Goal: Navigation & Orientation: Find specific page/section

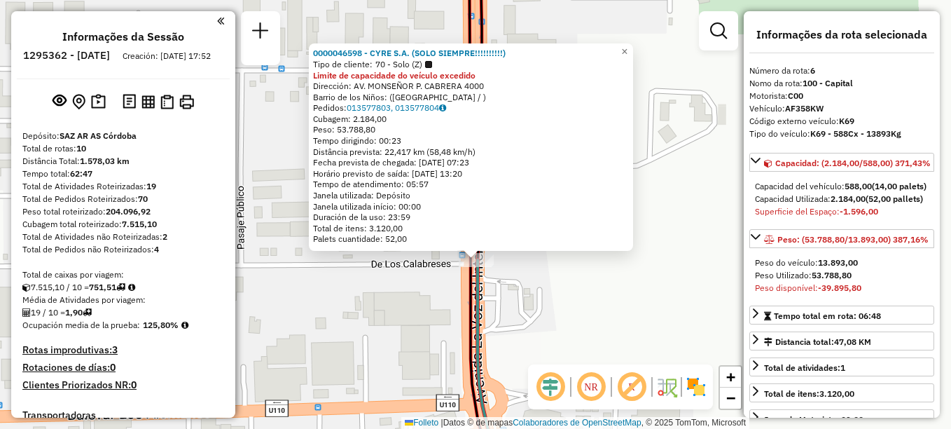
select select "**********"
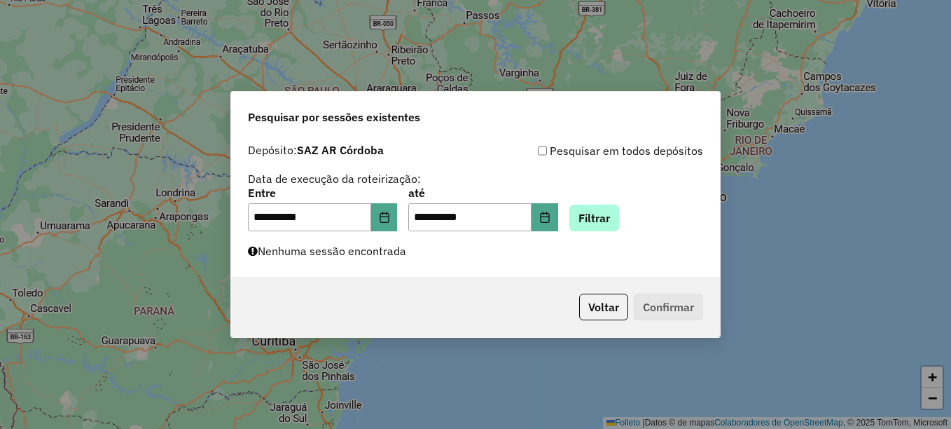
click at [619, 217] on button "Filtrar" at bounding box center [595, 218] width 50 height 27
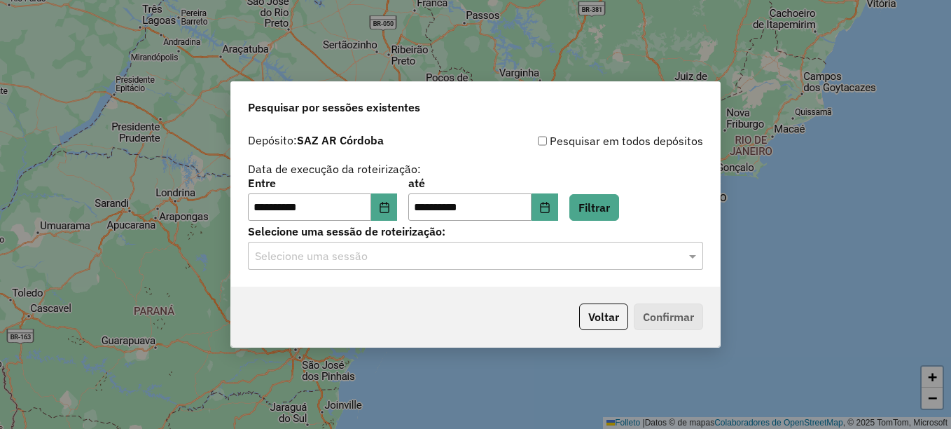
click at [347, 258] on input "text" at bounding box center [461, 256] width 413 height 17
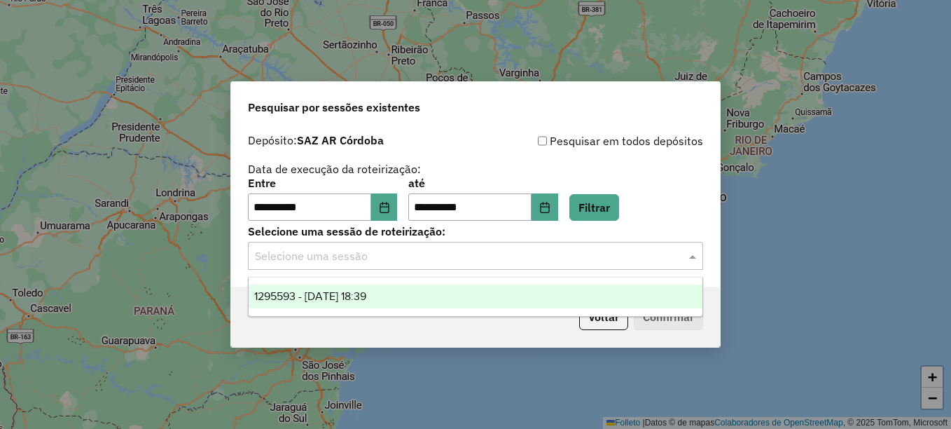
click at [334, 296] on span "1295593 - 16/10/2025 18:39" at bounding box center [310, 296] width 112 height 12
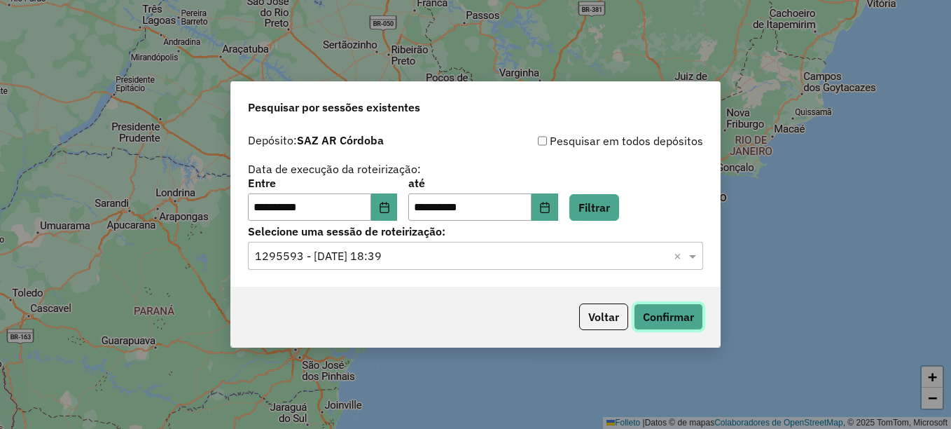
click at [658, 313] on button "Confirmar" at bounding box center [668, 316] width 69 height 27
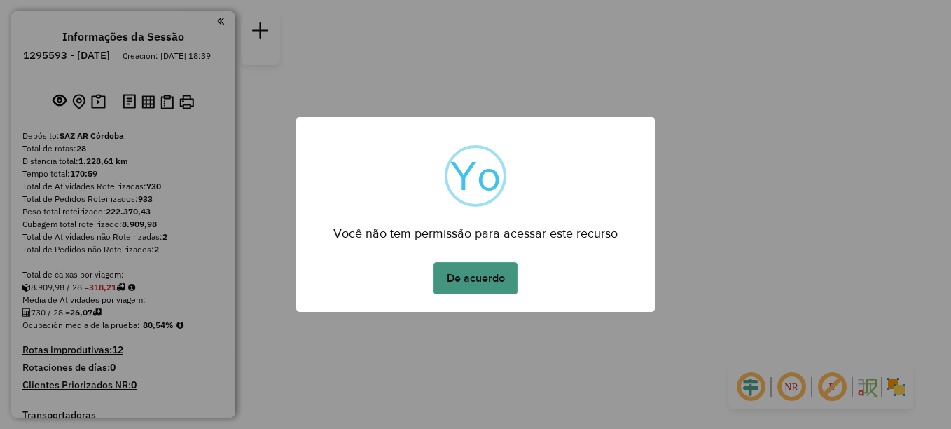
click at [493, 286] on button "De acuerdo" at bounding box center [476, 278] width 84 height 32
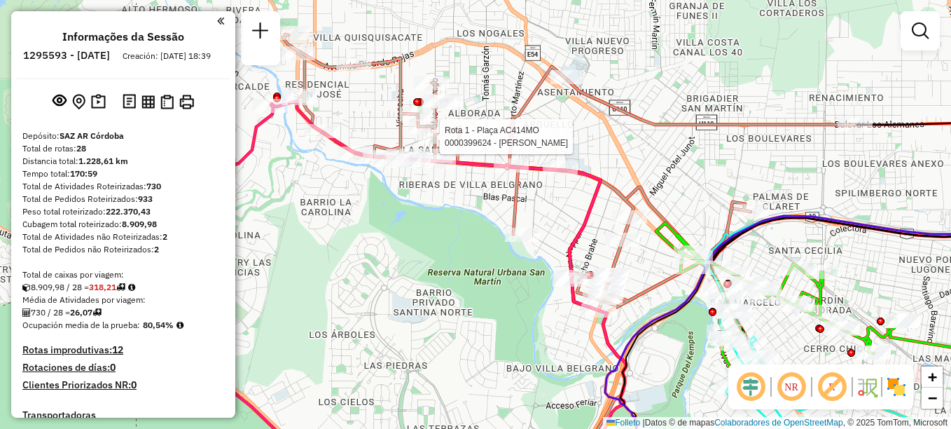
select select "**********"
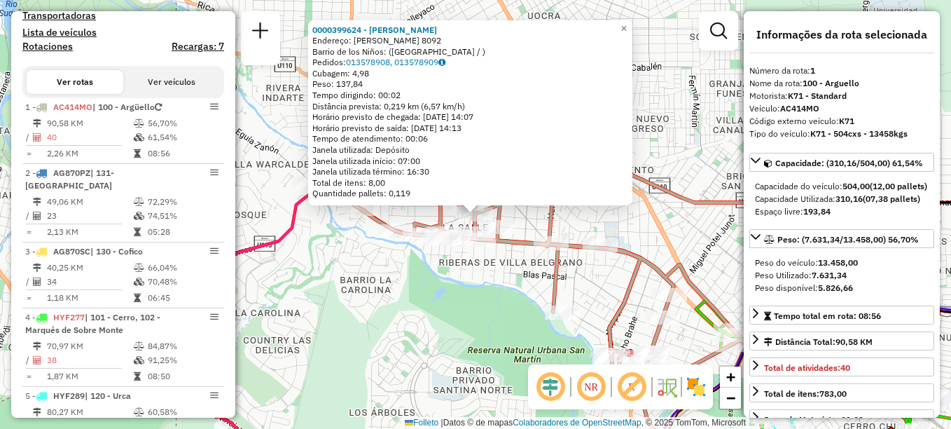
scroll to position [499, 0]
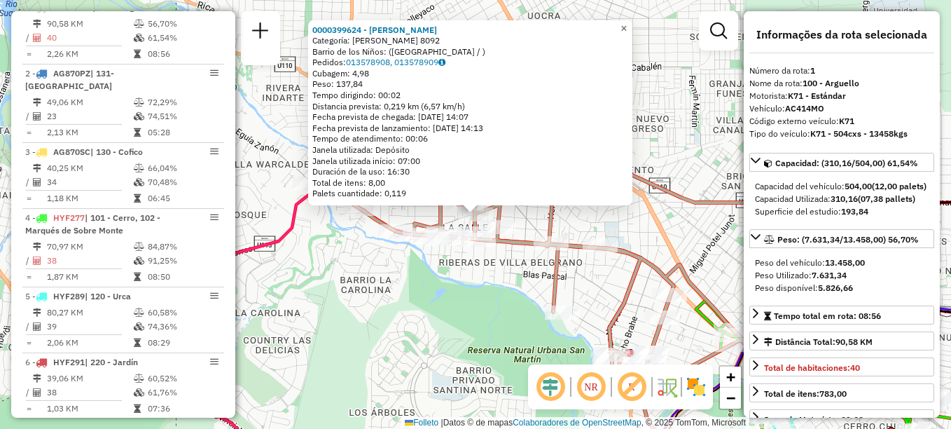
click at [627, 25] on span "×" at bounding box center [624, 28] width 6 height 12
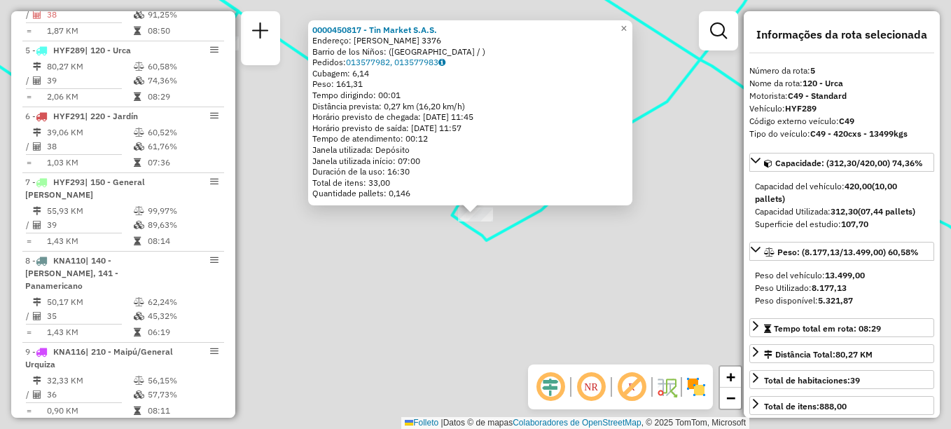
scroll to position [787, 0]
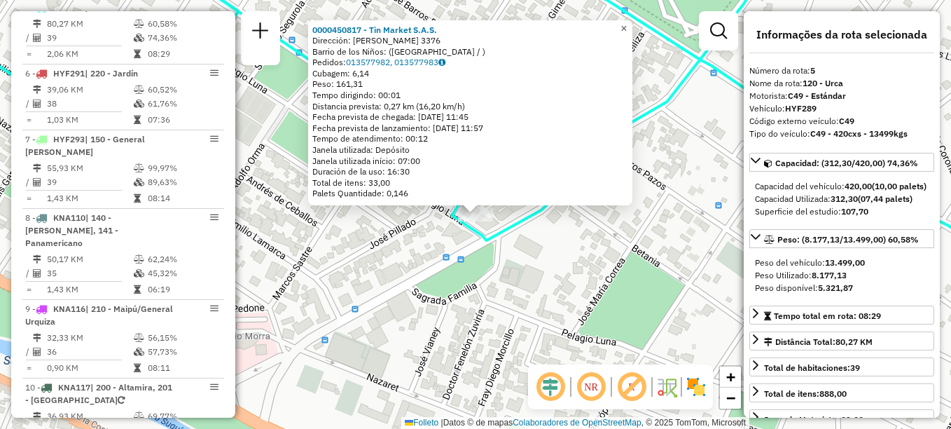
click at [627, 23] on span "×" at bounding box center [624, 28] width 6 height 12
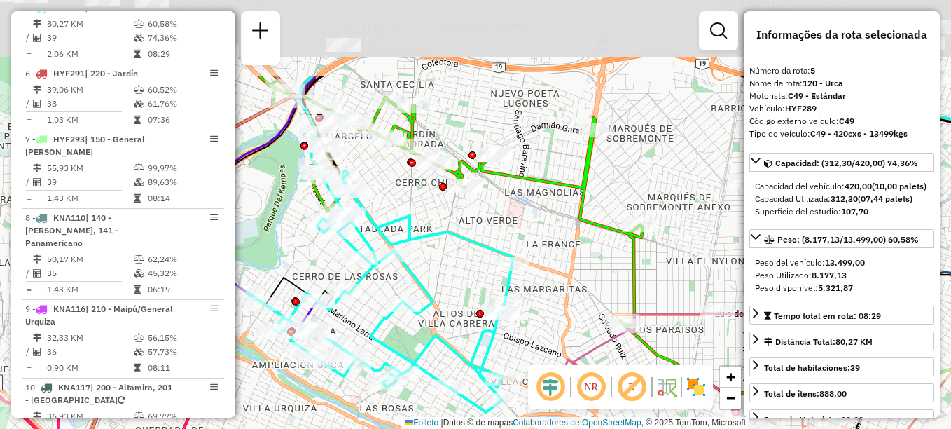
drag, startPoint x: 457, startPoint y: 228, endPoint x: 448, endPoint y: 346, distance: 118.7
click at [448, 346] on icon at bounding box center [380, 291] width 267 height 242
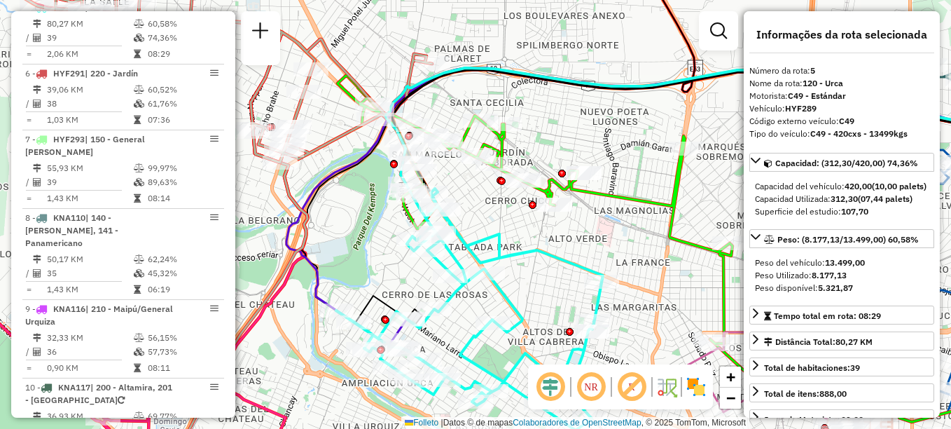
drag, startPoint x: 423, startPoint y: 97, endPoint x: 513, endPoint y: 116, distance: 91.5
click at [513, 116] on div "Rota 4 - Placa HYF277 0000459556 - Carrillo Bruno Valentino Janela de atendimen…" at bounding box center [475, 214] width 951 height 429
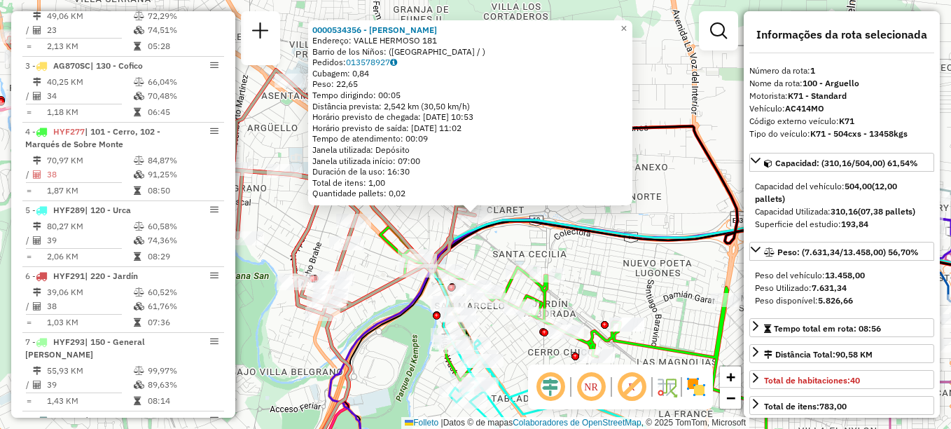
scroll to position [499, 0]
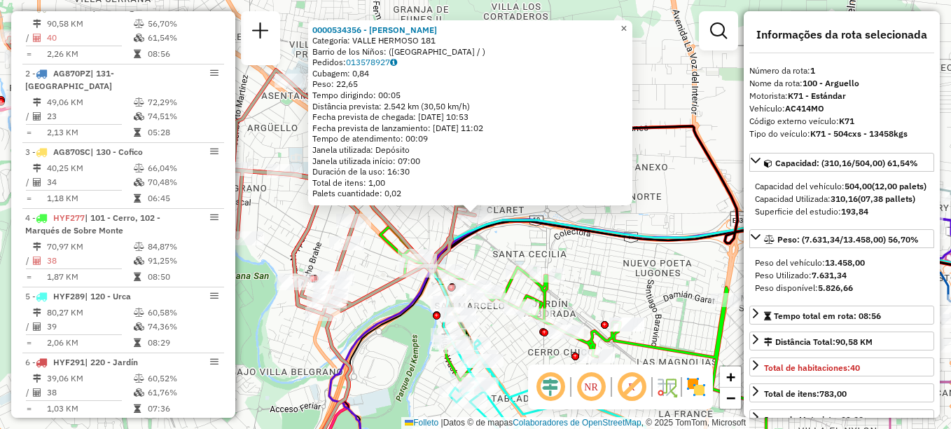
click at [627, 22] on span "×" at bounding box center [624, 28] width 6 height 12
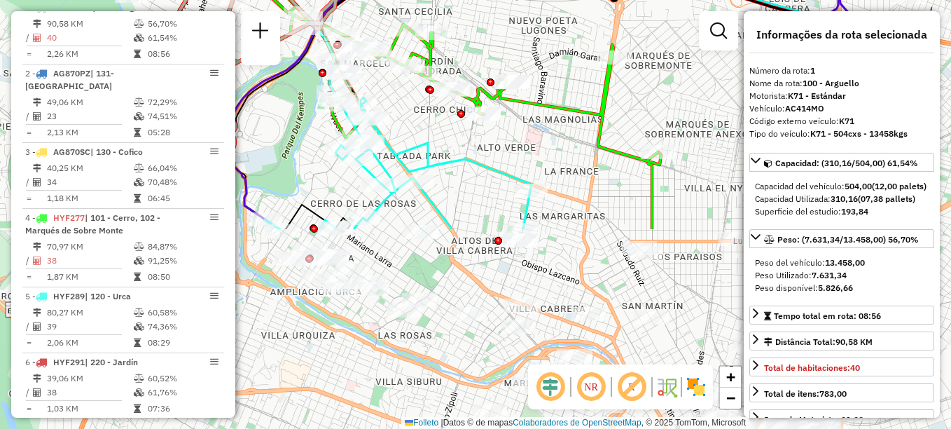
drag, startPoint x: 579, startPoint y: 140, endPoint x: 478, endPoint y: -73, distance: 235.6
click at [478, 0] on html "Aguarde... Pop-up bloqueado! Seu navegador bloqueou automáticamente a abertura …" at bounding box center [475, 214] width 951 height 429
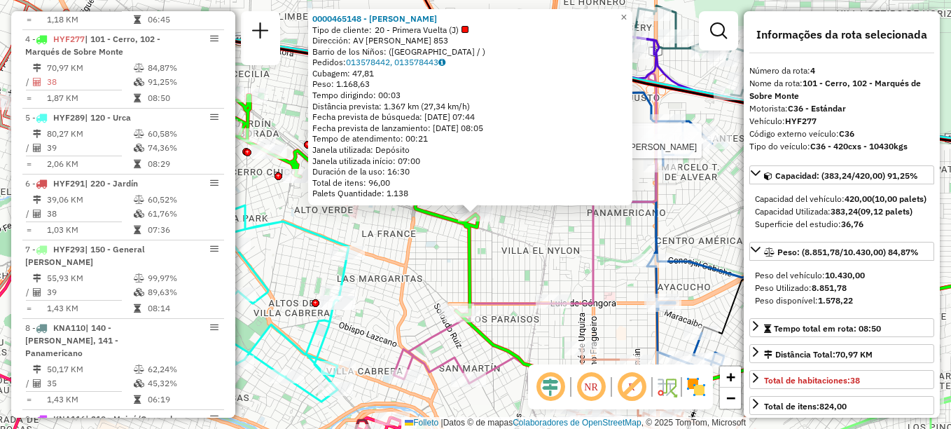
scroll to position [709, 0]
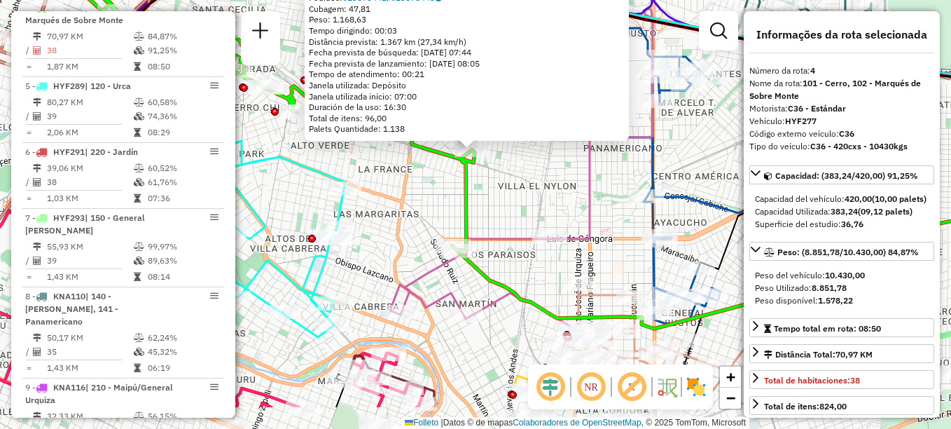
drag, startPoint x: 553, startPoint y: 248, endPoint x: 537, endPoint y: 205, distance: 45.4
click at [554, 192] on div "0000465148 - Wang Xia Oyum Tipo de cliente: 20 - Primera Vuelta (J) Dirección: …" at bounding box center [475, 214] width 951 height 429
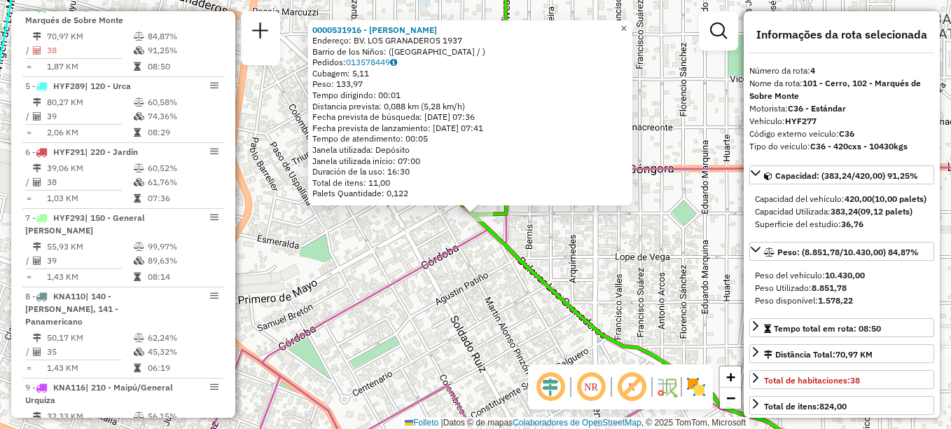
drag, startPoint x: 637, startPoint y: 27, endPoint x: 612, endPoint y: 46, distance: 31.9
click at [627, 27] on span "×" at bounding box center [624, 28] width 6 height 12
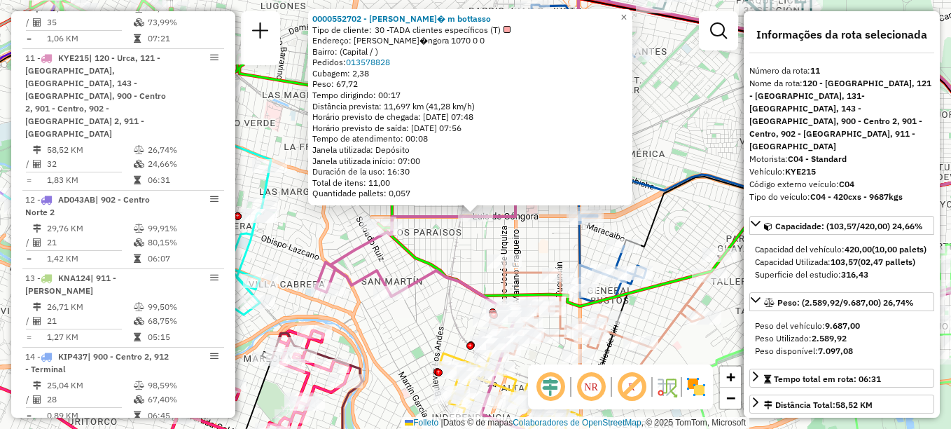
scroll to position [1220, 0]
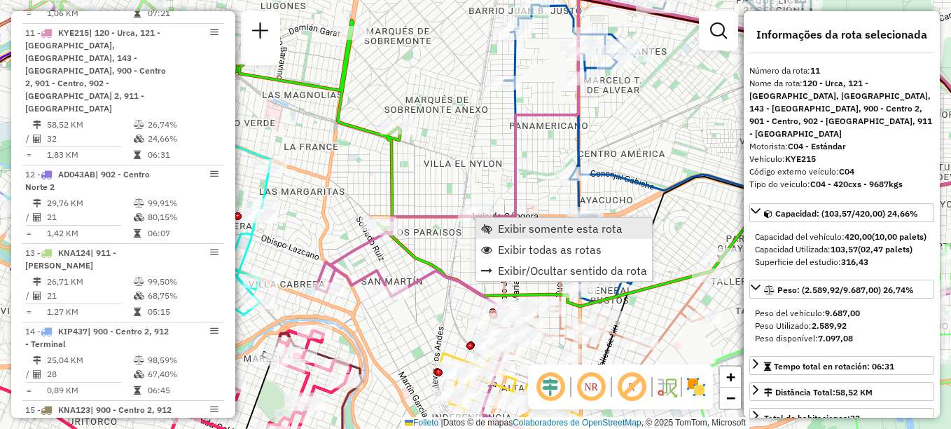
click at [501, 226] on span "Exibir somente esta rota" at bounding box center [560, 228] width 125 height 11
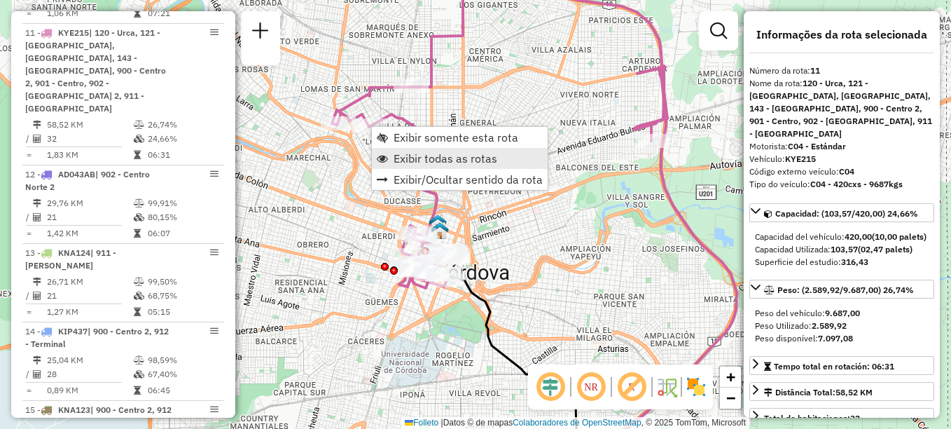
click at [404, 159] on span "Exibir todas as rotas" at bounding box center [446, 158] width 104 height 11
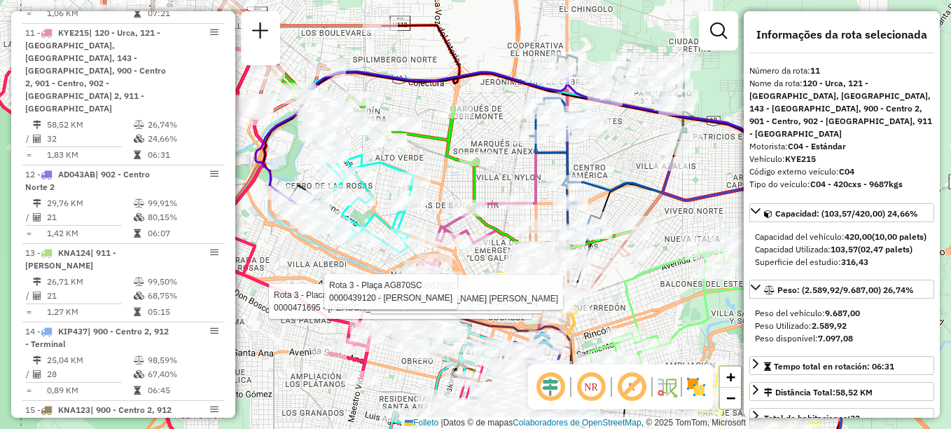
click at [634, 157] on div "Rota 3 - Plaça AG870SC 0000046079 - Navarro Leonardo Enrique Rota 3 - Placa AG8…" at bounding box center [475, 214] width 951 height 429
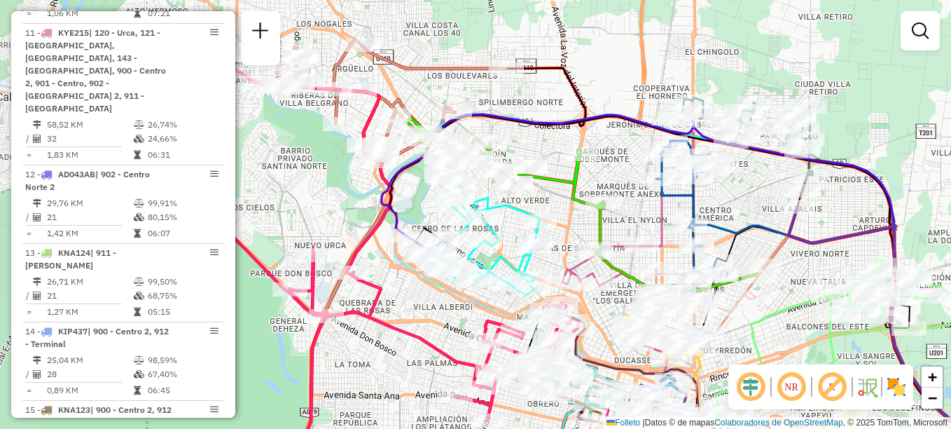
drag, startPoint x: 418, startPoint y: 75, endPoint x: 544, endPoint y: 118, distance: 133.1
click at [544, 118] on icon at bounding box center [538, 182] width 312 height 141
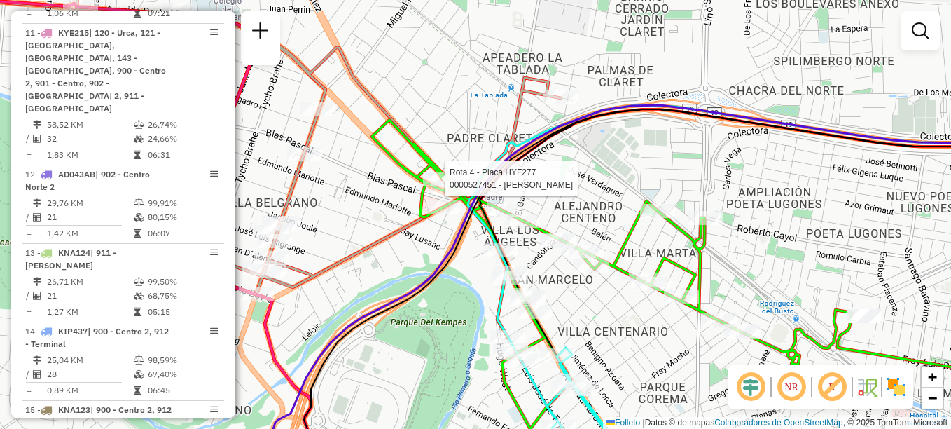
select select "**********"
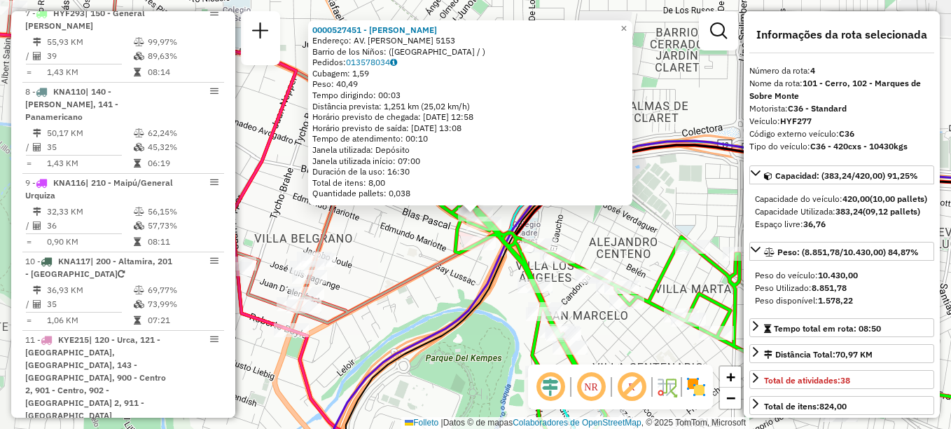
scroll to position [709, 0]
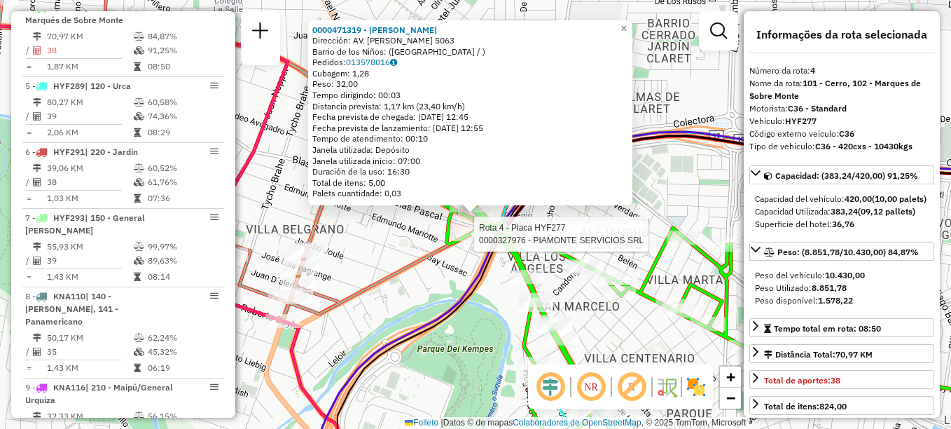
click at [475, 241] on div at bounding box center [470, 234] width 35 height 14
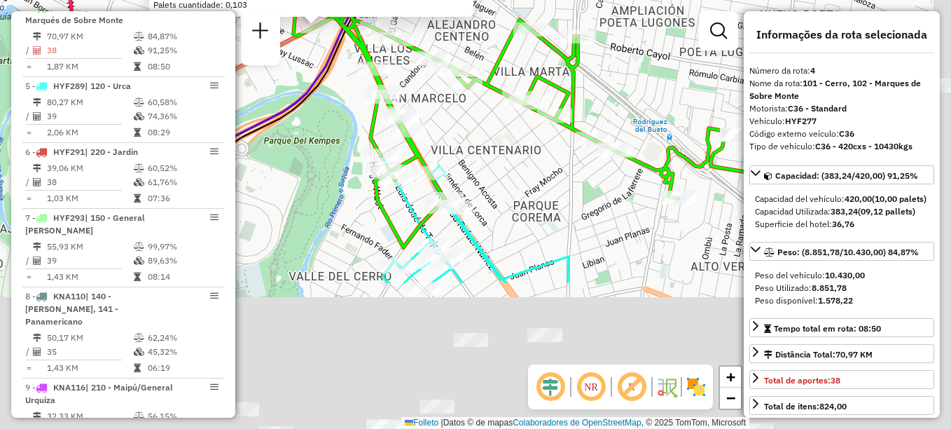
drag, startPoint x: 507, startPoint y: 294, endPoint x: 347, endPoint y: 104, distance: 249.1
click at [347, 104] on div "0000327976 - PIAMONTE SERVICIOS SRL Tipo de cliente: 20 - Primera Vuelta (J) Ho…" at bounding box center [475, 214] width 951 height 429
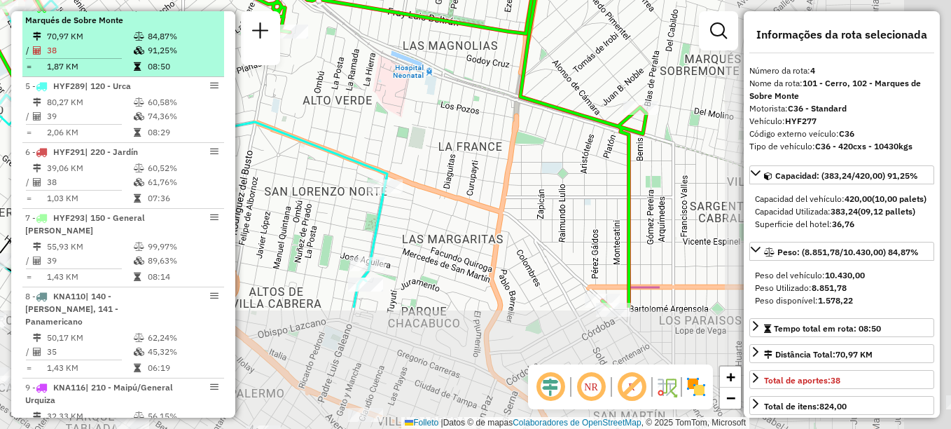
drag, startPoint x: 474, startPoint y: 219, endPoint x: 177, endPoint y: 84, distance: 325.4
click at [177, 84] on hb-router-mapa "Informações da Sessão 1295593 - 16/10/2025 Creación: 15/10/2025 18:39 Depósito:…" at bounding box center [475, 214] width 951 height 429
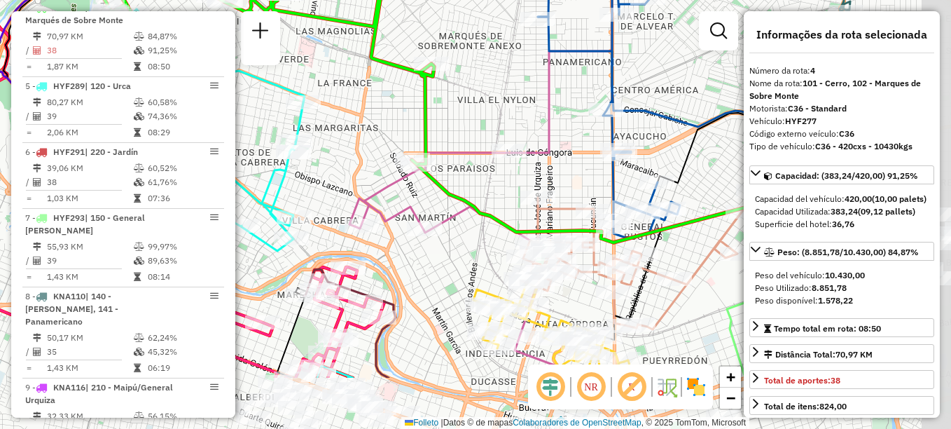
drag, startPoint x: 448, startPoint y: 195, endPoint x: 324, endPoint y: 90, distance: 162.5
click at [324, 90] on div "0000327976 - PIAMONTE SERVICIOS SRL Tipo de cliente: 20 - Primera Vuelta (J) Ho…" at bounding box center [475, 214] width 951 height 429
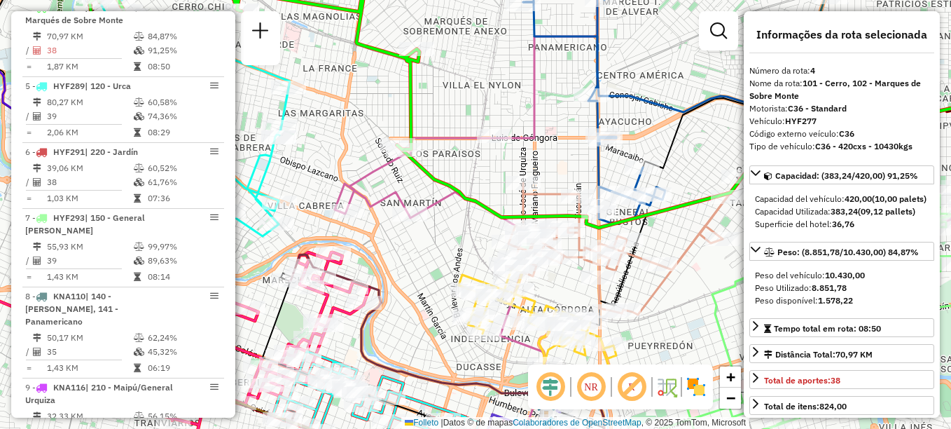
drag, startPoint x: 472, startPoint y: 244, endPoint x: 415, endPoint y: 160, distance: 101.4
click at [416, 161] on div "0000327976 - PIAMONTE SERVICIOS SRL Tipo de cliente: 20 - Primera Vuelta (J) Ho…" at bounding box center [475, 214] width 951 height 429
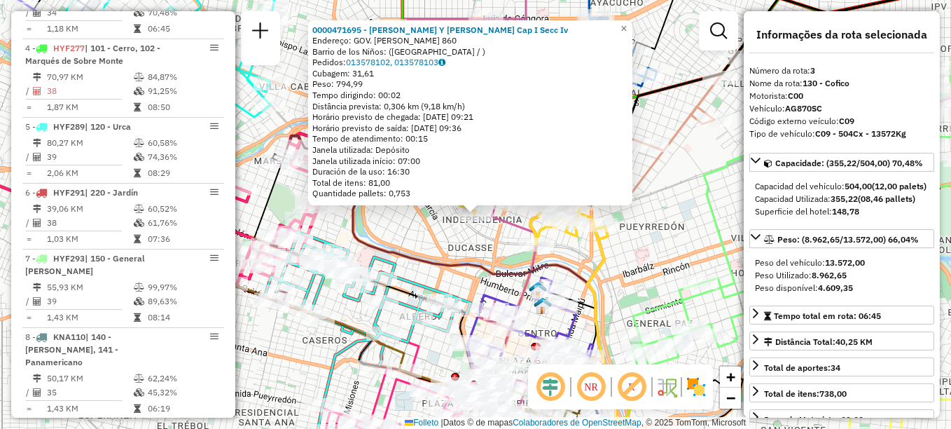
scroll to position [643, 0]
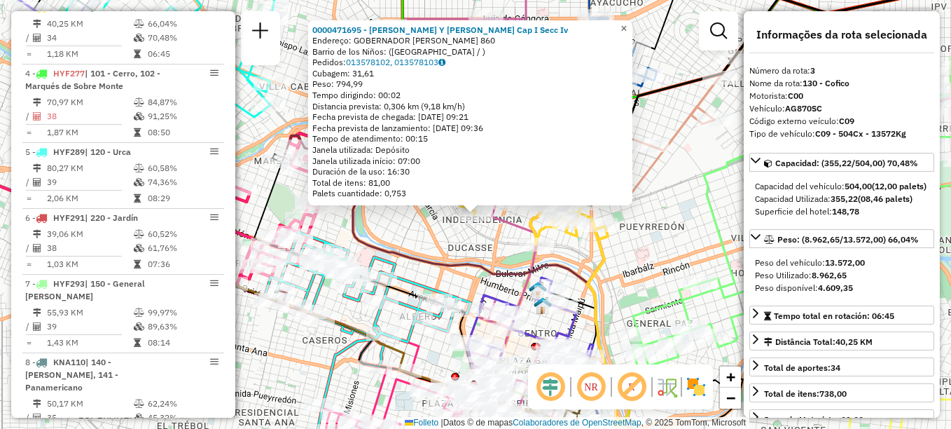
click at [627, 27] on span "×" at bounding box center [624, 28] width 6 height 12
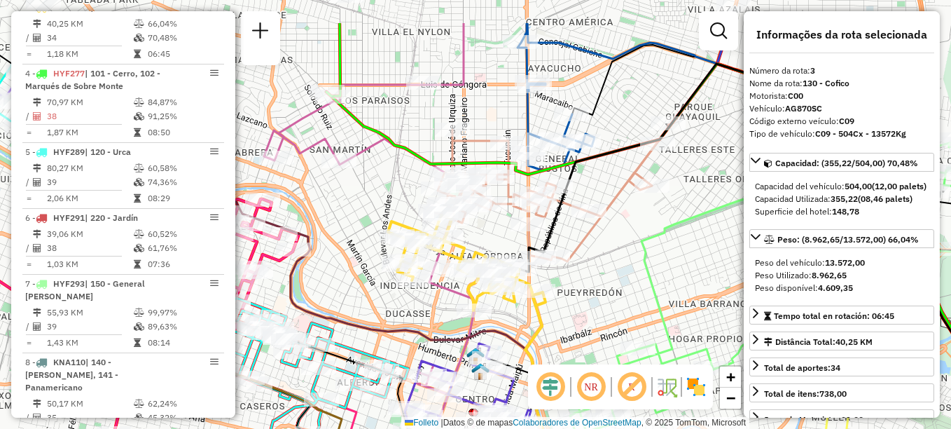
drag, startPoint x: 464, startPoint y: 88, endPoint x: 399, endPoint y: 157, distance: 95.6
click at [399, 157] on icon at bounding box center [655, 209] width 658 height 333
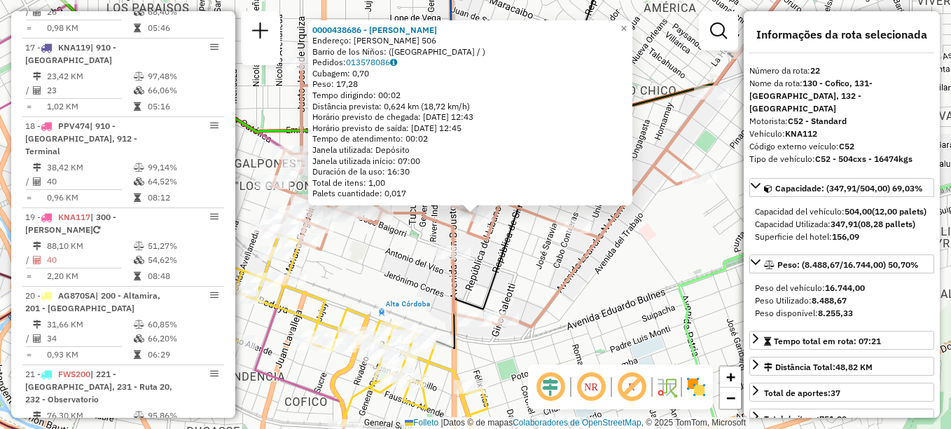
scroll to position [2121, 0]
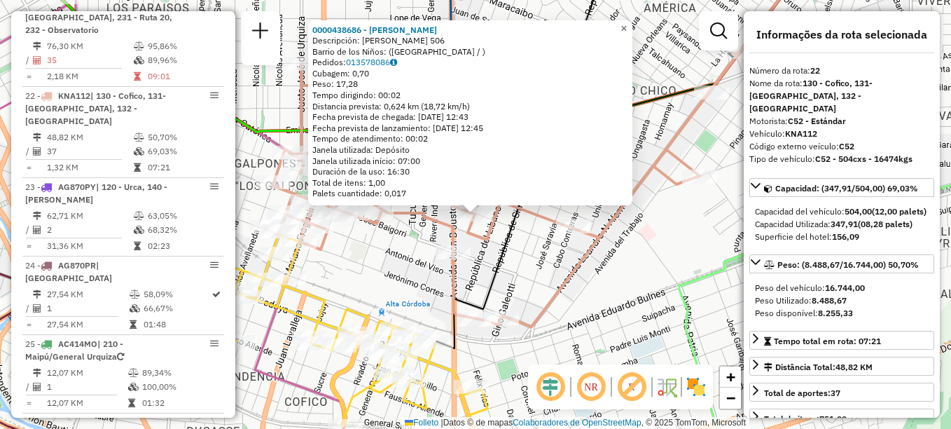
click at [627, 24] on span "×" at bounding box center [624, 28] width 6 height 12
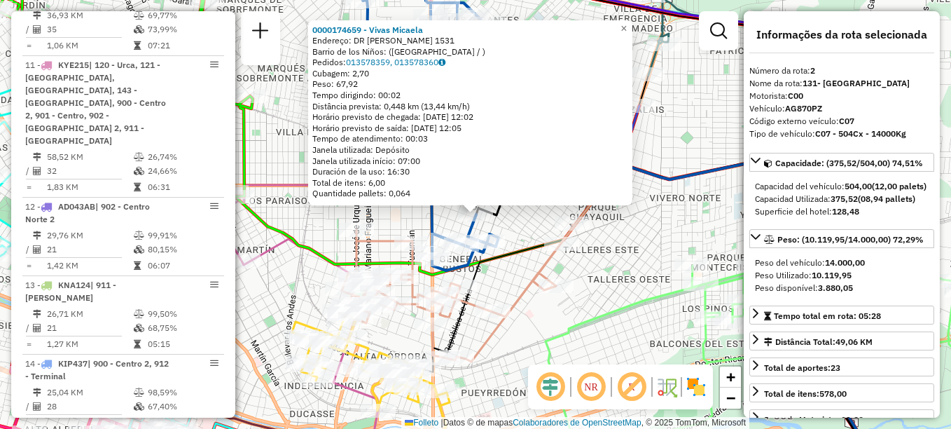
scroll to position [565, 0]
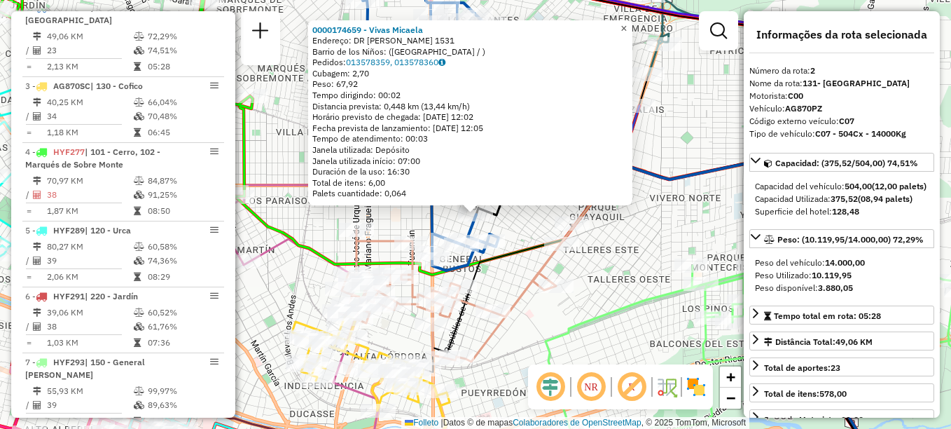
click at [627, 28] on span "×" at bounding box center [624, 28] width 6 height 12
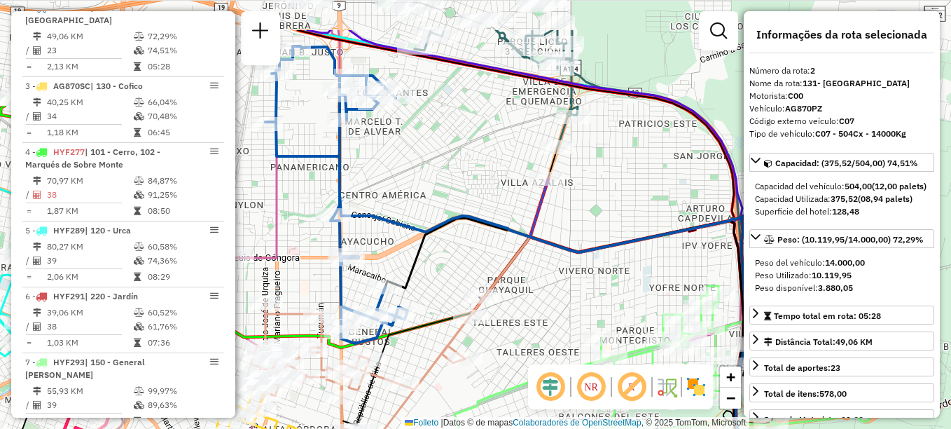
drag, startPoint x: 551, startPoint y: 191, endPoint x: 461, endPoint y: 263, distance: 116.1
click at [461, 263] on div "Janela de atendimento Grade de atendimento Capacidade Transportadoras Veículos …" at bounding box center [475, 214] width 951 height 429
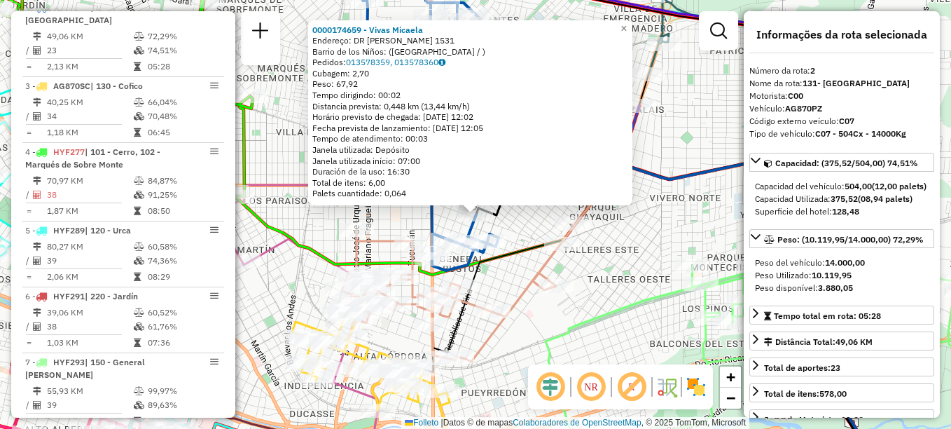
click at [520, 267] on div "0000174659 - Vivas Micaela Endereço: DR PABLO RODRÍGUEZ 1531 Barrio de los Niño…" at bounding box center [475, 214] width 951 height 429
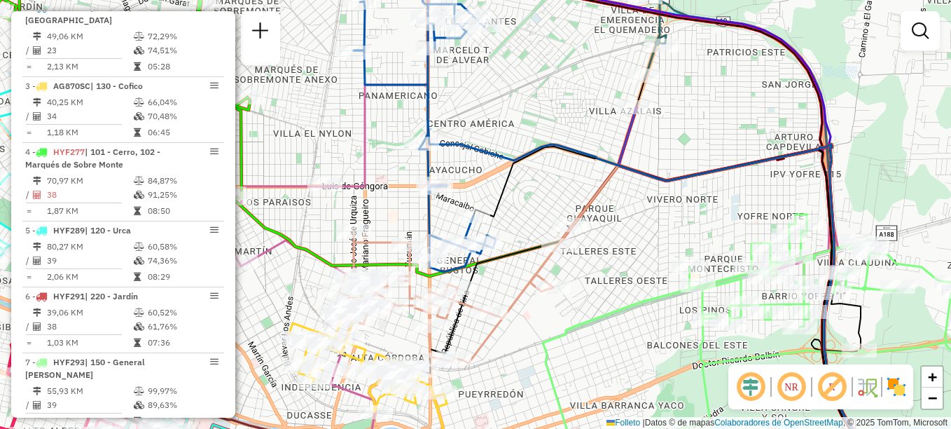
drag, startPoint x: 509, startPoint y: 104, endPoint x: 398, endPoint y: 278, distance: 206.0
click at [398, 278] on div "Janela de atendimento Grade de atendimento Capacidade Transportadoras Veículos …" at bounding box center [475, 214] width 951 height 429
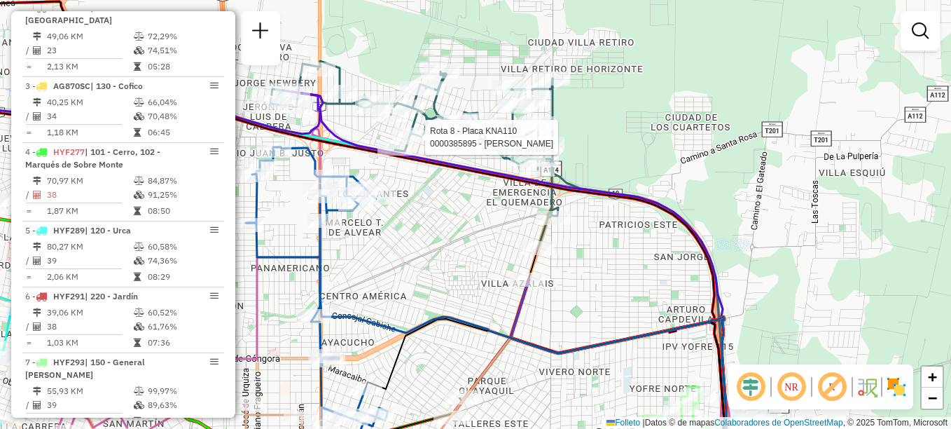
select select "**********"
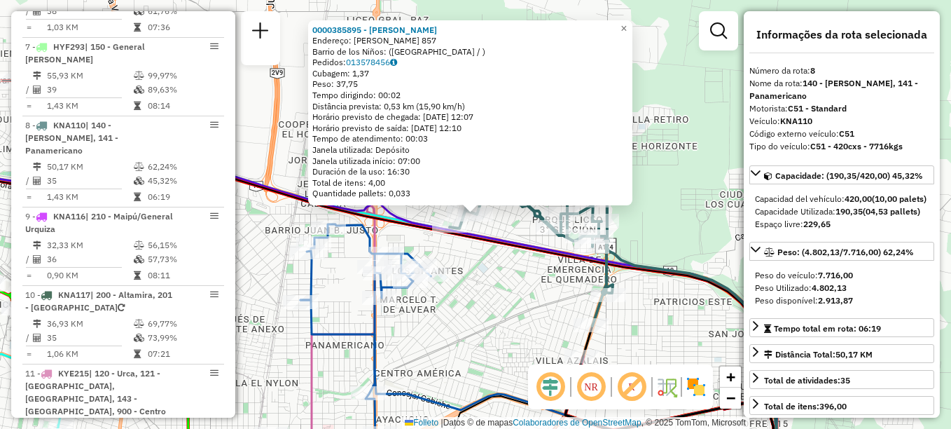
scroll to position [985, 0]
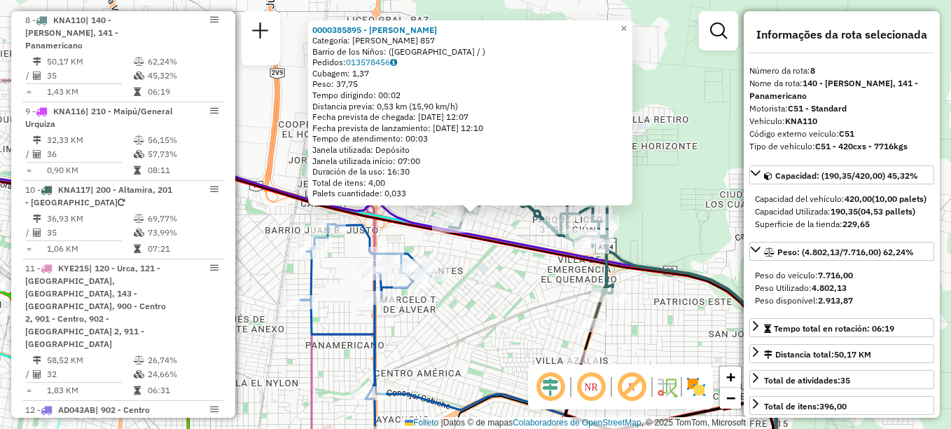
click at [430, 253] on div "0000385895 - Espejo Vera Teresa Categoría: MANUEL GUTIERREZ NAJERA 857 Barrio d…" at bounding box center [475, 214] width 951 height 429
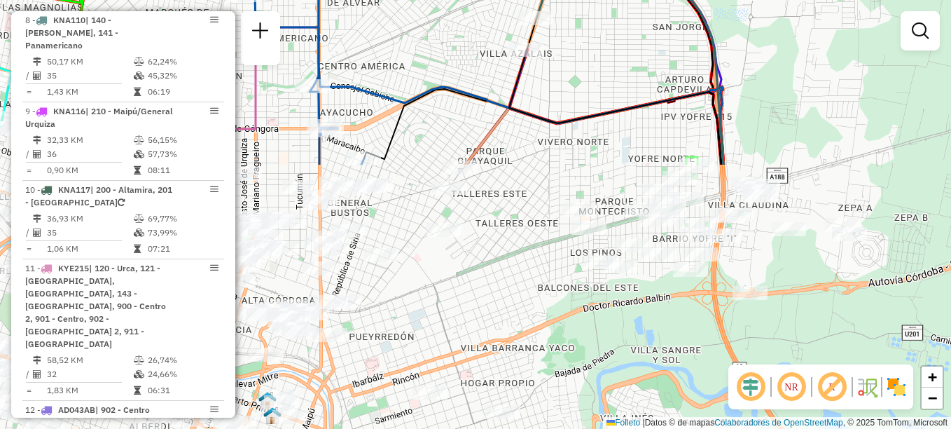
drag, startPoint x: 450, startPoint y: 163, endPoint x: 419, endPoint y: 18, distance: 148.2
click at [419, 18] on div "Janela de atendimento Grade de atendimento Capacidade Transportadoras Veículos …" at bounding box center [475, 214] width 951 height 429
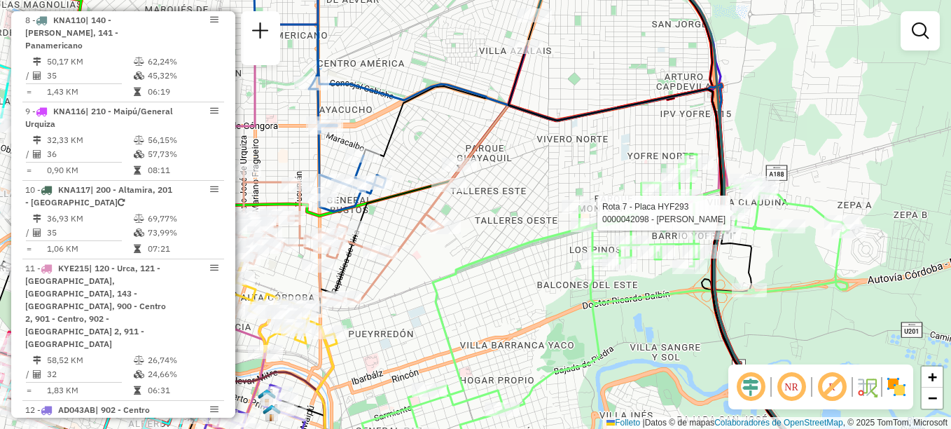
select select "**********"
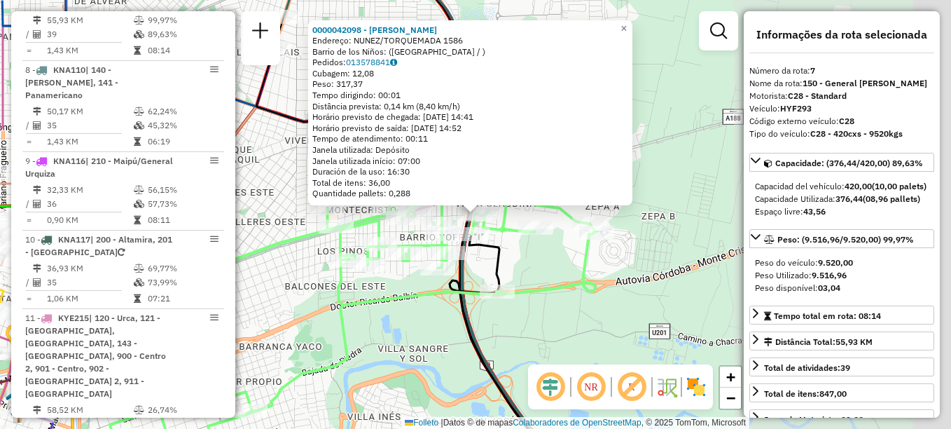
scroll to position [919, 0]
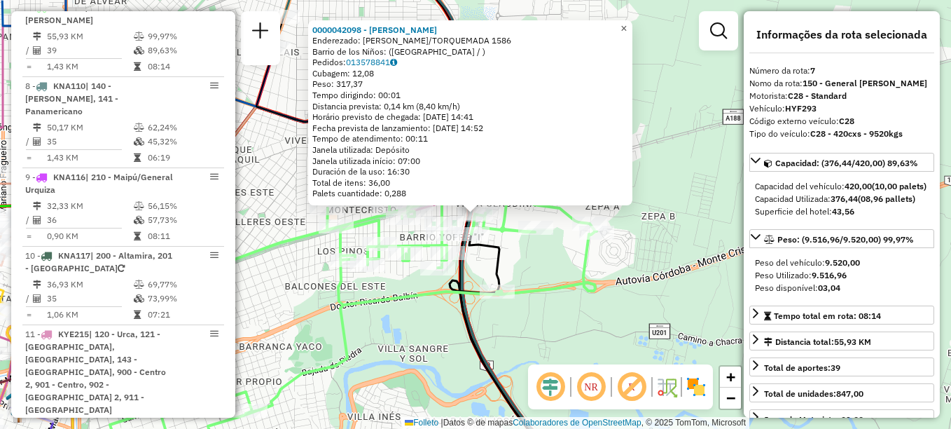
click at [633, 26] on link "×" at bounding box center [624, 28] width 17 height 17
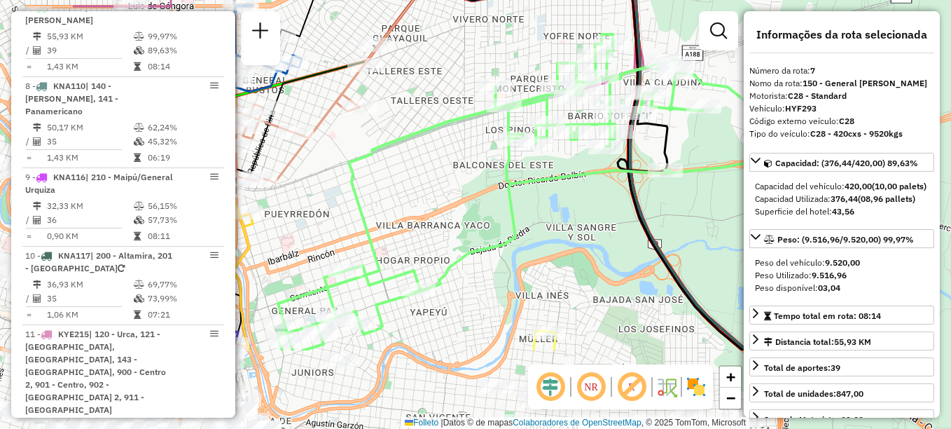
drag, startPoint x: 458, startPoint y: 120, endPoint x: 628, endPoint y: -1, distance: 208.8
click at [628, 0] on html "Aguarde... Pop-up bloqueado! Seu navegador bloqueou automáticamente a abertura …" at bounding box center [475, 214] width 951 height 429
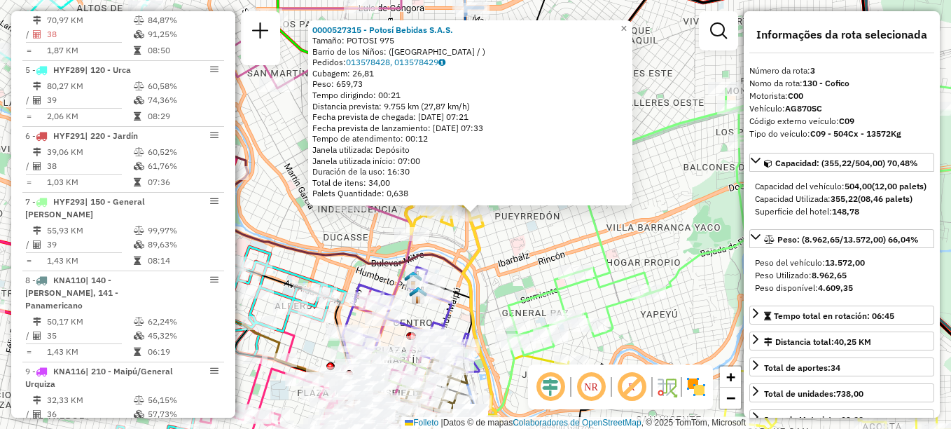
scroll to position [643, 0]
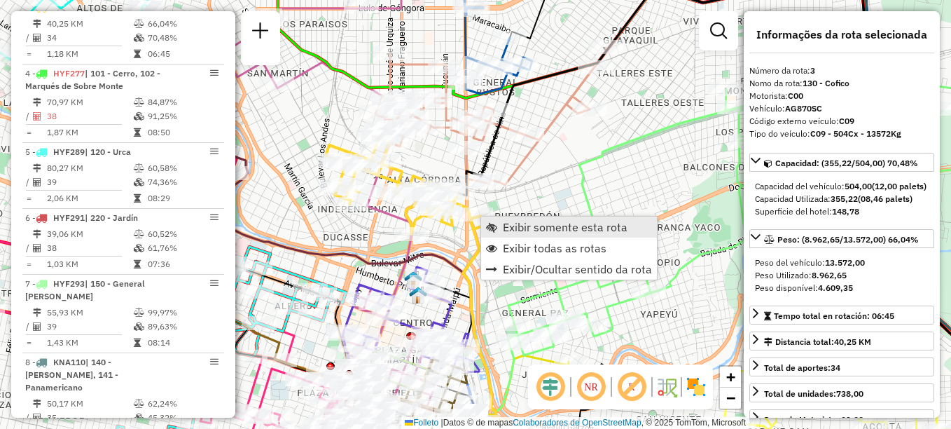
click at [506, 225] on span "Exibir somente esta rota" at bounding box center [565, 226] width 125 height 11
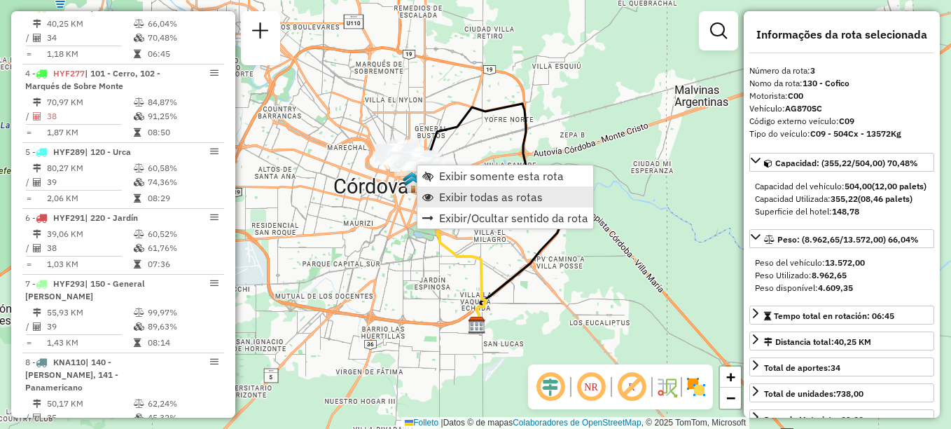
click at [469, 192] on span "Exibir todas as rotas" at bounding box center [491, 196] width 104 height 11
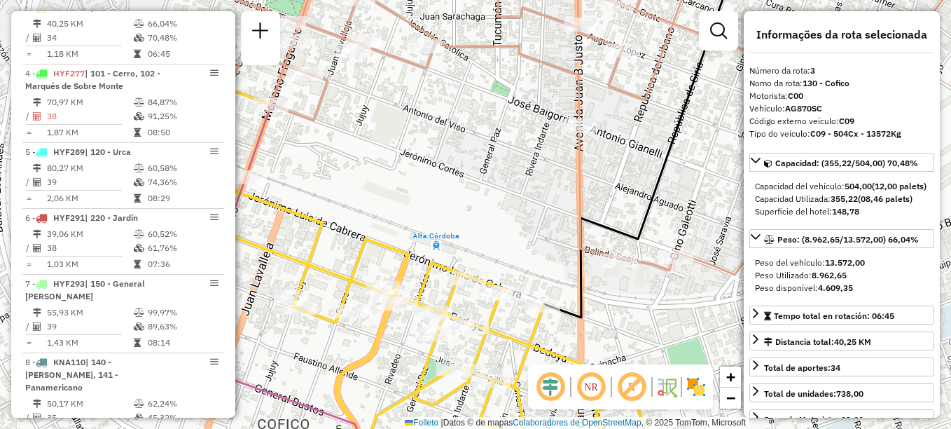
drag, startPoint x: 509, startPoint y: 208, endPoint x: 503, endPoint y: 216, distance: 10.0
click at [503, 216] on div "Janela de atendimento Grade de atendimento Capacidade Transportadoras Veículos …" at bounding box center [475, 214] width 951 height 429
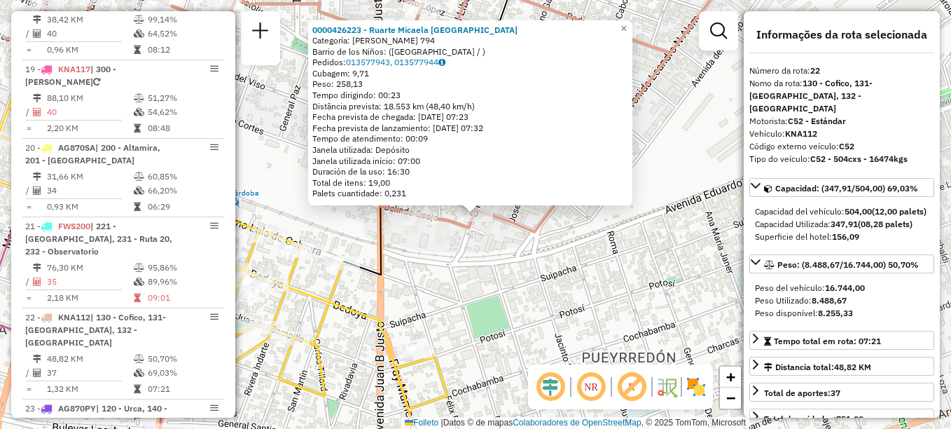
scroll to position [2121, 0]
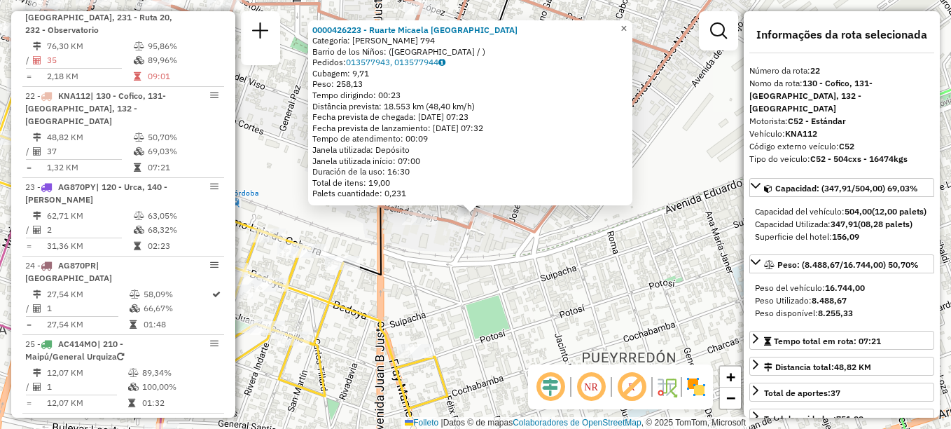
click at [627, 22] on span "×" at bounding box center [624, 28] width 6 height 12
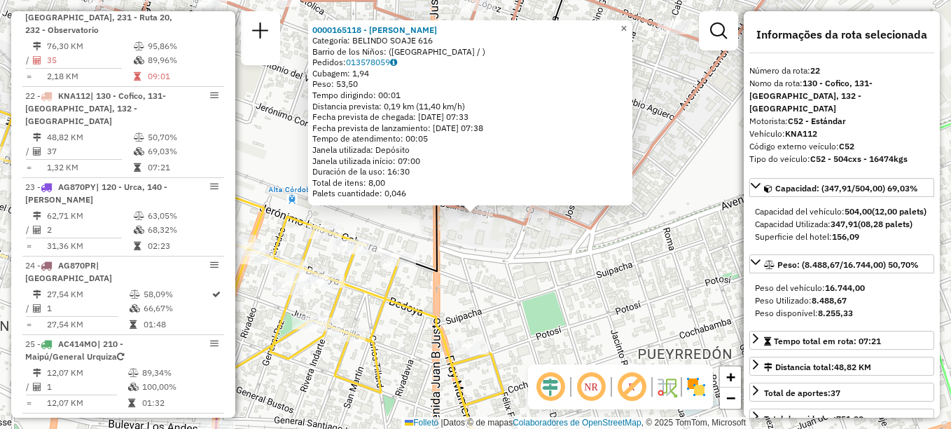
click at [627, 26] on span "×" at bounding box center [624, 28] width 6 height 12
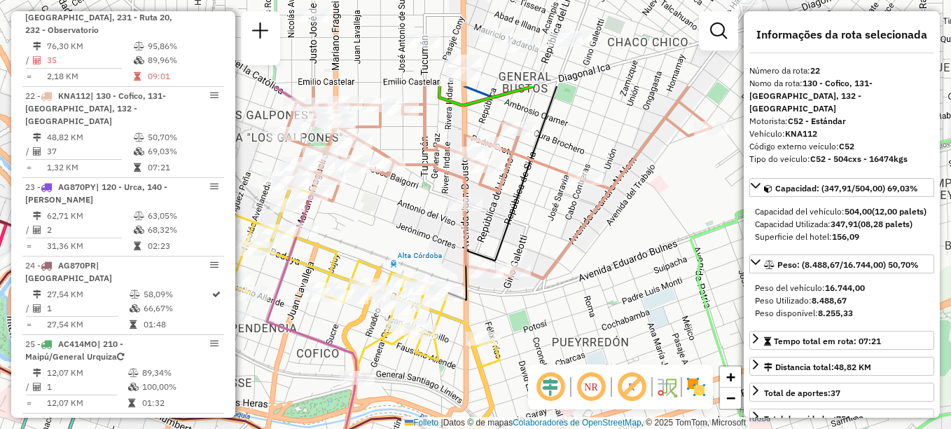
drag, startPoint x: 553, startPoint y: 251, endPoint x: 551, endPoint y: 260, distance: 9.5
click at [551, 260] on icon at bounding box center [601, 182] width 177 height 193
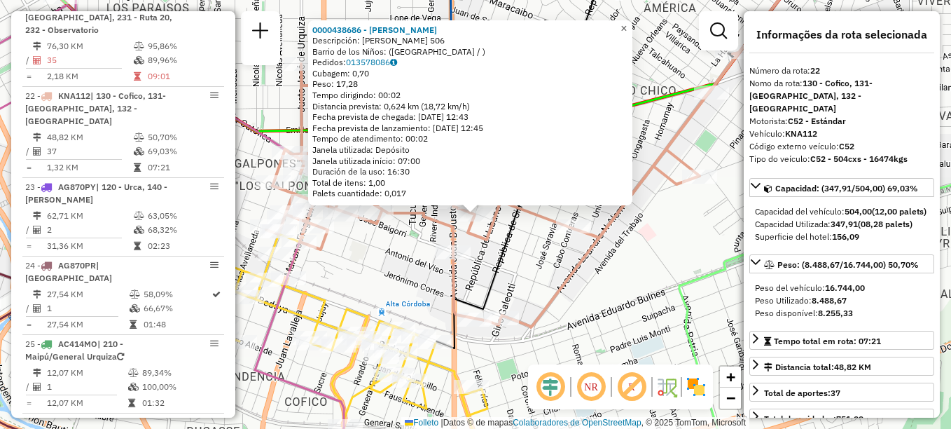
click at [627, 25] on span "×" at bounding box center [624, 28] width 6 height 12
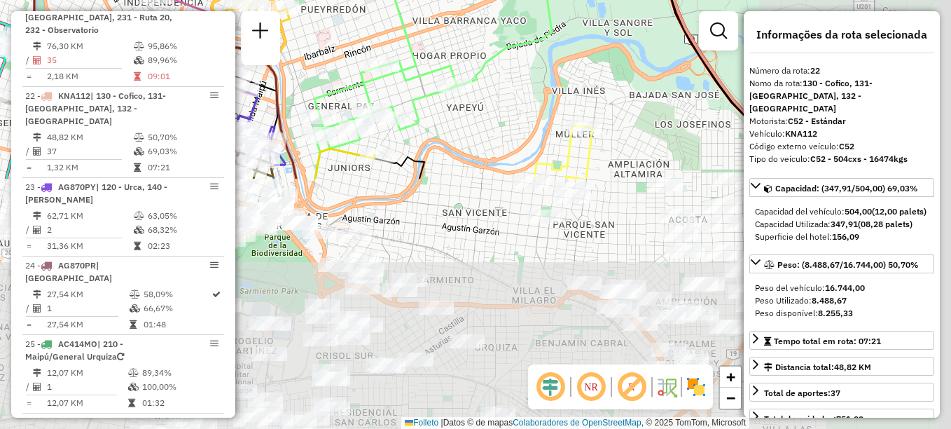
drag, startPoint x: 553, startPoint y: 117, endPoint x: 410, endPoint y: -21, distance: 198.7
click at [410, 0] on html "Aguarde... Pop-up bloqueado! Seu navegador bloqueou automáticamente a abertura …" at bounding box center [475, 214] width 951 height 429
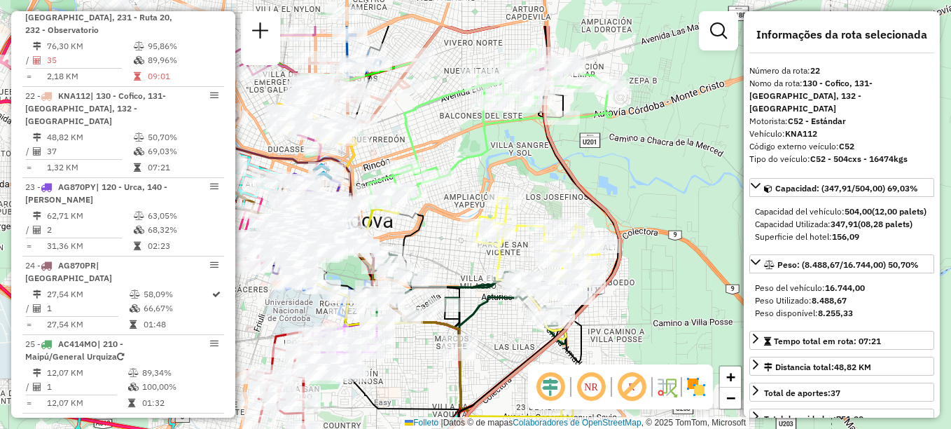
drag, startPoint x: 613, startPoint y: 126, endPoint x: 577, endPoint y: 186, distance: 70.4
click at [577, 186] on icon at bounding box center [489, 243] width 261 height 435
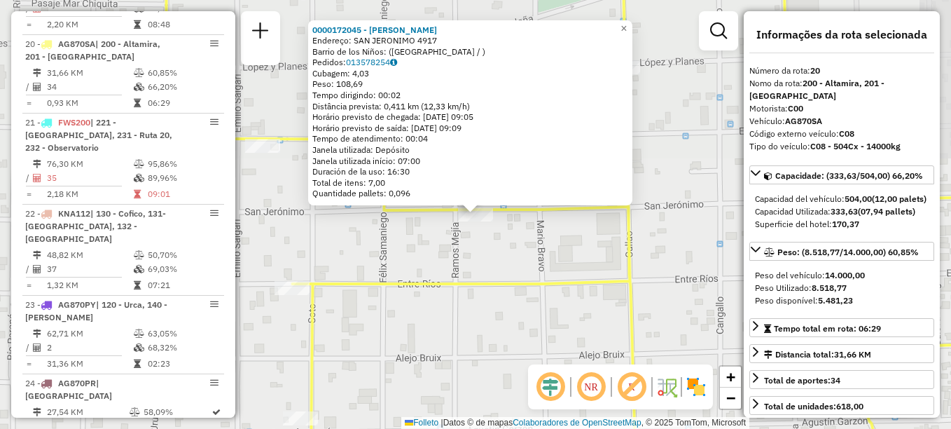
scroll to position [1952, 0]
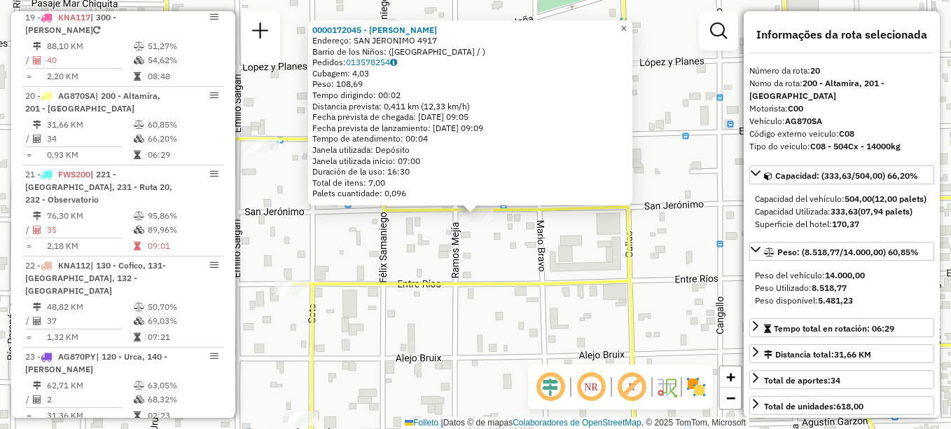
click at [627, 23] on span "×" at bounding box center [624, 28] width 6 height 12
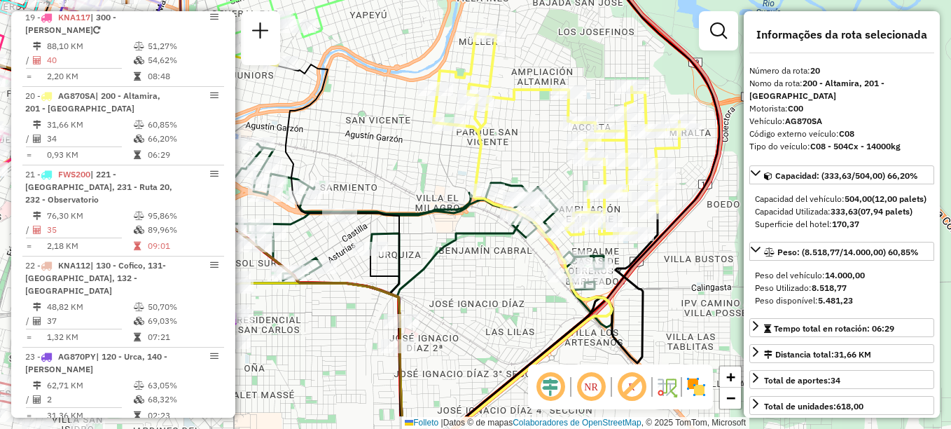
drag, startPoint x: 461, startPoint y: 215, endPoint x: 549, endPoint y: 92, distance: 151.6
click at [549, 92] on div "Janela de atendimento Grade de atendimento Capacidade Transportadoras Veículos …" at bounding box center [475, 214] width 951 height 429
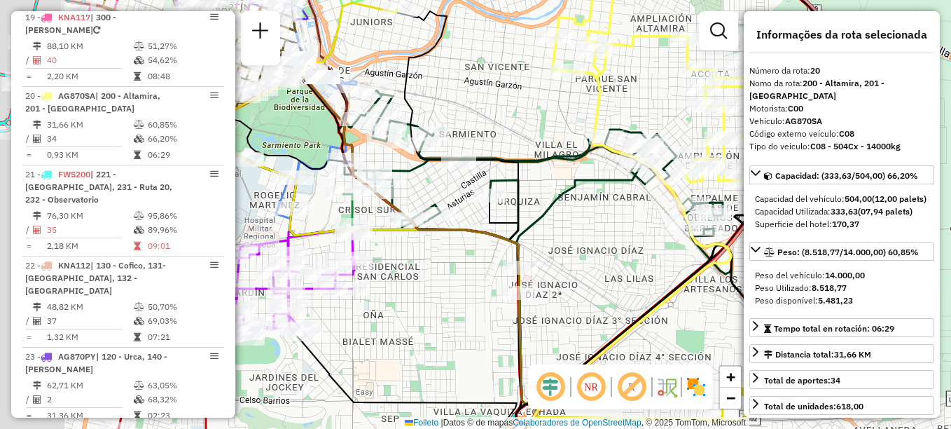
drag, startPoint x: 488, startPoint y: 163, endPoint x: 563, endPoint y: 172, distance: 76.2
click at [563, 172] on div "Janela de atendimento Grade de atendimento Capacidade Transportadoras Veículos …" at bounding box center [475, 214] width 951 height 429
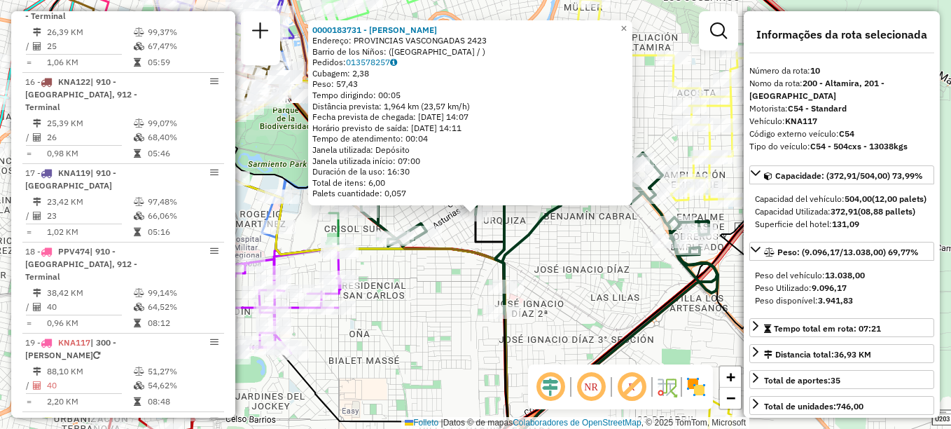
scroll to position [1142, 0]
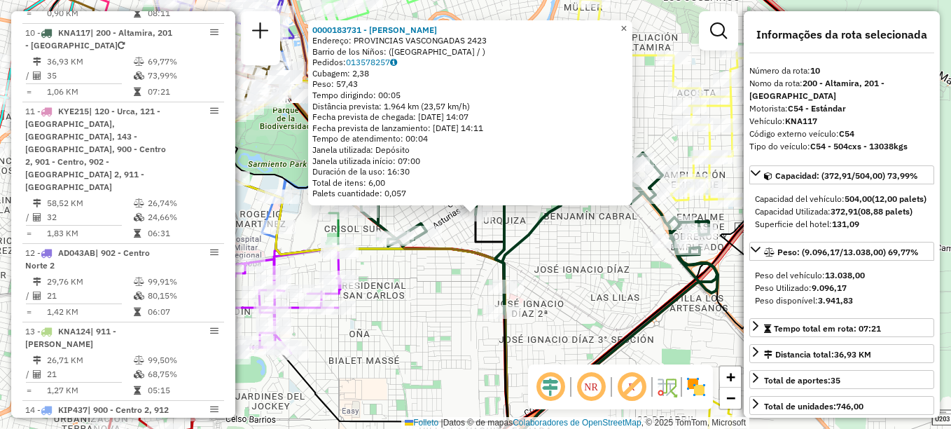
click at [627, 22] on span "×" at bounding box center [624, 28] width 6 height 12
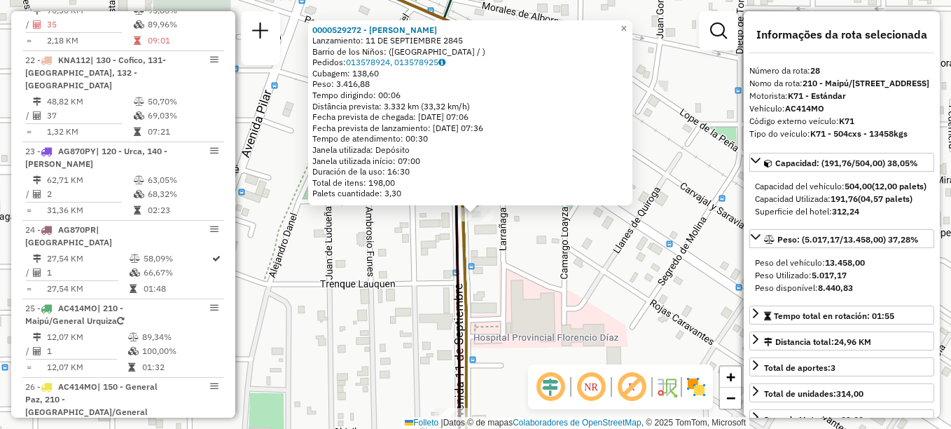
scroll to position [2521, 0]
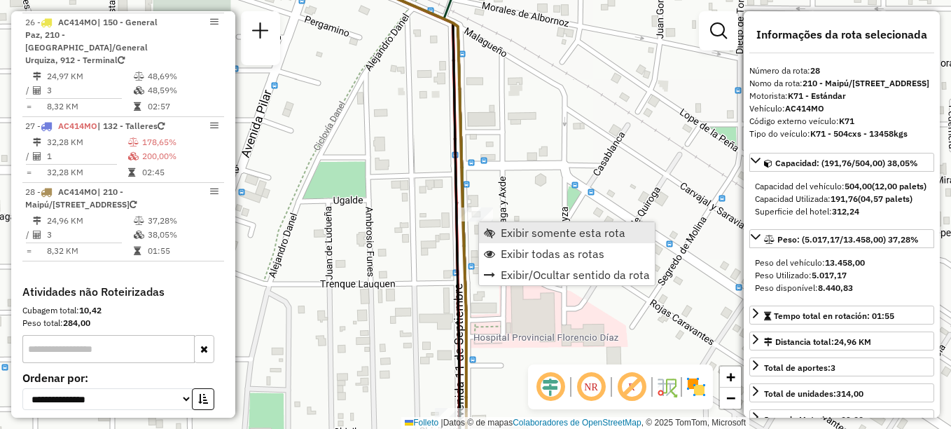
click at [499, 233] on link "Exibir somente esta rota" at bounding box center [567, 232] width 176 height 21
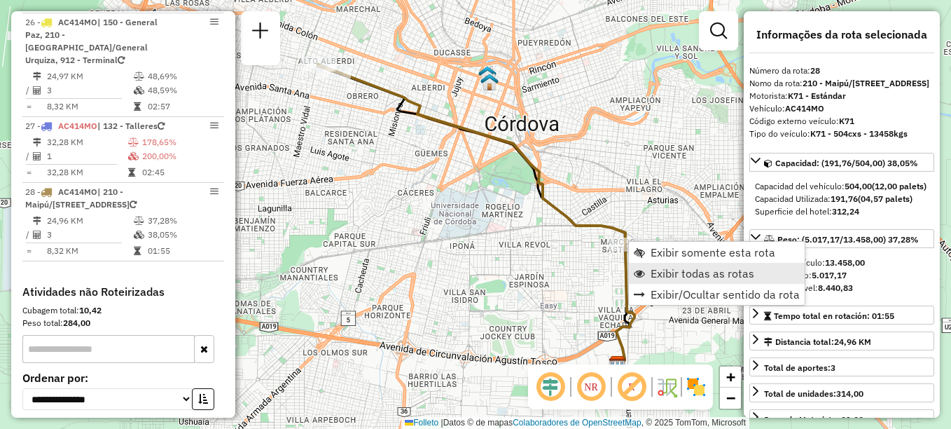
click at [656, 270] on span "Exibir todas as rotas" at bounding box center [703, 273] width 104 height 11
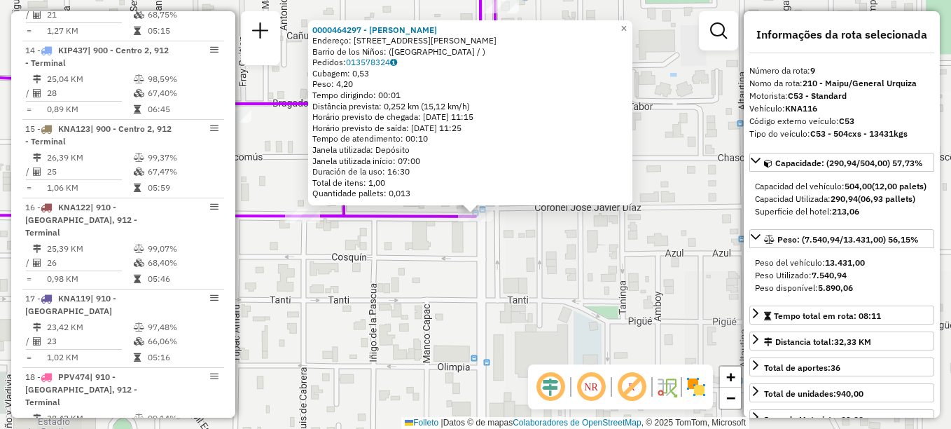
scroll to position [1063, 0]
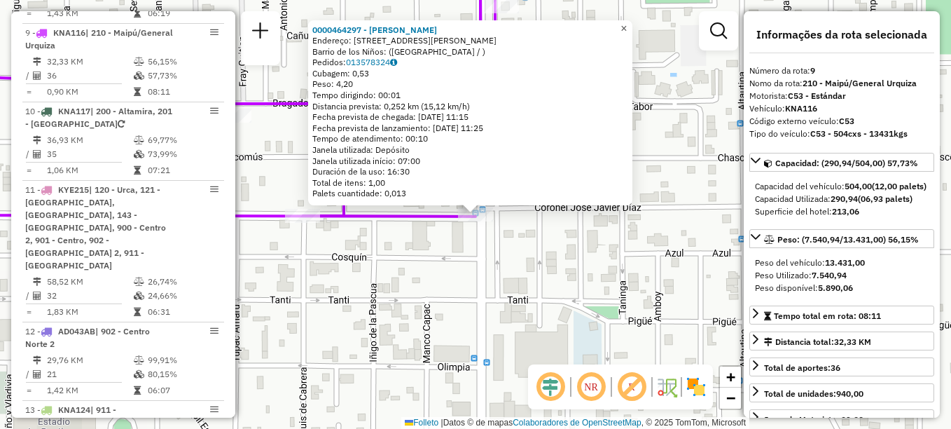
click at [627, 26] on span "×" at bounding box center [624, 28] width 6 height 12
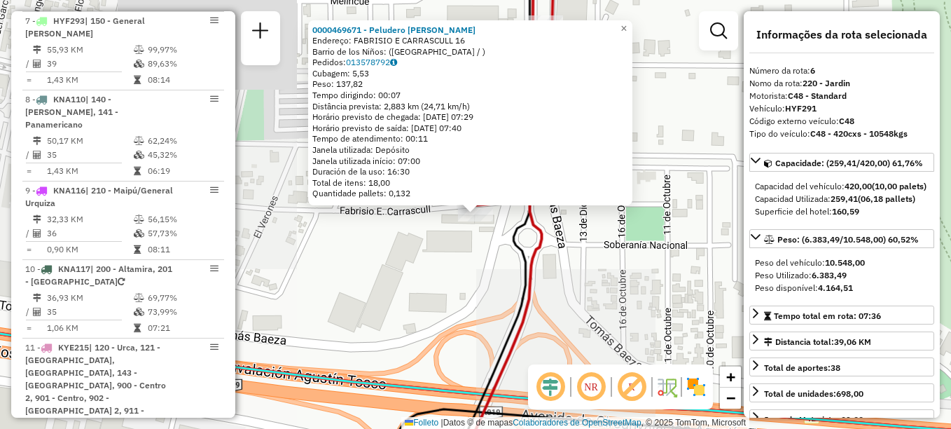
scroll to position [853, 0]
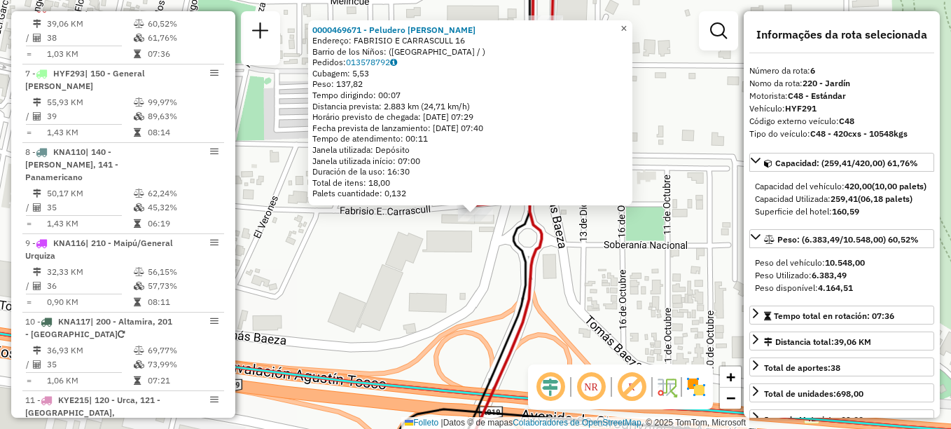
click at [627, 24] on span "×" at bounding box center [624, 28] width 6 height 12
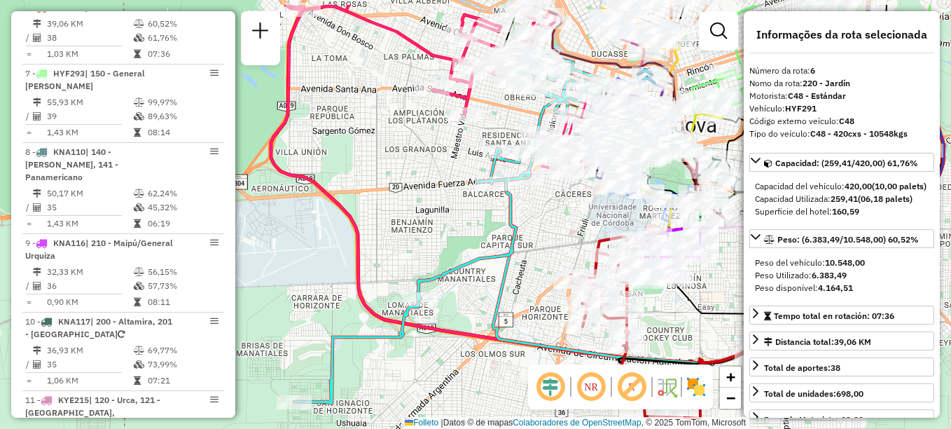
drag, startPoint x: 378, startPoint y: 303, endPoint x: 478, endPoint y: 350, distance: 110.9
click at [478, 350] on div "Janela de atendimento Grade de atendimento Capacidade Transportadoras Veículos …" at bounding box center [475, 214] width 951 height 429
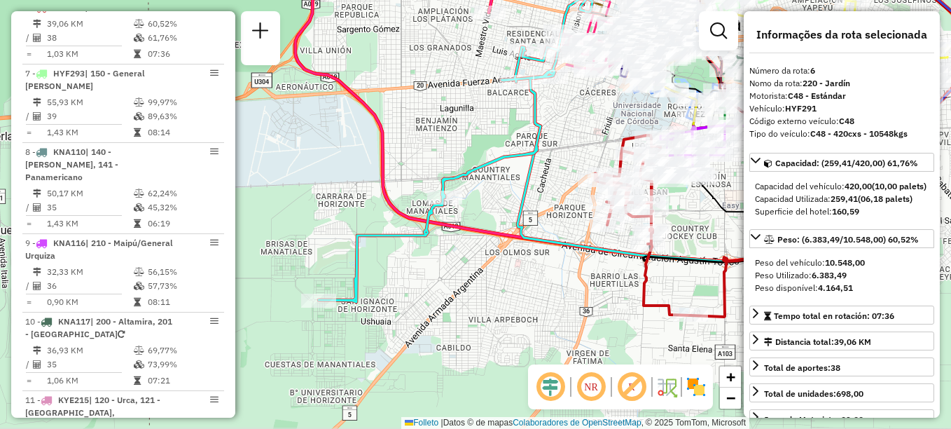
drag, startPoint x: 280, startPoint y: 99, endPoint x: 304, endPoint y: -3, distance: 104.5
click at [304, 0] on html "Aguarde... Pop-up bloqueado! Seu navegador bloqueou automáticamente a abertura …" at bounding box center [475, 214] width 951 height 429
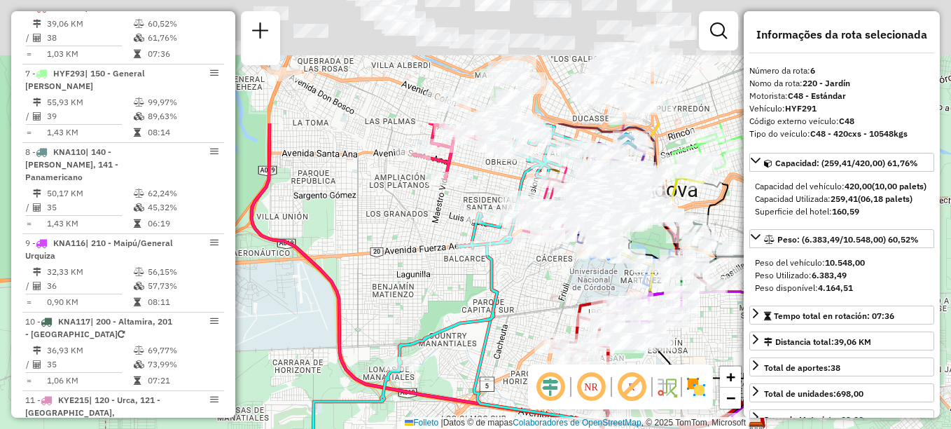
drag, startPoint x: 483, startPoint y: 298, endPoint x: 440, endPoint y: 464, distance: 171.6
click at [440, 428] on html "Aguarde... Pop-up bloqueado! Seu navegador bloqueou automáticamente a abertura …" at bounding box center [475, 214] width 951 height 429
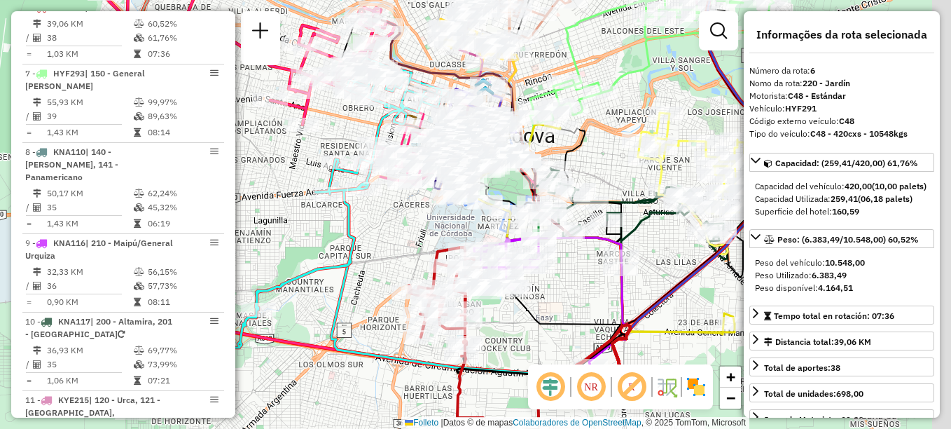
drag, startPoint x: 420, startPoint y: 247, endPoint x: 356, endPoint y: 221, distance: 69.2
click at [356, 221] on div "Janela de atendimento Grade de atendimento Capacidade Transportadoras Veículos …" at bounding box center [475, 214] width 951 height 429
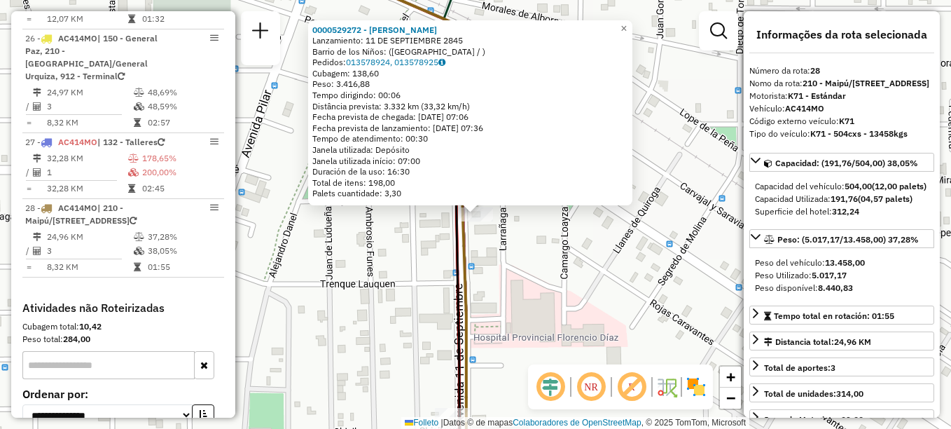
scroll to position [2521, 0]
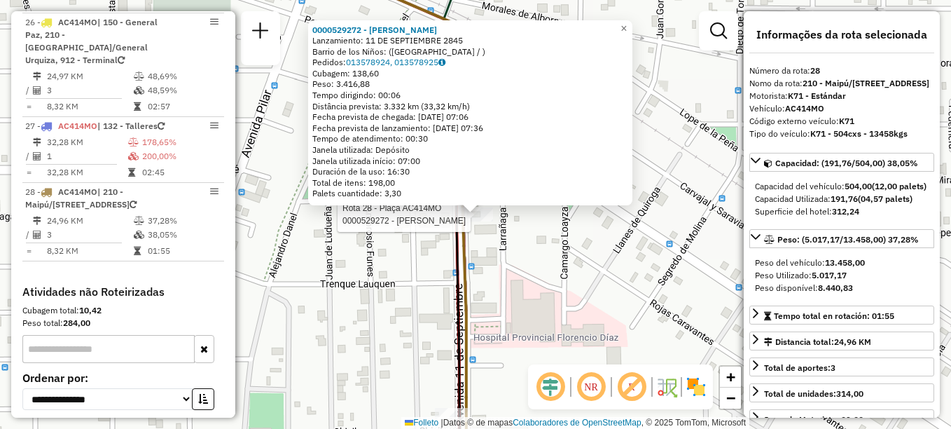
click at [405, 299] on div "Rota 28 - Plaça AC414MO 0000529272 - Abdalá Jairo David 0000529272 - Abdalá Jai…" at bounding box center [475, 214] width 951 height 429
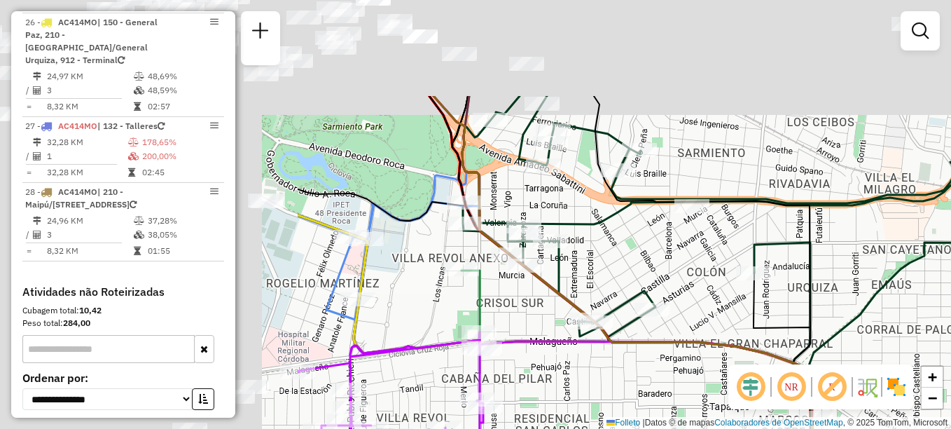
drag, startPoint x: 642, startPoint y: 390, endPoint x: 777, endPoint y: 402, distance: 135.7
click at [768, 422] on div "Janela de atendimento Grade de atendimento Capacidade Transportadoras Veículos …" at bounding box center [475, 214] width 951 height 429
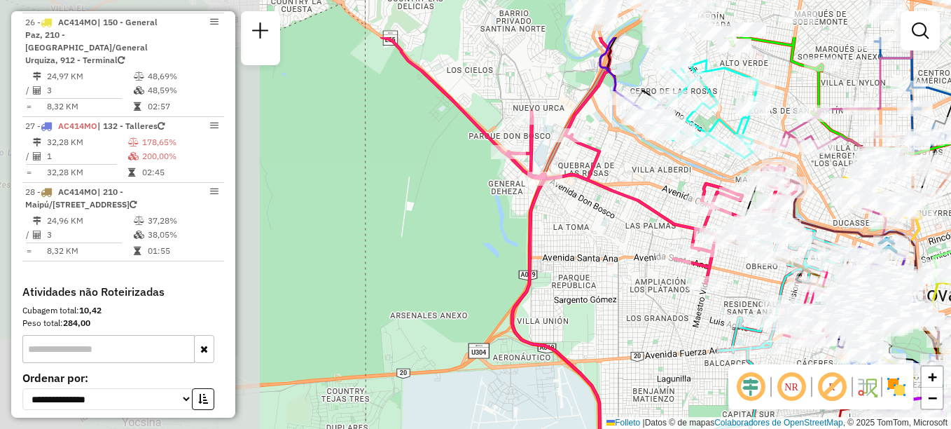
drag, startPoint x: 398, startPoint y: 297, endPoint x: 796, endPoint y: 377, distance: 405.8
click at [796, 377] on hb-router-mapa "Informações da Sessão 1295593 - 16/10/2025 Creación: 15/10/2025 18:39 Depósito:…" at bounding box center [475, 214] width 951 height 429
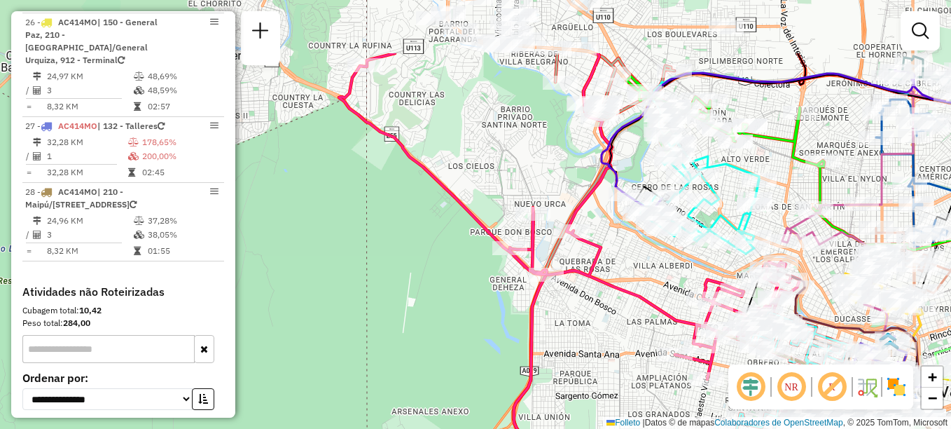
drag, startPoint x: 558, startPoint y: 247, endPoint x: 553, endPoint y: 322, distance: 75.1
click at [555, 327] on div "Janela de atendimento Grade de atendimento Capacidade Transportadoras Veículos …" at bounding box center [475, 214] width 951 height 429
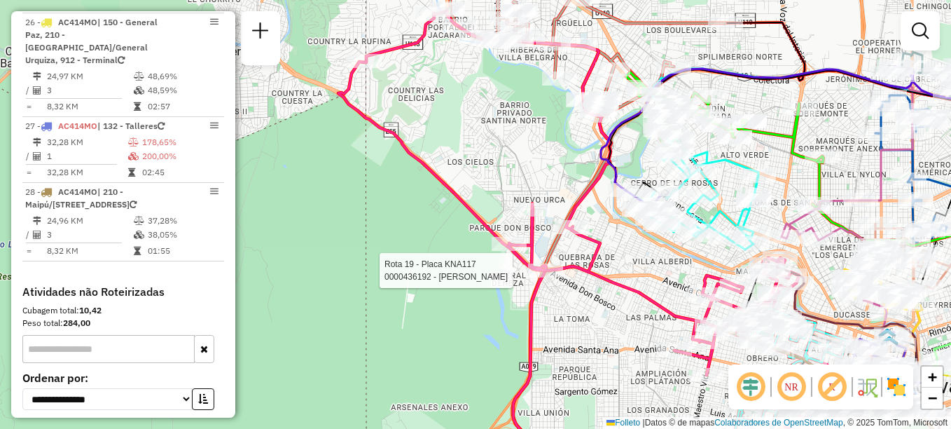
select select "**********"
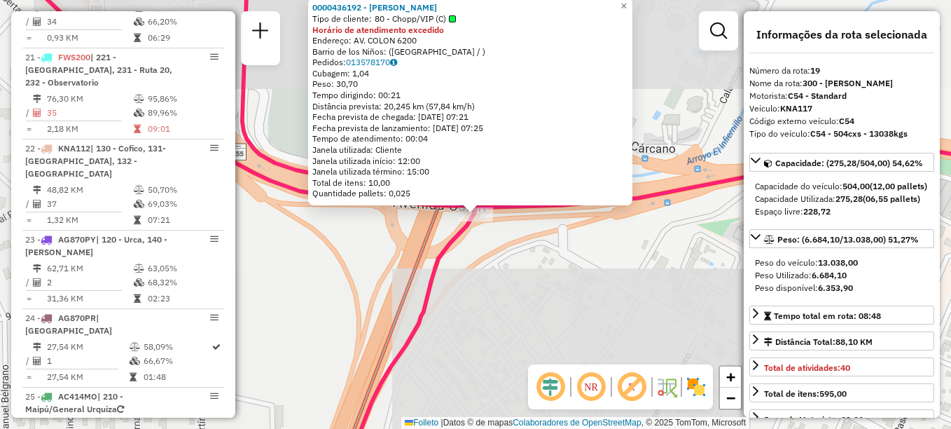
scroll to position [1873, 0]
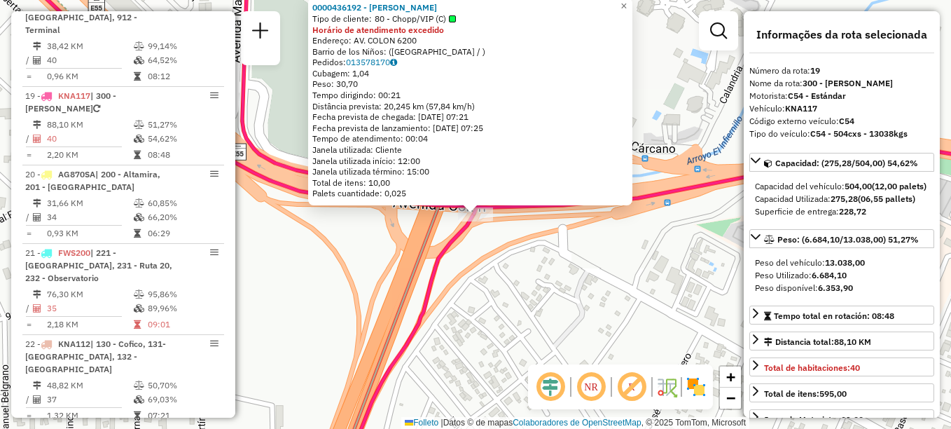
click at [573, 316] on div "0000436192 - SOSA ALEXIS RODOLFO Tipo de cliente: 80 - Chopp/VIP (C) Horário de…" at bounding box center [475, 214] width 951 height 429
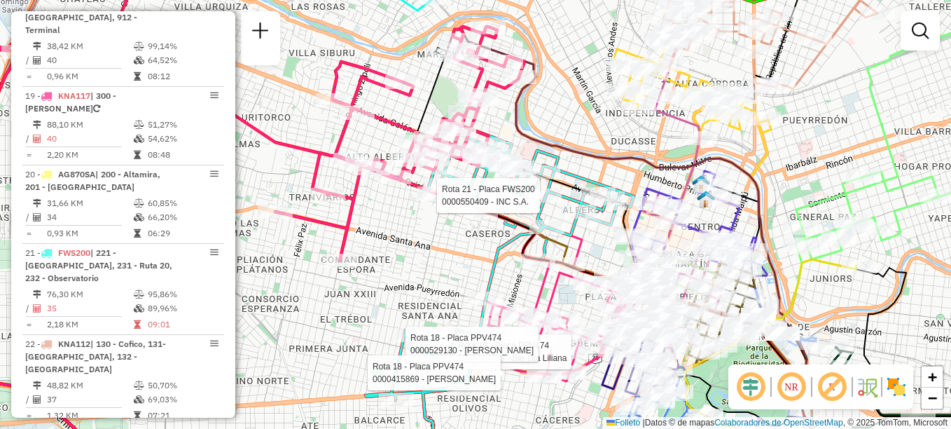
select select "**********"
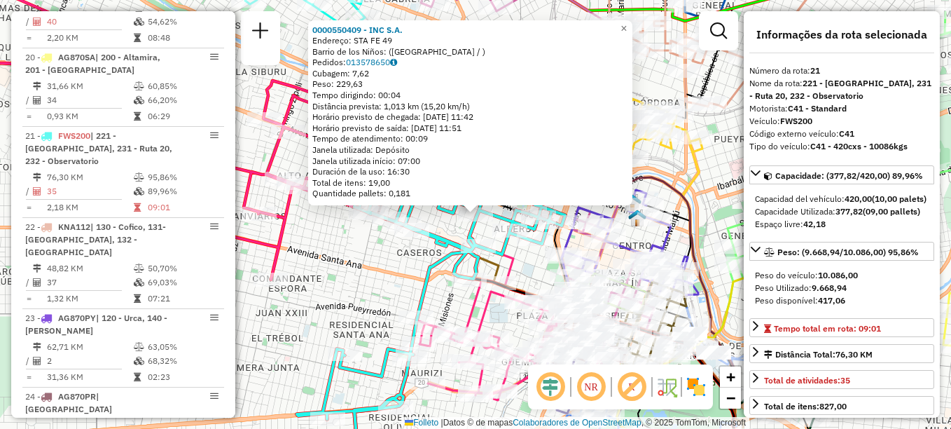
scroll to position [2030, 0]
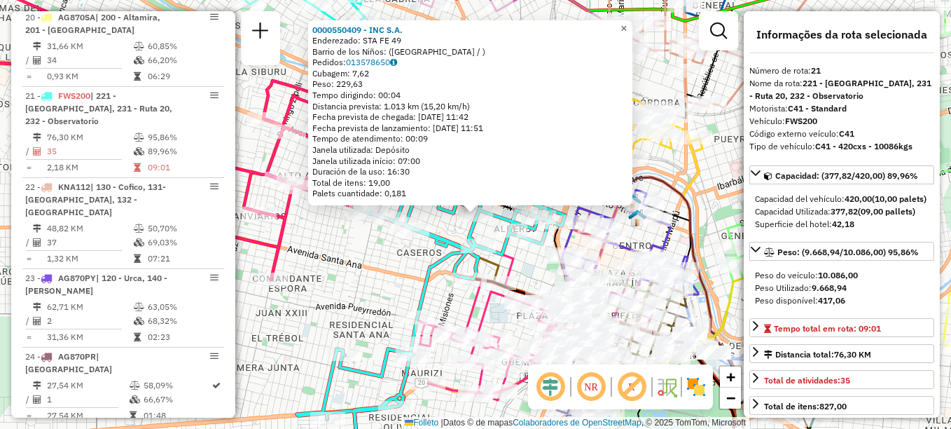
click at [627, 22] on span "×" at bounding box center [624, 28] width 6 height 12
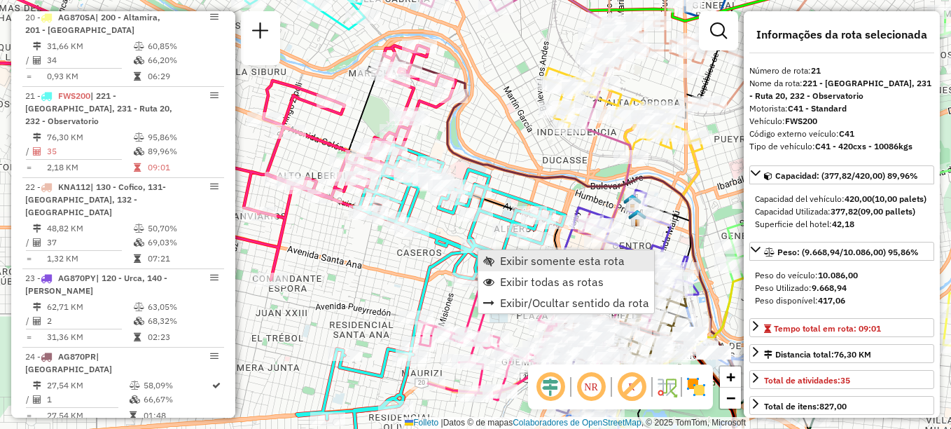
click at [509, 255] on span "Exibir somente esta rota" at bounding box center [562, 260] width 125 height 11
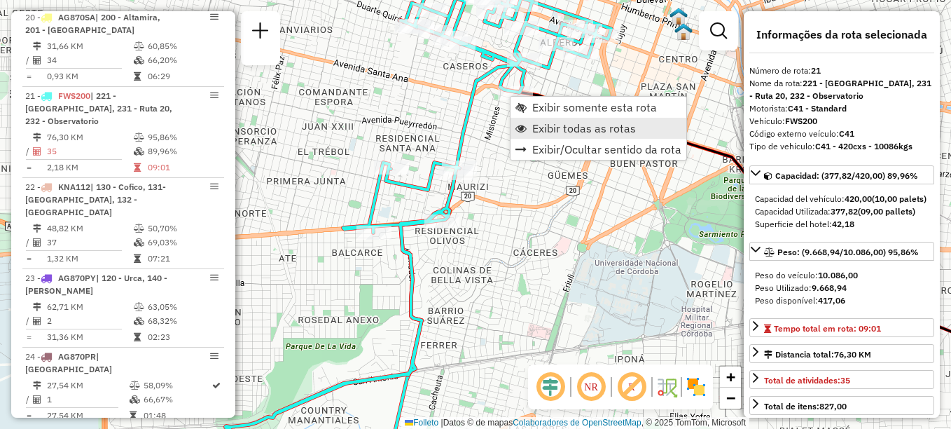
click at [550, 132] on span "Exibir todas as rotas" at bounding box center [584, 128] width 104 height 11
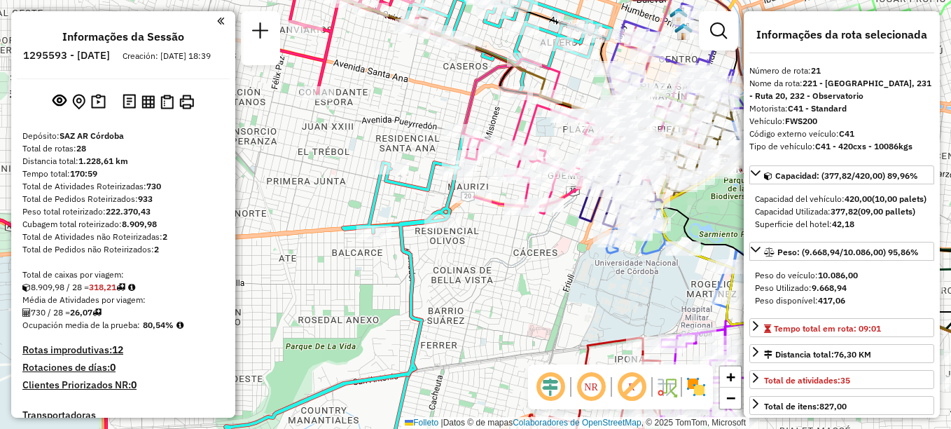
select select "**********"
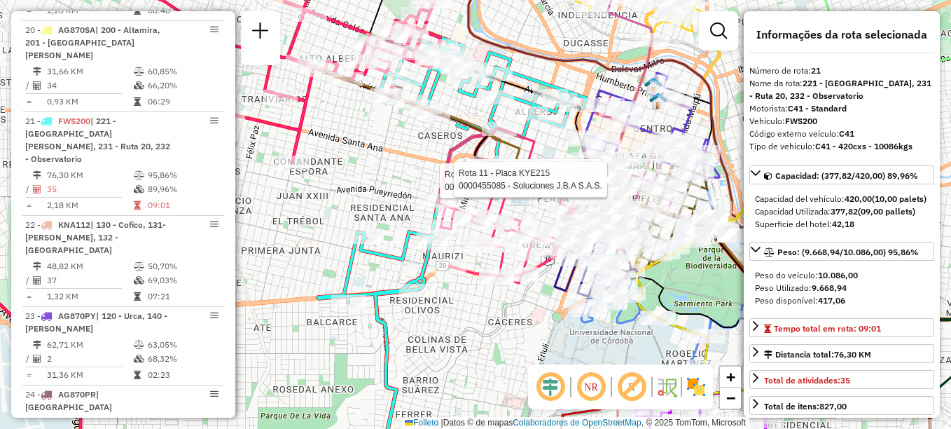
click at [251, 116] on icon at bounding box center [267, 59] width 420 height 205
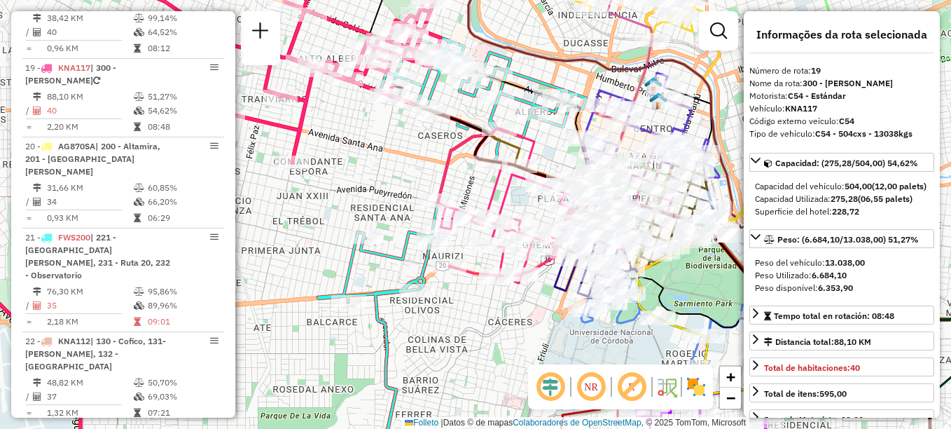
scroll to position [1873, 0]
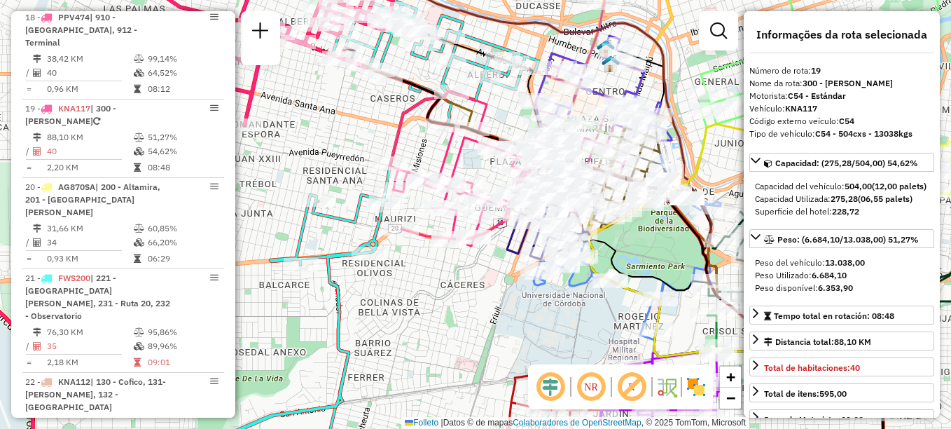
drag, startPoint x: 490, startPoint y: 178, endPoint x: 442, endPoint y: 141, distance: 60.4
click at [442, 141] on icon at bounding box center [517, 168] width 254 height 155
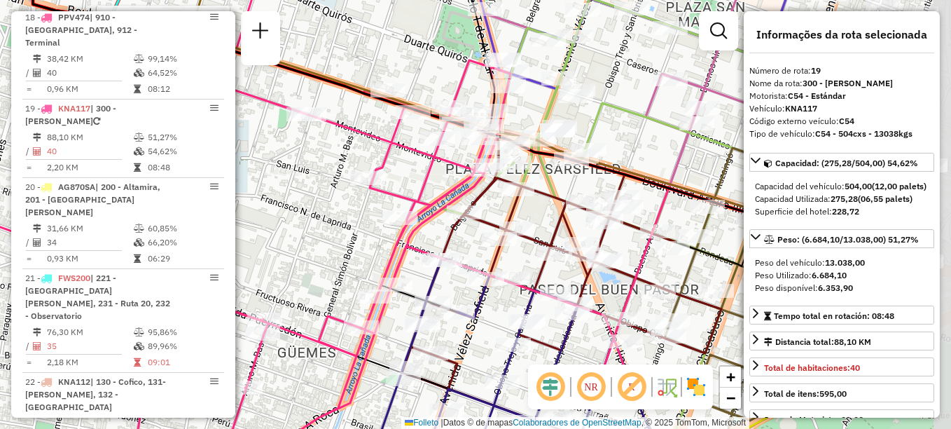
drag, startPoint x: 516, startPoint y: 175, endPoint x: 320, endPoint y: 223, distance: 202.0
click at [320, 223] on div "Rota 21 - Placa FWS200 0000534666 - Mejia Ricaldez Zenon Janela de atendimento …" at bounding box center [475, 214] width 951 height 429
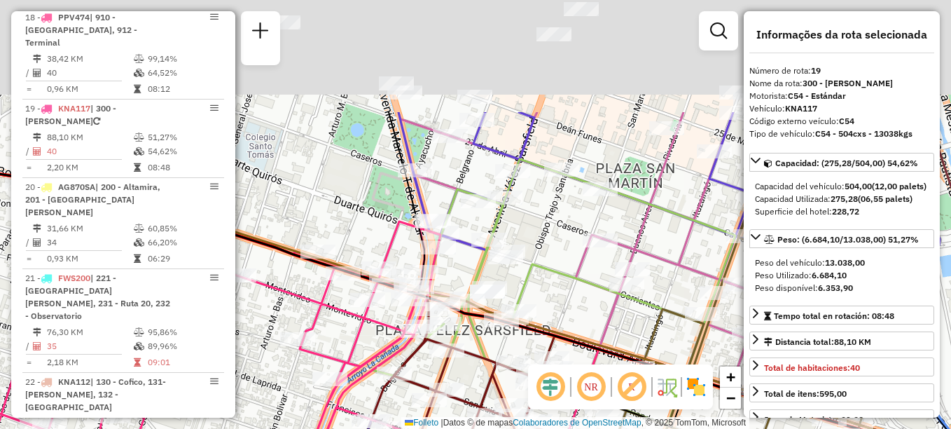
drag, startPoint x: 371, startPoint y: 194, endPoint x: 320, endPoint y: 328, distance: 143.0
click at [300, 346] on div at bounding box center [297, 339] width 35 height 14
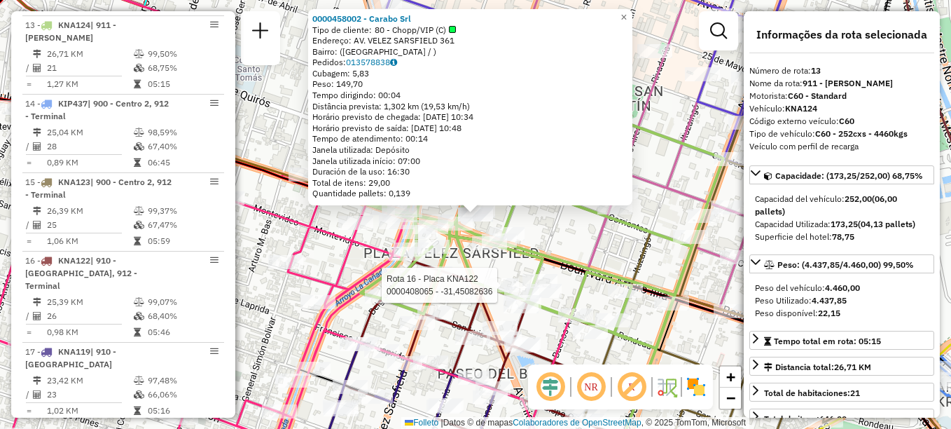
scroll to position [1415, 0]
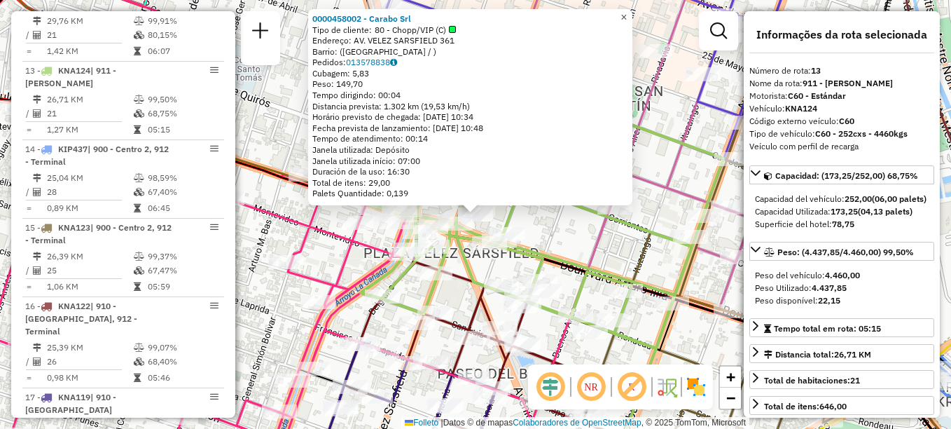
click at [627, 11] on span "×" at bounding box center [624, 17] width 6 height 12
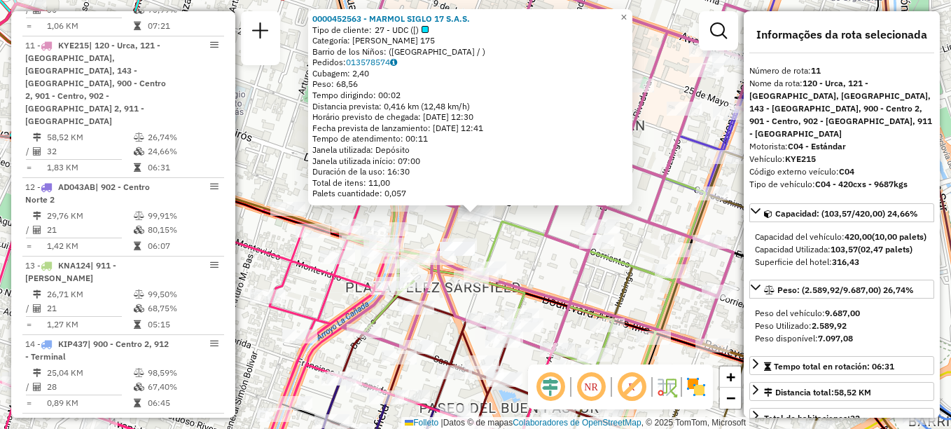
scroll to position [140, 0]
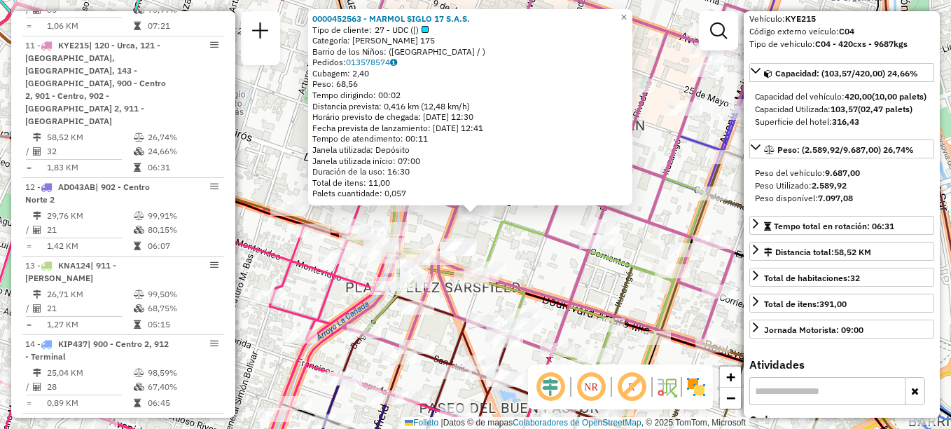
click at [527, 258] on div "0000452563 - MARMOL SIGLO 17 S.A.S. Tipo de cliente: 27 - UDC ([) Categoría: DU…" at bounding box center [475, 214] width 951 height 429
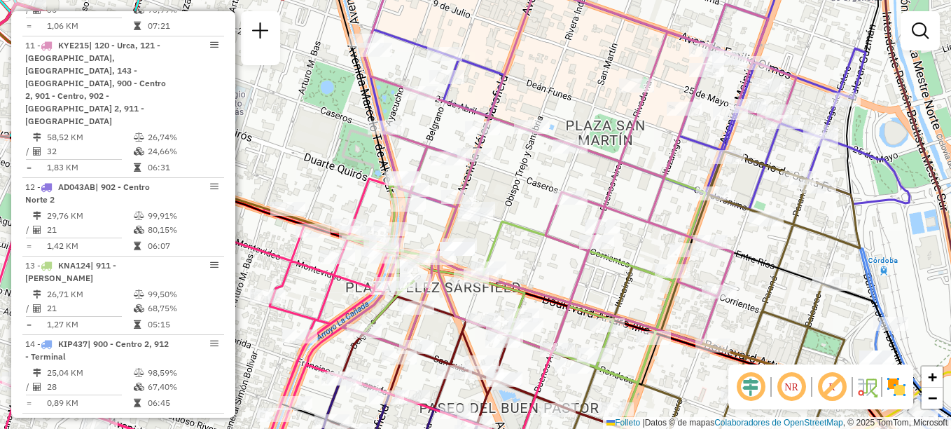
click at [440, 149] on icon at bounding box center [570, 154] width 454 height 394
select select "**********"
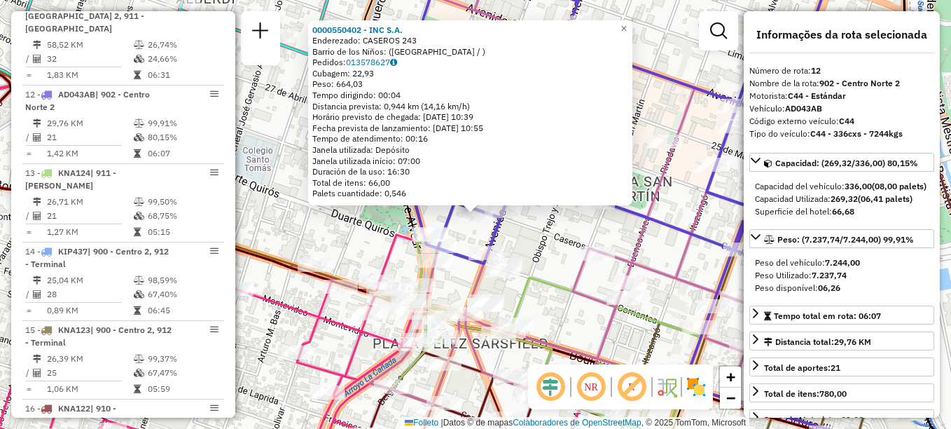
scroll to position [1337, 0]
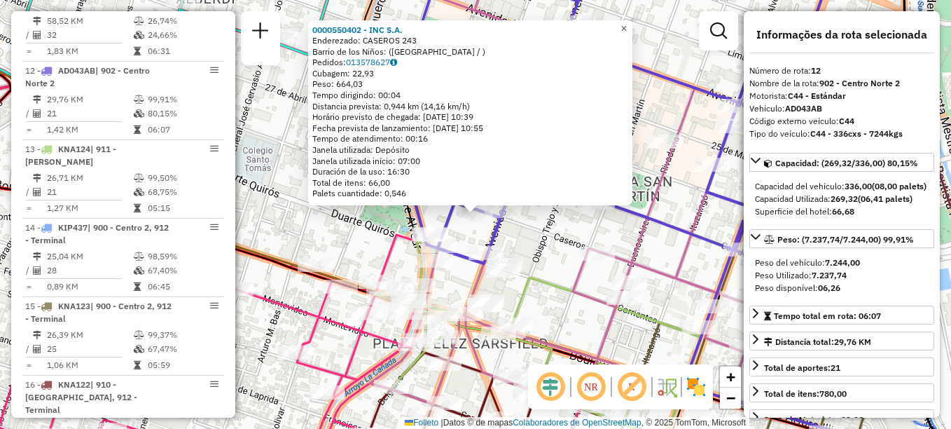
click at [627, 23] on span "×" at bounding box center [624, 28] width 6 height 12
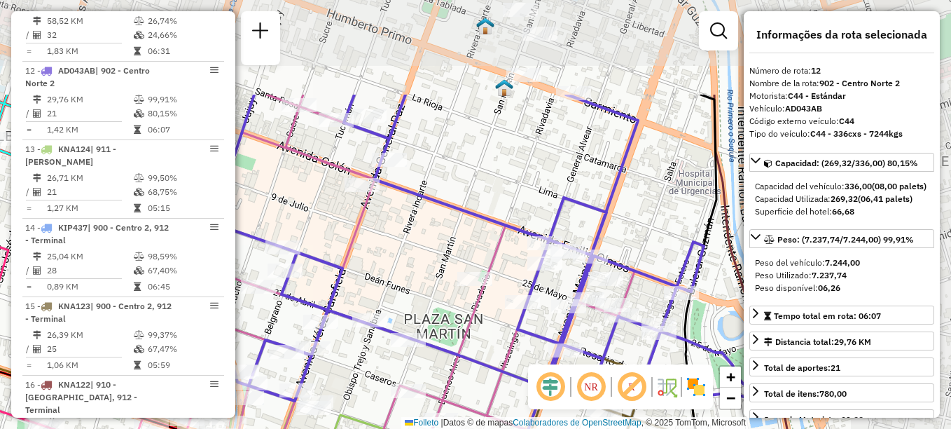
drag, startPoint x: 469, startPoint y: 219, endPoint x: 423, endPoint y: 256, distance: 59.2
click at [423, 256] on div "Janela de atendimento Grade de atendimento Capacidade Transportadoras Veículos …" at bounding box center [475, 214] width 951 height 429
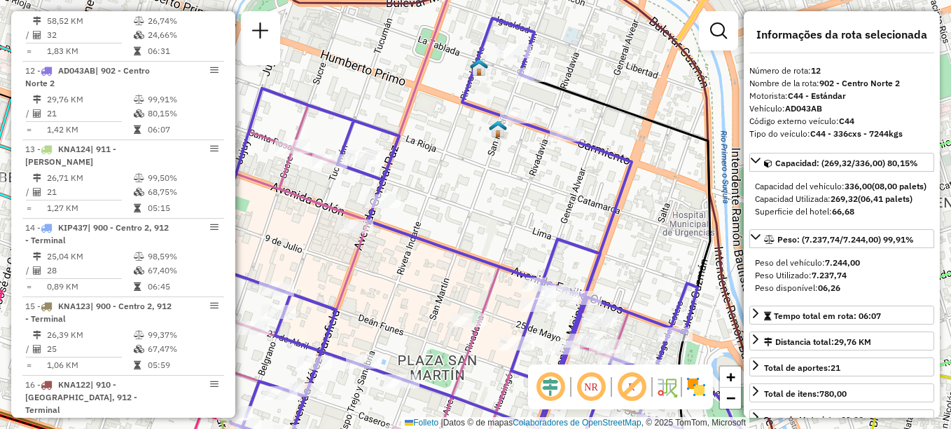
drag, startPoint x: 491, startPoint y: 226, endPoint x: 476, endPoint y: 277, distance: 53.9
click at [476, 277] on div "Janela de atendimento Grade de atendimento Capacidade Transportadoras Veículos …" at bounding box center [475, 214] width 951 height 429
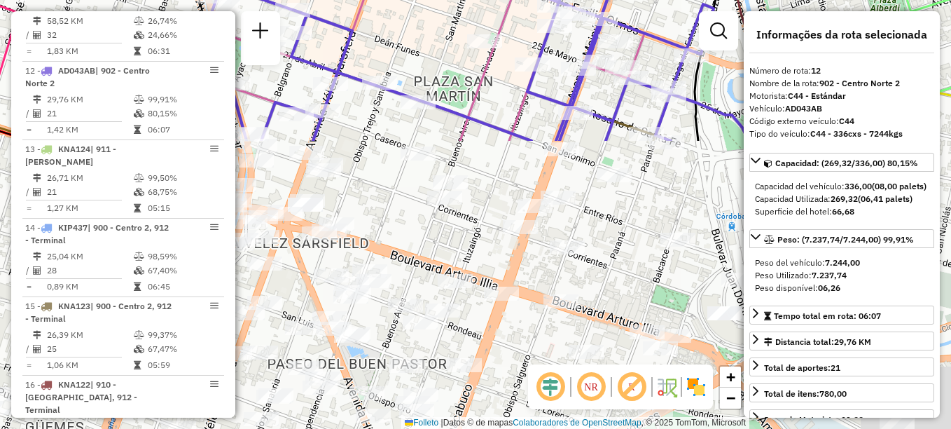
drag, startPoint x: 502, startPoint y: 263, endPoint x: 533, endPoint y: -73, distance: 337.7
click at [533, 0] on html "Aguarde... Pop-up bloqueado! Seu navegador bloqueou automáticamente a abertura …" at bounding box center [475, 214] width 951 height 429
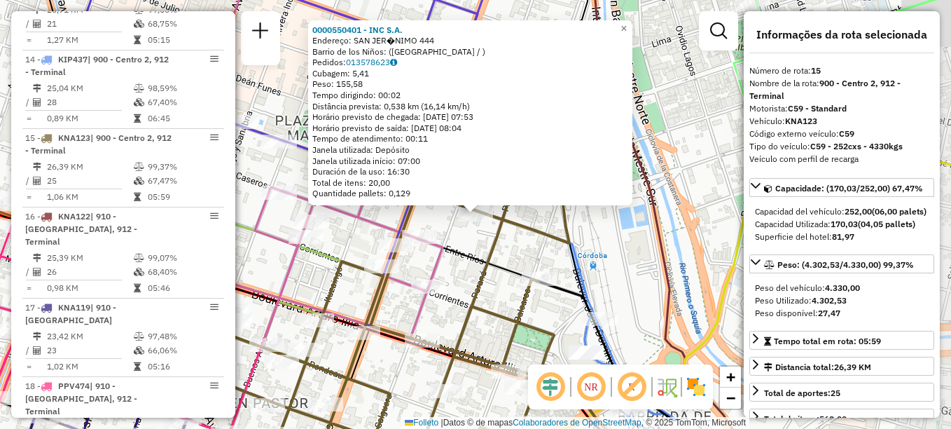
scroll to position [1559, 0]
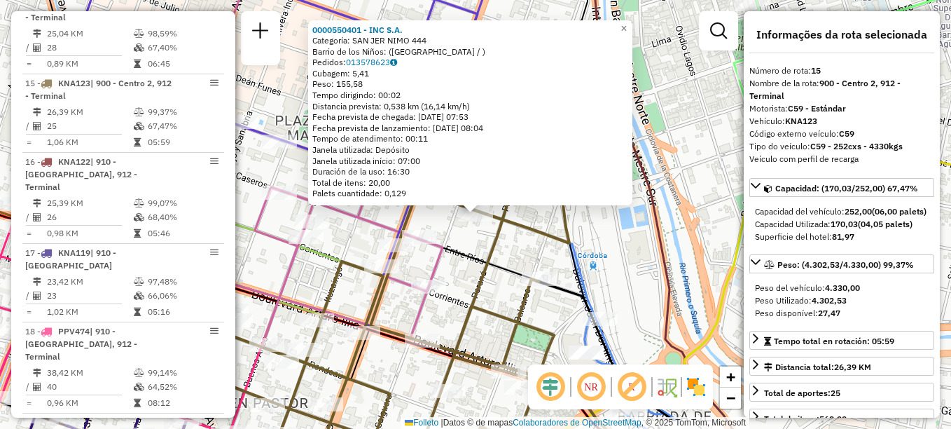
click at [515, 240] on div "0000550401 - INC S.A. Categoría: SAN JER NIMO 444 Barrio de los Niños: (CÓRDOBA…" at bounding box center [475, 214] width 951 height 429
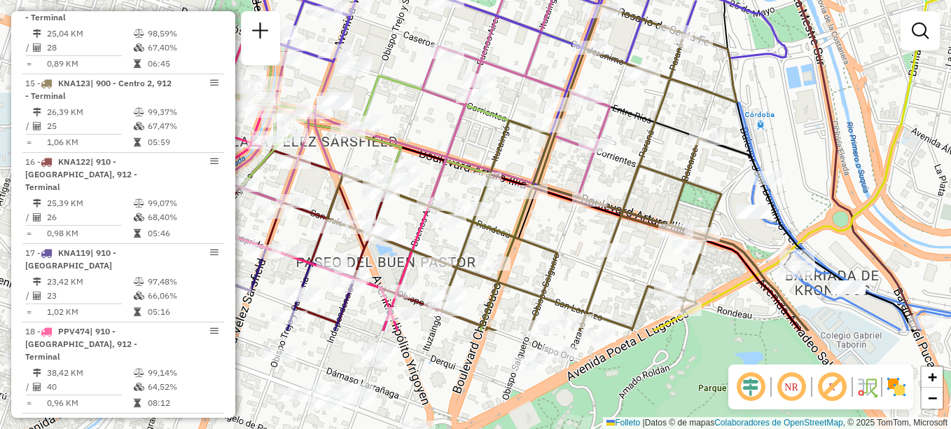
drag, startPoint x: 486, startPoint y: 270, endPoint x: 772, endPoint y: 6, distance: 389.6
click at [737, 6] on icon at bounding box center [532, 168] width 410 height 325
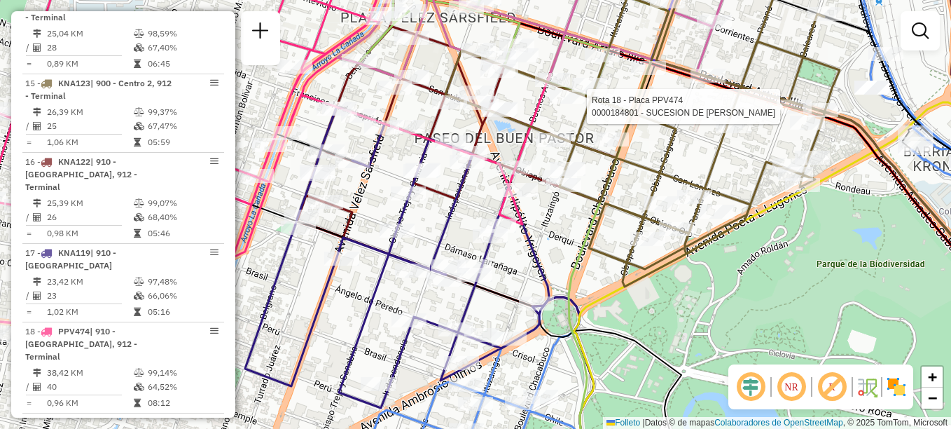
select select "**********"
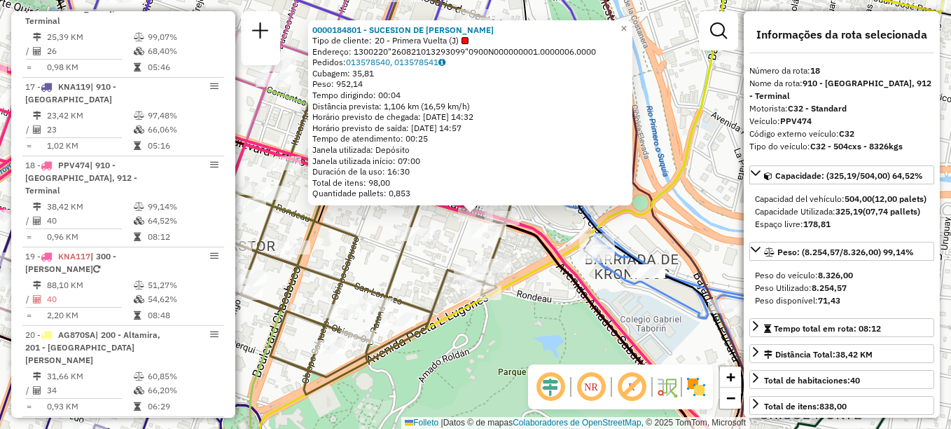
scroll to position [1795, 0]
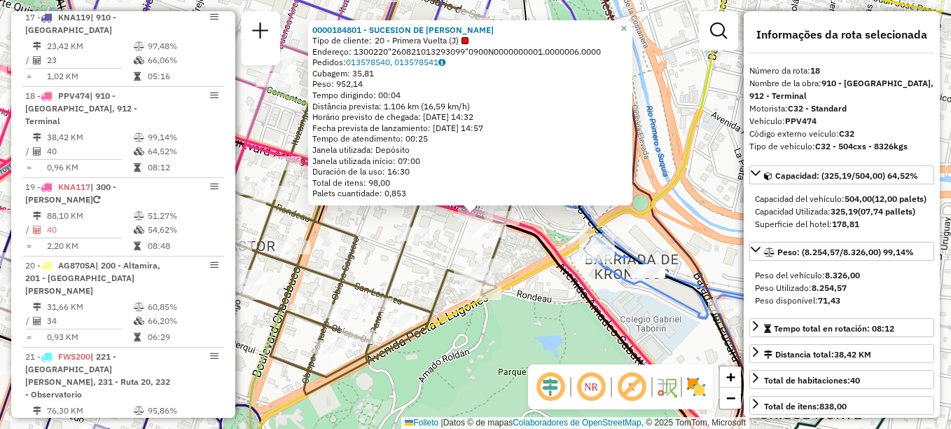
click at [439, 250] on div "Rota 18 - Placa PPV474 0000184801 - SUCESION DE BLANCH BENJAMIN 0000184801 - SU…" at bounding box center [475, 214] width 951 height 429
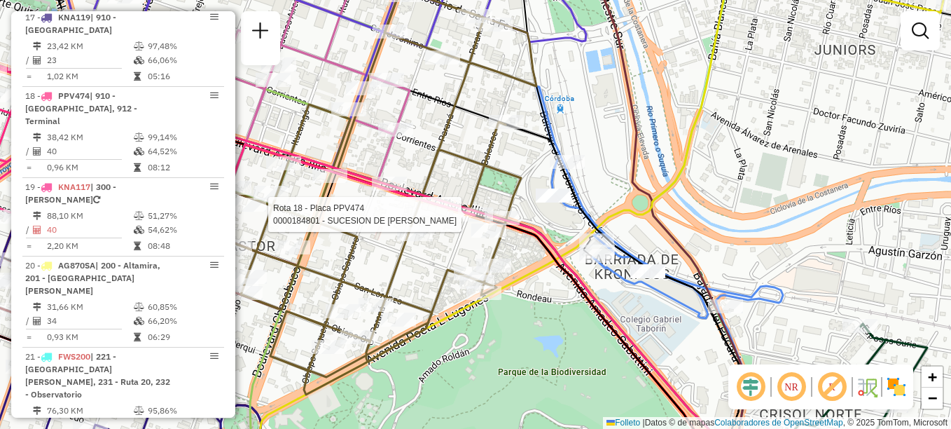
select select "**********"
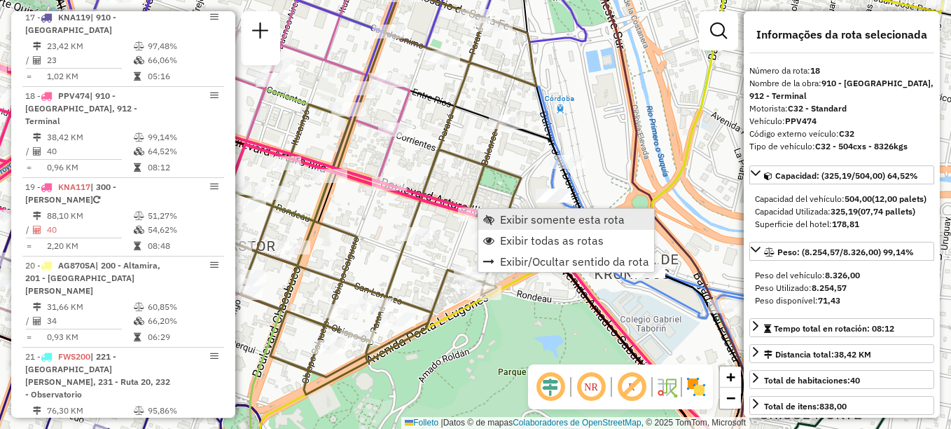
click at [539, 223] on span "Exibir somente esta rota" at bounding box center [562, 219] width 125 height 11
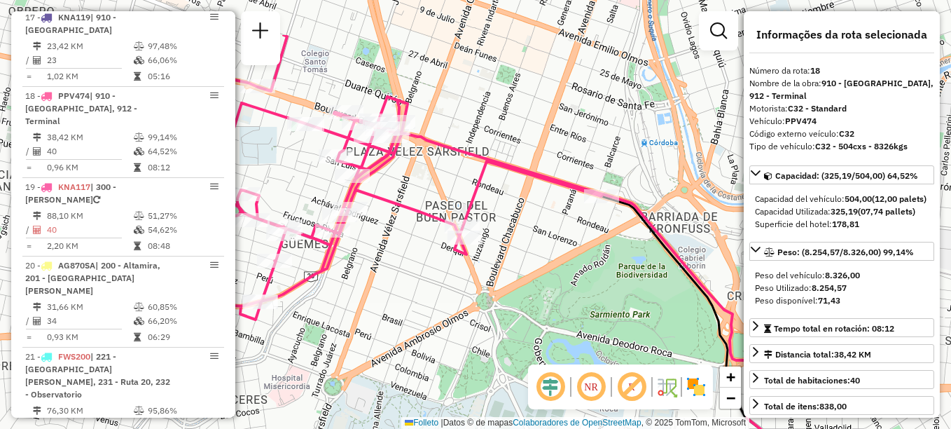
drag, startPoint x: 438, startPoint y: 171, endPoint x: 422, endPoint y: 248, distance: 78.6
click at [422, 248] on div "Janela de atendimento Grade de atendimento Capacidade Transportadoras Veículos …" at bounding box center [475, 214] width 951 height 429
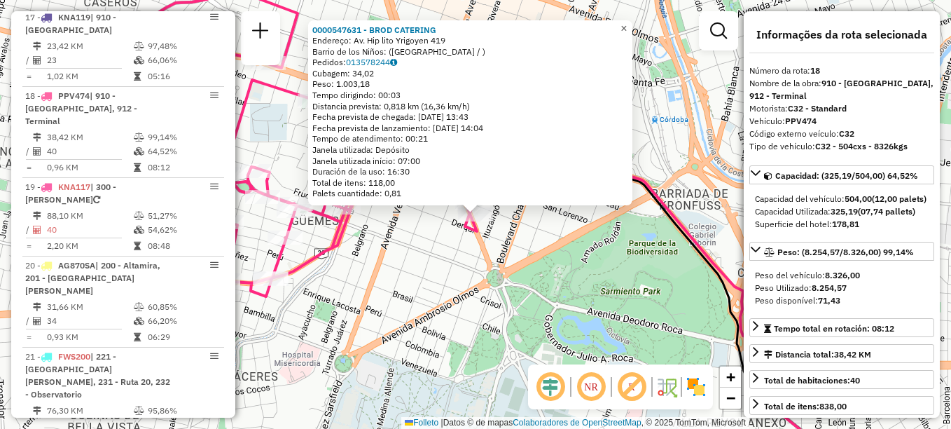
click at [627, 23] on span "×" at bounding box center [624, 28] width 6 height 12
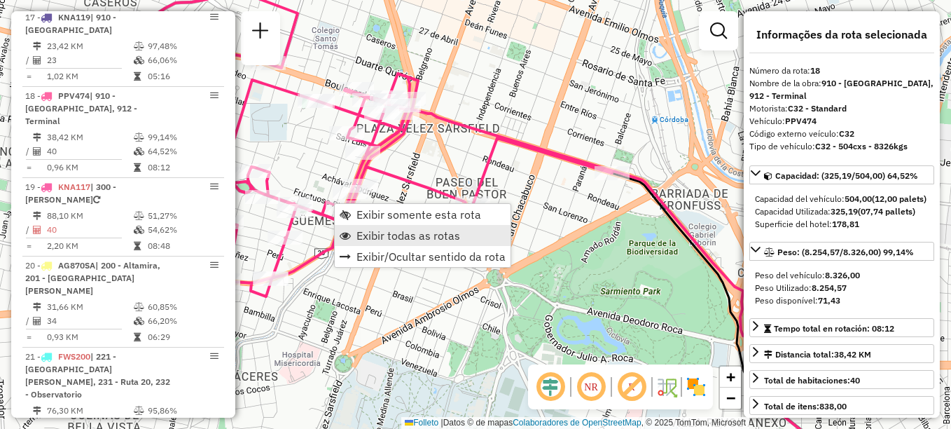
click at [401, 230] on span "Exibir todas as rotas" at bounding box center [409, 235] width 104 height 11
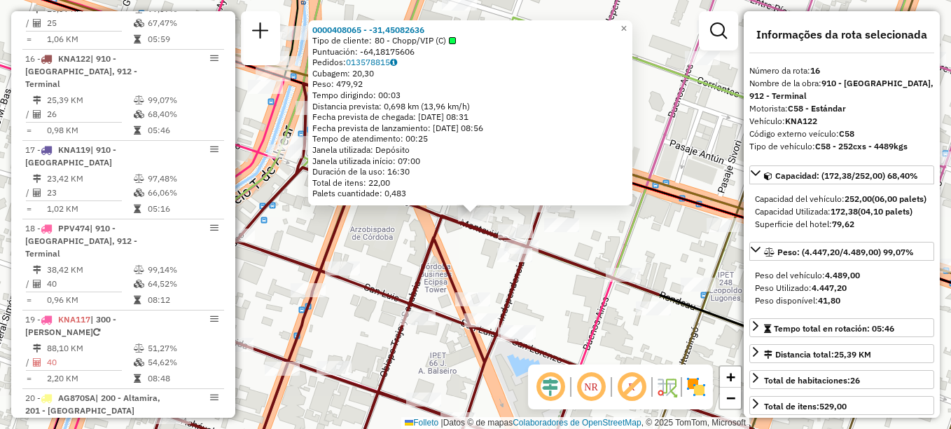
scroll to position [1638, 0]
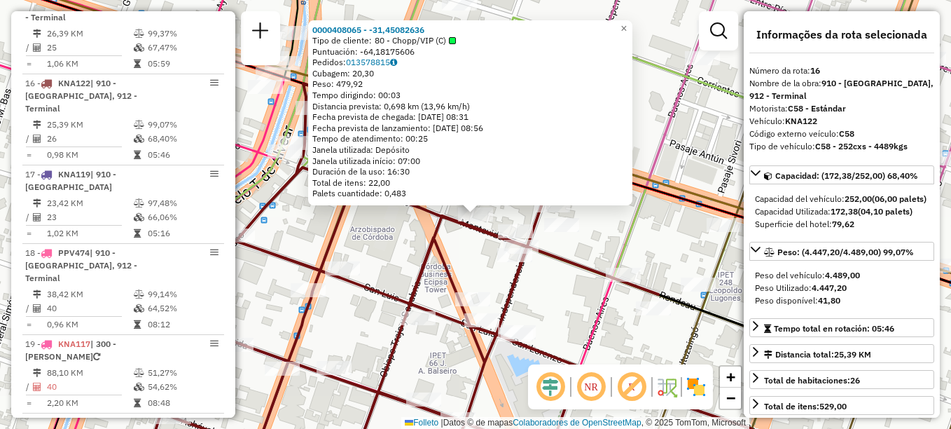
click at [422, 223] on div "0000408065 - -31,45082636 Tipo de cliente: 80 - Chopp/VIP (C) Puntuación: -64,1…" at bounding box center [475, 214] width 951 height 429
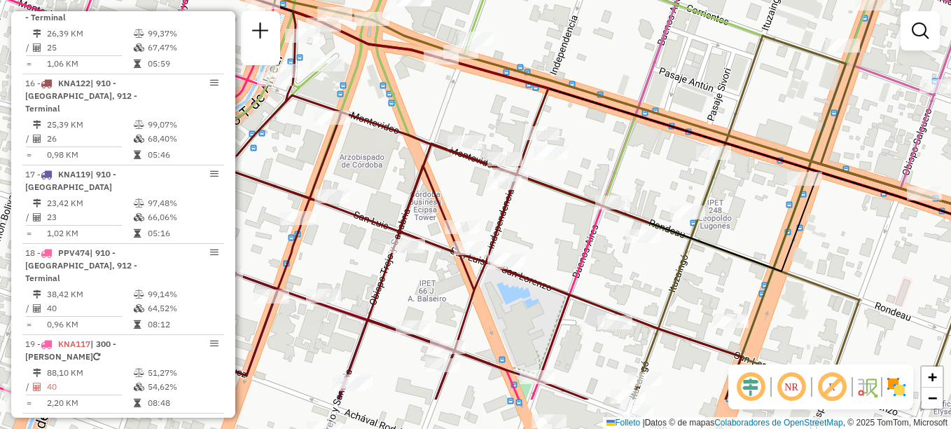
drag, startPoint x: 428, startPoint y: 226, endPoint x: 396, endPoint y: 81, distance: 148.5
click at [396, 92] on icon at bounding box center [437, 205] width 610 height 388
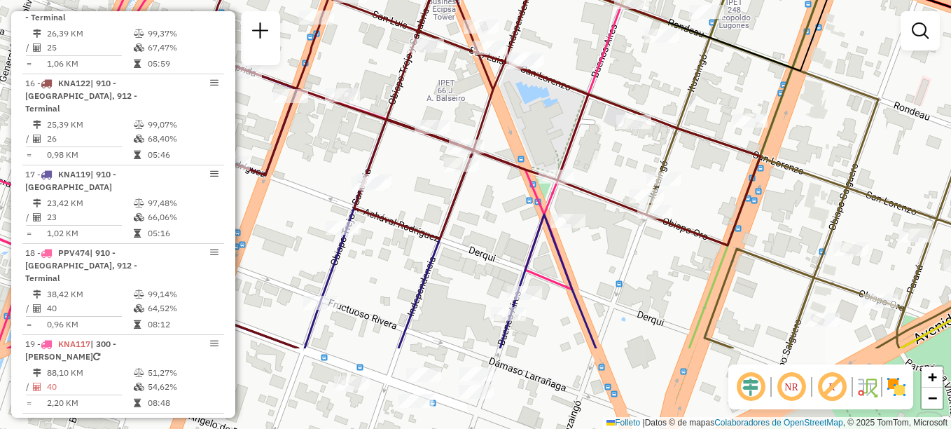
drag, startPoint x: 502, startPoint y: 147, endPoint x: 541, endPoint y: -18, distance: 169.9
click at [541, 0] on html "Aguarde... Pop-up bloqueado! Seu navegador bloqueou automáticamente a abertura …" at bounding box center [475, 214] width 951 height 429
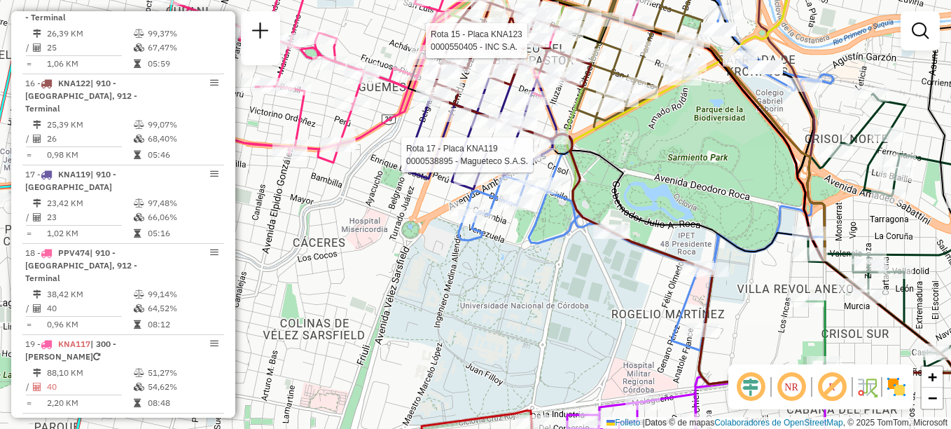
select select "**********"
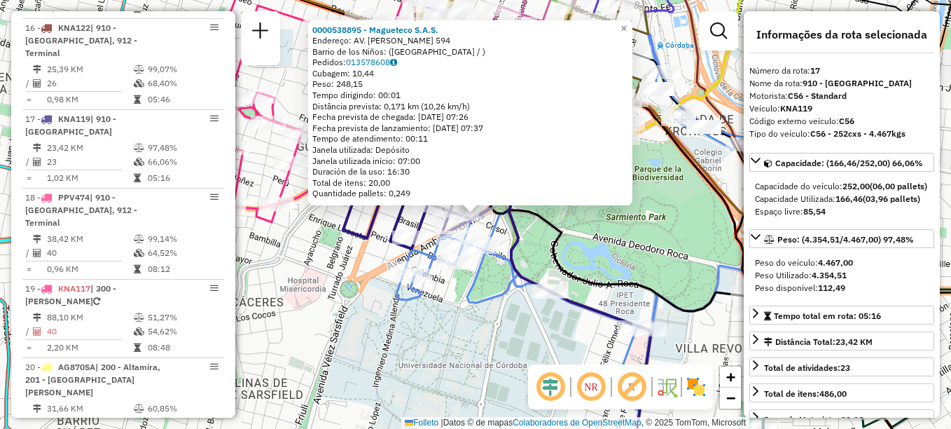
scroll to position [1716, 0]
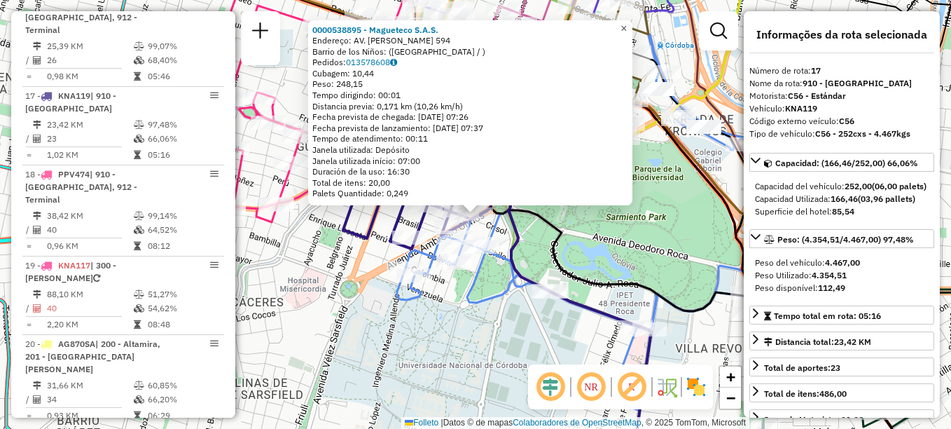
drag, startPoint x: 636, startPoint y: 19, endPoint x: 619, endPoint y: 36, distance: 23.8
click at [627, 22] on span "×" at bounding box center [624, 28] width 6 height 12
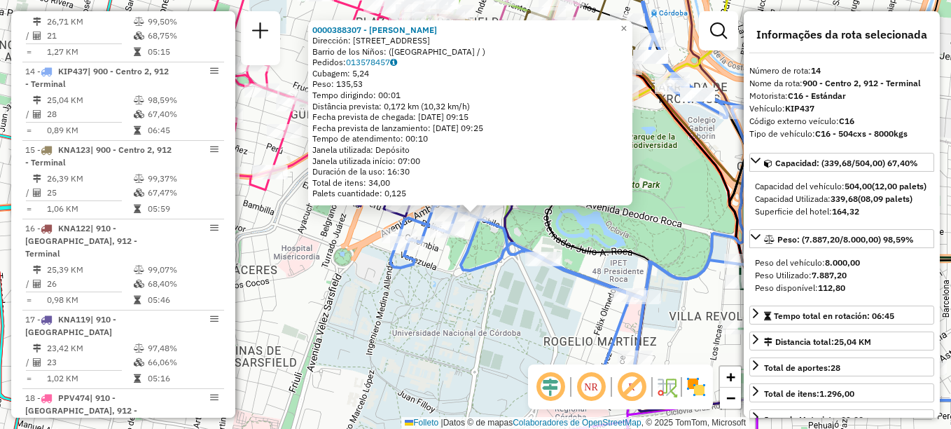
scroll to position [1481, 0]
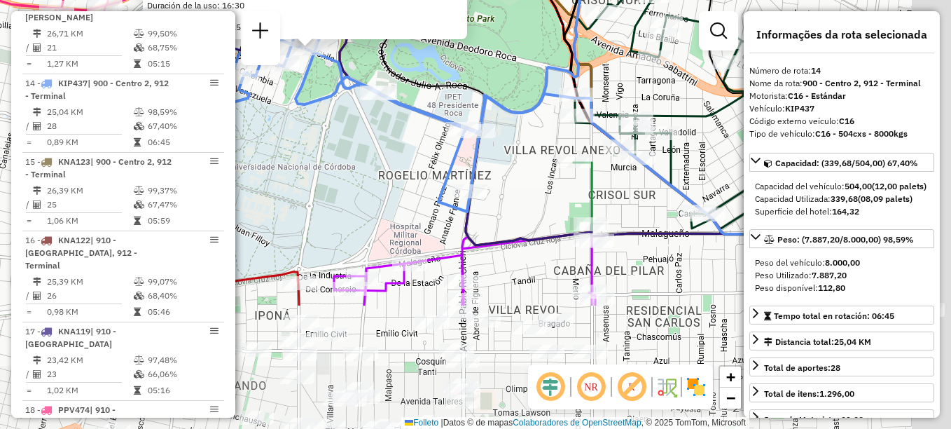
drag, startPoint x: 544, startPoint y: 211, endPoint x: 404, endPoint y: 58, distance: 207.2
click at [404, 58] on div "0000388307 - Gottero Cecilia Romina Dirección: BLVD CHACABUCO 1192 Barrio de lo…" at bounding box center [475, 214] width 951 height 429
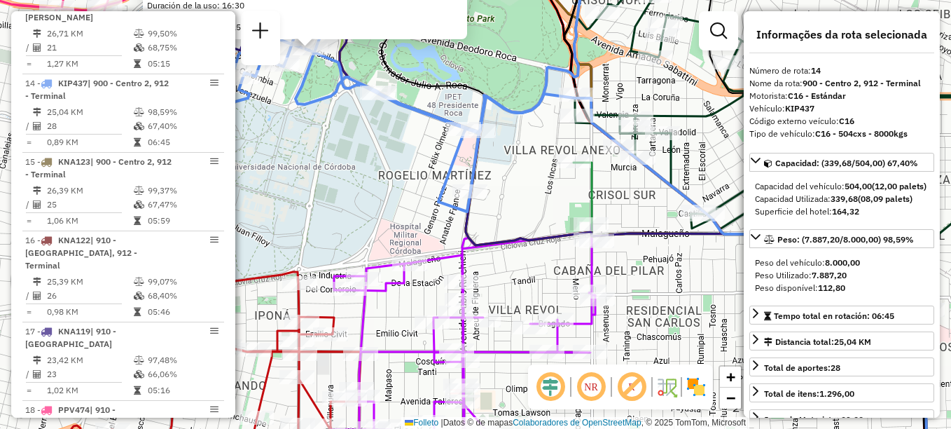
click at [366, 197] on div "0000388307 - Gottero Cecilia Romina Dirección: BLVD CHACABUCO 1192 Barrio de lo…" at bounding box center [475, 214] width 951 height 429
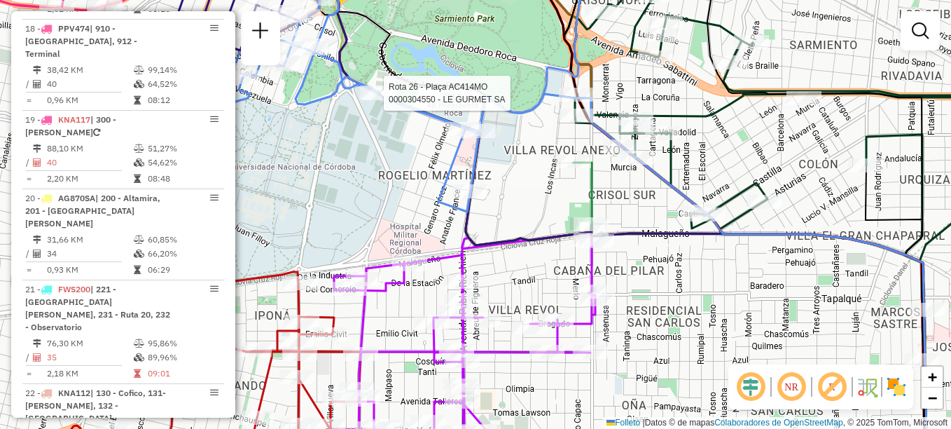
select select "**********"
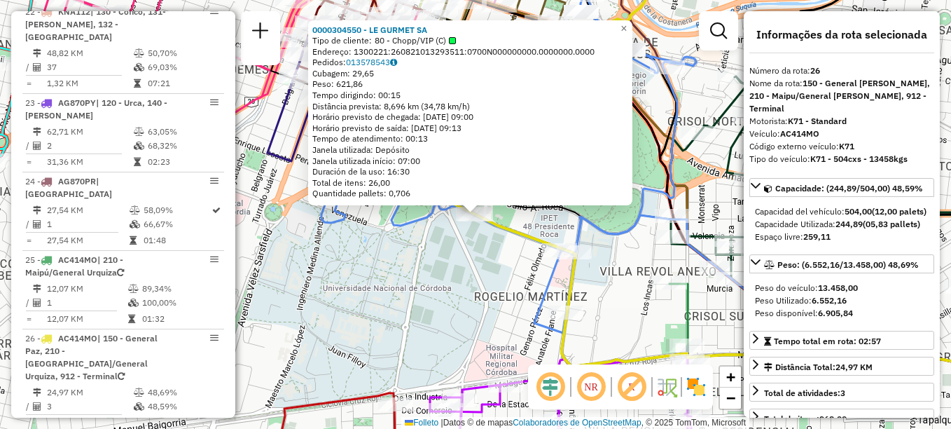
scroll to position [2435, 0]
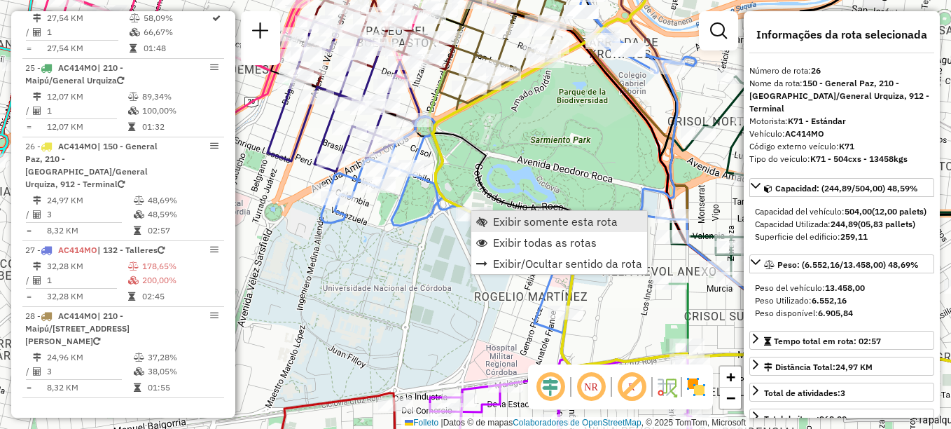
click at [504, 221] on span "Exibir somente esta rota" at bounding box center [555, 221] width 125 height 11
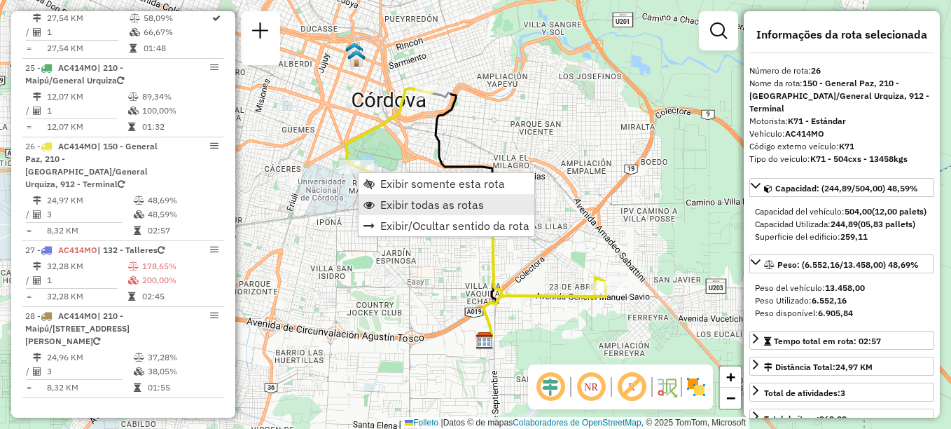
click at [395, 205] on span "Exibir todas as rotas" at bounding box center [432, 204] width 104 height 11
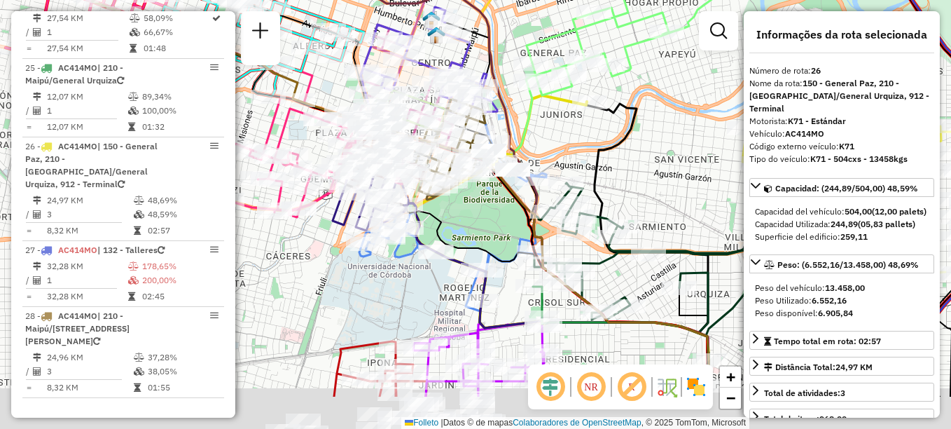
drag, startPoint x: 405, startPoint y: 267, endPoint x: 460, endPoint y: 193, distance: 92.2
click at [460, 193] on icon at bounding box center [521, 280] width 374 height 234
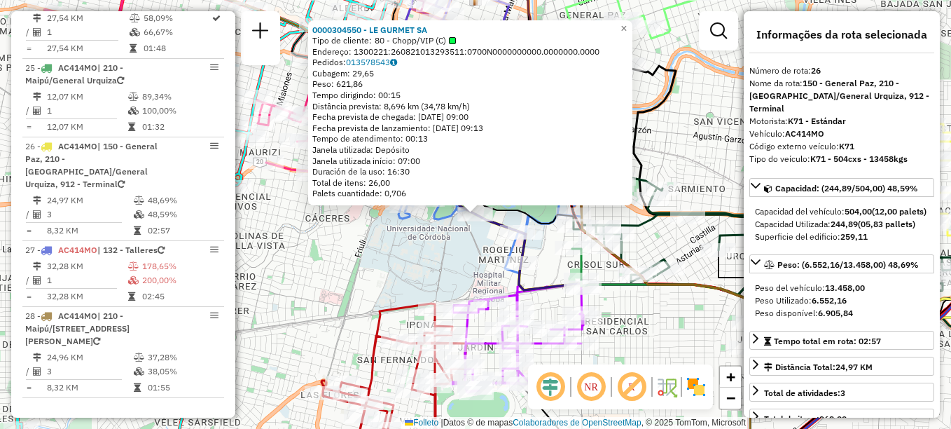
click at [415, 269] on div "0000304550 - LE GURMET SA Tipo de cliente: 80 - Chopp/VIP (C) Endereço: 1300221…" at bounding box center [475, 214] width 951 height 429
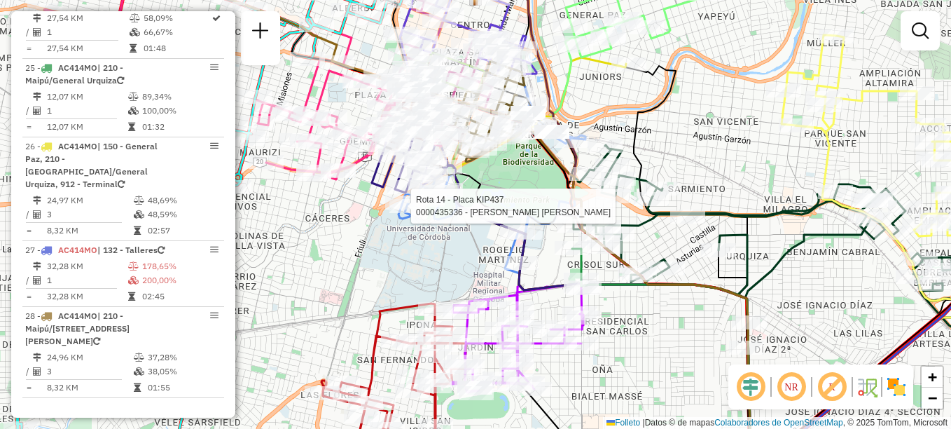
select select "**********"
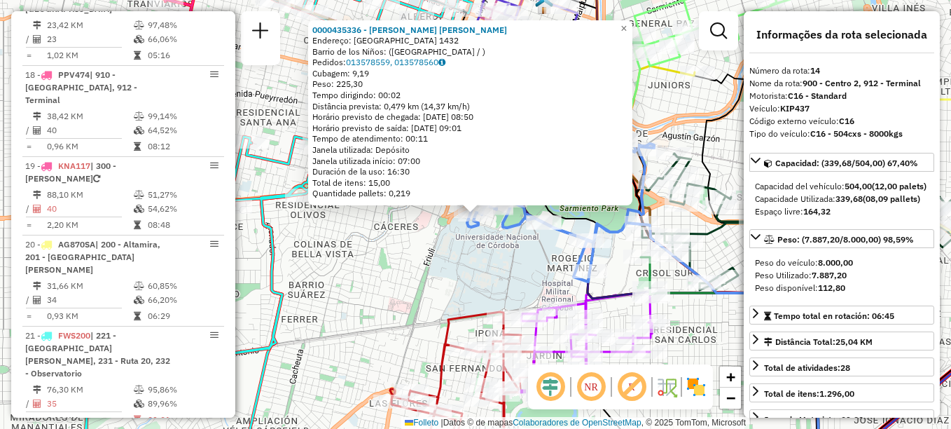
scroll to position [1481, 0]
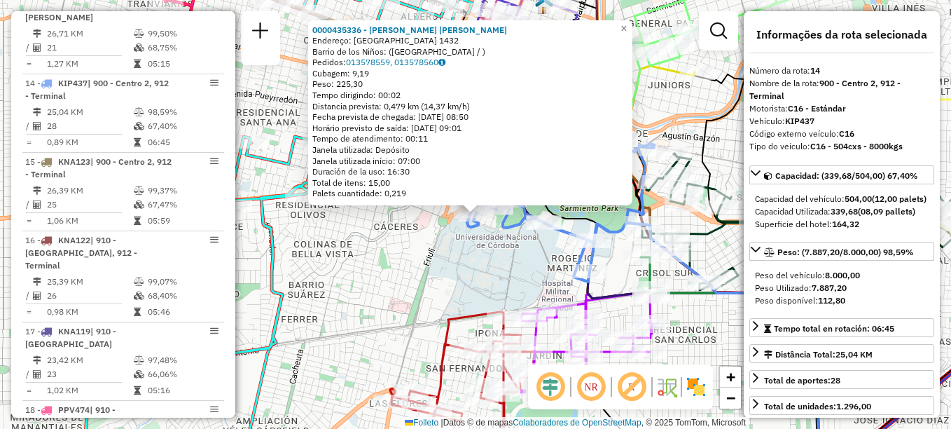
click at [513, 249] on div "0000435336 - Funes Garriga Gonzalo Ezequiel Endereço: ESPAÑA 1432 Barrio de los…" at bounding box center [475, 214] width 951 height 429
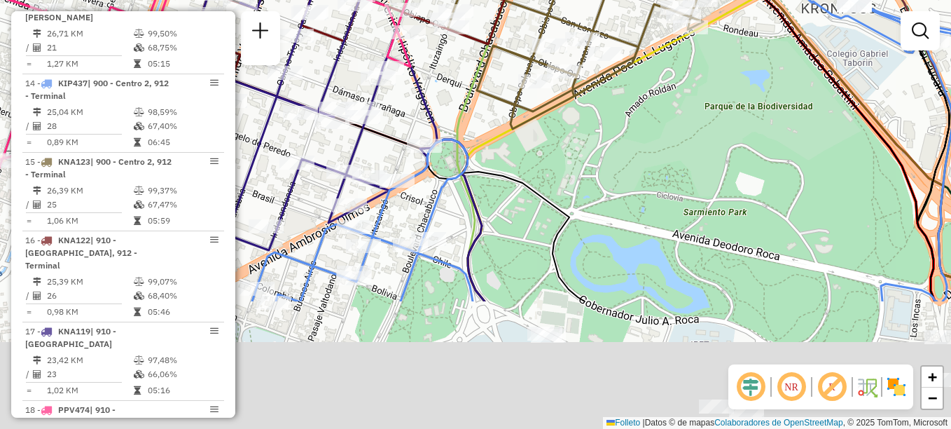
drag, startPoint x: 364, startPoint y: 137, endPoint x: 367, endPoint y: -27, distance: 163.9
click at [367, 0] on html "Aguarde... Pop-up bloqueado! Seu navegador bloqueou automáticamente a abertura …" at bounding box center [475, 214] width 951 height 429
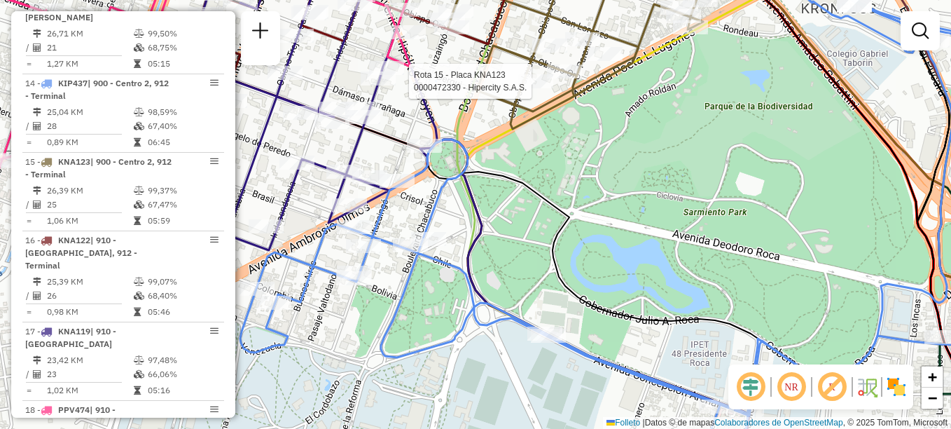
select select "**********"
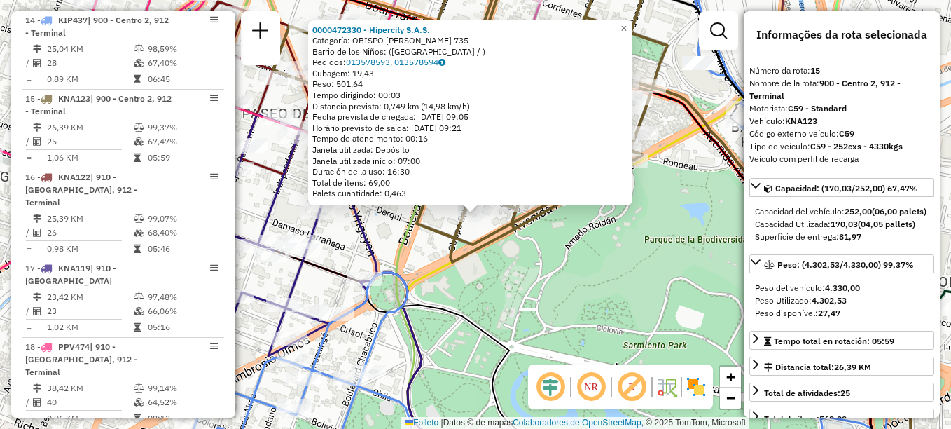
scroll to position [1559, 0]
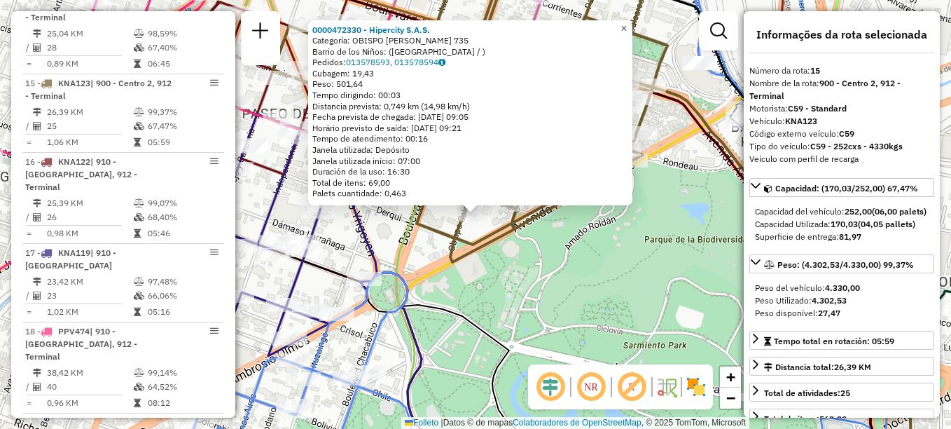
click at [627, 25] on span "×" at bounding box center [624, 28] width 6 height 12
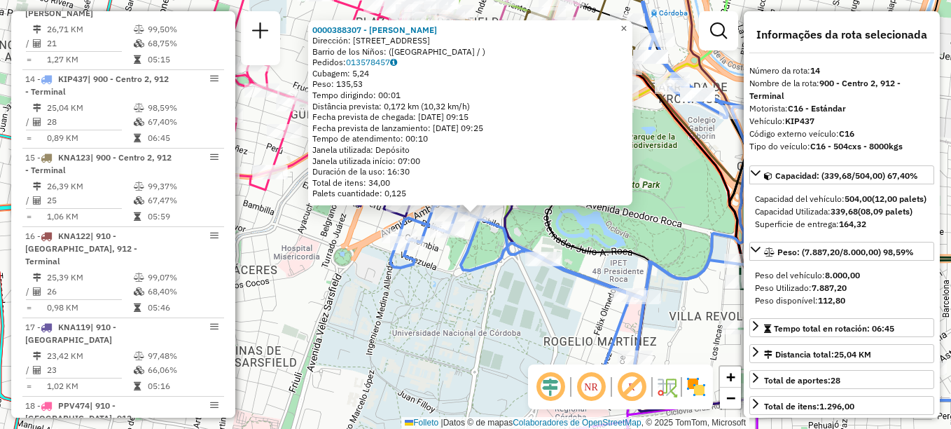
scroll to position [1481, 0]
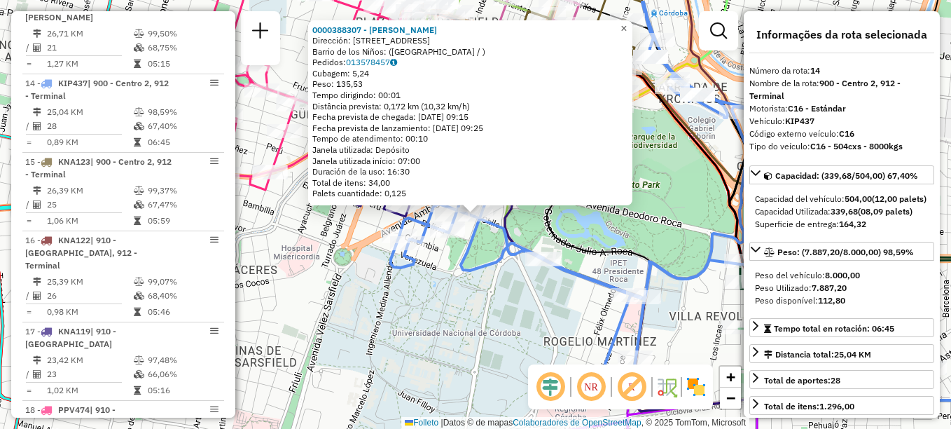
click at [627, 22] on span "×" at bounding box center [624, 28] width 6 height 12
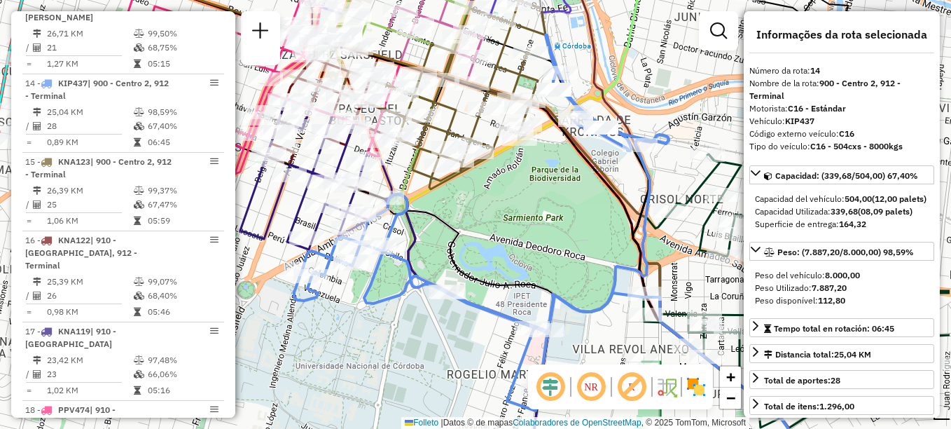
drag, startPoint x: 334, startPoint y: 39, endPoint x: 237, endPoint y: 72, distance: 102.1
click at [237, 72] on div "Janela de atendimento Grade de atendimento Capacidade Transportadoras Veículos …" at bounding box center [475, 214] width 951 height 429
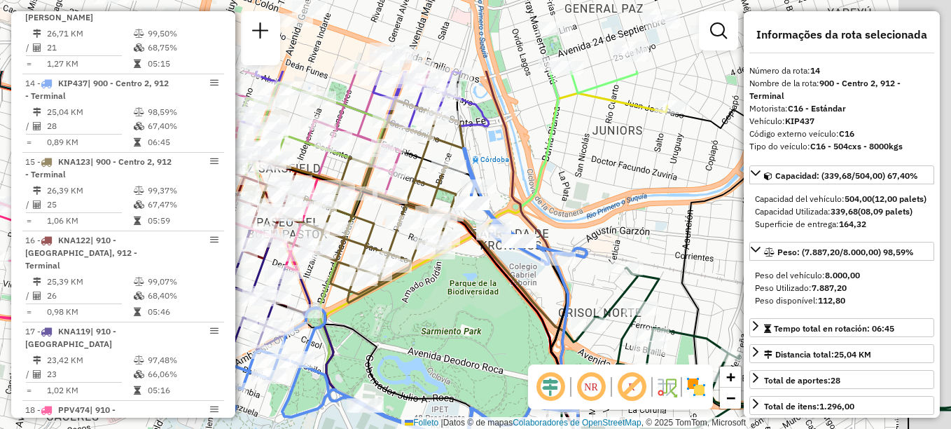
drag, startPoint x: 563, startPoint y: 201, endPoint x: 469, endPoint y: 328, distance: 157.8
click at [469, 328] on div "Janela de atendimento Grade de atendimento Capacidade Transportadoras Veículos …" at bounding box center [475, 214] width 951 height 429
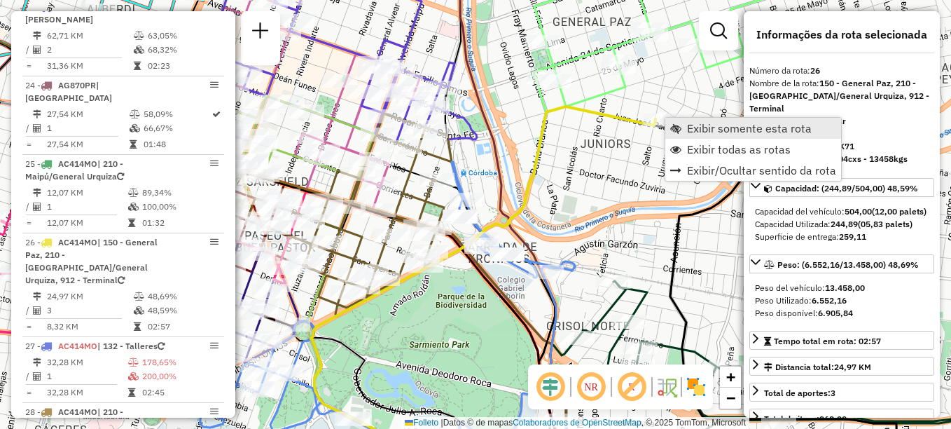
scroll to position [2435, 0]
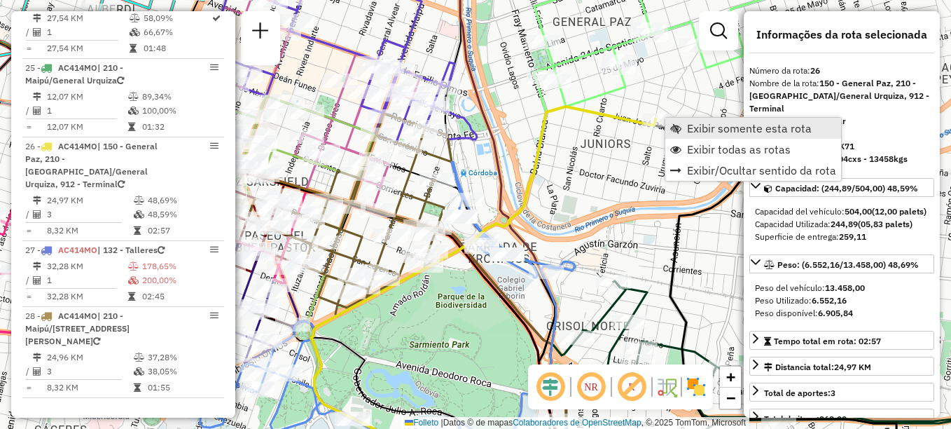
click at [699, 127] on span "Exibir somente esta rota" at bounding box center [749, 128] width 125 height 11
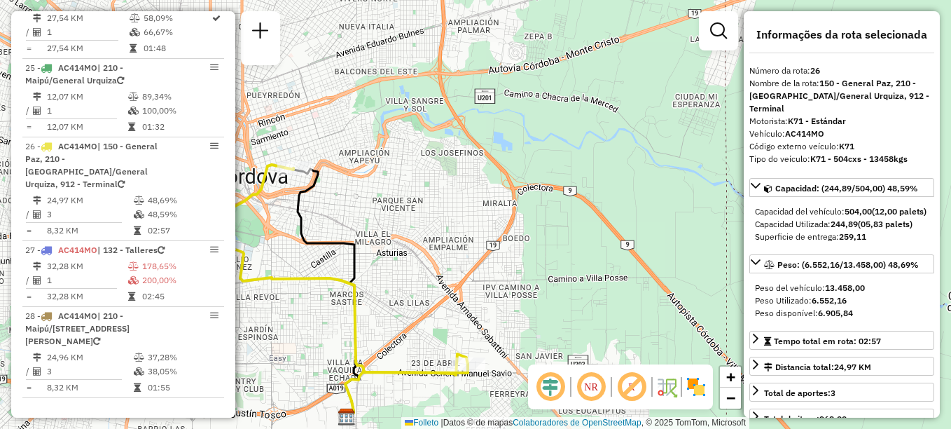
drag, startPoint x: 361, startPoint y: 222, endPoint x: 284, endPoint y: 265, distance: 88.7
click at [284, 265] on div "Janela de atendimento Grade de atendimento Capacidade Transportadoras Veículos …" at bounding box center [475, 214] width 951 height 429
drag, startPoint x: 409, startPoint y: 213, endPoint x: 513, endPoint y: 193, distance: 106.2
click at [513, 193] on div "Janela de atendimento Grade de atendimento Capacidade Transportadoras Veículos …" at bounding box center [475, 214] width 951 height 429
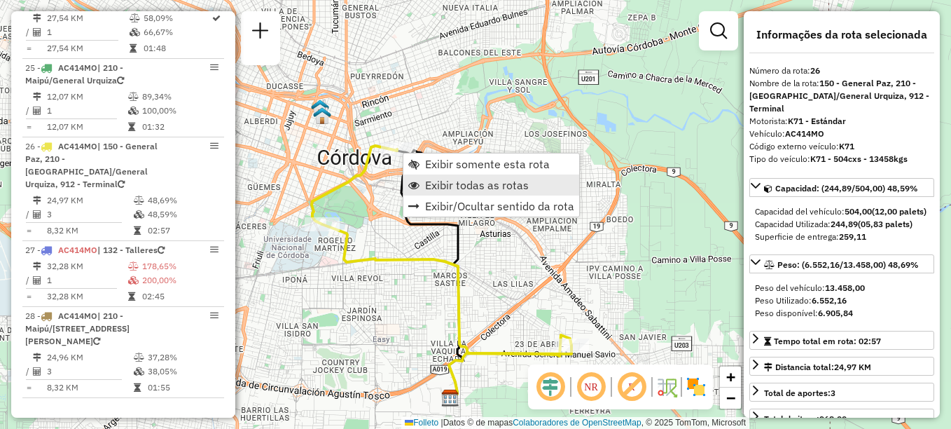
click at [446, 179] on span "Exibir todas as rotas" at bounding box center [477, 184] width 104 height 11
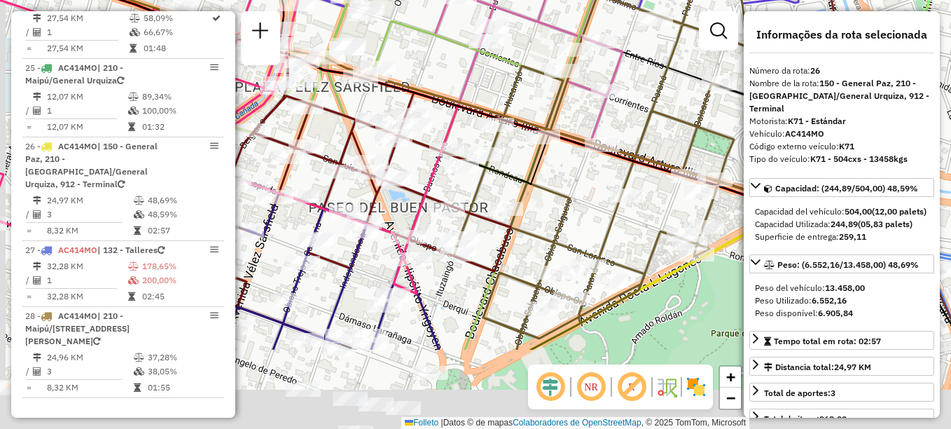
drag, startPoint x: 426, startPoint y: 228, endPoint x: 467, endPoint y: 66, distance: 167.5
click at [467, 66] on icon at bounding box center [306, 92] width 761 height 514
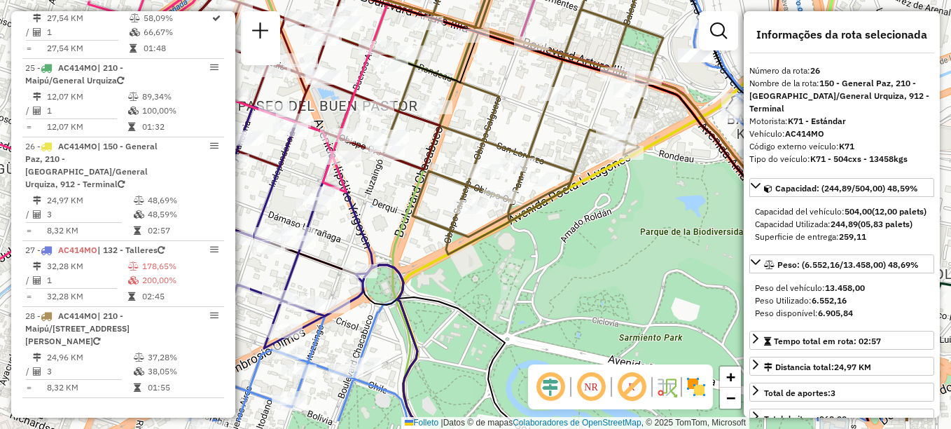
drag, startPoint x: 509, startPoint y: 133, endPoint x: 407, endPoint y: 65, distance: 122.2
click at [413, 74] on div "Rota 16 - Placa KNA122 0000030997 - PUCHETA VIRGILIO ROGELIO Janela de atendime…" at bounding box center [475, 214] width 951 height 429
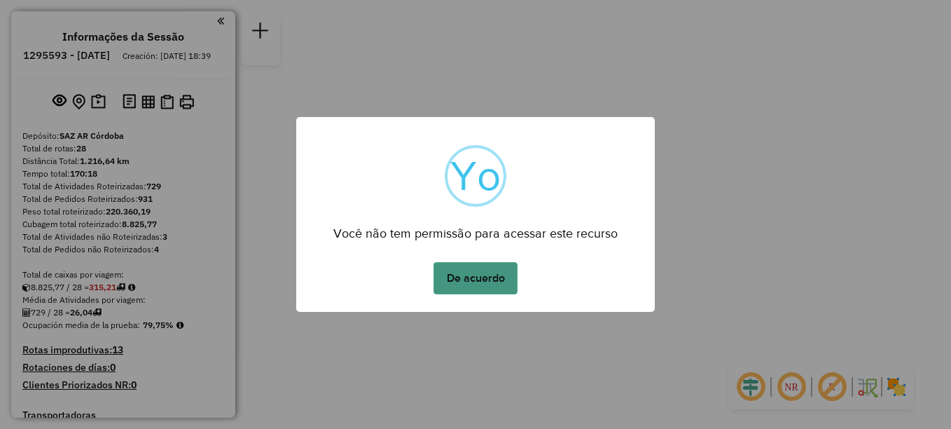
click at [466, 277] on button "De acuerdo" at bounding box center [476, 278] width 84 height 32
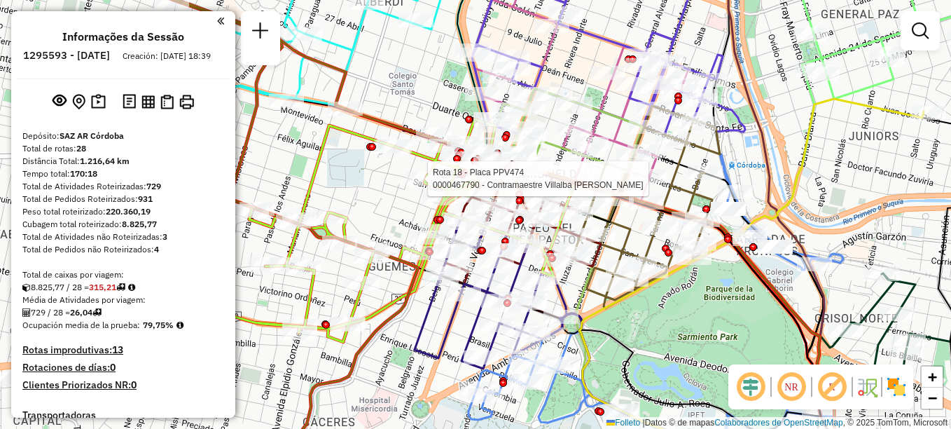
select select "**********"
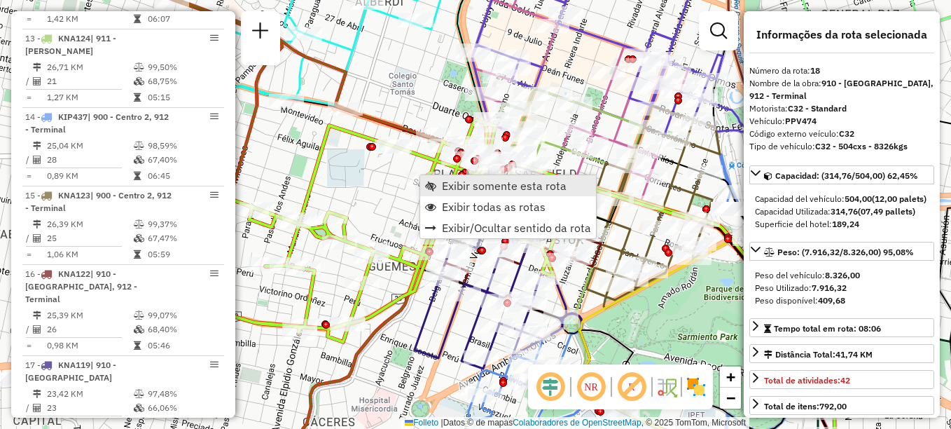
scroll to position [1795, 0]
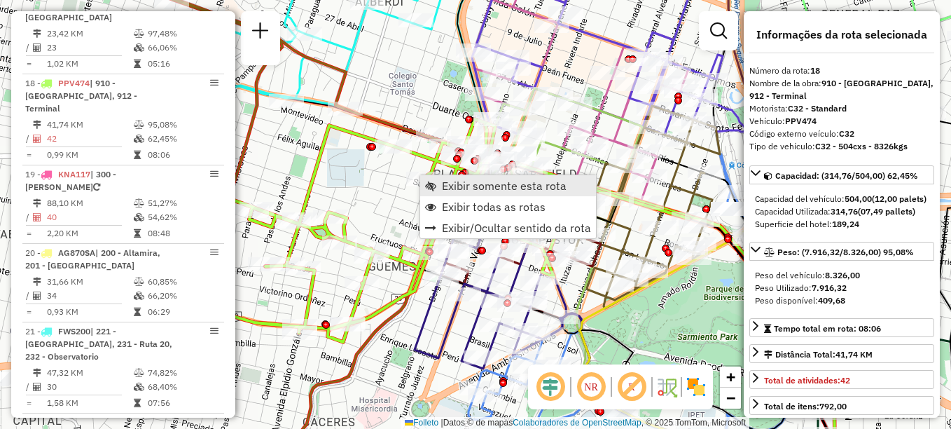
click at [476, 181] on span "Exibir somente esta rota" at bounding box center [504, 185] width 125 height 11
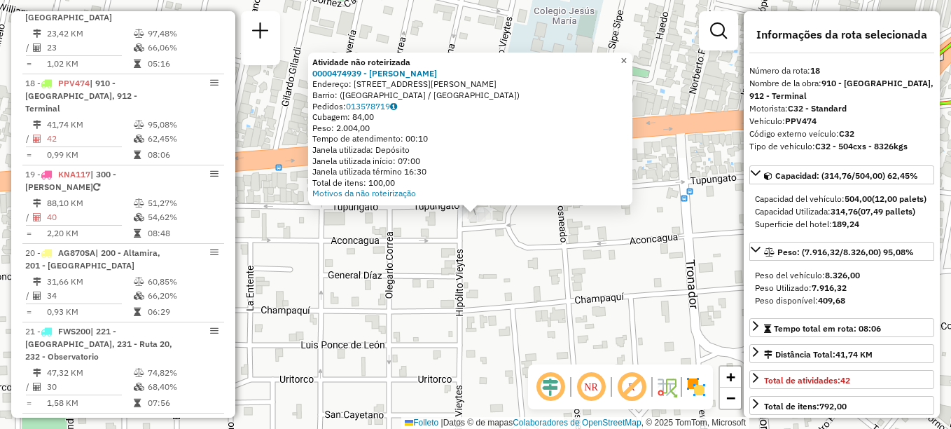
click at [627, 56] on span "×" at bounding box center [624, 61] width 6 height 12
drag, startPoint x: 465, startPoint y: 221, endPoint x: 524, endPoint y: 264, distance: 72.7
click at [528, 261] on div "Atividade não roteirizada 0000474939 - Tesio Matías Eduardo Endereço: Calle Ruf…" at bounding box center [475, 214] width 951 height 429
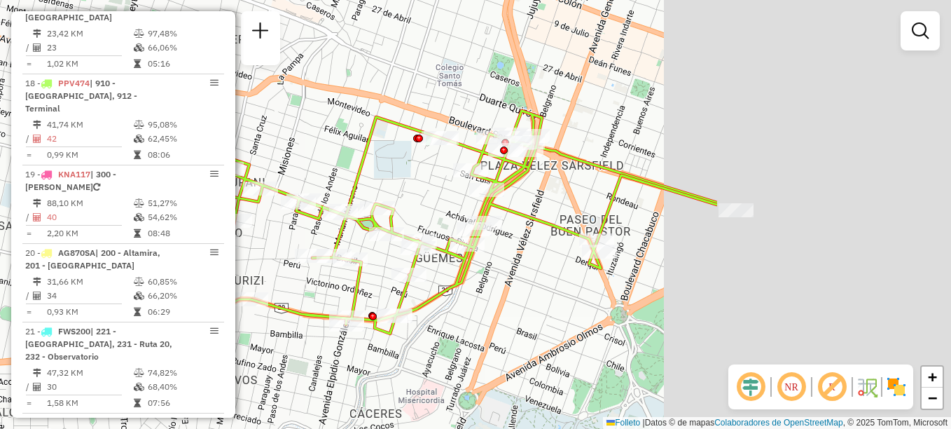
drag, startPoint x: 465, startPoint y: 374, endPoint x: 334, endPoint y: 384, distance: 131.4
click at [334, 384] on div "Janela de atendimento Grade de atendimento Capacidade Transportadoras Veículos …" at bounding box center [475, 214] width 951 height 429
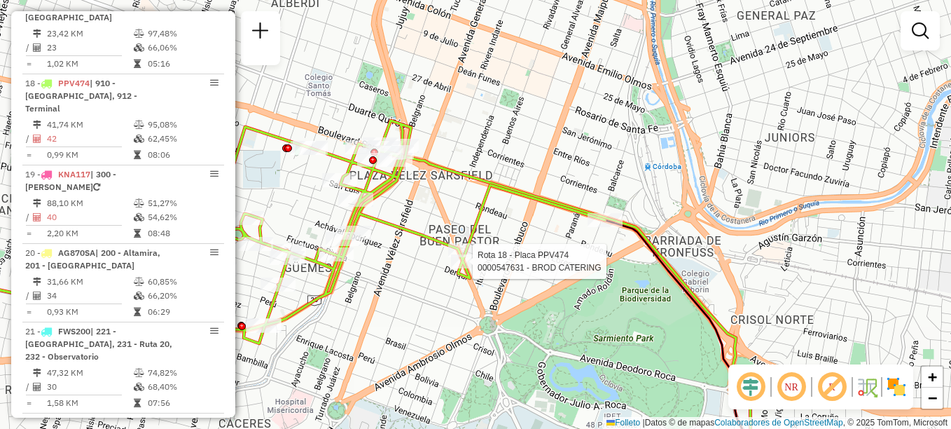
select select "**********"
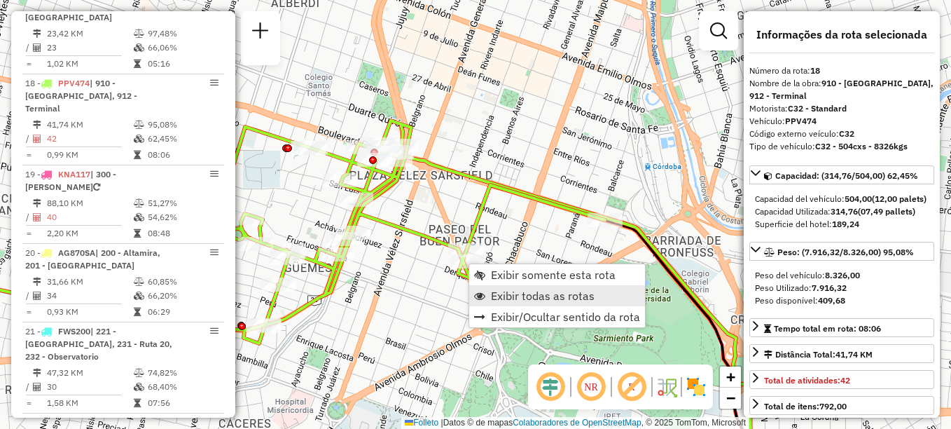
click at [520, 291] on span "Exibir todas as rotas" at bounding box center [543, 295] width 104 height 11
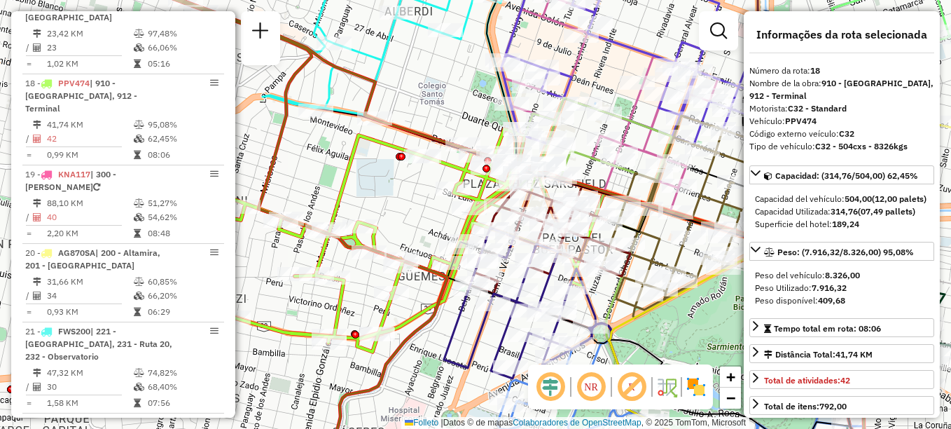
drag, startPoint x: 312, startPoint y: 209, endPoint x: 426, endPoint y: 218, distance: 113.8
click at [426, 218] on div "Janela de atendimento Grade de atendimento Capacidade Transportadoras Veículos …" at bounding box center [475, 214] width 951 height 429
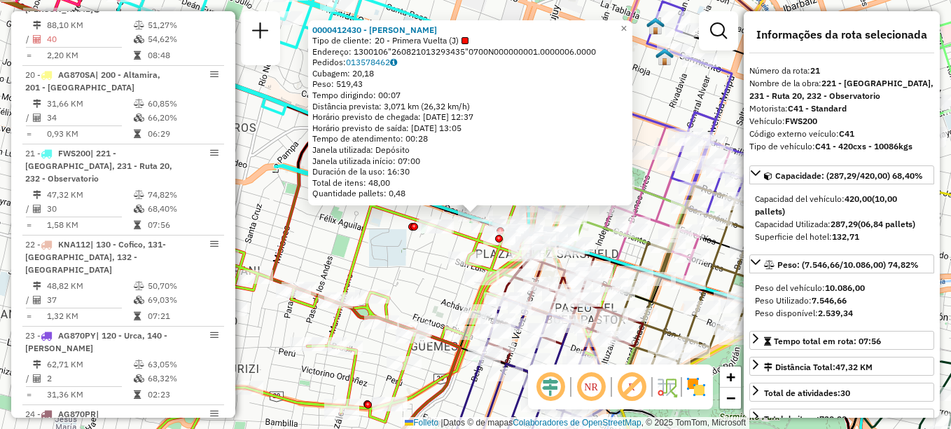
scroll to position [2030, 0]
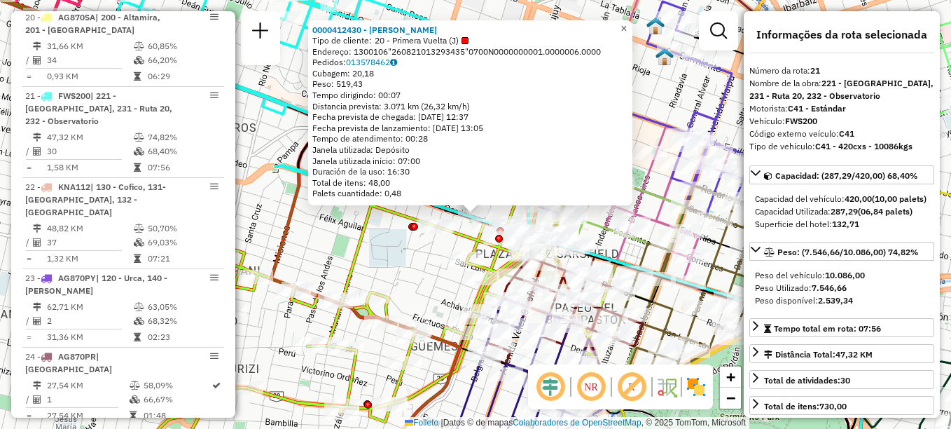
click at [627, 25] on span "×" at bounding box center [624, 28] width 6 height 12
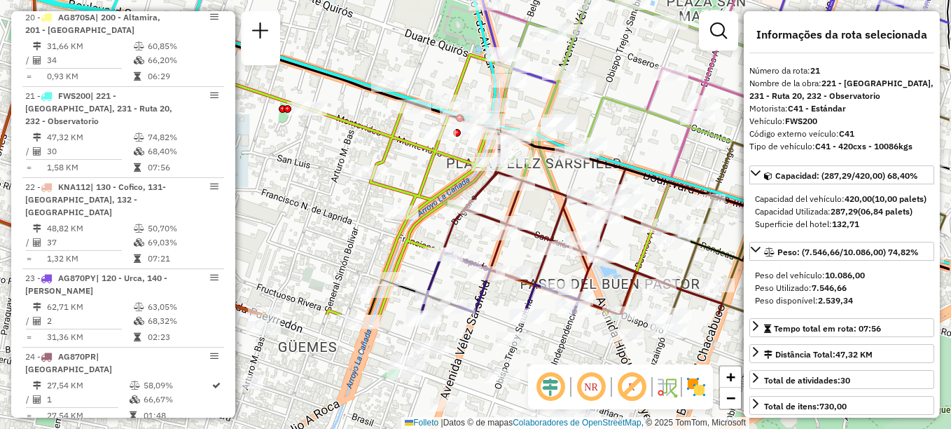
drag, startPoint x: 450, startPoint y: 118, endPoint x: 401, endPoint y: 25, distance: 105.0
click at [401, 25] on div "Janela de atendimento Grade de atendimento Capacidade Transportadoras Veículos …" at bounding box center [475, 214] width 951 height 429
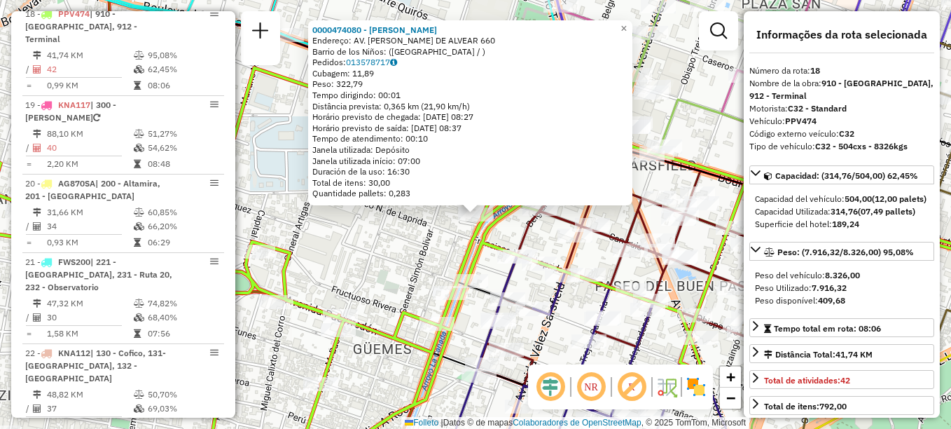
scroll to position [1795, 0]
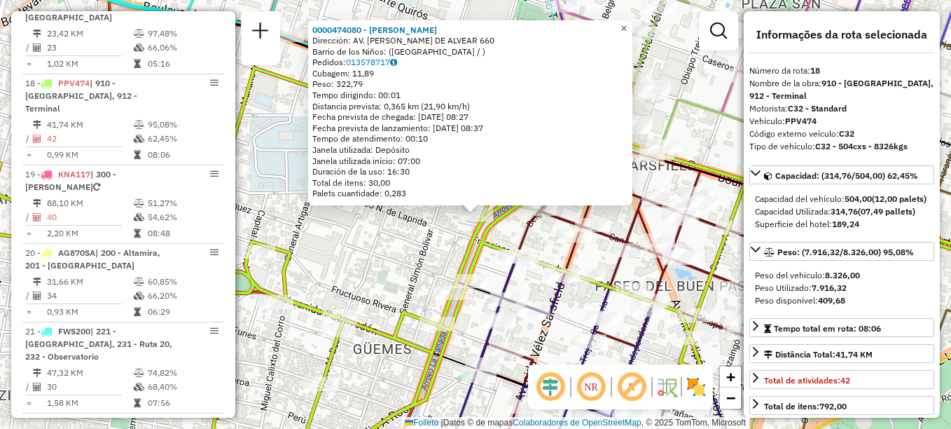
click at [627, 22] on span "×" at bounding box center [624, 28] width 6 height 12
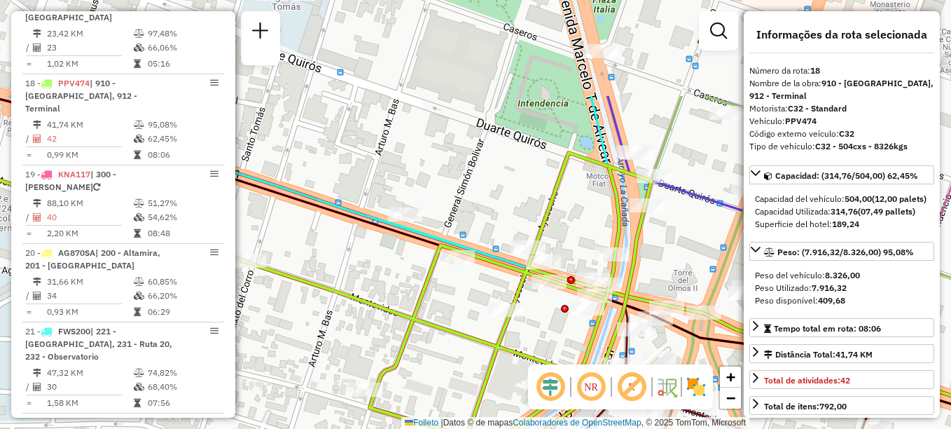
drag, startPoint x: 330, startPoint y: 164, endPoint x: 386, endPoint y: 303, distance: 149.6
click at [386, 303] on icon at bounding box center [532, 381] width 1142 height 457
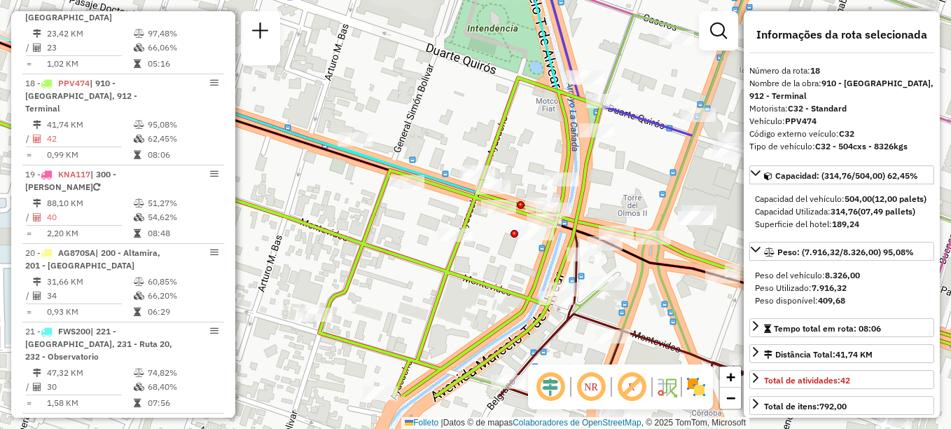
drag, startPoint x: 370, startPoint y: 305, endPoint x: 319, endPoint y: 230, distance: 90.3
click at [319, 230] on icon at bounding box center [425, 237] width 1142 height 319
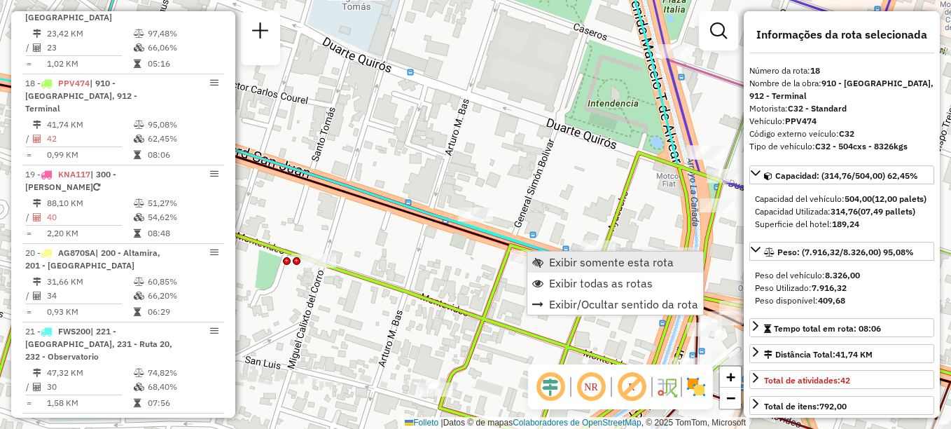
click at [570, 265] on span "Exibir somente esta rota" at bounding box center [611, 261] width 125 height 11
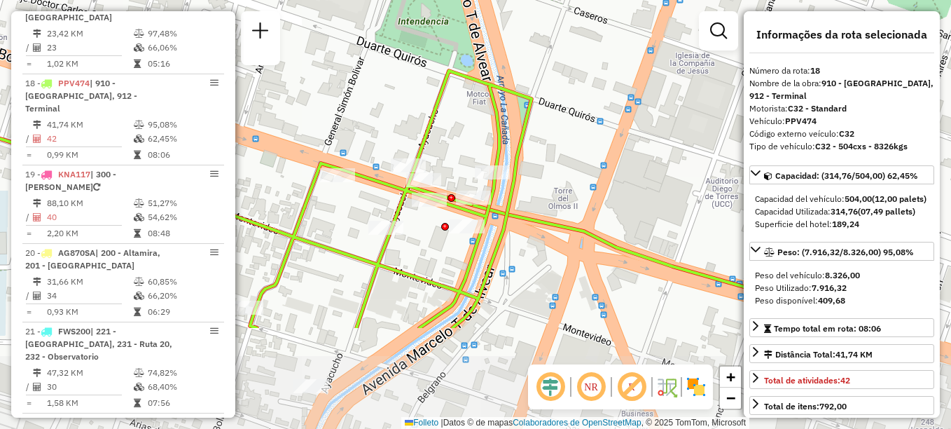
drag, startPoint x: 466, startPoint y: 100, endPoint x: 447, endPoint y: -37, distance: 138.6
click at [447, 0] on html "Aguarde... Pop-up bloqueado! Seu navegador bloqueou automáticamente a abertura …" at bounding box center [475, 214] width 951 height 429
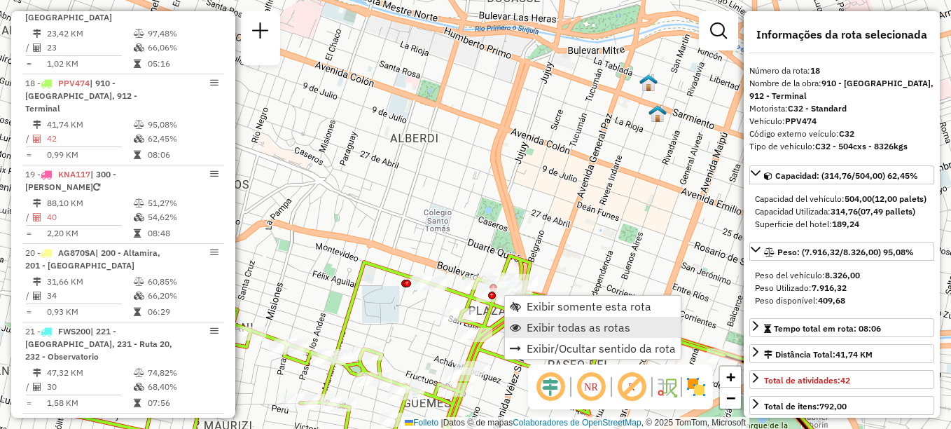
click at [544, 325] on span "Exibir todas as rotas" at bounding box center [579, 327] width 104 height 11
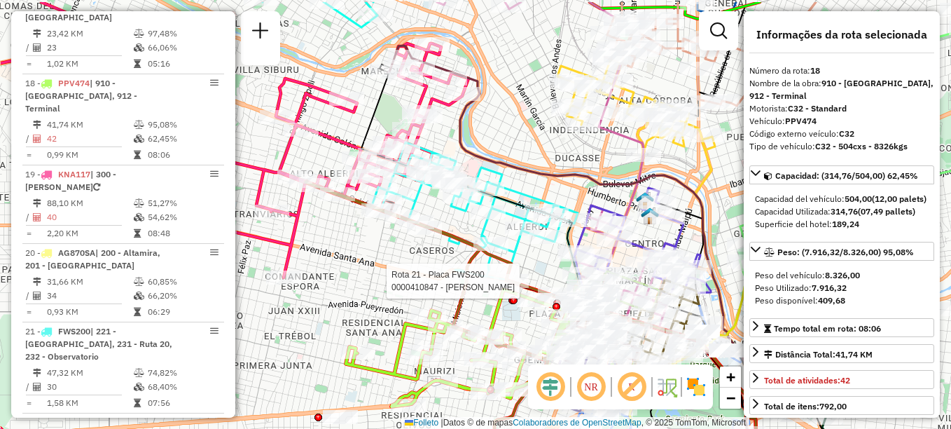
drag, startPoint x: 431, startPoint y: 244, endPoint x: 527, endPoint y: 289, distance: 105.9
click at [527, 288] on div at bounding box center [511, 281] width 35 height 14
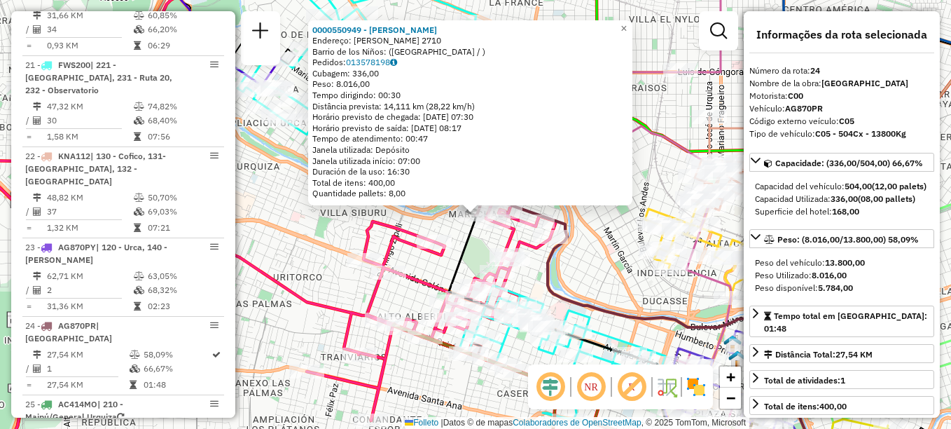
scroll to position [2278, 0]
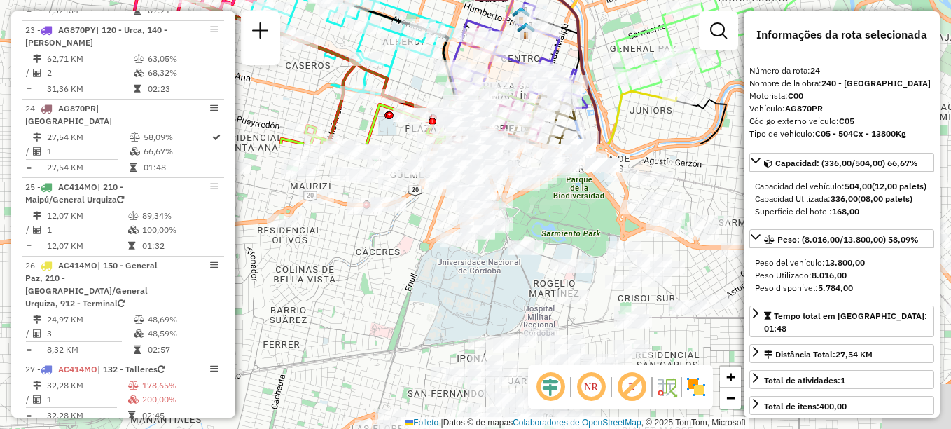
click at [210, 0] on html "Aguarde... Pop-up bloqueado! Seu navegador bloqueou automáticamente a abertura …" at bounding box center [475, 214] width 951 height 429
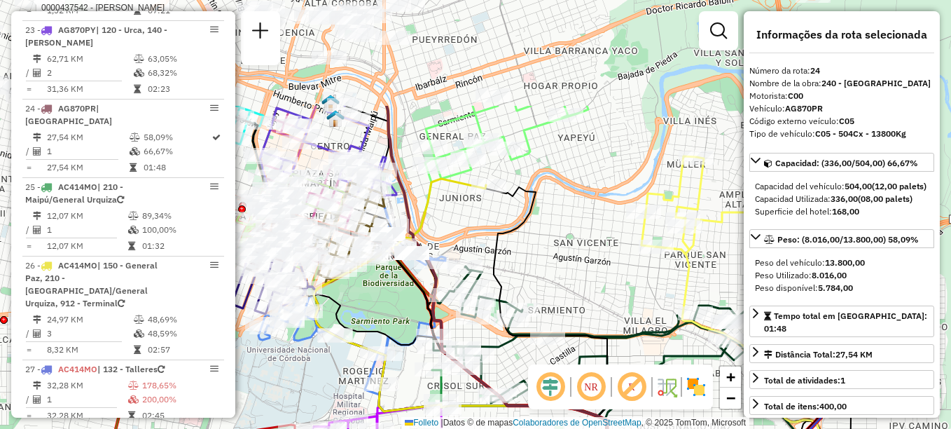
drag, startPoint x: 409, startPoint y: 204, endPoint x: 373, endPoint y: 464, distance: 263.1
click at [373, 428] on html "Aguarde... Pop-up bloqueado! Seu navegador bloqueou automáticamente a abertura …" at bounding box center [475, 214] width 951 height 429
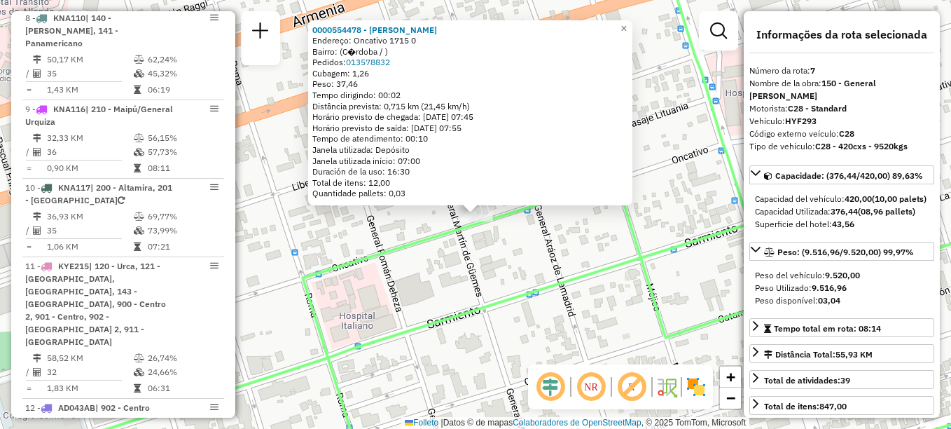
scroll to position [919, 0]
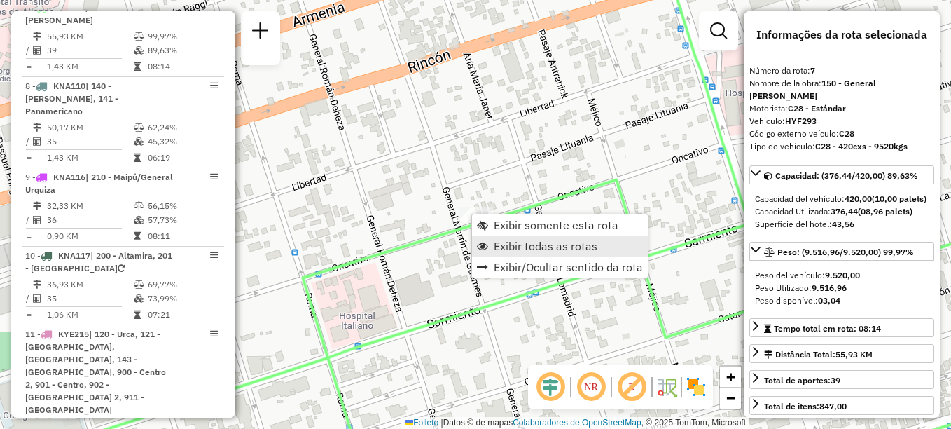
click at [511, 246] on span "Exibir todas as rotas" at bounding box center [546, 245] width 104 height 11
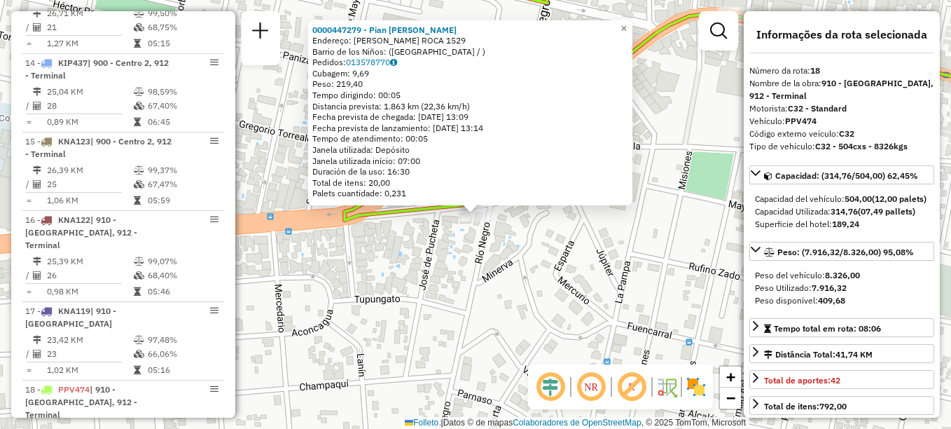
scroll to position [1795, 0]
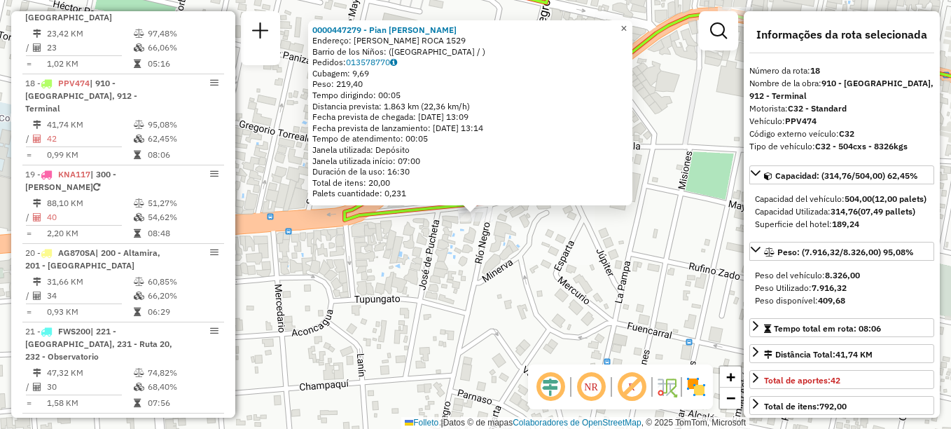
click at [633, 30] on link "×" at bounding box center [624, 28] width 17 height 17
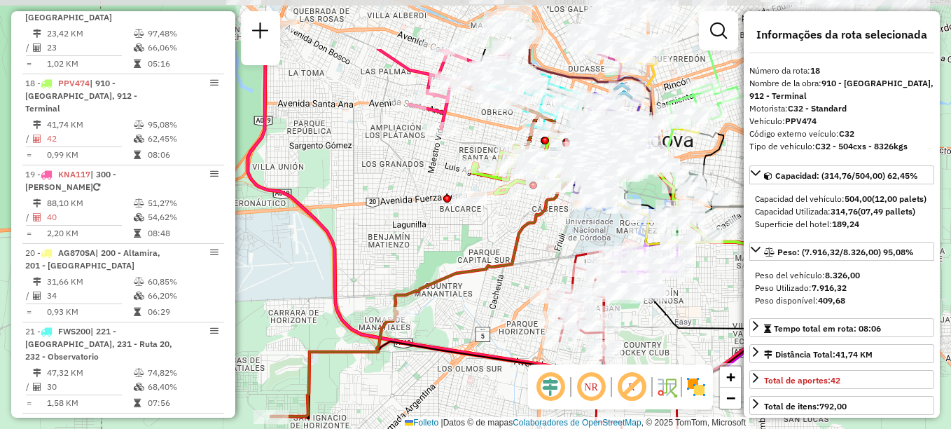
drag, startPoint x: 516, startPoint y: 177, endPoint x: 458, endPoint y: 247, distance: 91.6
click at [458, 247] on div "Janela de atendimento Grade de atendimento Capacidade Transportadoras Veículos …" at bounding box center [475, 214] width 951 height 429
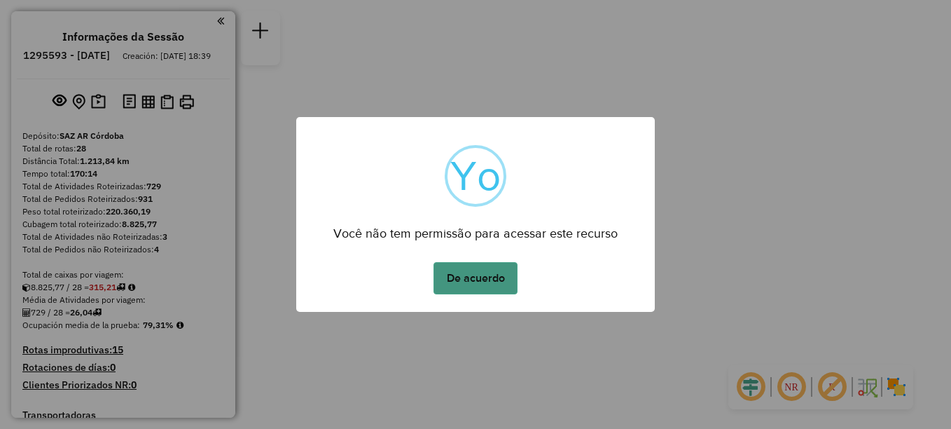
click at [485, 284] on button "De acuerdo" at bounding box center [476, 278] width 84 height 32
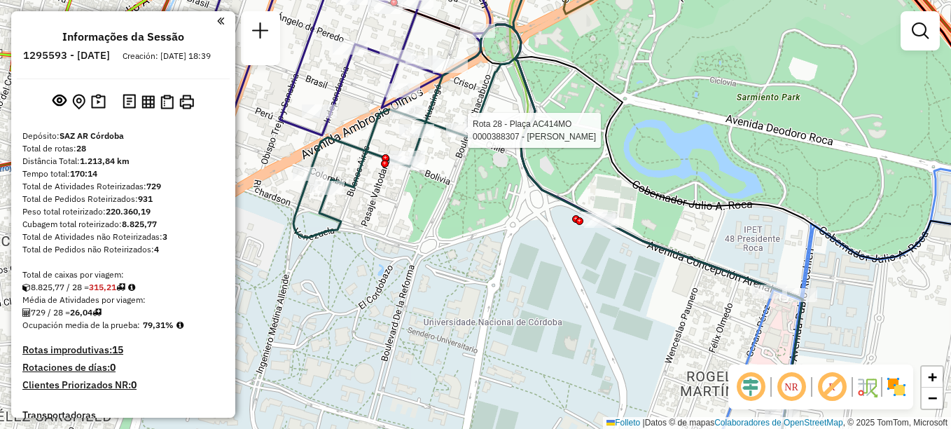
select select "**********"
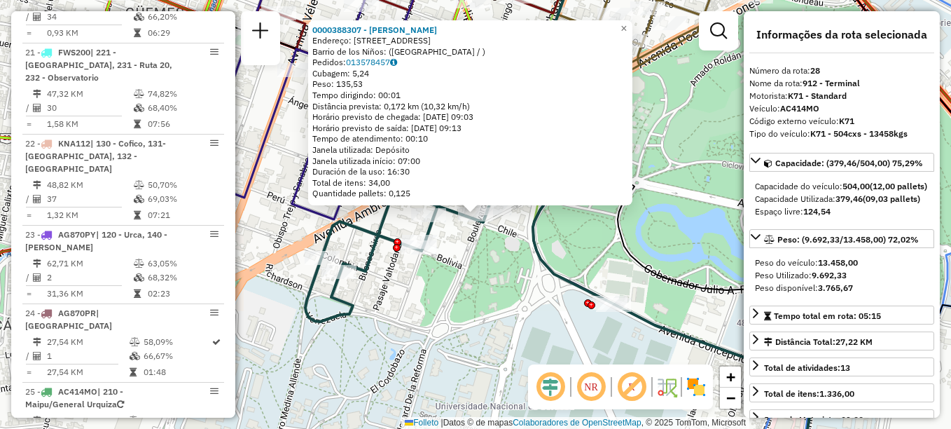
scroll to position [2509, 0]
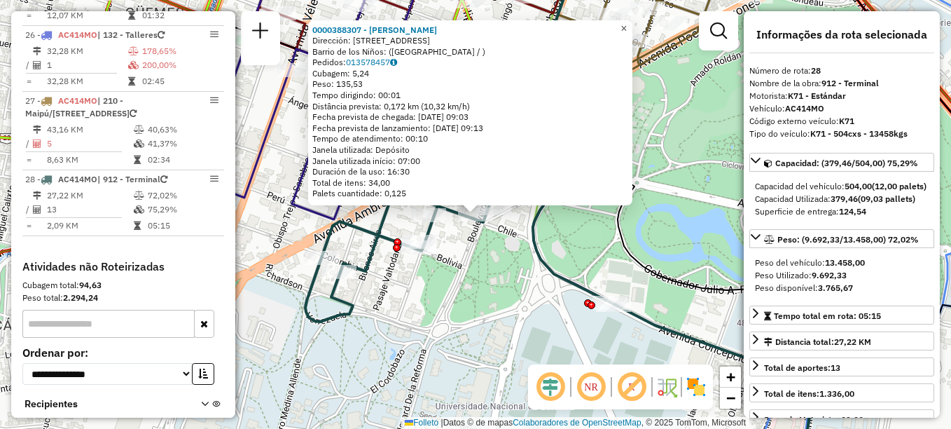
click at [627, 24] on span "×" at bounding box center [624, 28] width 6 height 12
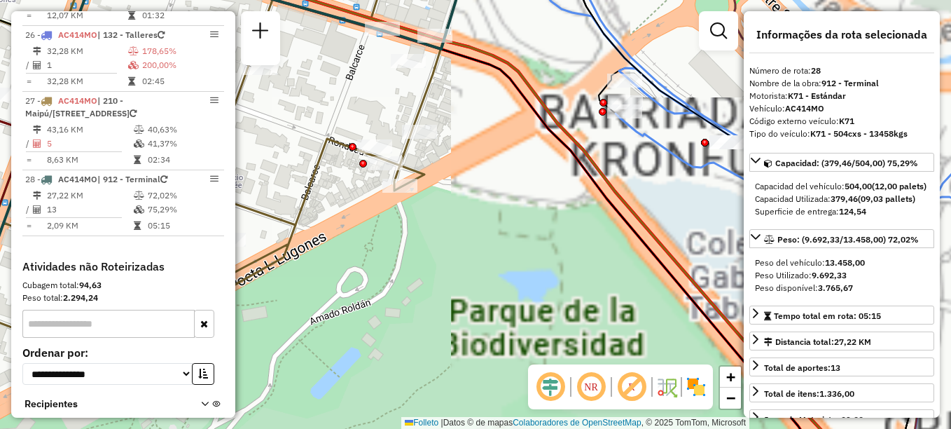
drag, startPoint x: 602, startPoint y: 162, endPoint x: 459, endPoint y: 186, distance: 145.0
click at [459, 186] on icon at bounding box center [536, 224] width 668 height 514
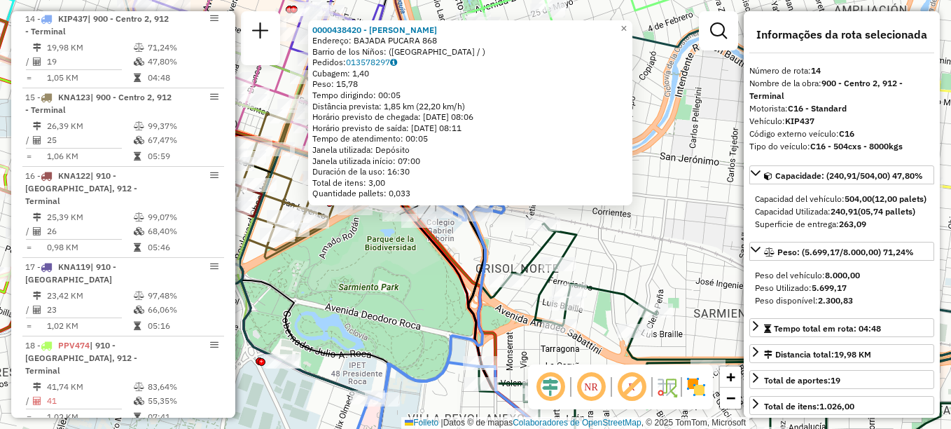
scroll to position [1481, 0]
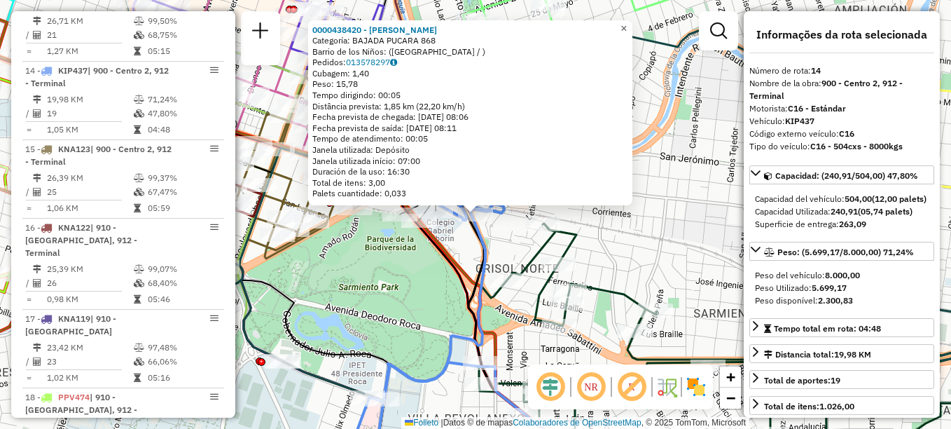
click at [627, 28] on span "×" at bounding box center [624, 28] width 6 height 12
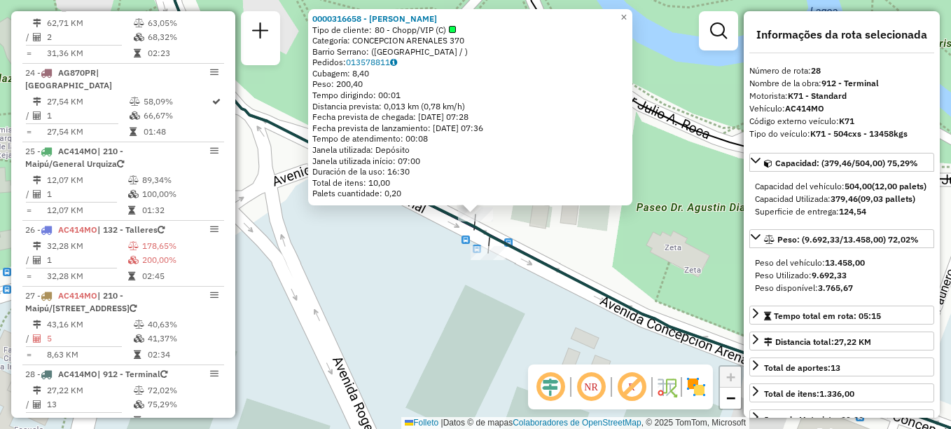
scroll to position [2509, 0]
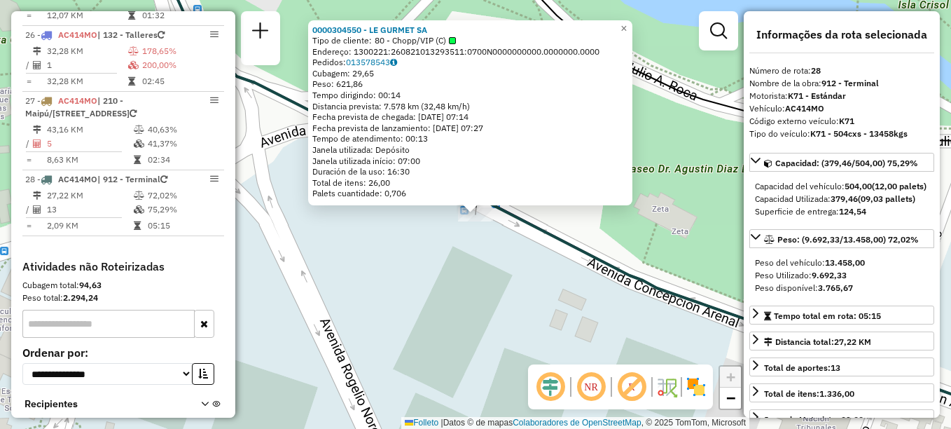
click at [486, 296] on div "0000304550 - LE GURMET SA Tipo de cliente: 80 - Chopp/VIP (C) Endereço: 1300221…" at bounding box center [475, 214] width 951 height 429
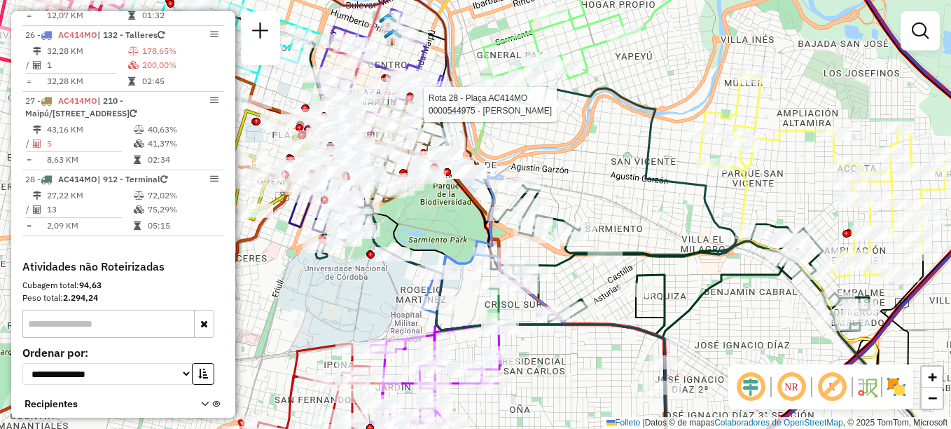
select select "**********"
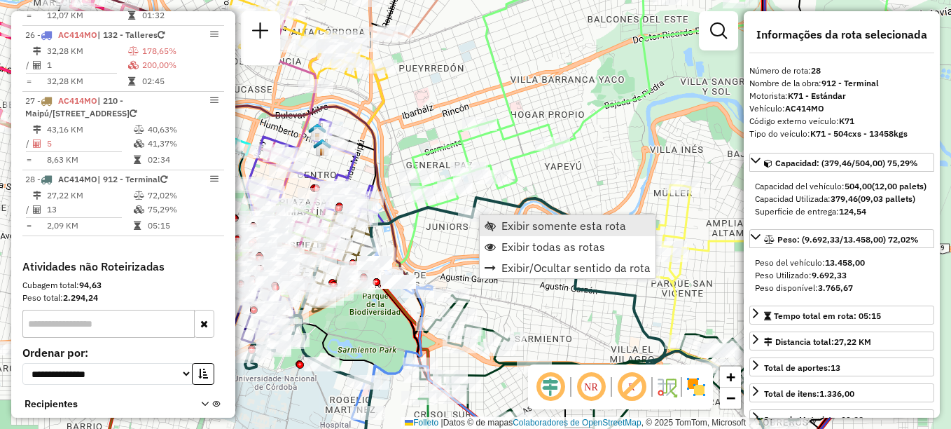
click at [501, 223] on link "Exibir somente esta rota" at bounding box center [568, 225] width 176 height 21
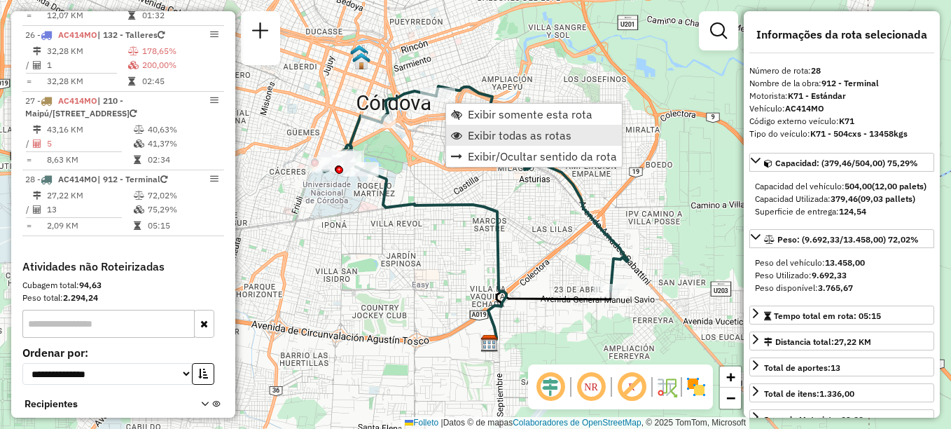
click at [490, 140] on span "Exibir todas as rotas" at bounding box center [520, 135] width 104 height 11
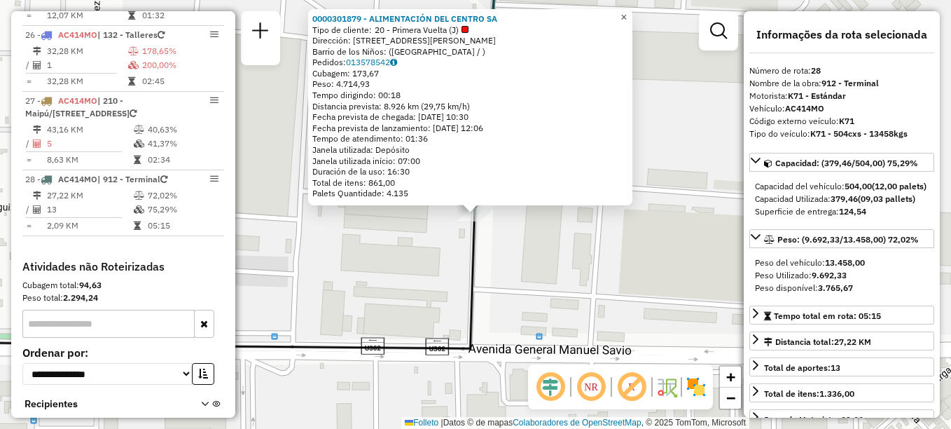
click at [627, 11] on span "×" at bounding box center [624, 17] width 6 height 12
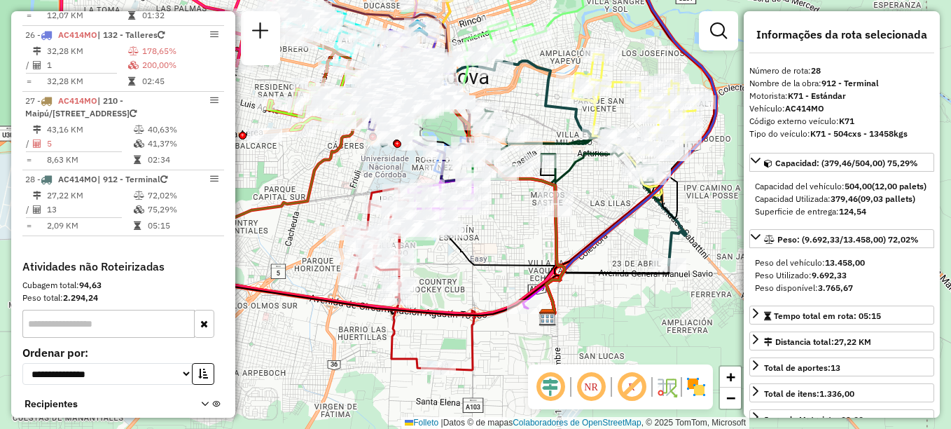
drag, startPoint x: 467, startPoint y: 304, endPoint x: 612, endPoint y: 240, distance: 158.4
click at [612, 240] on div "Janela de atendimento Grade de atendimento Capacidade Transportadoras Veículos …" at bounding box center [475, 214] width 951 height 429
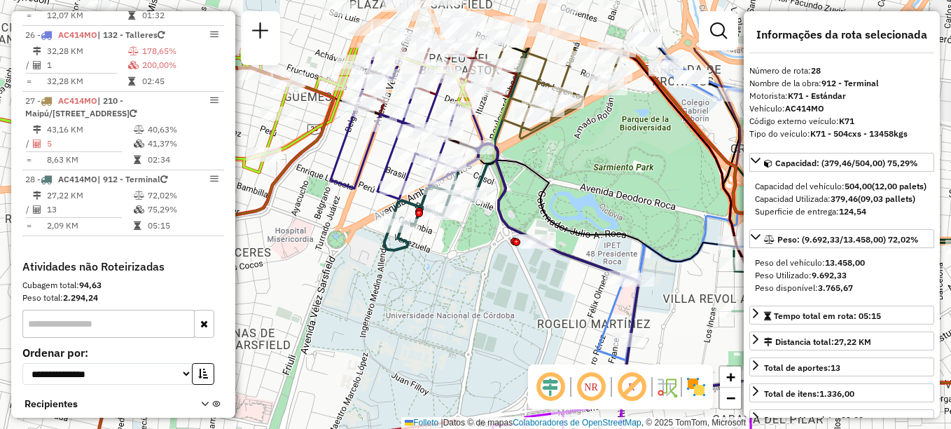
drag, startPoint x: 385, startPoint y: 274, endPoint x: 412, endPoint y: 301, distance: 38.1
click at [412, 301] on div "Janela de atendimento Grade de atendimento Capacidade Transportadoras Veículos …" at bounding box center [475, 214] width 951 height 429
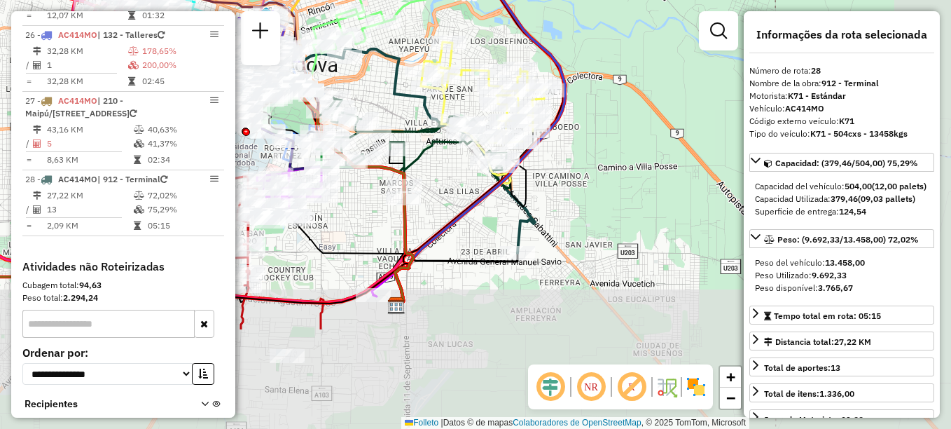
drag, startPoint x: 574, startPoint y: 316, endPoint x: 385, endPoint y: 155, distance: 249.0
click at [394, 167] on icon at bounding box center [178, 168] width 453 height 324
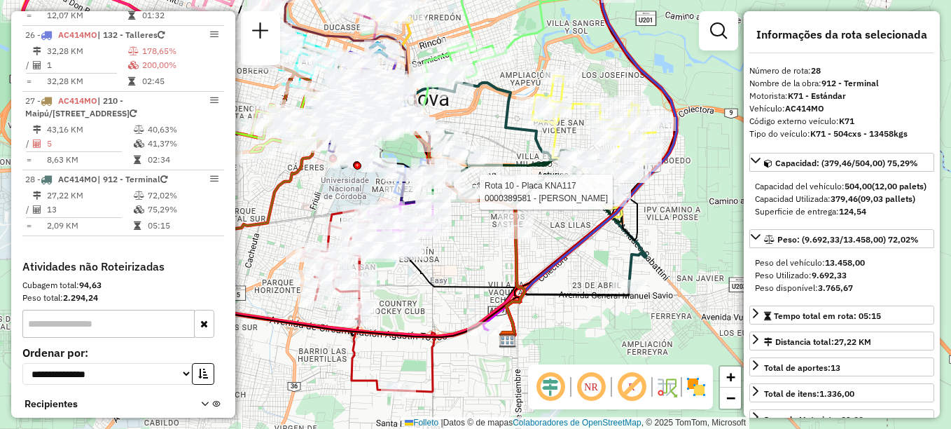
drag, startPoint x: 449, startPoint y: 240, endPoint x: 626, endPoint y: 294, distance: 185.3
click at [623, 294] on div "Rota 10 - Placa KNA117 0000389581 - [PERSON_NAME] de atendimento Grade de atend…" at bounding box center [475, 214] width 951 height 429
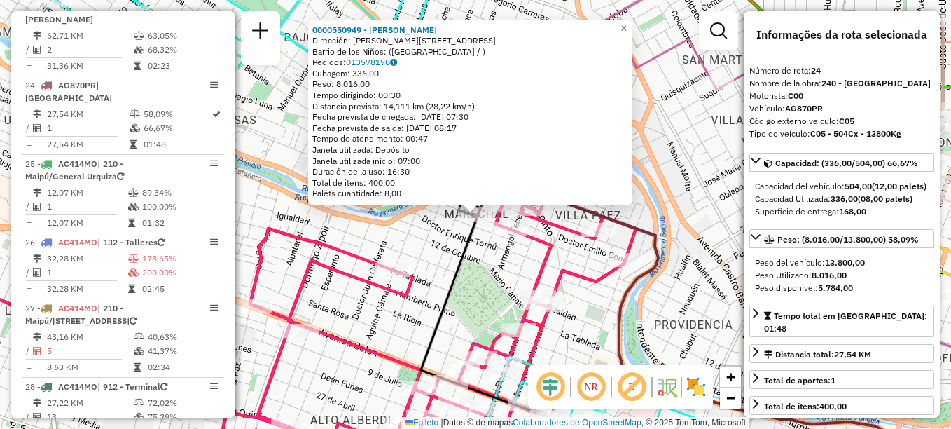
scroll to position [2278, 0]
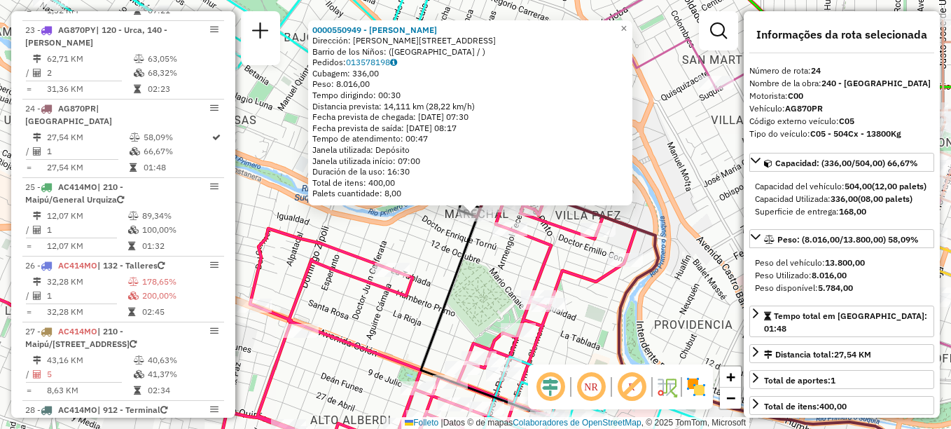
drag, startPoint x: 570, startPoint y: 300, endPoint x: 308, endPoint y: 112, distance: 322.3
click at [308, 113] on div "Rota 24 - Plaça AG870PR 0000550949 - [PERSON_NAME] 0000550949 - [PERSON_NAME] D…" at bounding box center [475, 214] width 951 height 429
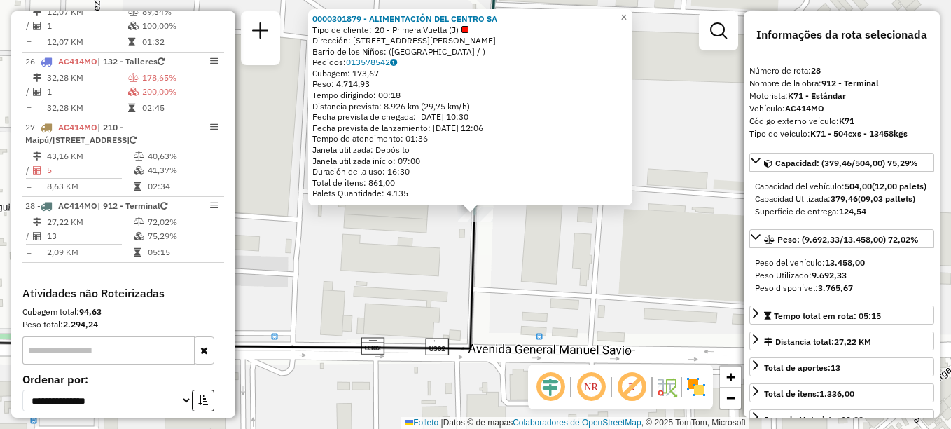
scroll to position [2509, 0]
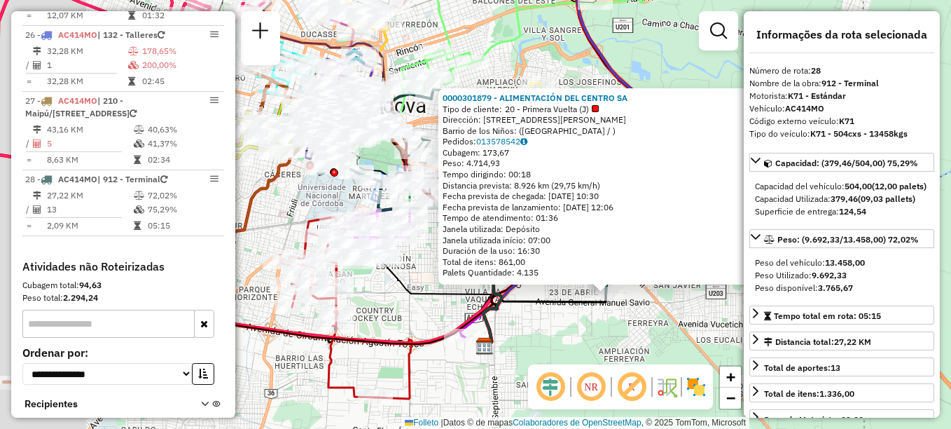
drag, startPoint x: 327, startPoint y: 299, endPoint x: 418, endPoint y: 315, distance: 91.7
click at [418, 315] on div "0000301879 - ALIMENTACIÓN DEL CENTRO SA Tipo de cliente: 20 - Primera Vuelta (J…" at bounding box center [475, 214] width 951 height 429
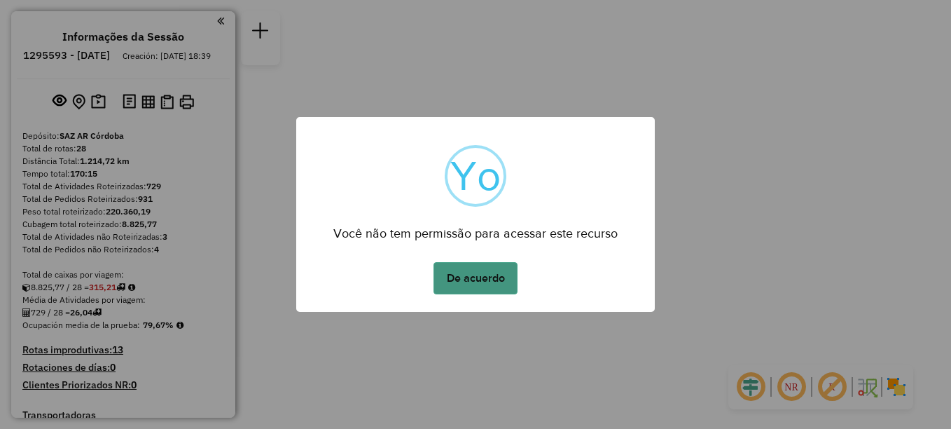
click at [469, 275] on button "De acuerdo" at bounding box center [476, 278] width 84 height 32
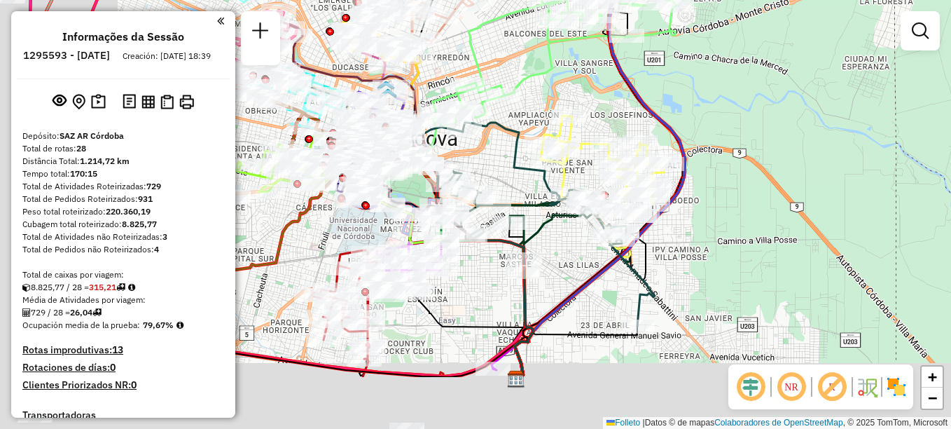
drag, startPoint x: 422, startPoint y: 221, endPoint x: 683, endPoint y: 13, distance: 333.0
click at [683, 14] on div "Janela de atendimento Grade de atendimento Capacidade Transportadoras Veículos …" at bounding box center [475, 214] width 951 height 429
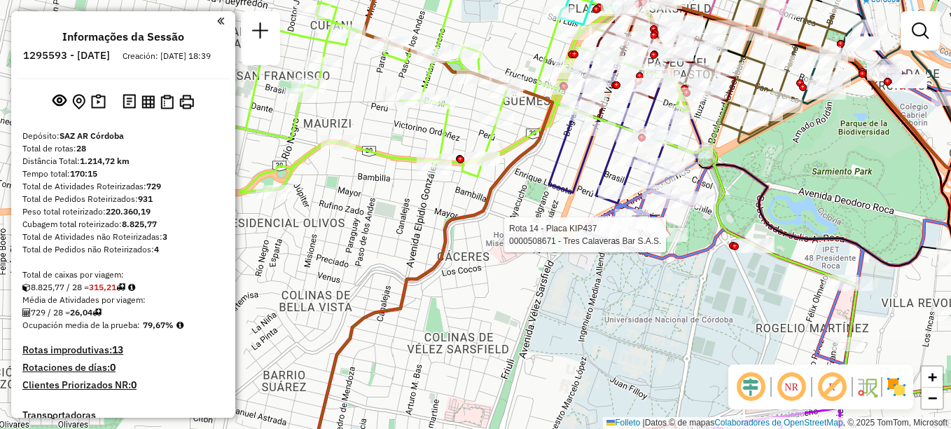
select select "**********"
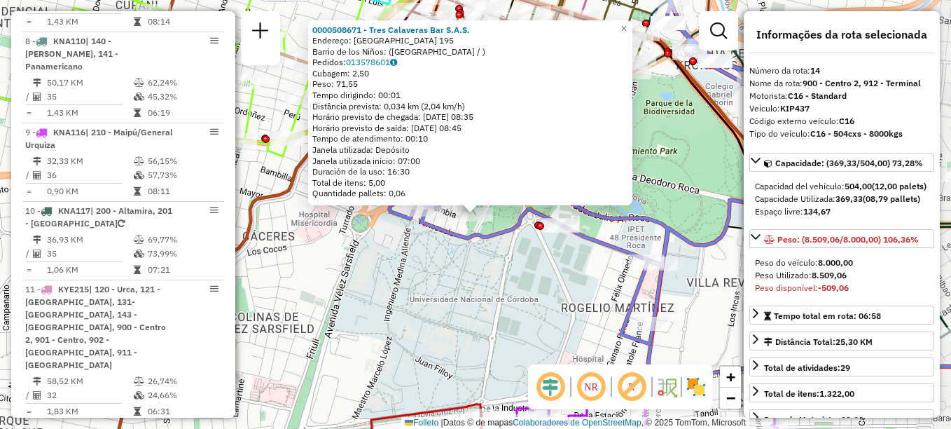
scroll to position [1481, 0]
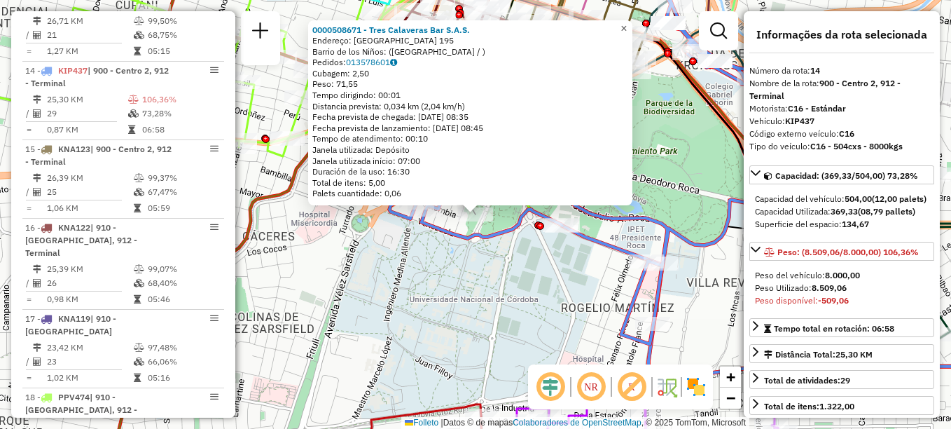
click at [627, 22] on span "×" at bounding box center [624, 28] width 6 height 12
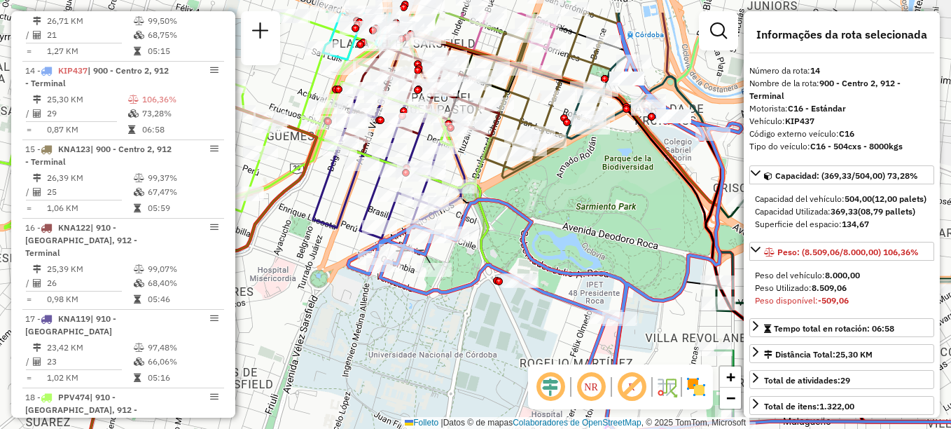
drag, startPoint x: 591, startPoint y: 148, endPoint x: 551, endPoint y: 200, distance: 66.0
click at [551, 200] on div "Janela de atendimento Grade de atendimento Capacidade Transportadoras Veículos …" at bounding box center [475, 214] width 951 height 429
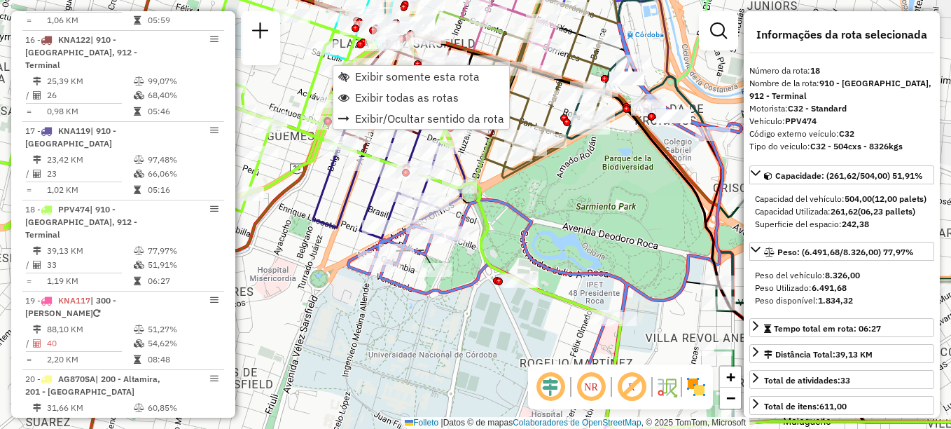
scroll to position [1795, 0]
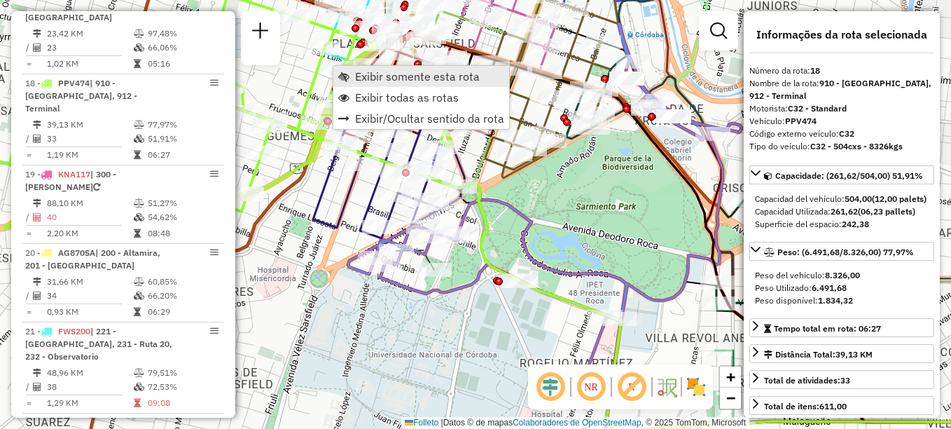
click at [372, 72] on span "Exibir somente esta rota" at bounding box center [417, 76] width 125 height 11
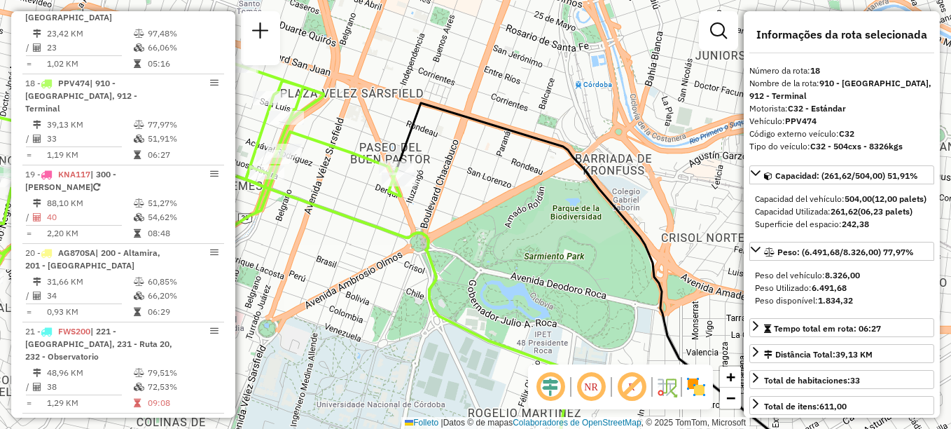
drag, startPoint x: 584, startPoint y: 156, endPoint x: 501, endPoint y: 218, distance: 103.1
click at [501, 218] on div "Janela de atendimento Grade de atendimento Capacidade Transportadoras Veículos …" at bounding box center [475, 214] width 951 height 429
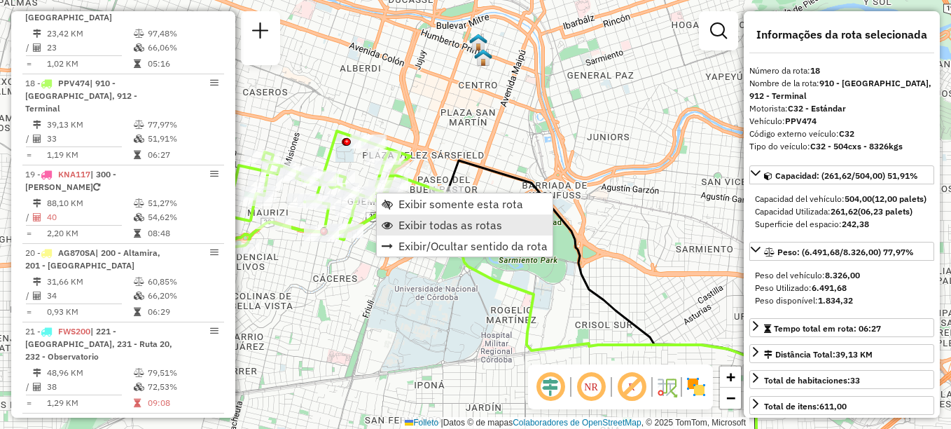
click at [433, 225] on span "Exibir todas as rotas" at bounding box center [451, 224] width 104 height 11
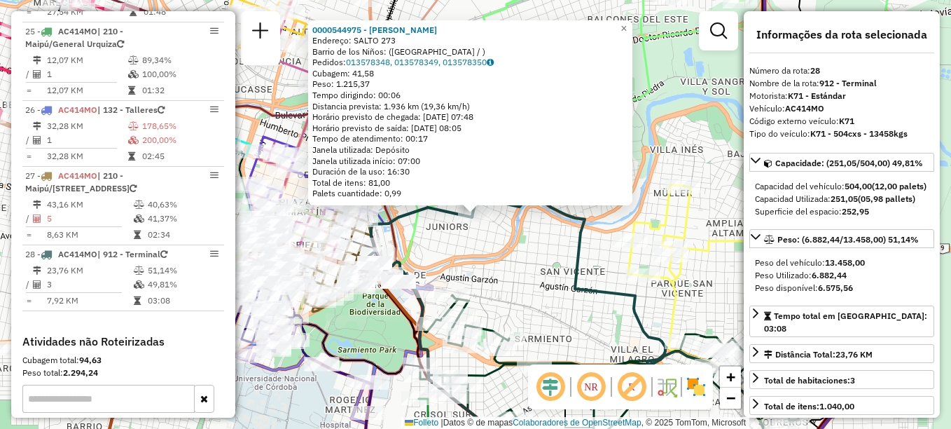
scroll to position [2509, 0]
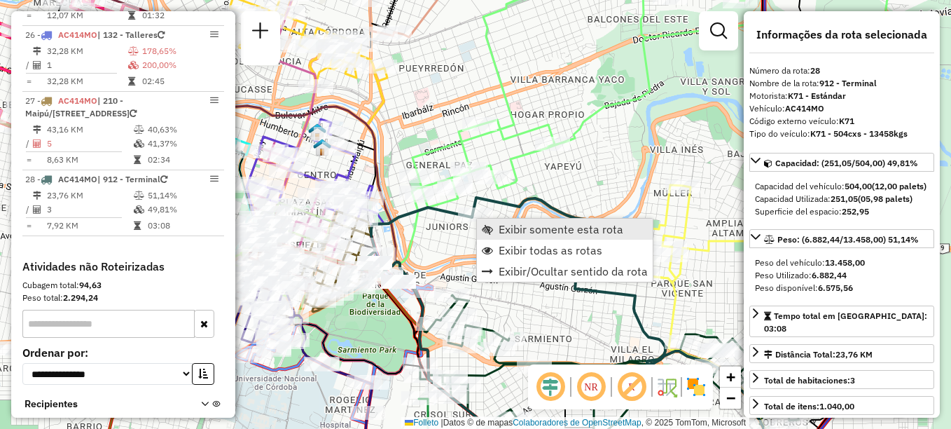
click at [518, 234] on span "Exibir somente esta rota" at bounding box center [561, 228] width 125 height 11
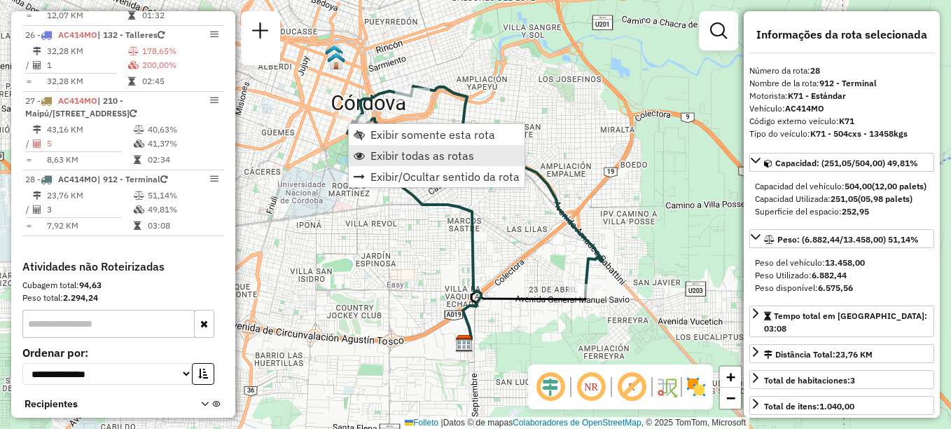
click at [383, 153] on span "Exibir todas as rotas" at bounding box center [423, 155] width 104 height 11
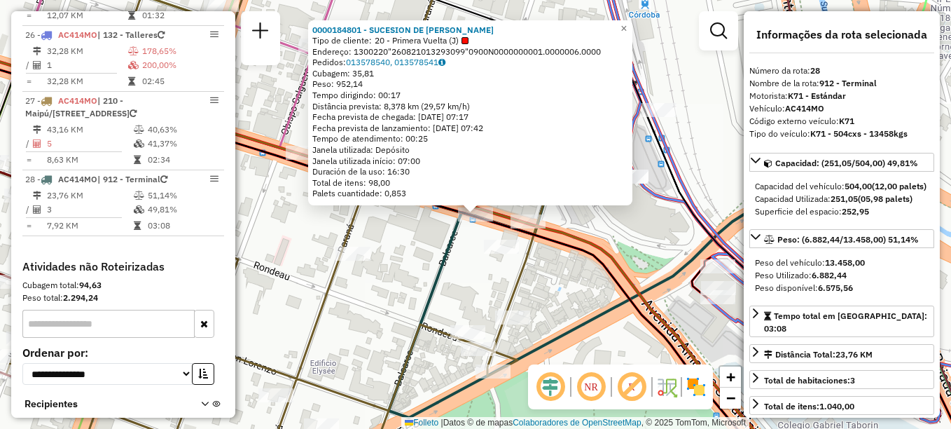
click at [455, 296] on div "0000184801 - SUCESION DE BLANCH BENJAMIN Tipo de cliente: 20 - Primera Vuelta (…" at bounding box center [475, 214] width 951 height 429
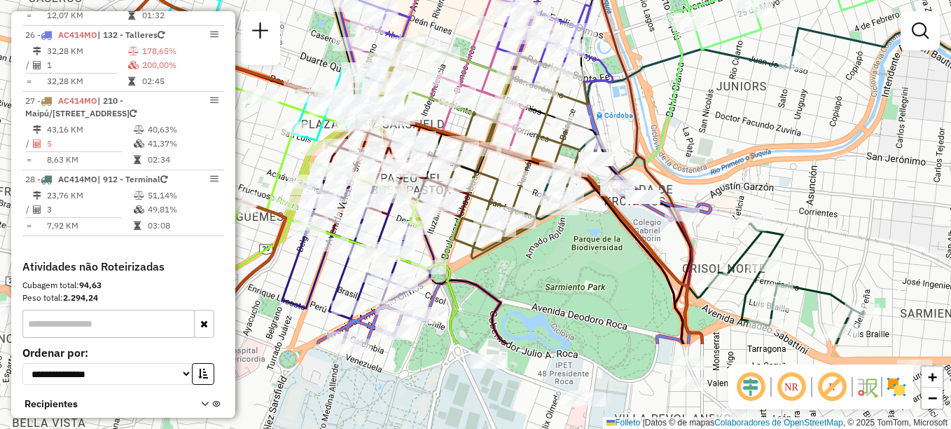
drag, startPoint x: 420, startPoint y: 346, endPoint x: 537, endPoint y: 216, distance: 174.1
click at [537, 216] on icon at bounding box center [485, 157] width 205 height 202
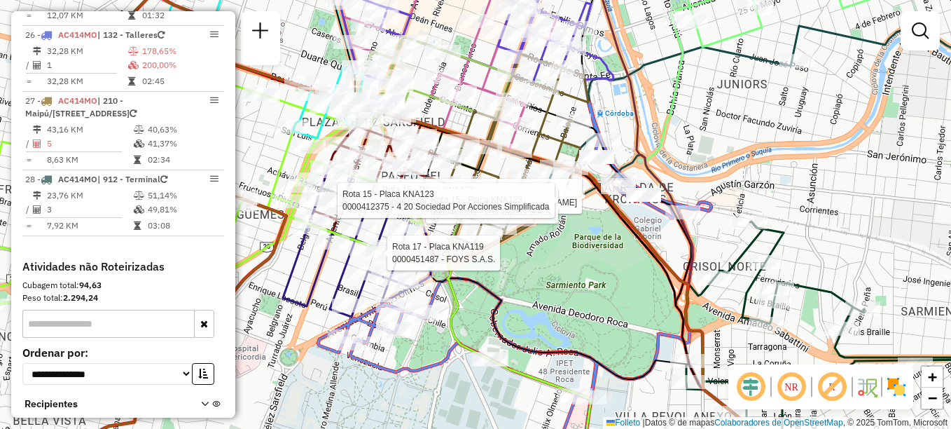
select select "**********"
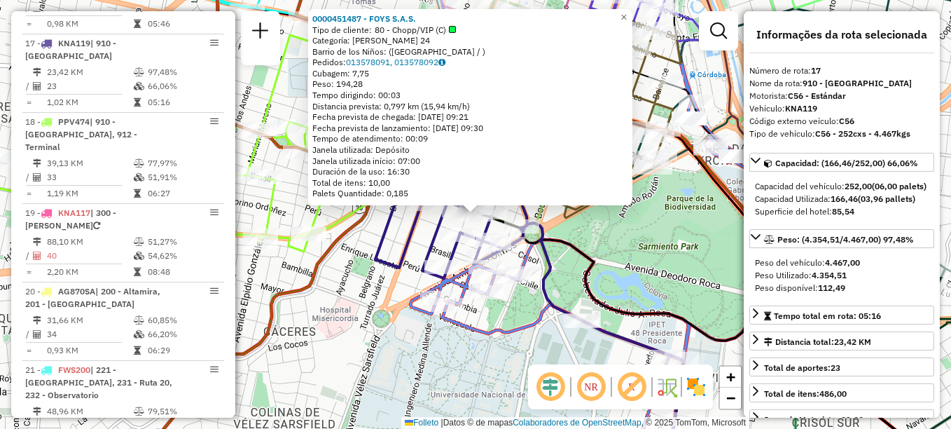
scroll to position [1716, 0]
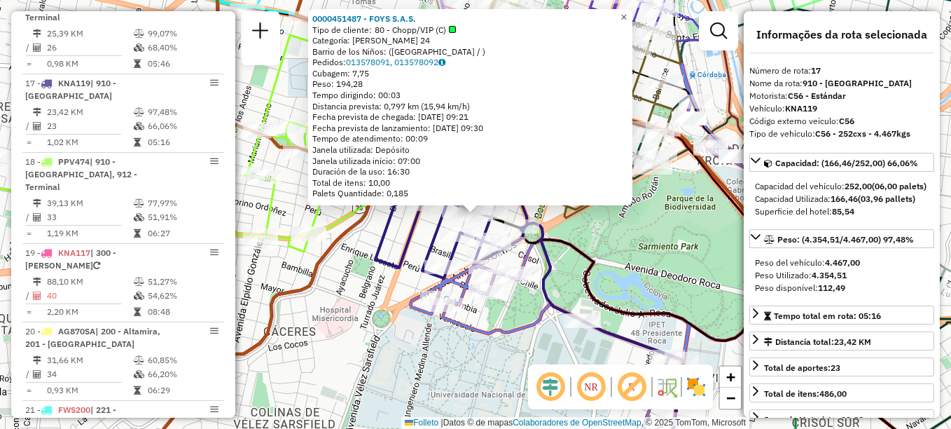
click at [627, 13] on span "×" at bounding box center [624, 17] width 6 height 12
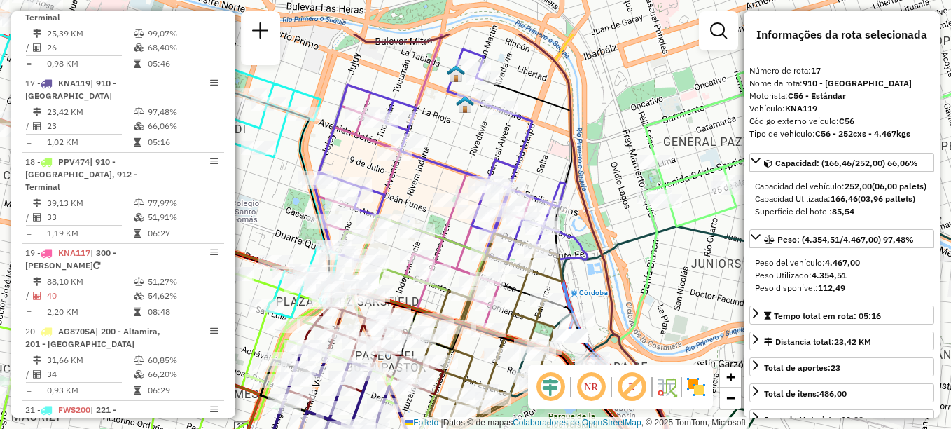
drag, startPoint x: 574, startPoint y: 99, endPoint x: 527, endPoint y: 189, distance: 101.2
click at [527, 189] on div "Janela de atendimento Grade de atendimento Capacidade Transportadoras Veículos …" at bounding box center [475, 214] width 951 height 429
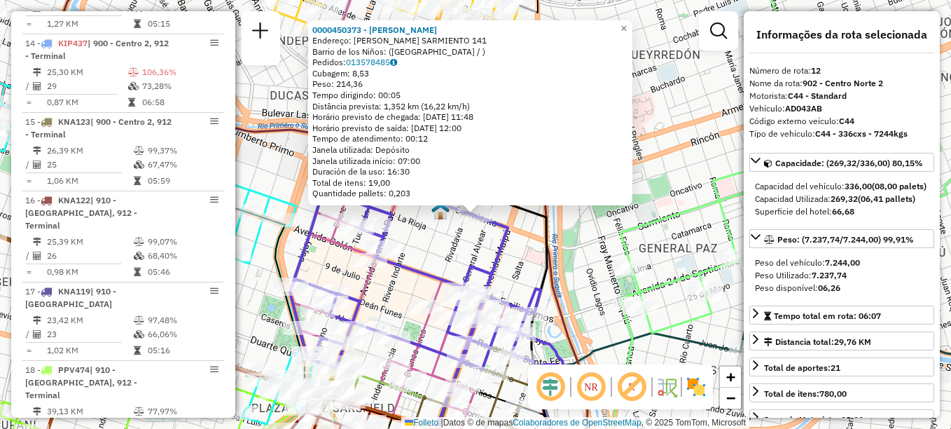
scroll to position [1337, 0]
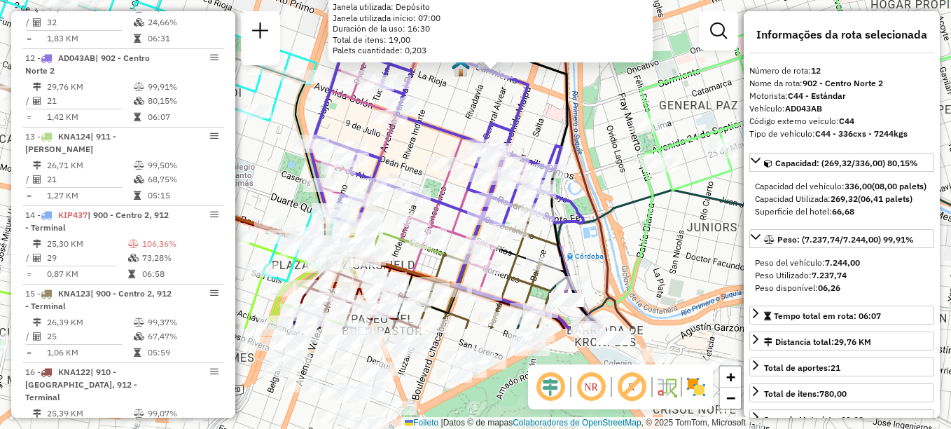
drag, startPoint x: 516, startPoint y: 303, endPoint x: 535, endPoint y: 149, distance: 154.6
click at [535, 149] on icon at bounding box center [446, 119] width 273 height 213
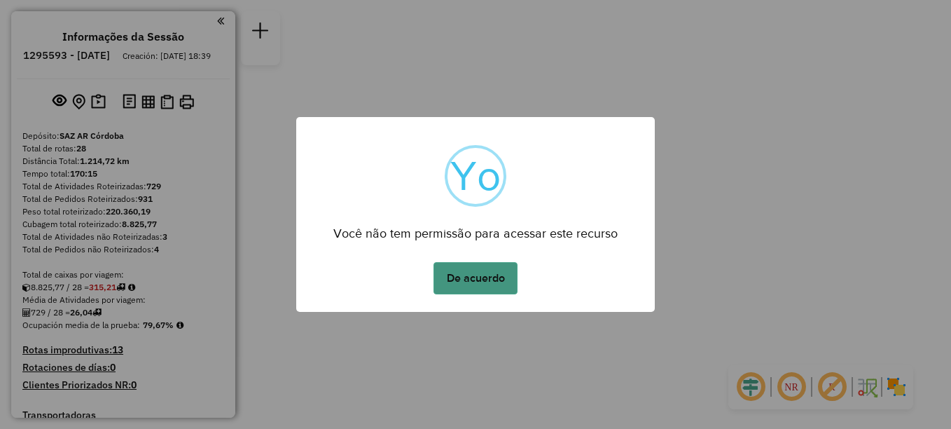
click at [473, 271] on button "De acuerdo" at bounding box center [476, 278] width 84 height 32
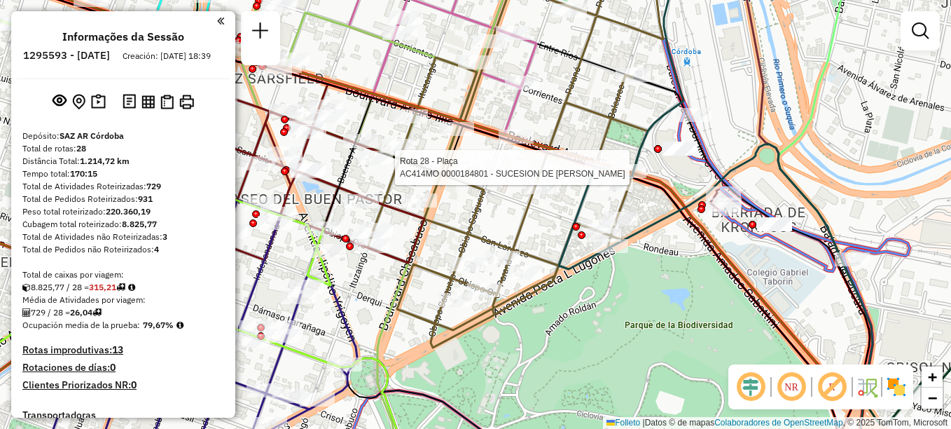
select select "**********"
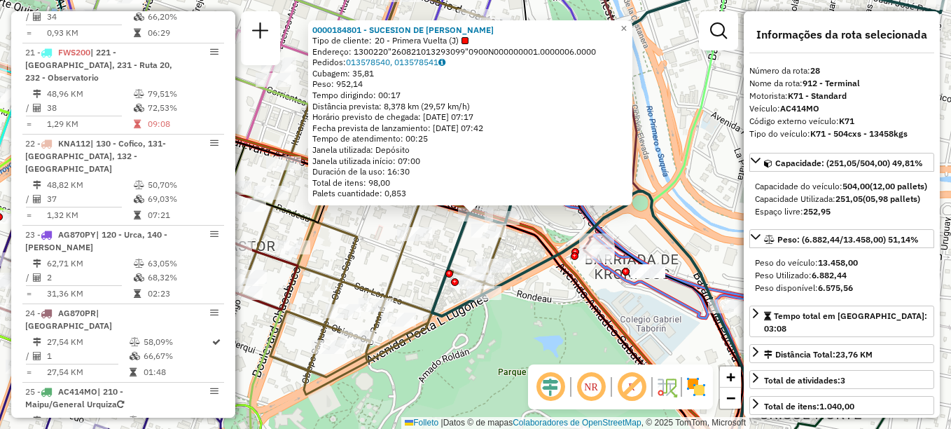
scroll to position [2509, 0]
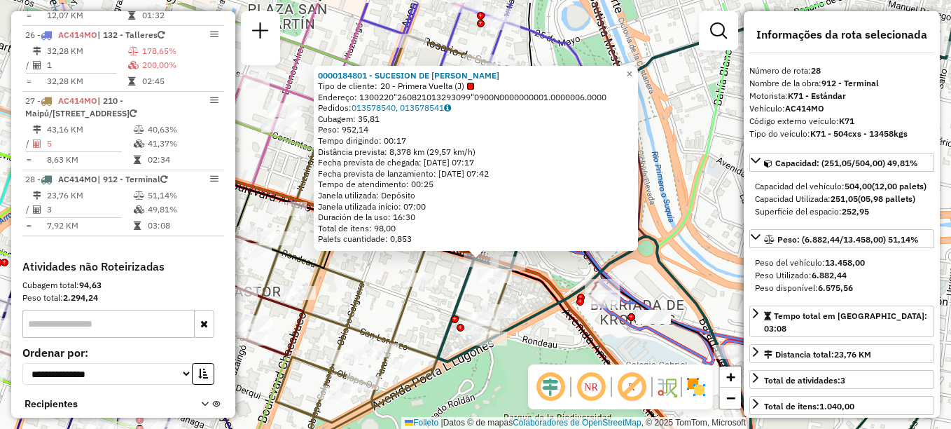
drag, startPoint x: 423, startPoint y: 306, endPoint x: 429, endPoint y: 336, distance: 30.1
click at [429, 336] on div "0000184801 - SUCESION DE BLANCH BENJAMIN Tipo de cliente: 20 - Primera Vuelta (…" at bounding box center [475, 214] width 951 height 429
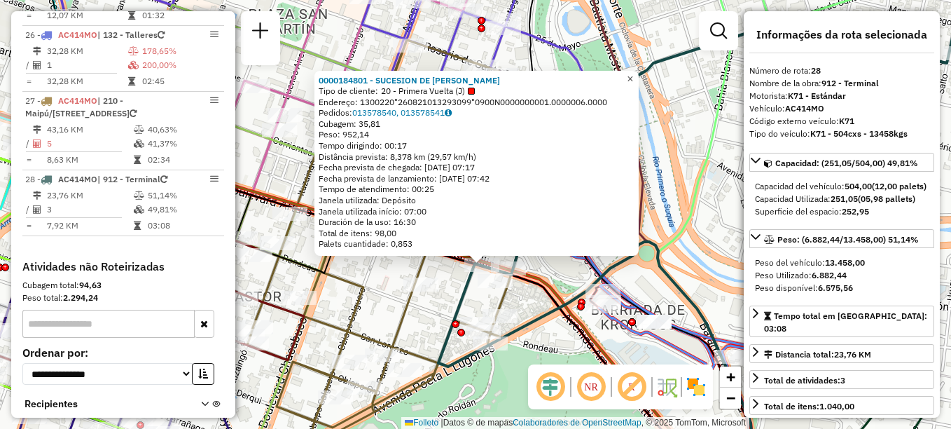
click at [633, 73] on span "×" at bounding box center [630, 79] width 6 height 12
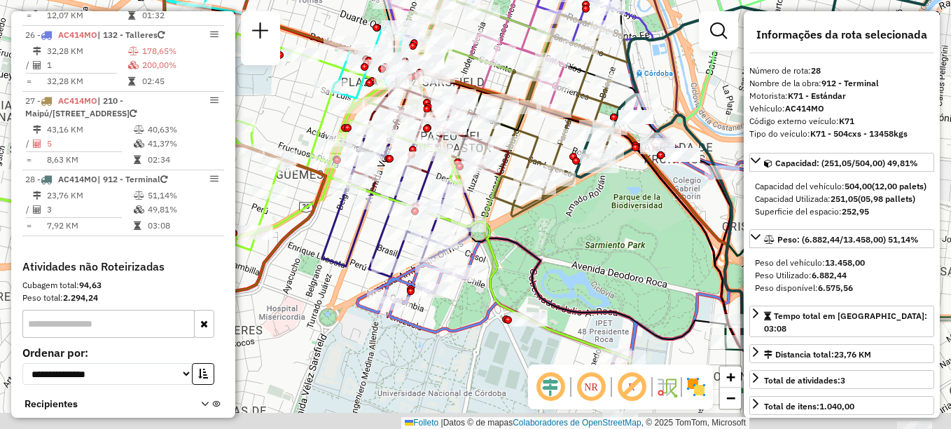
drag, startPoint x: 442, startPoint y: 284, endPoint x: 546, endPoint y: 137, distance: 180.0
click at [546, 141] on icon at bounding box center [525, 115] width 205 height 202
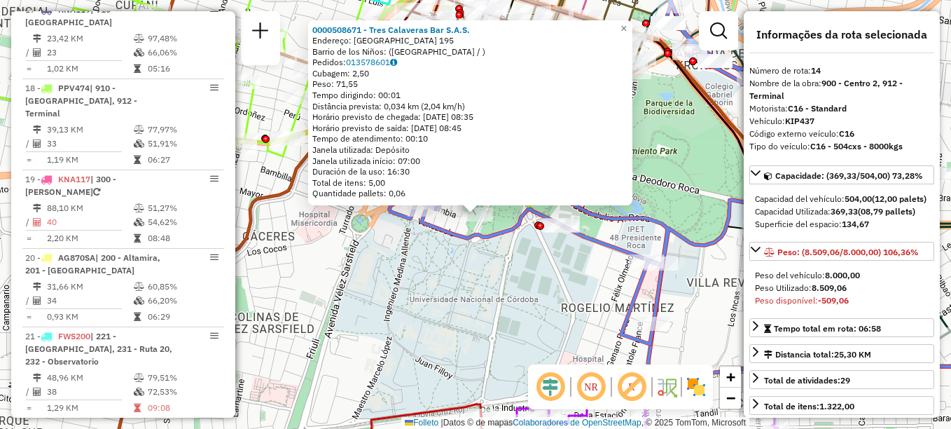
scroll to position [1481, 0]
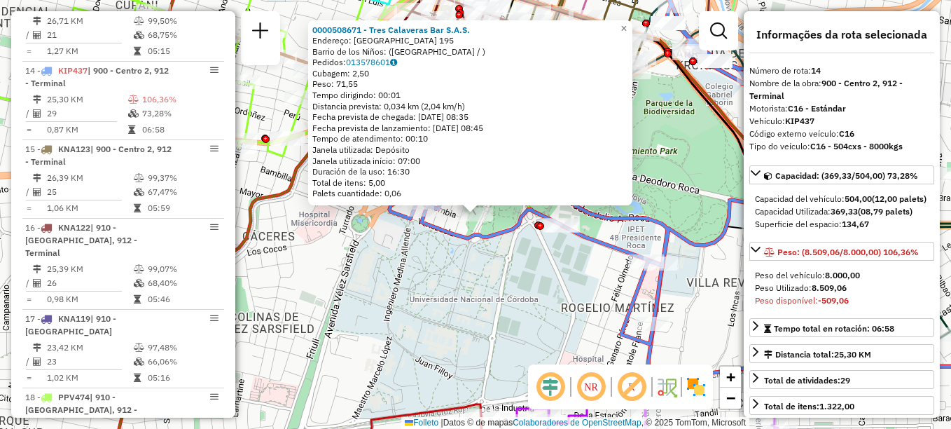
drag, startPoint x: 630, startPoint y: 14, endPoint x: 618, endPoint y: 39, distance: 28.2
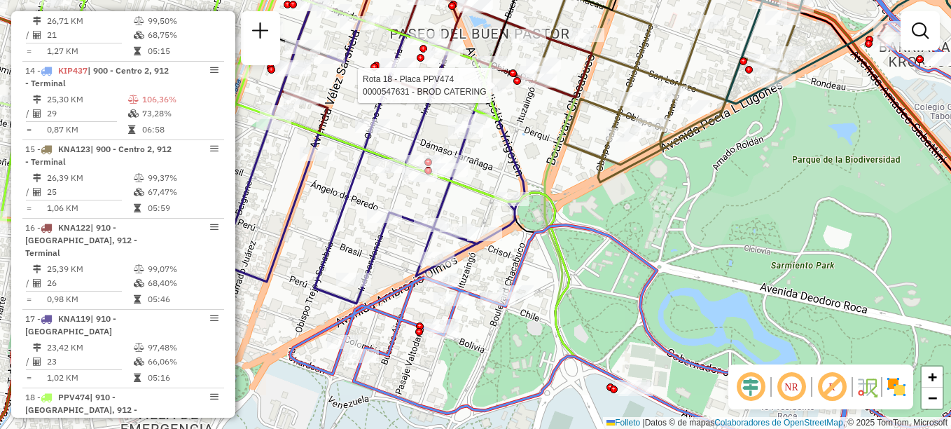
select select "**********"
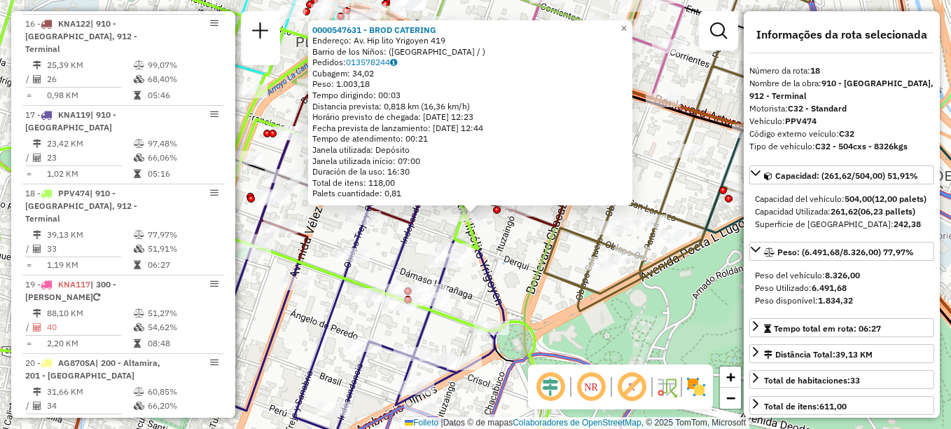
scroll to position [1795, 0]
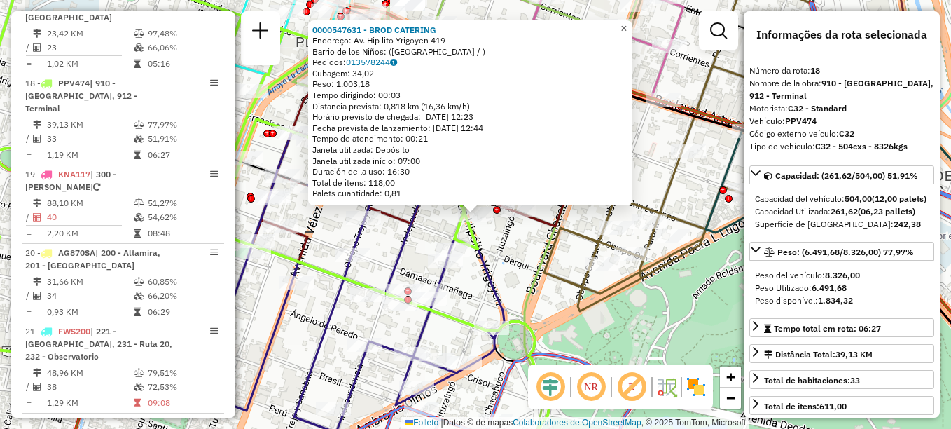
click at [627, 25] on span "×" at bounding box center [624, 28] width 6 height 12
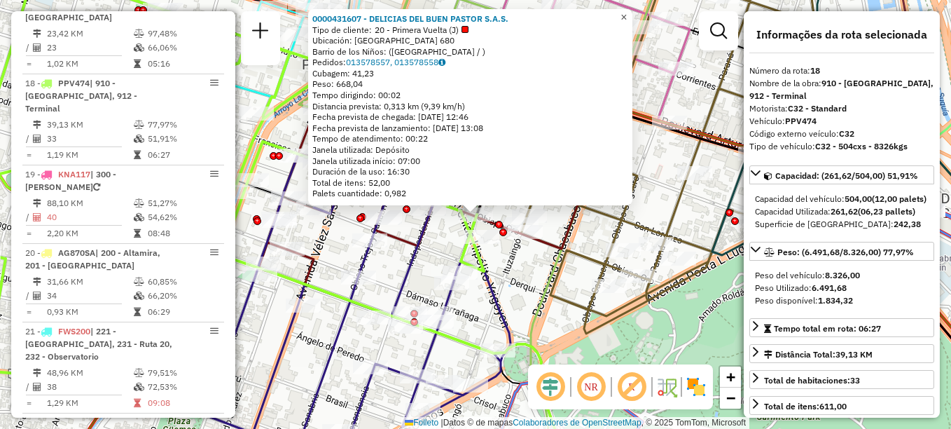
click at [627, 17] on span "×" at bounding box center [624, 17] width 6 height 12
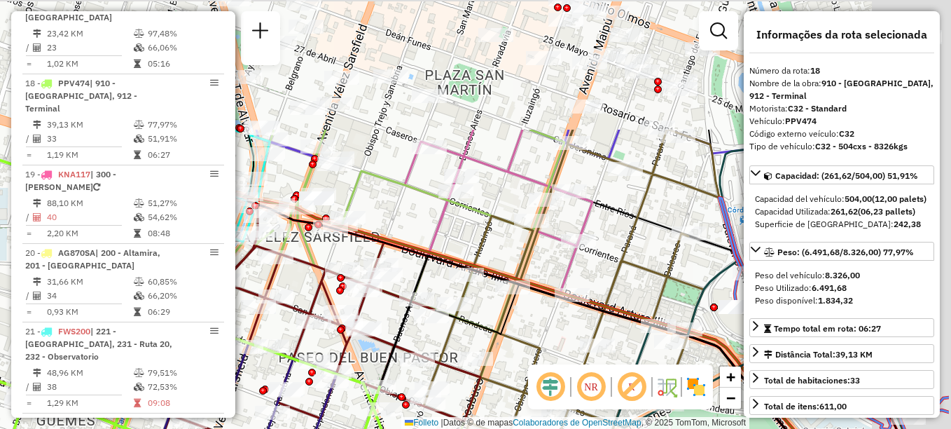
drag, startPoint x: 540, startPoint y: 200, endPoint x: 449, endPoint y: 368, distance: 190.6
click at [449, 368] on div "Janela de atendimento Grade de atendimento Capacidade Transportadoras Veículos …" at bounding box center [475, 214] width 951 height 429
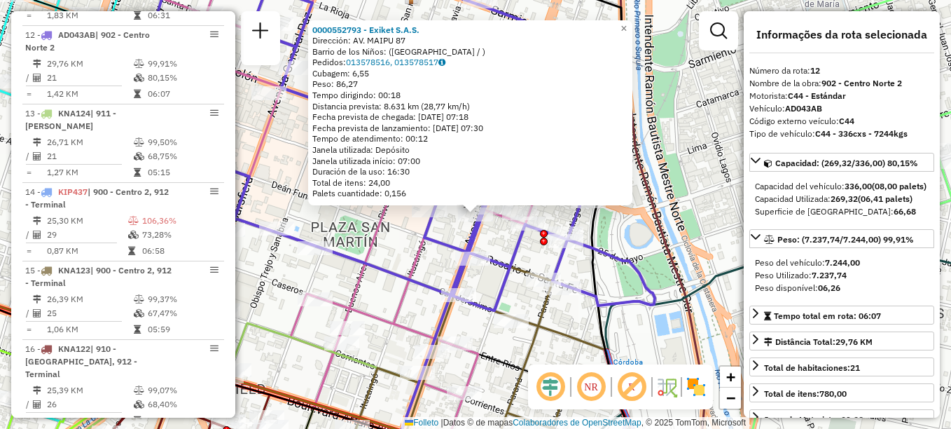
scroll to position [1337, 0]
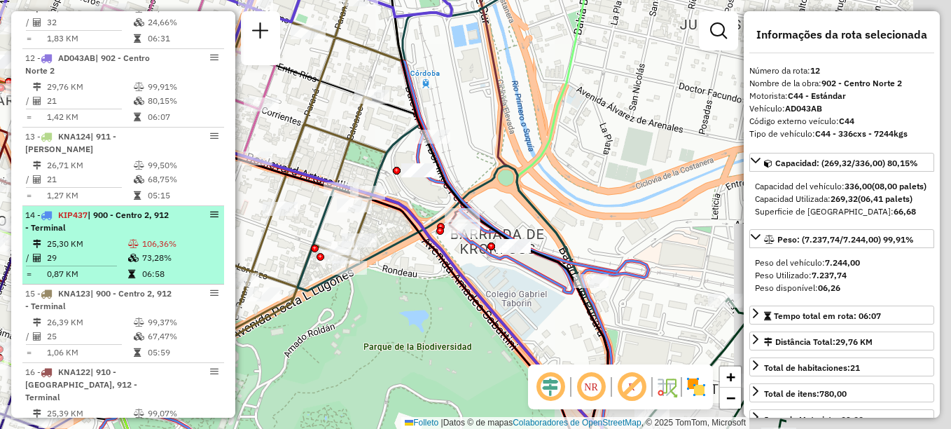
drag, startPoint x: 290, startPoint y: 223, endPoint x: 168, endPoint y: 220, distance: 121.9
click at [168, 220] on hb-router-mapa "Informações da Sessão 1295593 - [DATE] Creación: [DATE] 18:39 Depósito: SAZ AR …" at bounding box center [475, 214] width 951 height 429
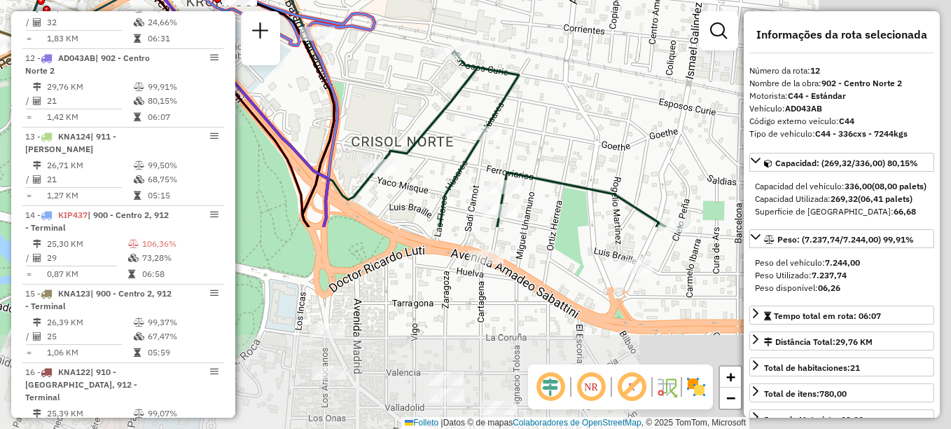
drag, startPoint x: 574, startPoint y: 226, endPoint x: 427, endPoint y: 8, distance: 262.3
click at [427, 8] on div "Rota 15 - Placa KNA123 0000550403 - INC S.A. 0000552793 - Exiket S.A.S. Direcci…" at bounding box center [475, 214] width 951 height 429
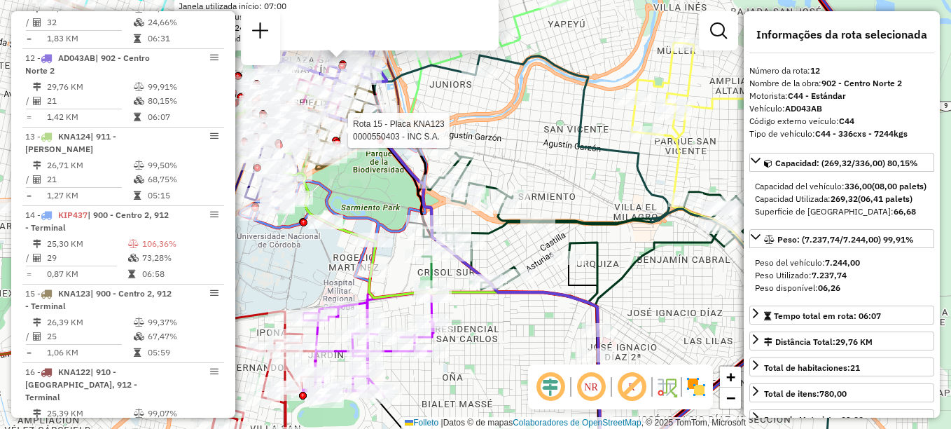
drag, startPoint x: 567, startPoint y: 185, endPoint x: 554, endPoint y: 211, distance: 29.1
click at [554, 211] on div "Rota 15 - Placa KNA123 0000550403 - INC S.A. 0000552793 - Exiket S.A.S. Direcci…" at bounding box center [475, 214] width 951 height 429
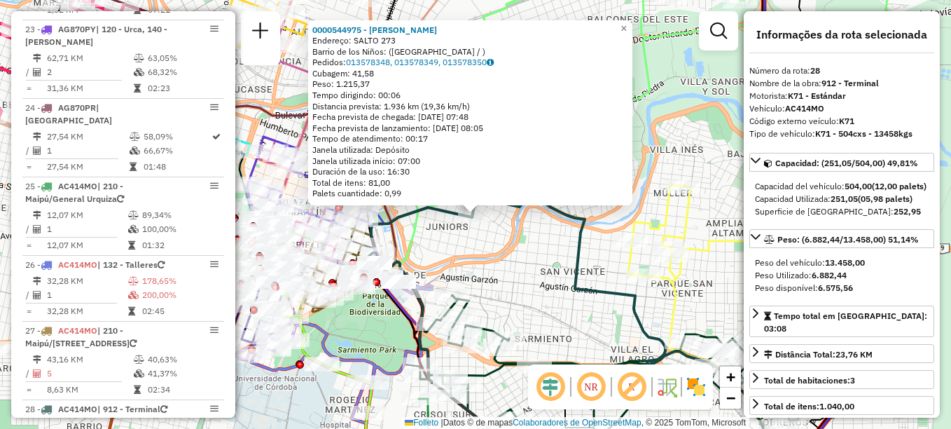
scroll to position [2509, 0]
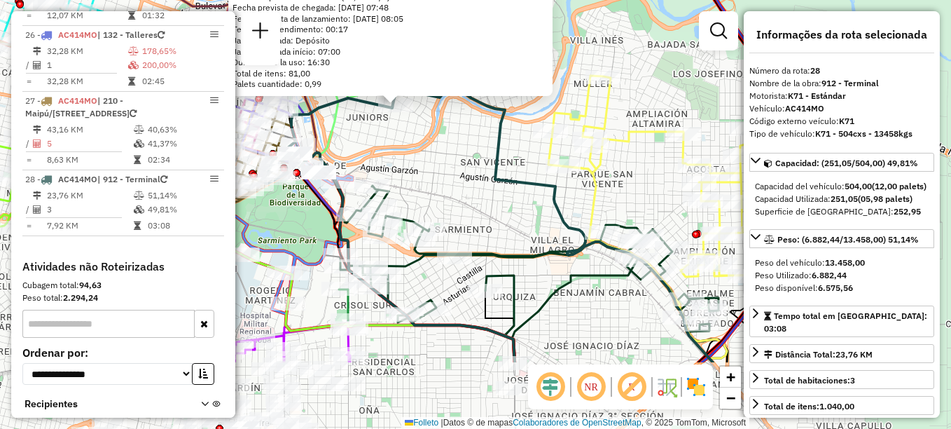
drag, startPoint x: 503, startPoint y: 232, endPoint x: 464, endPoint y: 219, distance: 41.2
click at [462, 214] on div "0000544975 - Zhang Xiujuan Endereço: SALTO 273 Barrio de los Niños: (CÓRDOBA / …" at bounding box center [475, 214] width 951 height 429
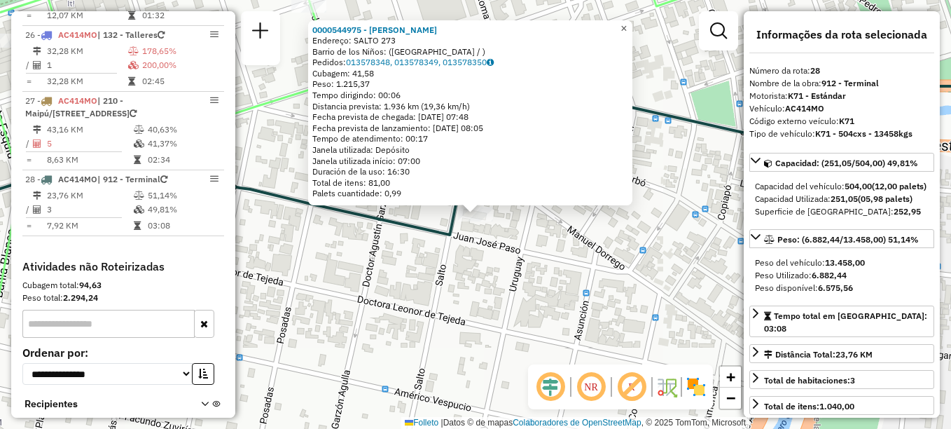
click at [627, 22] on span "×" at bounding box center [624, 28] width 6 height 12
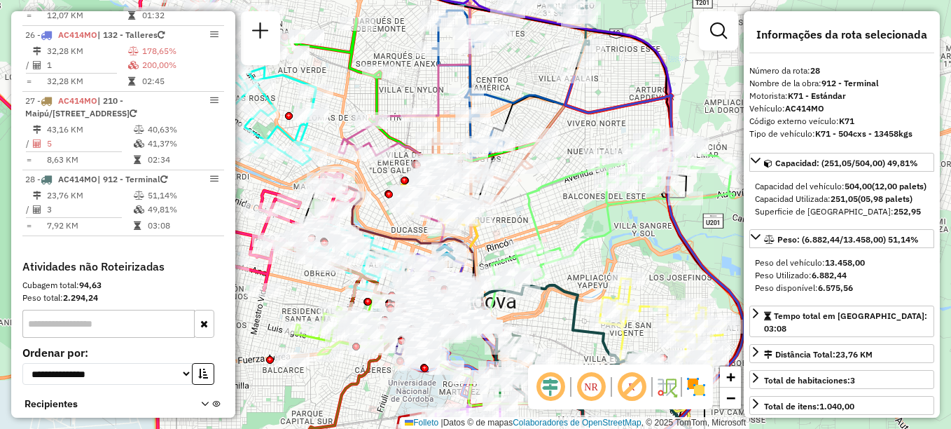
click at [560, 249] on icon at bounding box center [614, 210] width 244 height 160
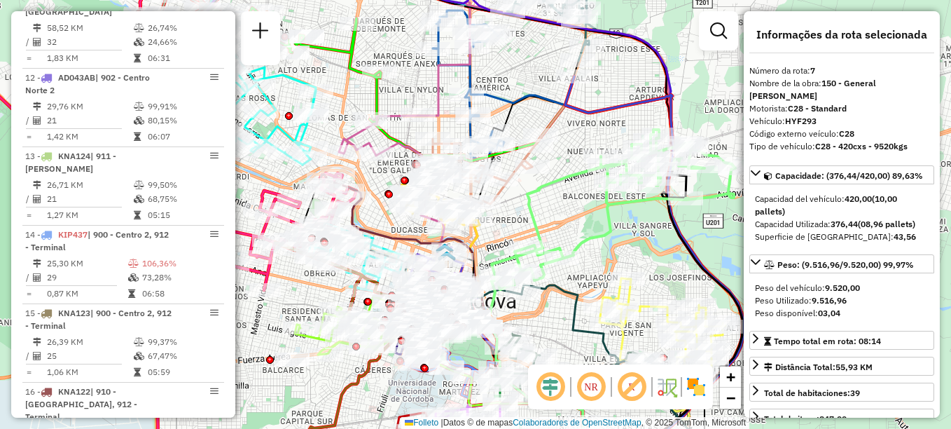
scroll to position [919, 0]
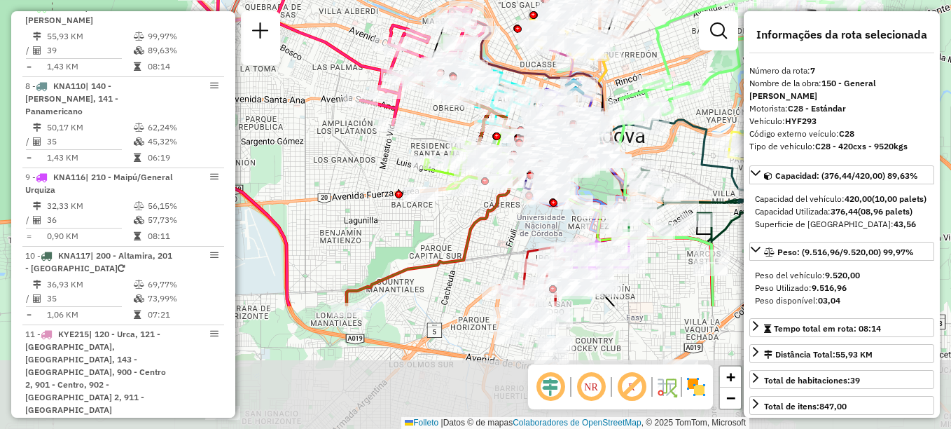
drag, startPoint x: 562, startPoint y: 311, endPoint x: 691, endPoint y: 146, distance: 209.6
click at [691, 146] on div "Janela de atendimento Grade de atendimento Capacidade Transportadoras Veículos …" at bounding box center [475, 214] width 951 height 429
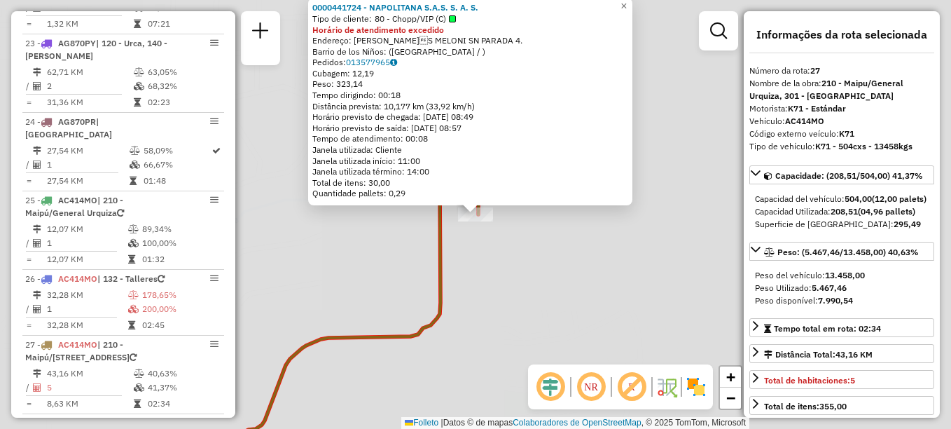
scroll to position [2501, 0]
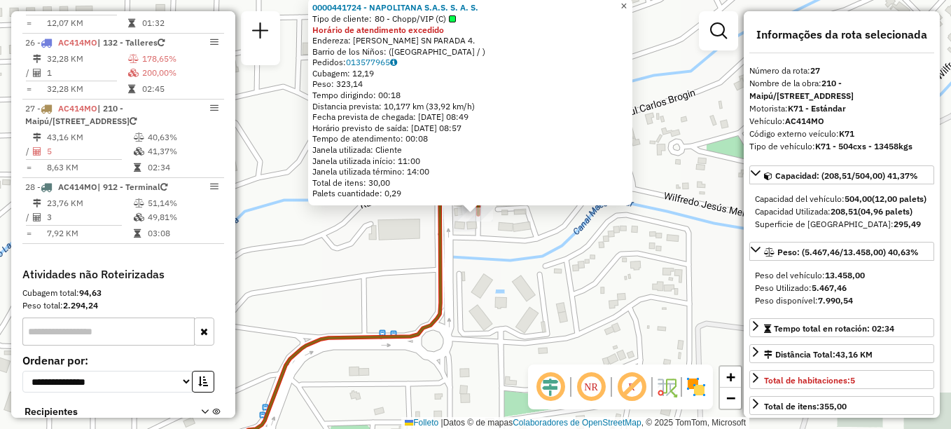
click at [627, 0] on span "×" at bounding box center [624, 6] width 6 height 12
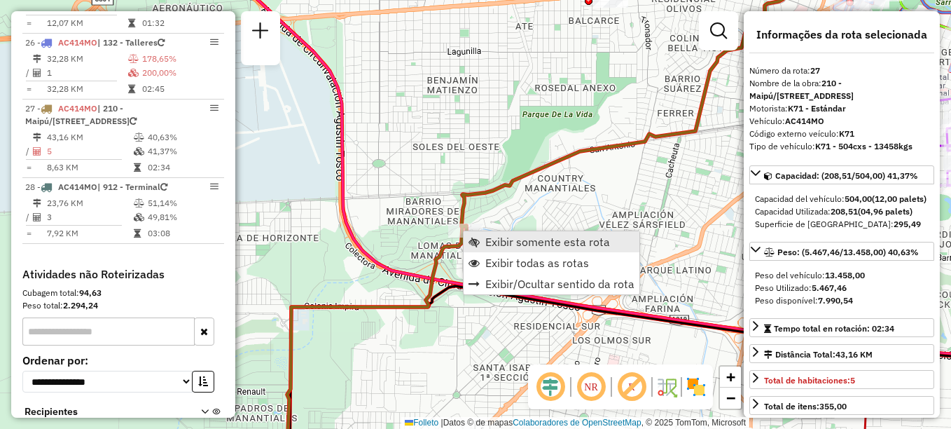
click at [499, 242] on span "Exibir somente esta rota" at bounding box center [547, 241] width 125 height 11
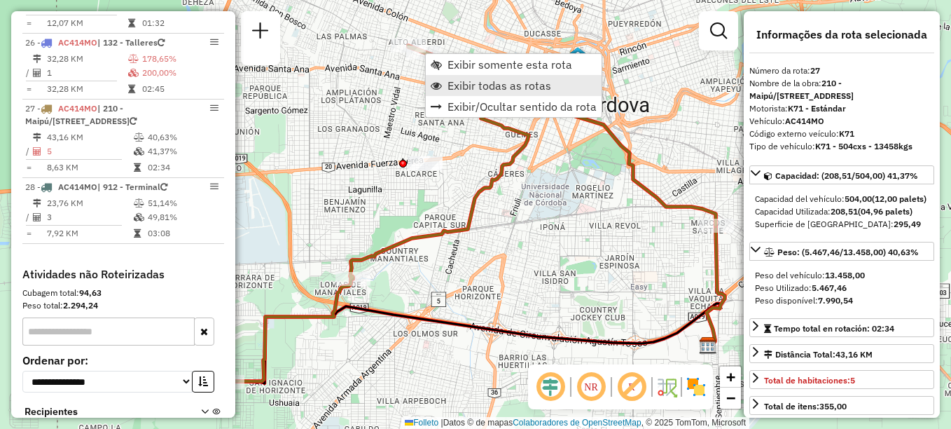
click at [482, 84] on span "Exibir todas as rotas" at bounding box center [500, 85] width 104 height 11
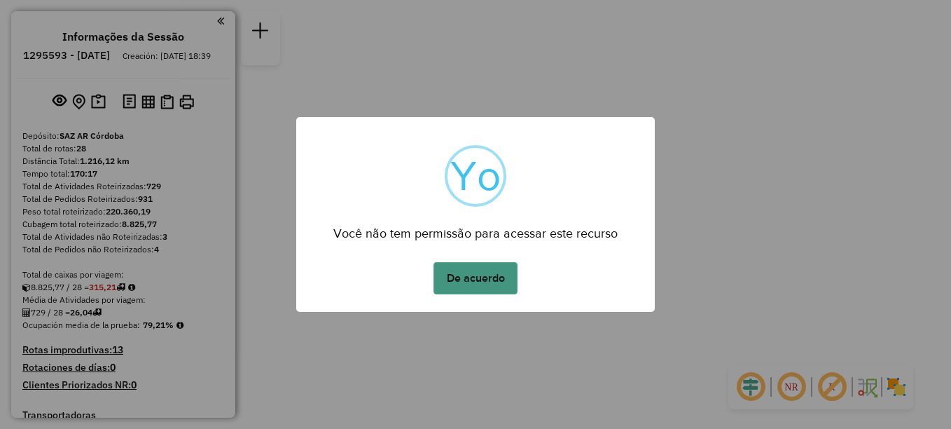
click at [482, 278] on button "De acuerdo" at bounding box center [476, 278] width 84 height 32
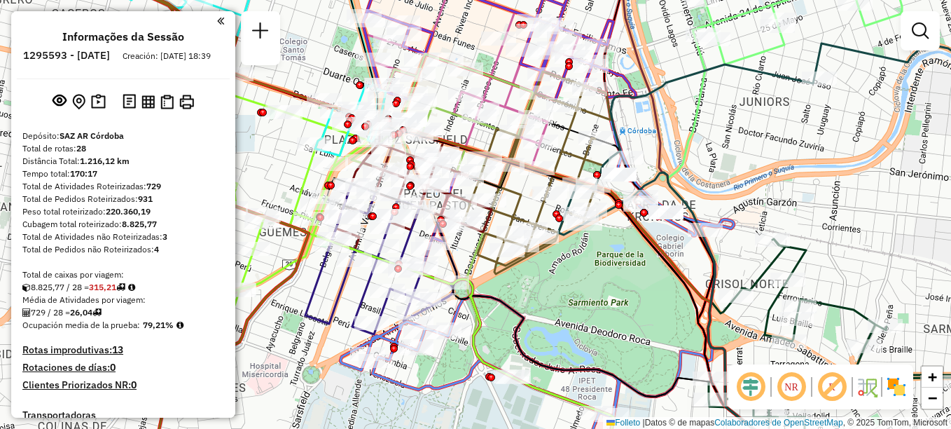
drag, startPoint x: 559, startPoint y: 275, endPoint x: 602, endPoint y: 276, distance: 43.5
click at [602, 276] on div "Janela de atendimento Grade de atendimento Capacidade Transportadoras Veículos …" at bounding box center [475, 214] width 951 height 429
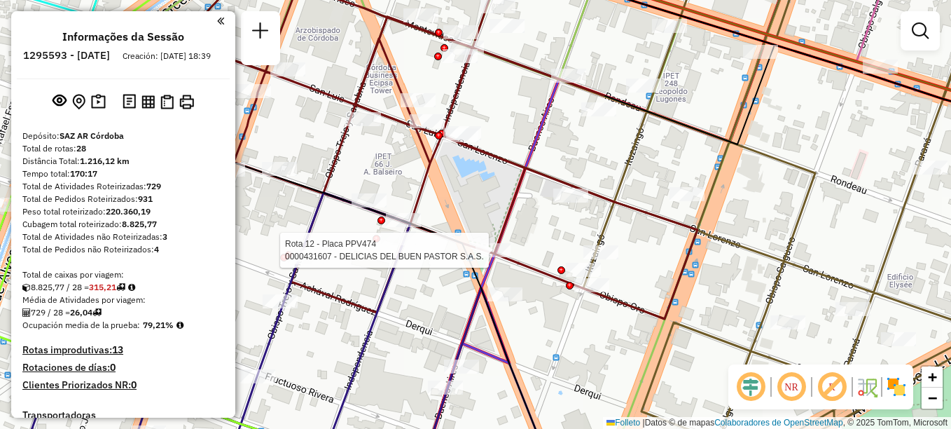
select select "**********"
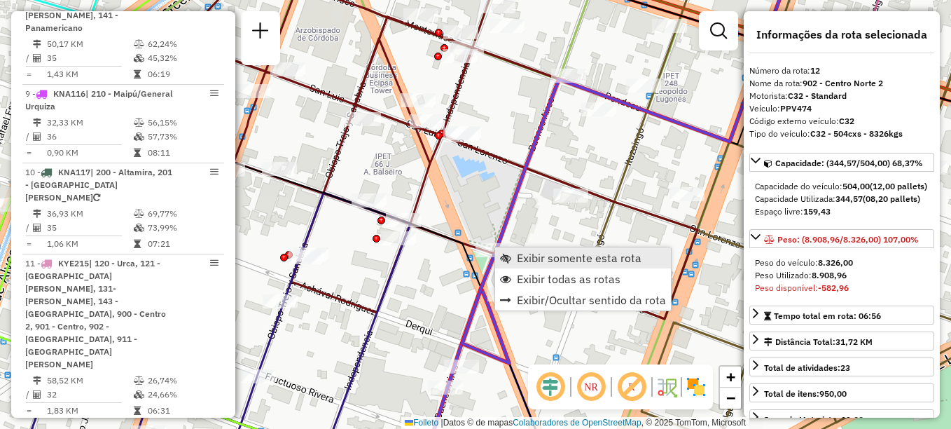
scroll to position [1337, 0]
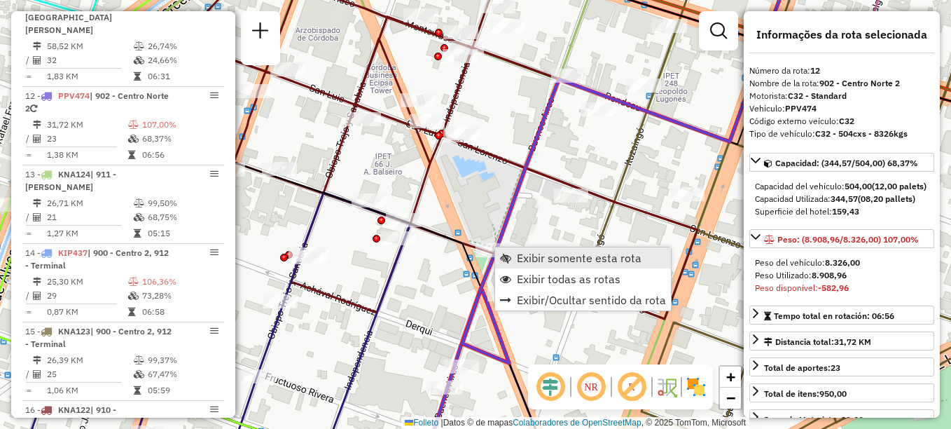
click at [516, 253] on link "Exibir somente esta rota" at bounding box center [583, 257] width 176 height 21
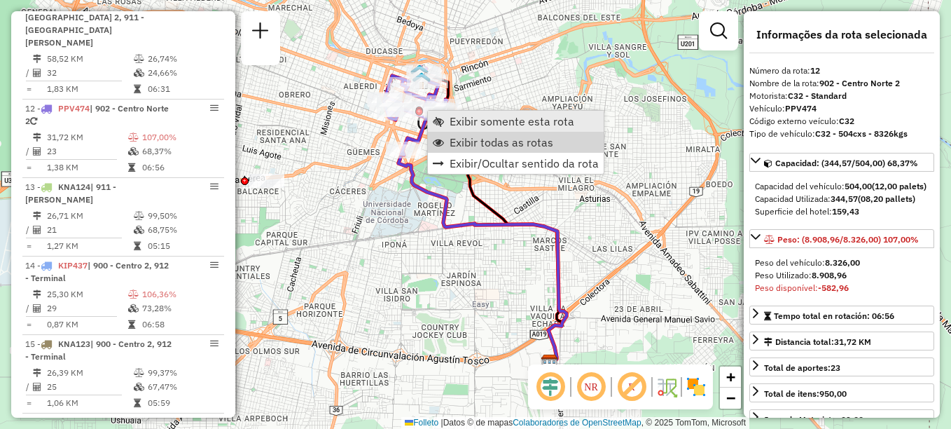
click at [487, 146] on span "Exibir todas as rotas" at bounding box center [502, 142] width 104 height 11
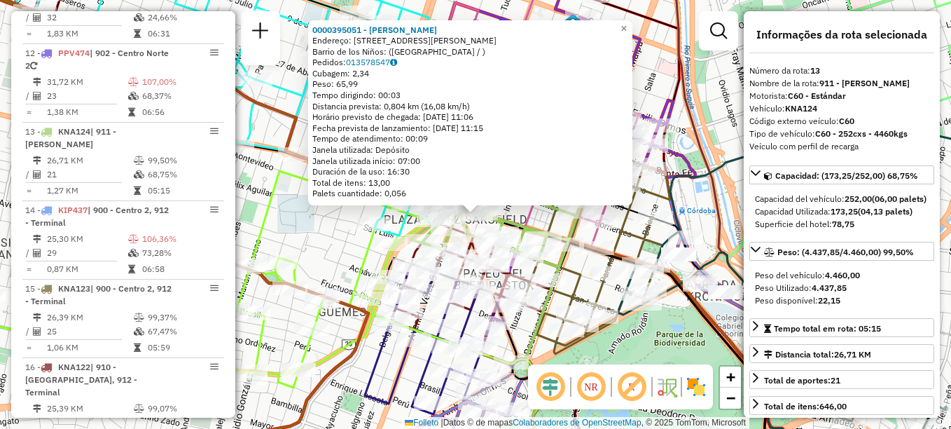
scroll to position [1415, 0]
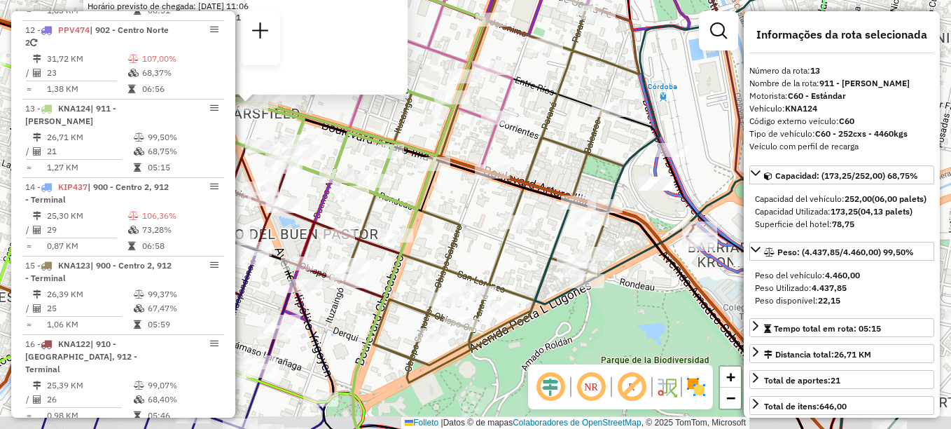
drag, startPoint x: 614, startPoint y: 266, endPoint x: 468, endPoint y: 237, distance: 149.3
click at [468, 237] on div "0000395051 - [PERSON_NAME]: [STREET_ADDRESS][PERSON_NAME] Pedidos: 013578547 Cu…" at bounding box center [475, 214] width 951 height 429
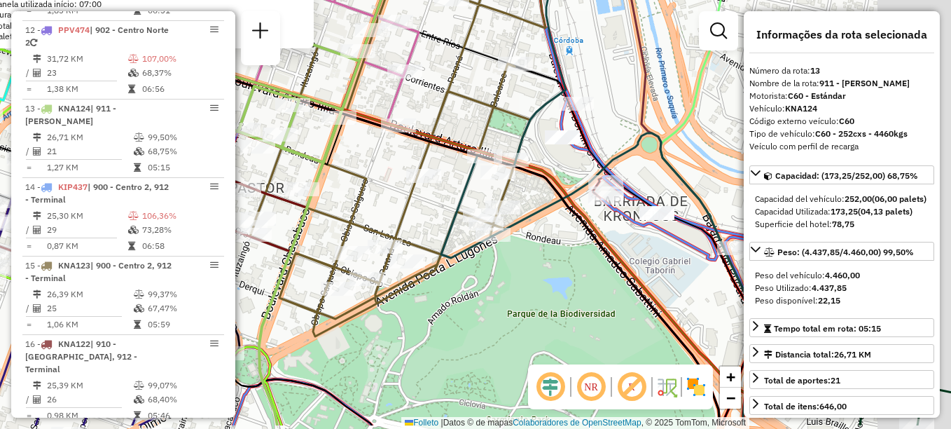
drag, startPoint x: 682, startPoint y: 282, endPoint x: 562, endPoint y: 214, distance: 138.3
click at [562, 215] on icon at bounding box center [376, 220] width 687 height 409
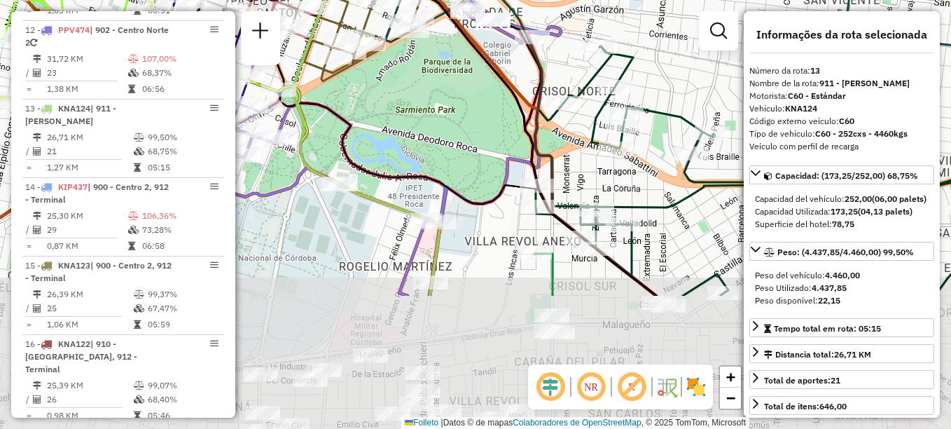
drag, startPoint x: 501, startPoint y: 307, endPoint x: 424, endPoint y: 131, distance: 192.0
click at [424, 131] on div "0000395051 - [PERSON_NAME]: [STREET_ADDRESS][PERSON_NAME] Pedidos: 013578547 Cu…" at bounding box center [475, 214] width 951 height 429
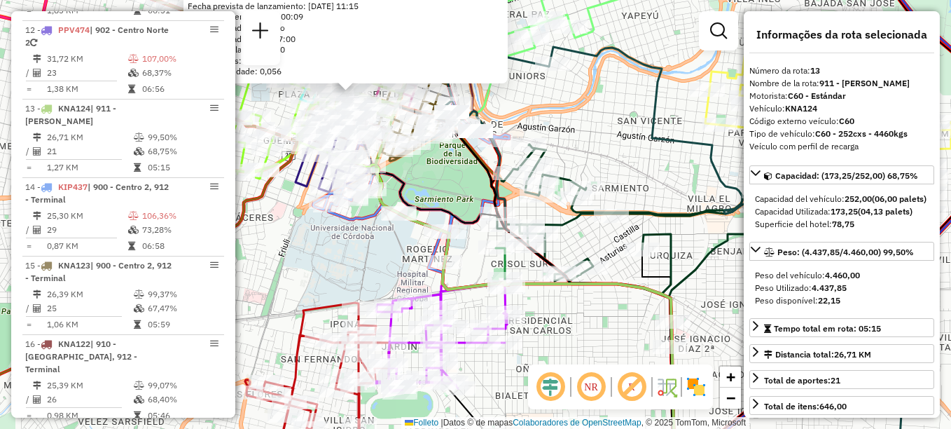
click at [324, 255] on div "0000395051 - [PERSON_NAME]: [STREET_ADDRESS][PERSON_NAME] Pedidos: 013578547 Cu…" at bounding box center [475, 214] width 951 height 429
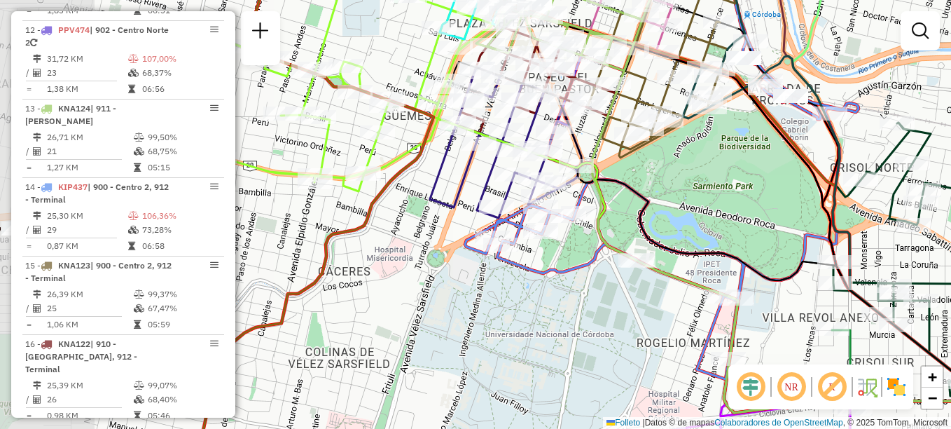
drag, startPoint x: 434, startPoint y: 191, endPoint x: 607, endPoint y: 157, distance: 177.0
click at [607, 157] on div "Janela de atendimento Grade de atendimento Capacidade Transportadoras Veículos …" at bounding box center [475, 214] width 951 height 429
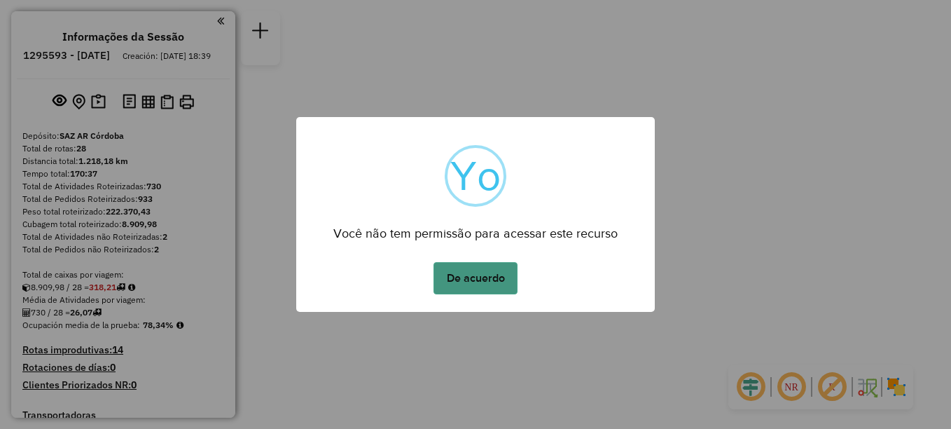
click at [478, 277] on button "De acuerdo" at bounding box center [476, 278] width 84 height 32
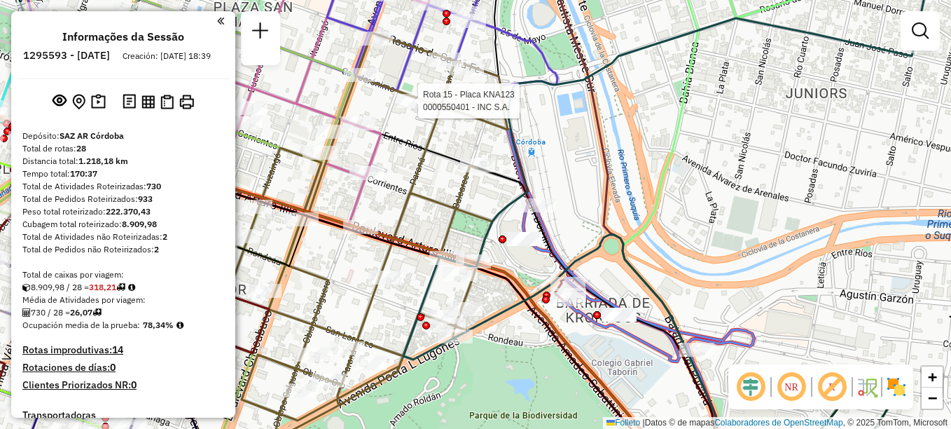
drag, startPoint x: 426, startPoint y: 197, endPoint x: 429, endPoint y: 206, distance: 9.5
click at [429, 206] on div "Rota 15 - Placa KNA123 0000550401 - INC S.A. Janela de atendimento Grade de ate…" at bounding box center [475, 214] width 951 height 429
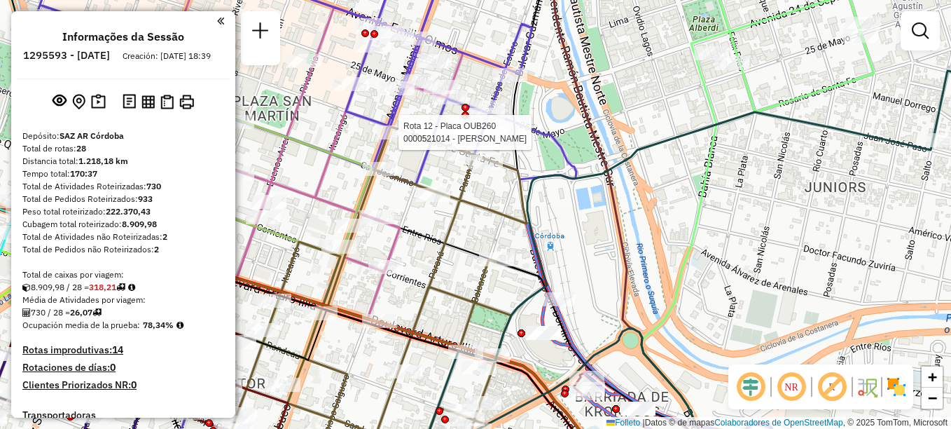
select select "**********"
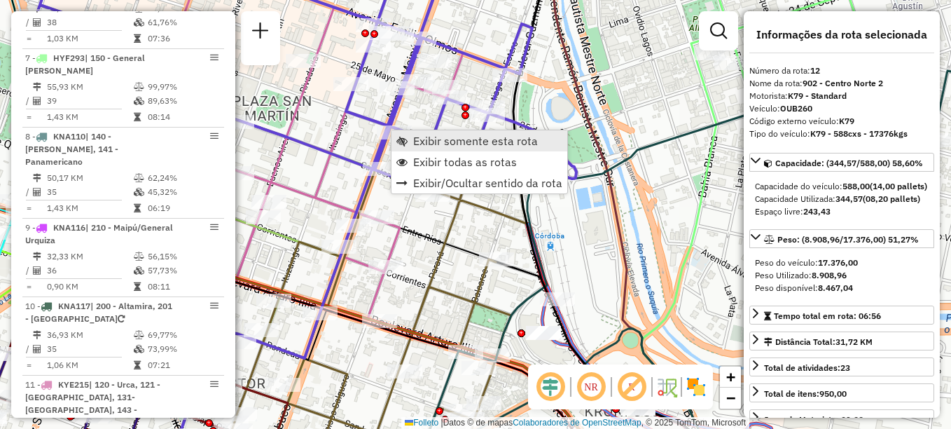
scroll to position [1337, 0]
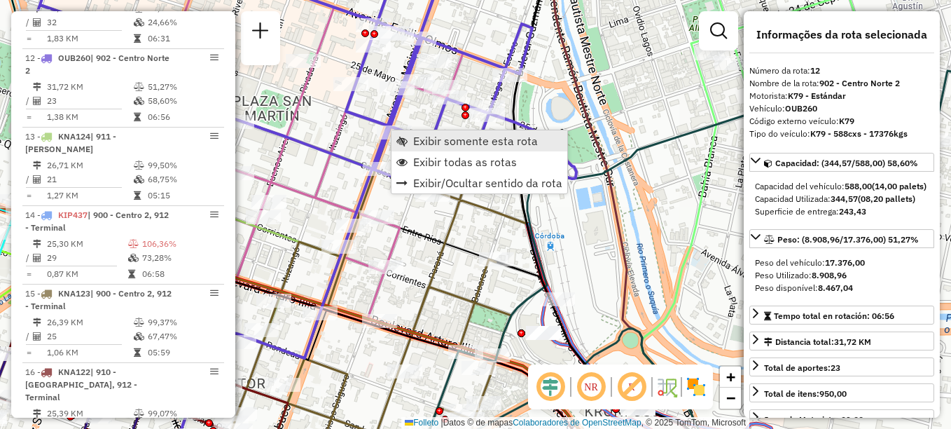
click at [457, 140] on span "Exibir somente esta rota" at bounding box center [475, 140] width 125 height 11
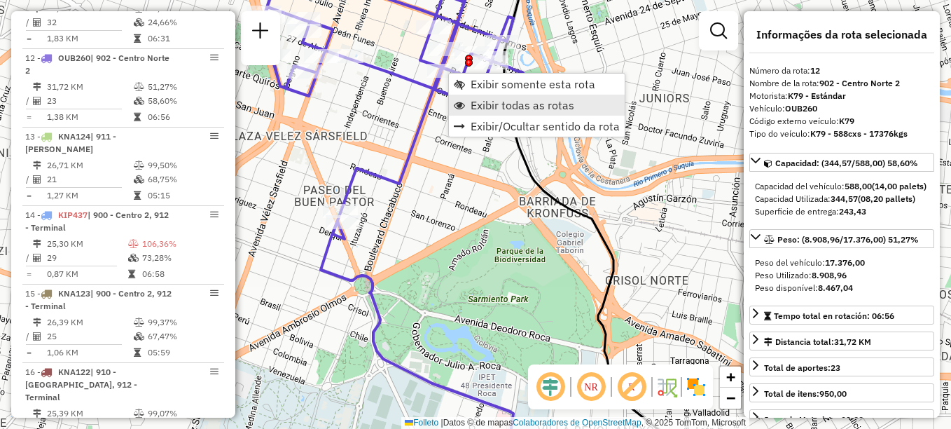
drag, startPoint x: 485, startPoint y: 105, endPoint x: 492, endPoint y: 109, distance: 7.2
click at [485, 106] on span "Exibir todas as rotas" at bounding box center [523, 104] width 104 height 11
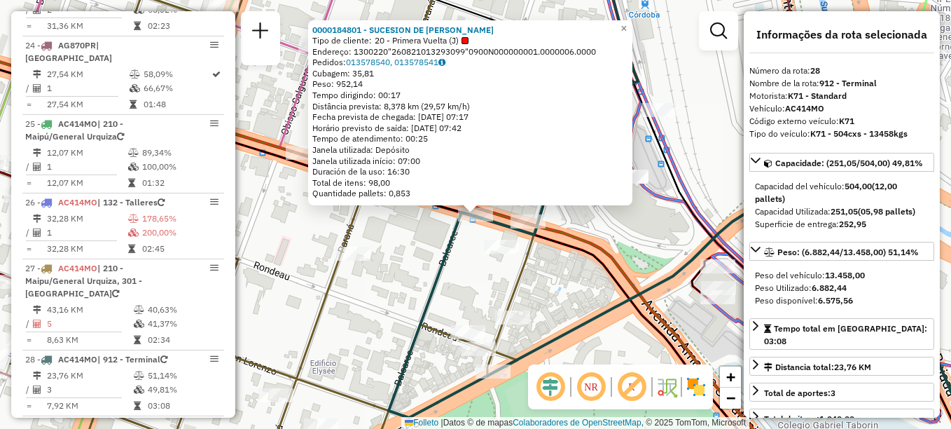
scroll to position [2509, 0]
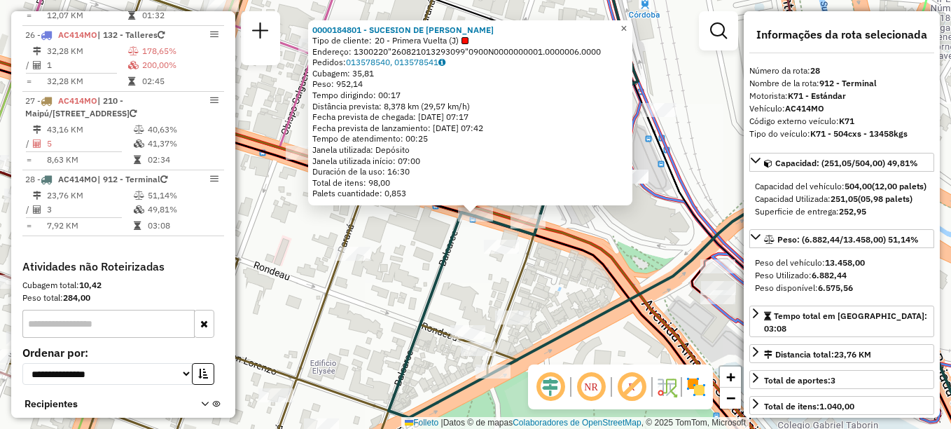
click at [627, 27] on span "×" at bounding box center [624, 28] width 6 height 12
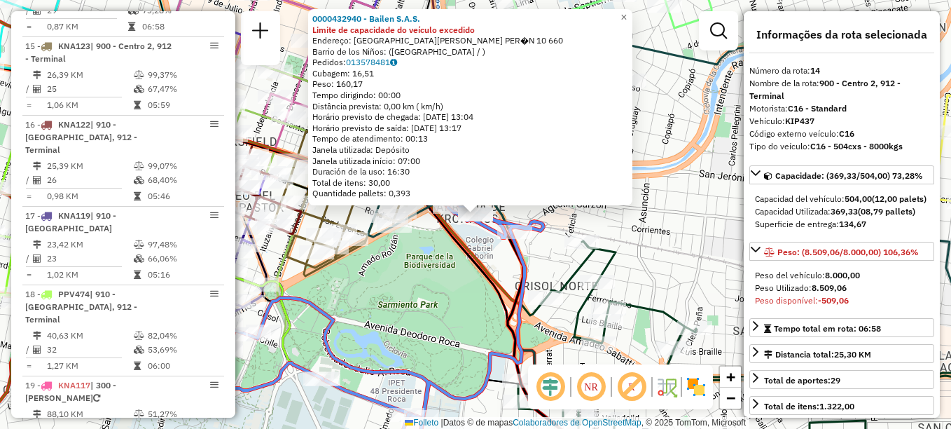
scroll to position [1481, 0]
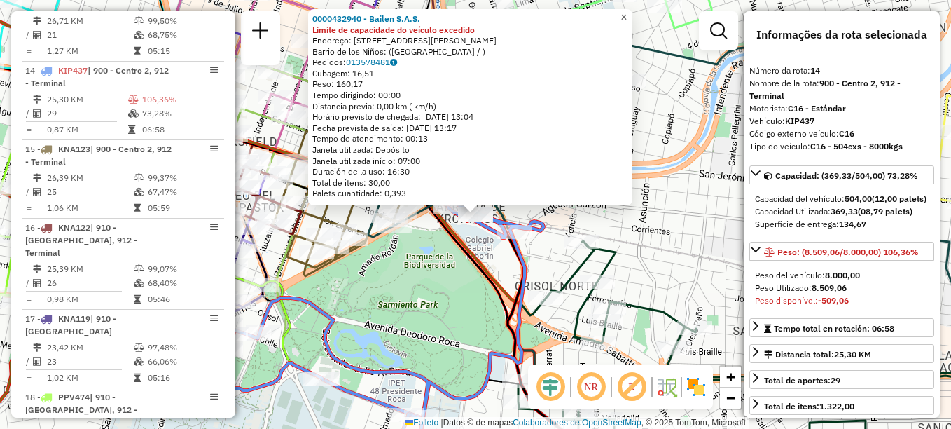
click at [627, 16] on span "×" at bounding box center [624, 17] width 6 height 12
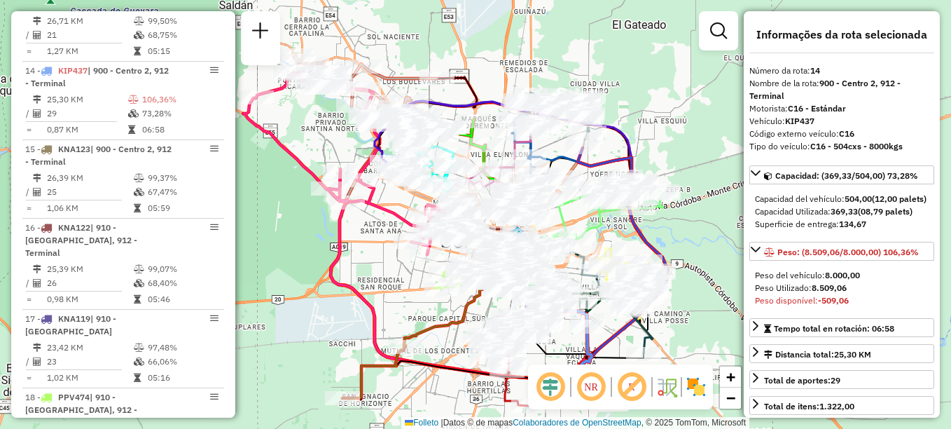
drag, startPoint x: 409, startPoint y: 359, endPoint x: 412, endPoint y: 326, distance: 33.7
click at [412, 326] on div "Janela de atendimento Grade de atendimento Capacidade Transportadoras Veículos …" at bounding box center [475, 214] width 951 height 429
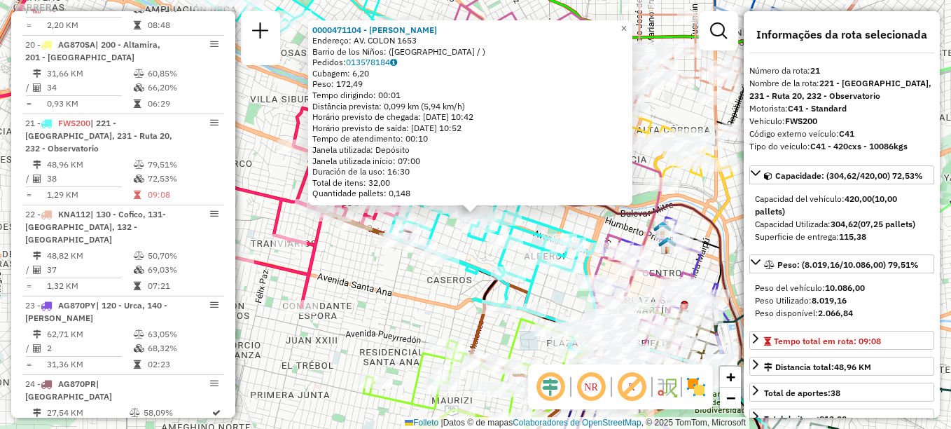
scroll to position [2030, 0]
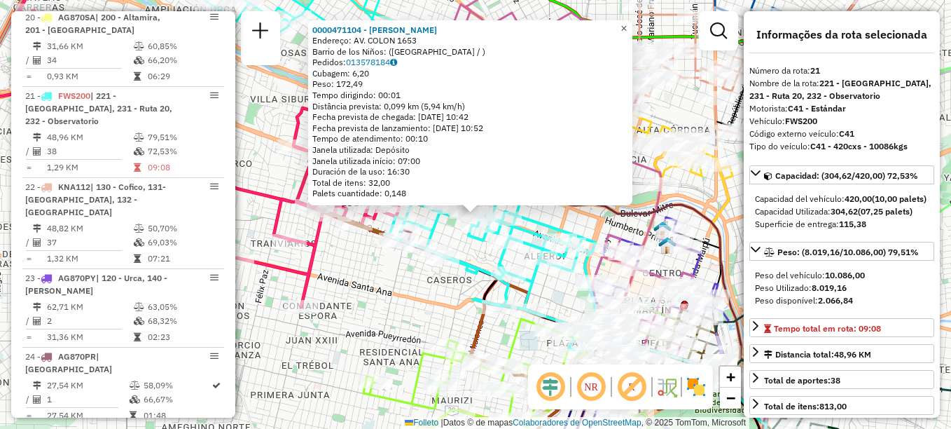
click at [627, 27] on span "×" at bounding box center [624, 28] width 6 height 12
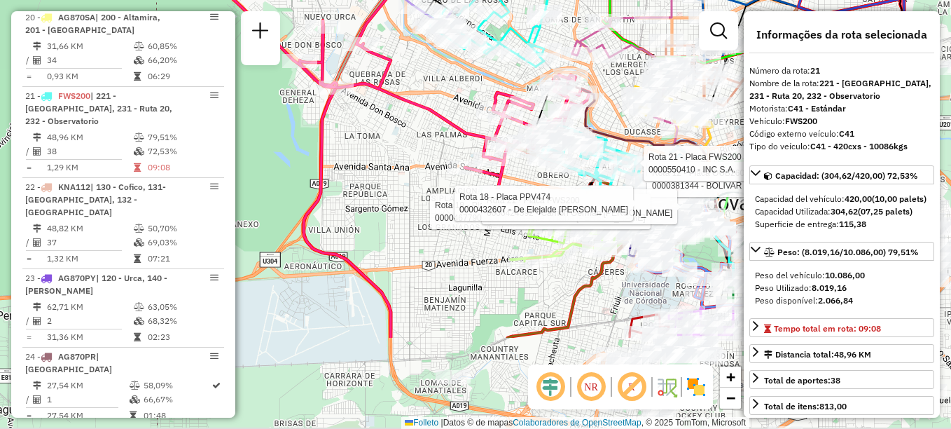
drag, startPoint x: 547, startPoint y: 339, endPoint x: 364, endPoint y: 127, distance: 280.1
click at [364, 127] on div "Rota 12 - Placa OUB260 0000381344 - BOLIVAR S.R.L. Rota 21 - Placa FWS200 00005…" at bounding box center [475, 214] width 951 height 429
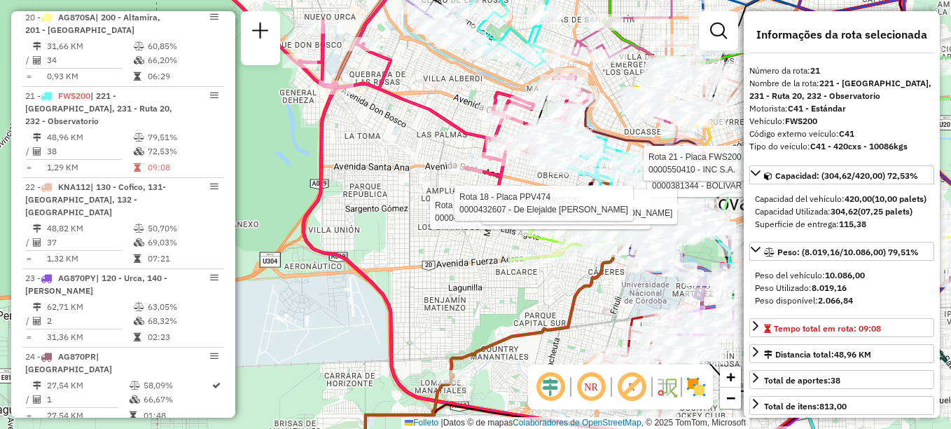
click at [410, 197] on div "Rota 12 - Placa OUB260 0000381344 - BOLIVAR S.R.L. Rota 21 - Placa FWS200 00005…" at bounding box center [475, 214] width 951 height 429
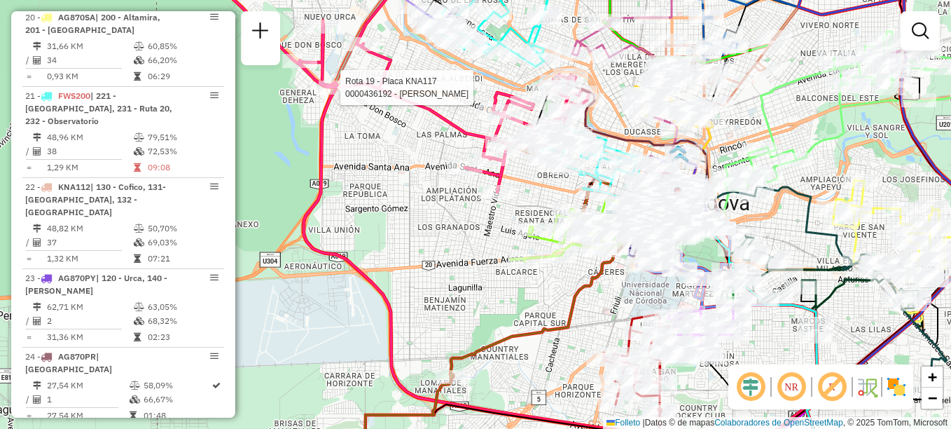
select select "**********"
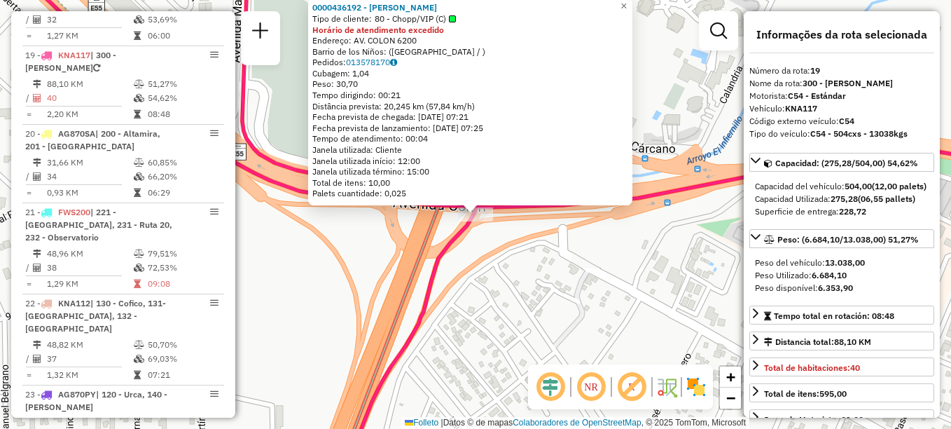
scroll to position [1873, 0]
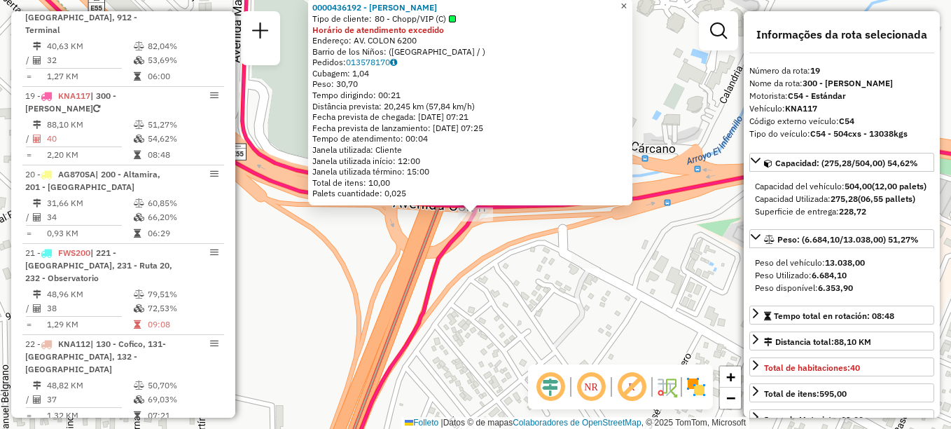
click at [627, 4] on span "×" at bounding box center [624, 6] width 6 height 12
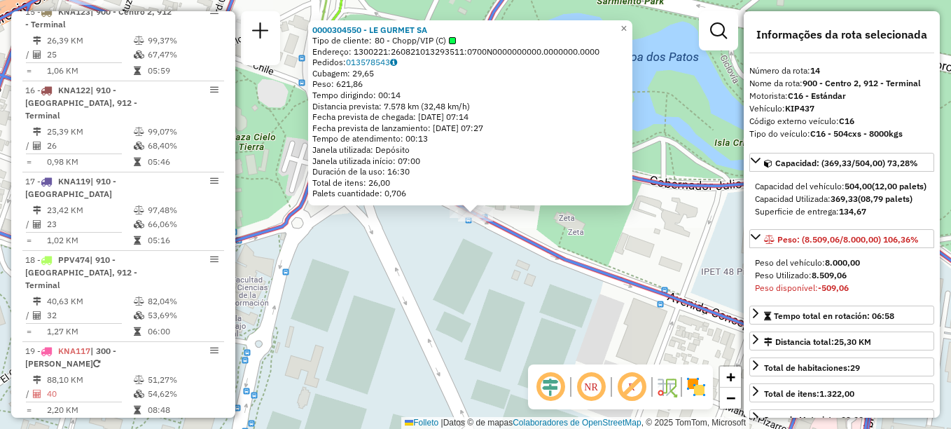
scroll to position [1481, 0]
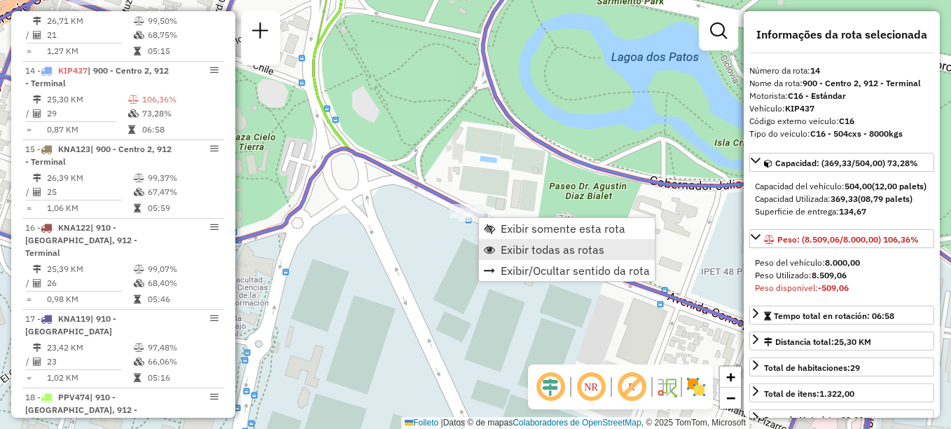
click at [521, 248] on span "Exibir todas as rotas" at bounding box center [553, 249] width 104 height 11
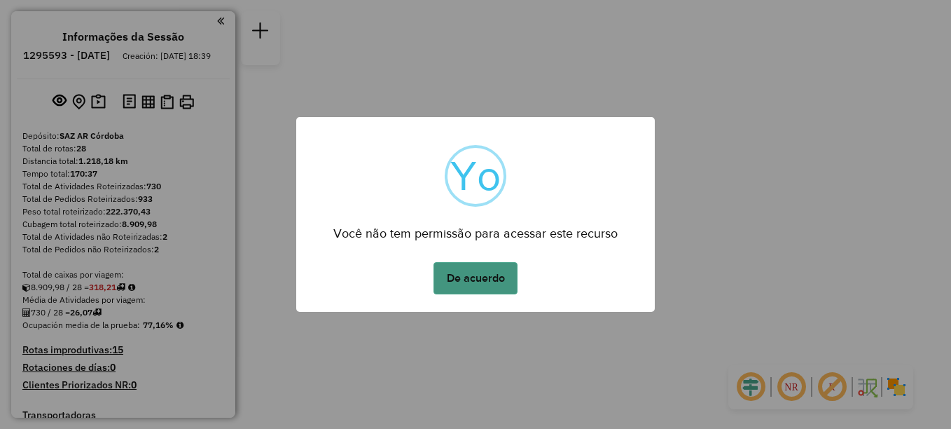
click at [459, 265] on button "De acuerdo" at bounding box center [476, 278] width 84 height 32
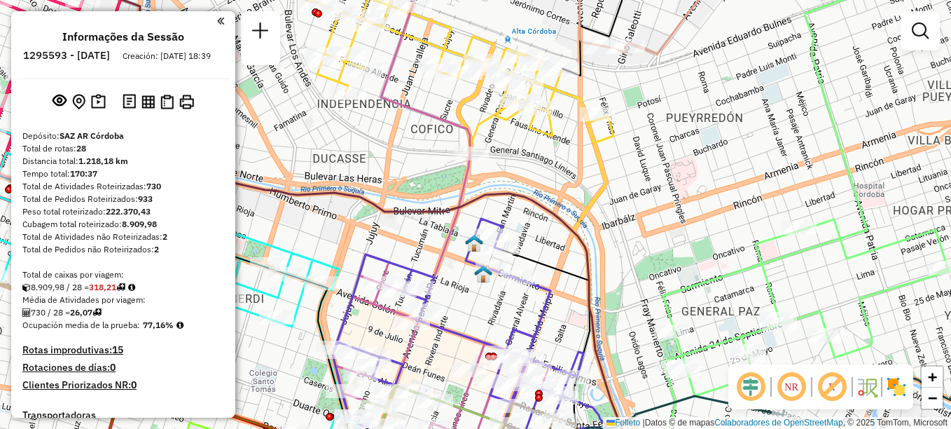
drag, startPoint x: 546, startPoint y: 296, endPoint x: 541, endPoint y: 157, distance: 138.8
click at [541, 219] on icon at bounding box center [469, 344] width 273 height 250
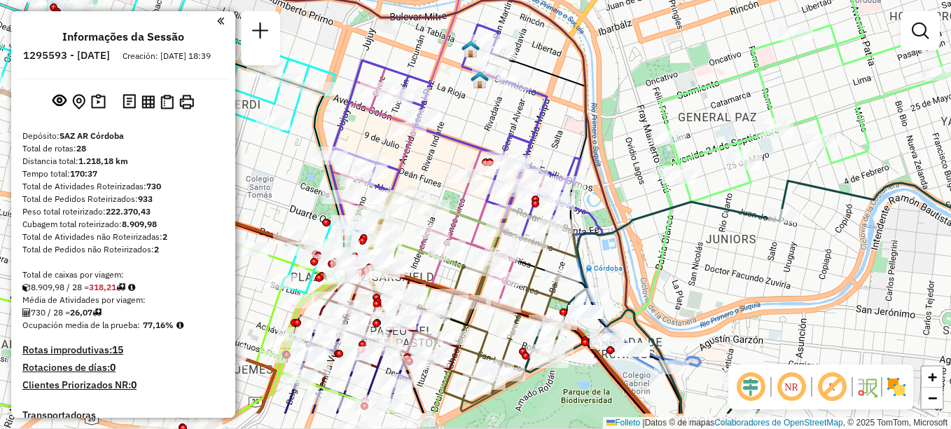
drag, startPoint x: 505, startPoint y: 179, endPoint x: 504, endPoint y: 110, distance: 69.4
click at [507, 120] on div "Janela de atendimento Grade de atendimento Capacidade Transportadoras Veículos …" at bounding box center [475, 214] width 951 height 429
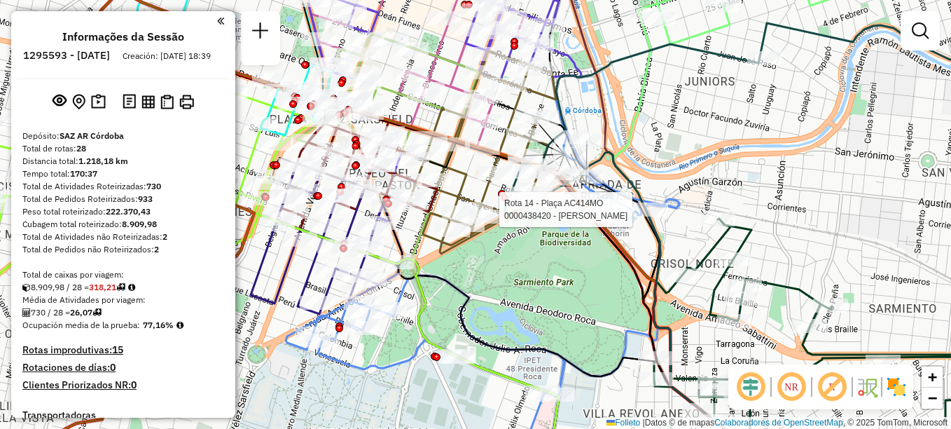
select select "**********"
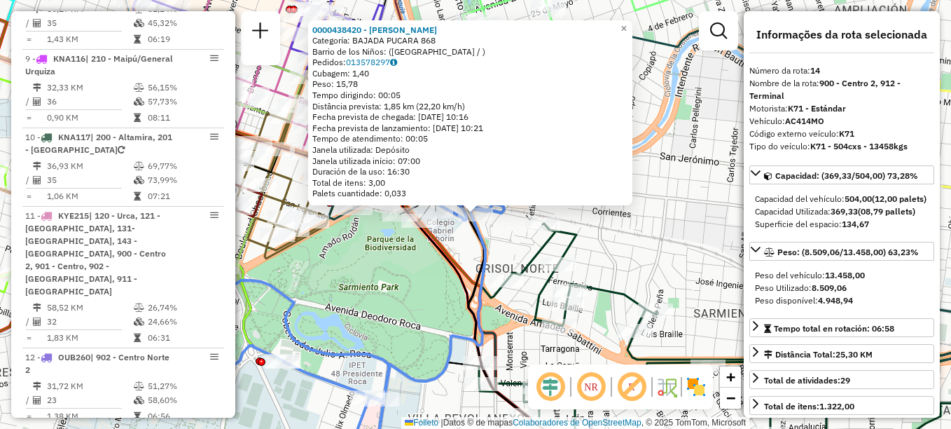
scroll to position [1481, 0]
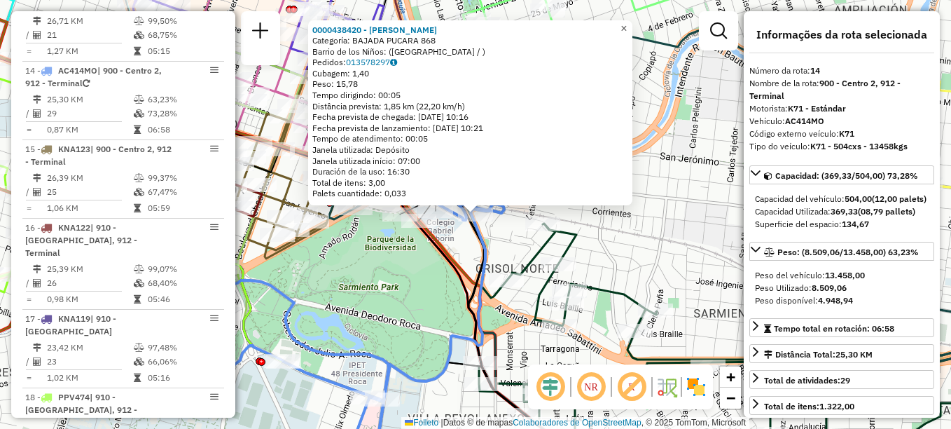
click at [627, 23] on span "×" at bounding box center [624, 28] width 6 height 12
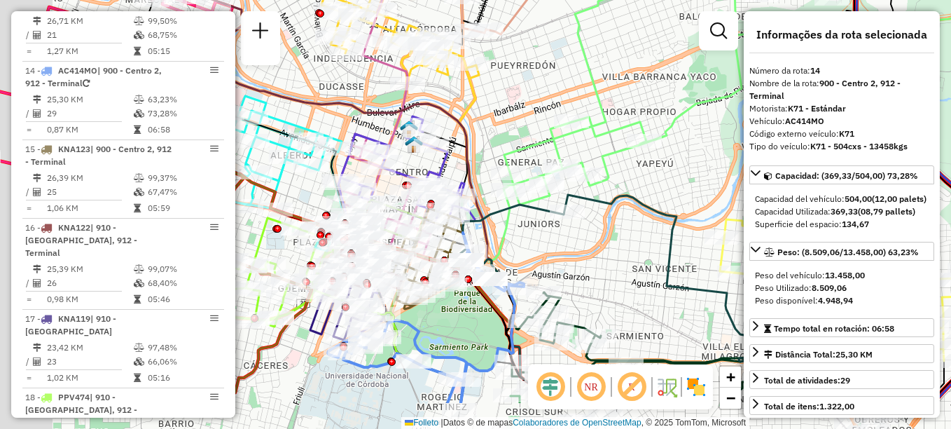
drag, startPoint x: 425, startPoint y: 302, endPoint x: 509, endPoint y: 204, distance: 129.2
click at [509, 204] on icon at bounding box center [522, 294] width 63 height 216
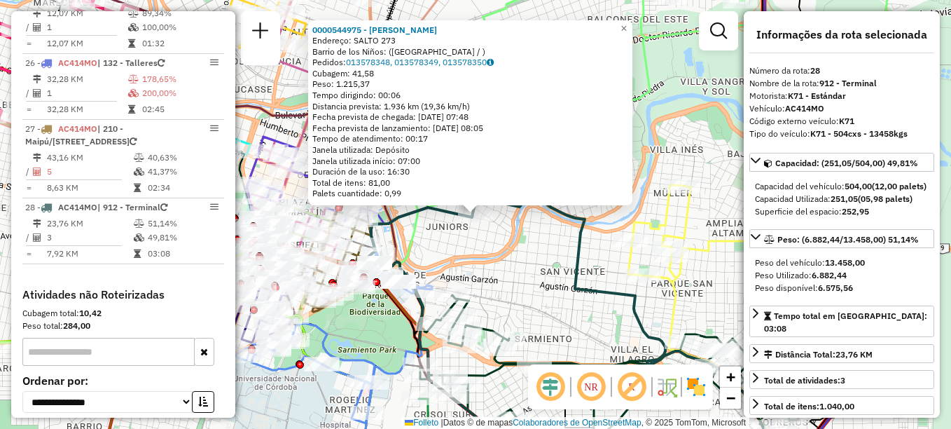
scroll to position [2509, 0]
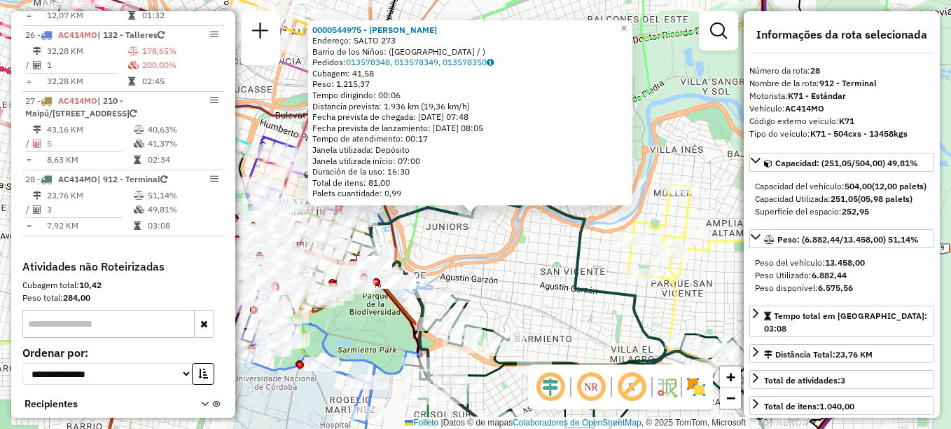
click at [500, 243] on div "0000544975 - Zhang Xiujuan Endereço: SALTO 273 Barrio de los Niños: (CÓRDOBA / …" at bounding box center [475, 214] width 951 height 429
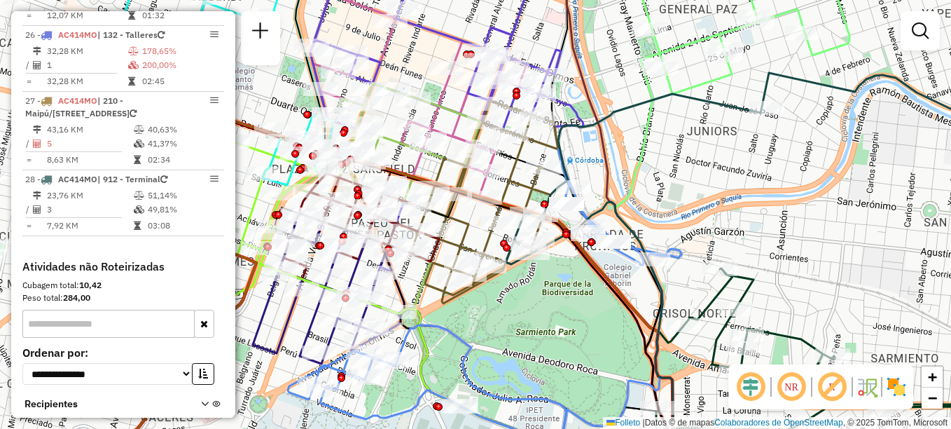
drag, startPoint x: 543, startPoint y: 198, endPoint x: 706, endPoint y: 182, distance: 163.9
click at [706, 182] on div "Janela de atendimento Grade de atendimento Capacidade Transportadoras Veículos …" at bounding box center [475, 214] width 951 height 429
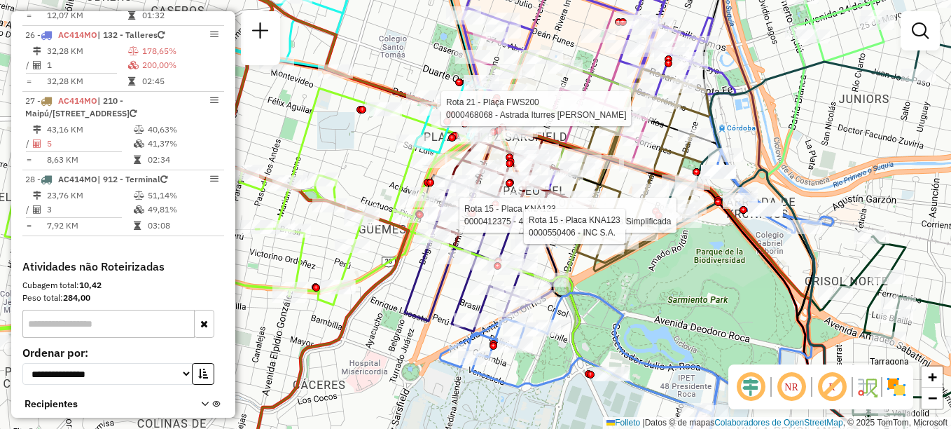
select select "**********"
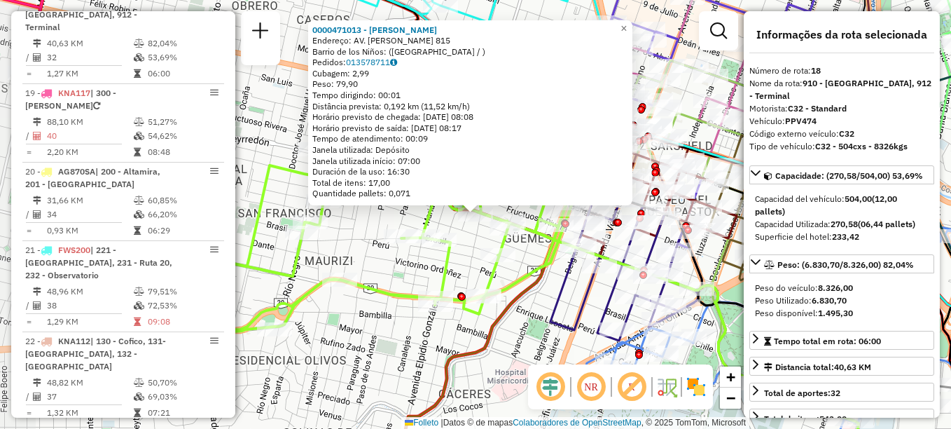
scroll to position [1795, 0]
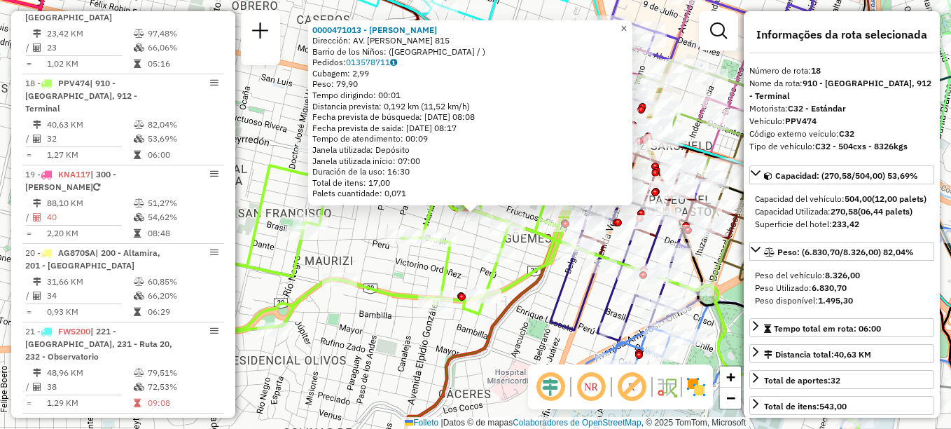
click at [627, 22] on span "×" at bounding box center [624, 28] width 6 height 12
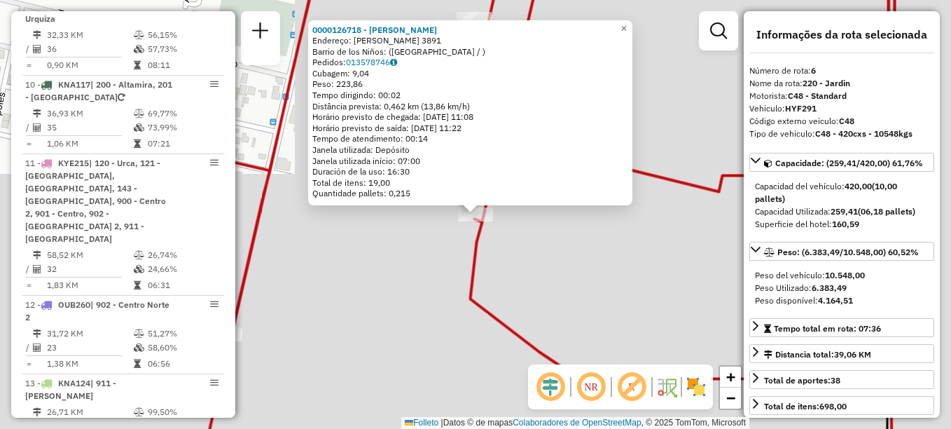
scroll to position [853, 0]
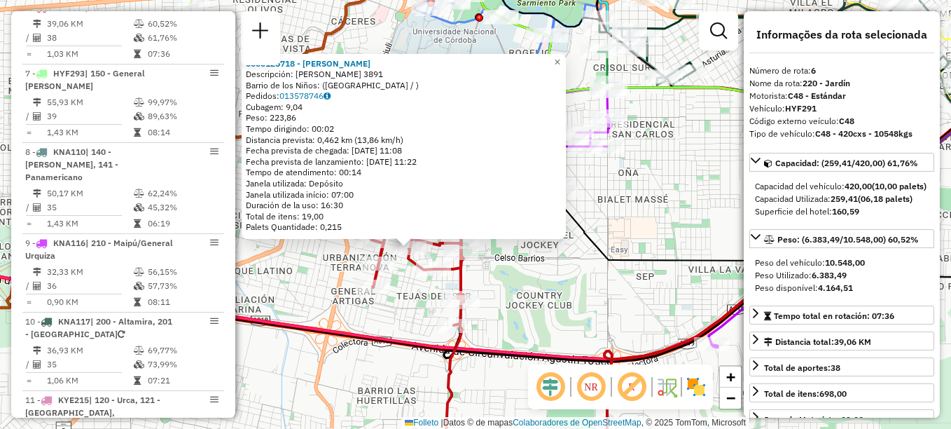
click at [604, 198] on div "0000126718 - Lescano Maria Esther Descripción: CARLOS O BUNGE 3891 Barrio de lo…" at bounding box center [475, 214] width 951 height 429
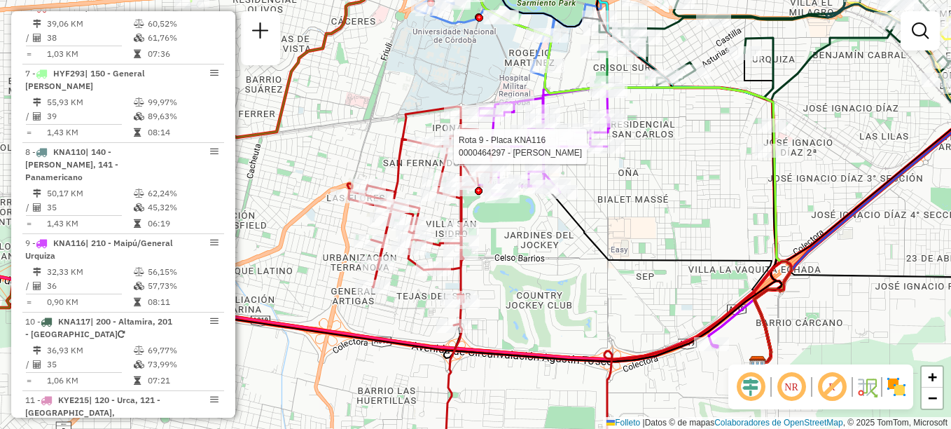
select select "**********"
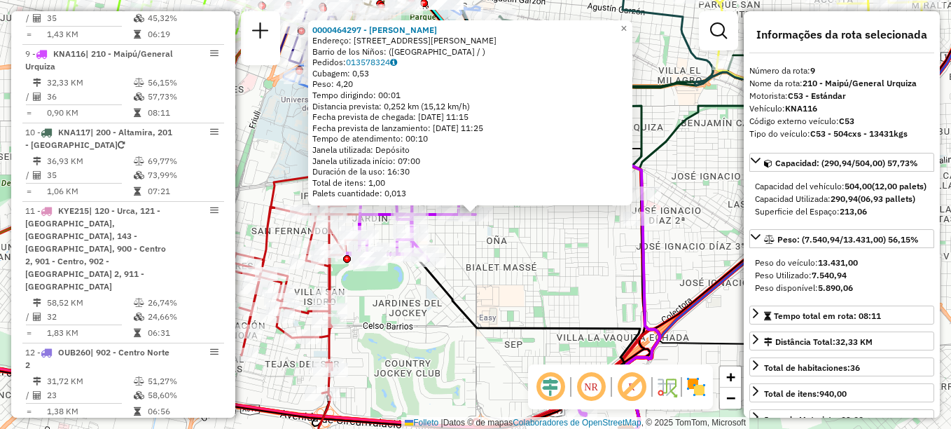
scroll to position [1063, 0]
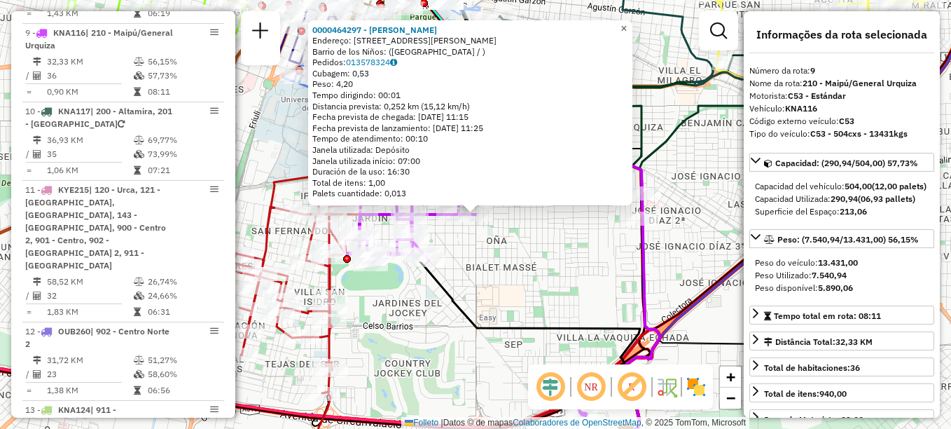
click at [628, 30] on link "×" at bounding box center [624, 28] width 17 height 17
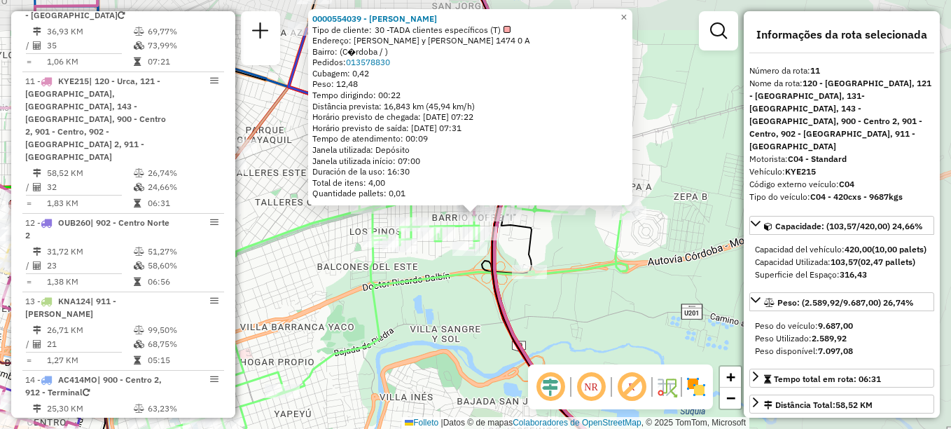
scroll to position [1220, 0]
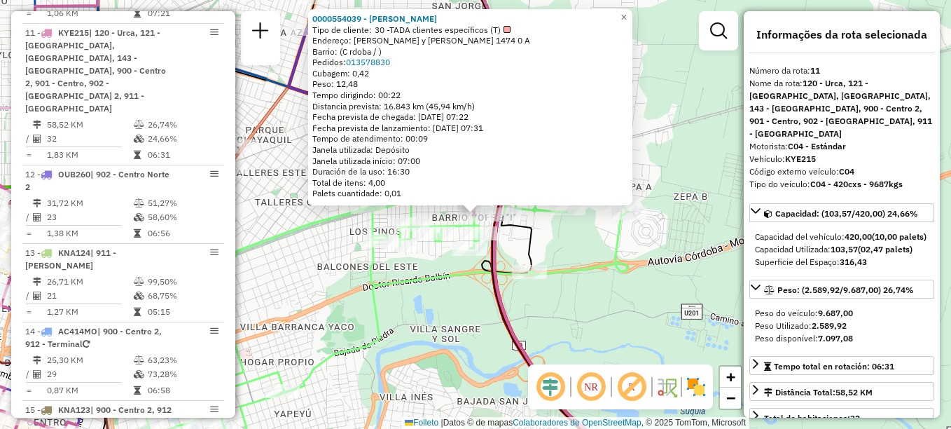
click at [467, 296] on div "0000554039 - Lucas Díaz Tipo de cliente: 30 -TADA clientes específicos (T) Ende…" at bounding box center [475, 214] width 951 height 429
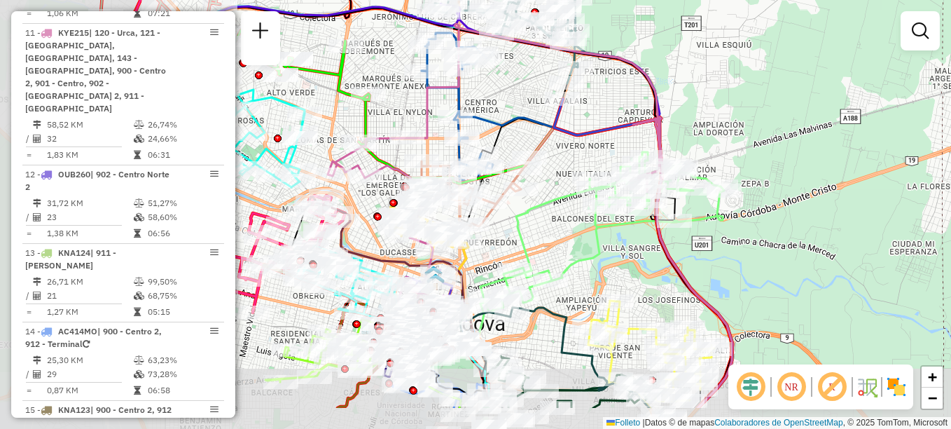
drag, startPoint x: 539, startPoint y: 285, endPoint x: 660, endPoint y: 223, distance: 135.7
click at [660, 223] on icon at bounding box center [603, 232] width 244 height 160
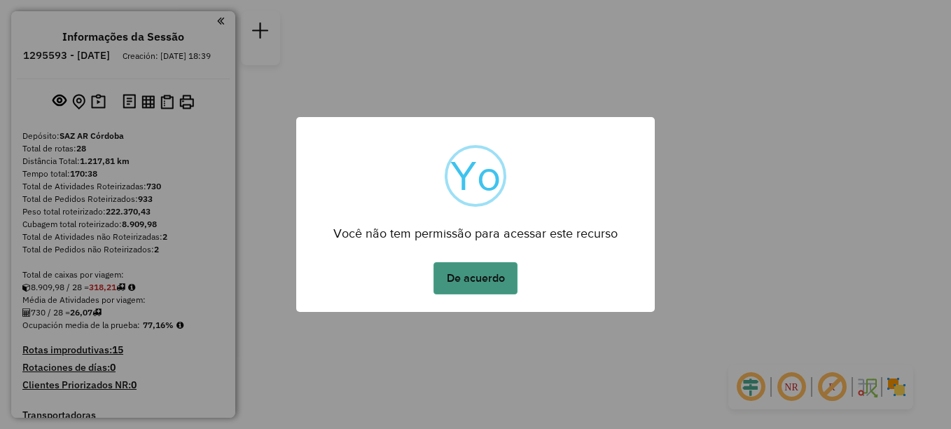
click at [481, 284] on button "De acuerdo" at bounding box center [476, 278] width 84 height 32
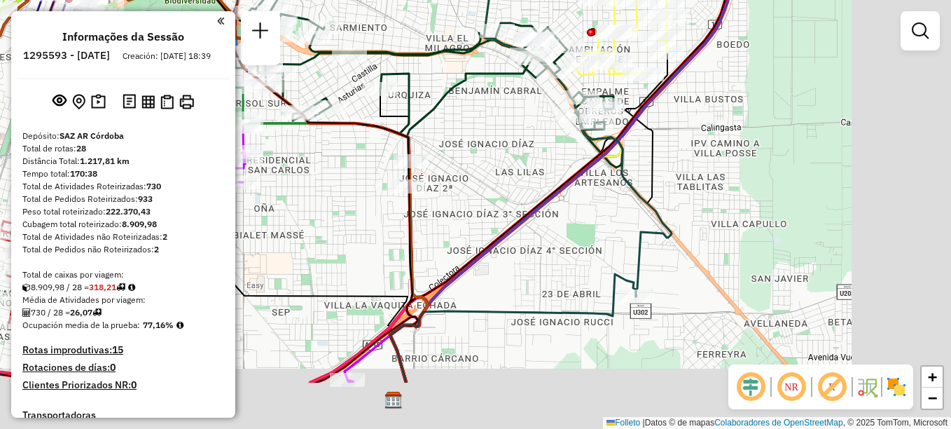
drag, startPoint x: 696, startPoint y: 248, endPoint x: 551, endPoint y: 167, distance: 166.2
click at [551, 168] on icon at bounding box center [559, 125] width 339 height 514
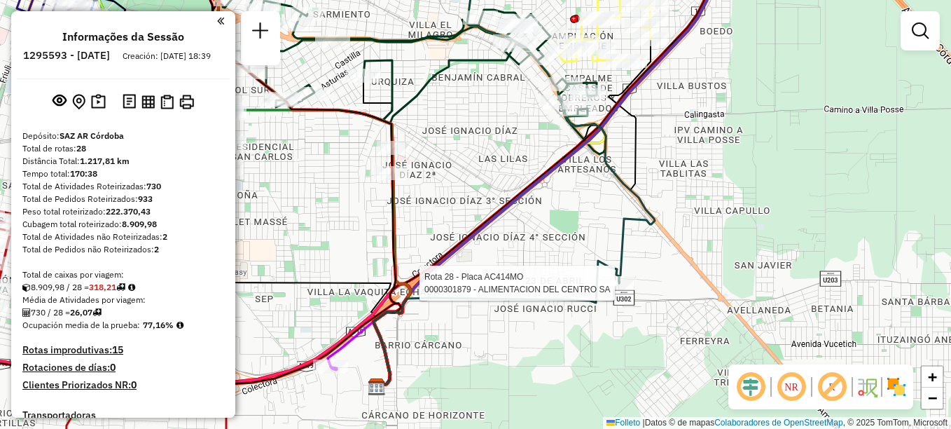
select select "**********"
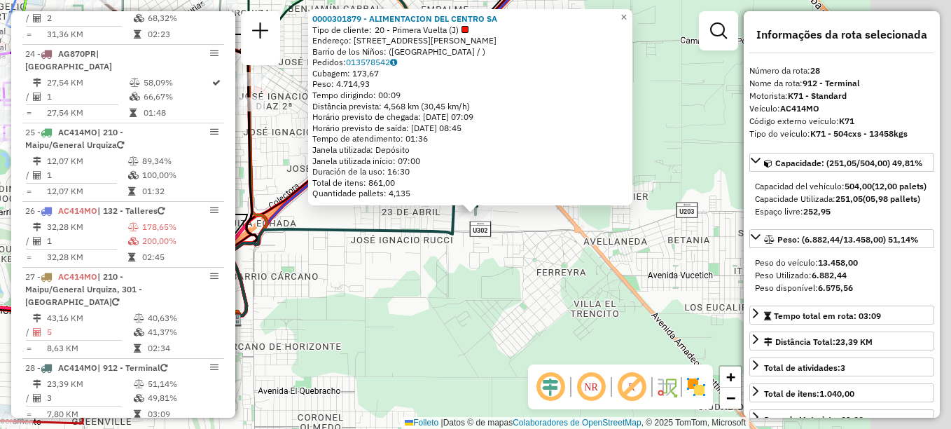
scroll to position [2509, 0]
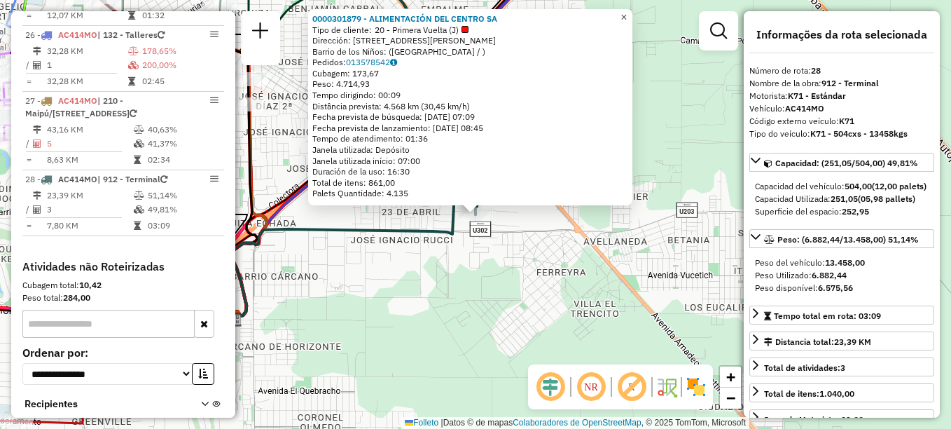
click at [627, 18] on span "×" at bounding box center [624, 17] width 6 height 12
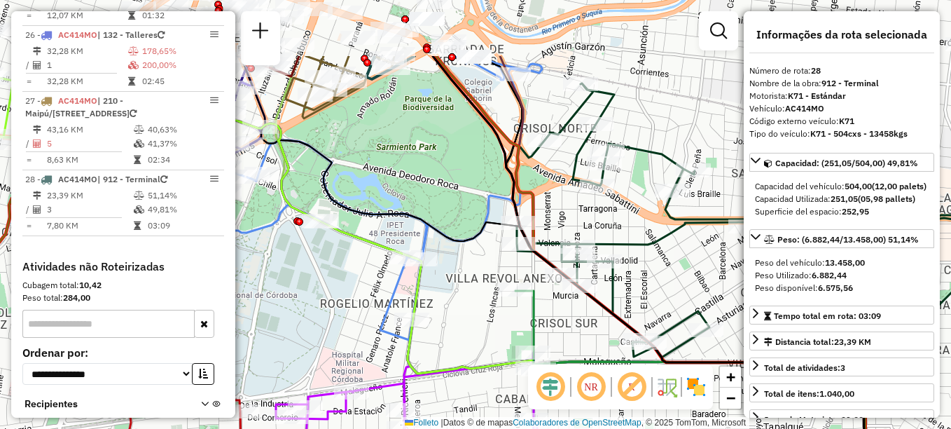
drag, startPoint x: 464, startPoint y: 202, endPoint x: 478, endPoint y: 266, distance: 65.1
click at [478, 266] on div "Janela de atendimento Grade de atendimento Capacidade Transportadoras Veículos …" at bounding box center [475, 214] width 951 height 429
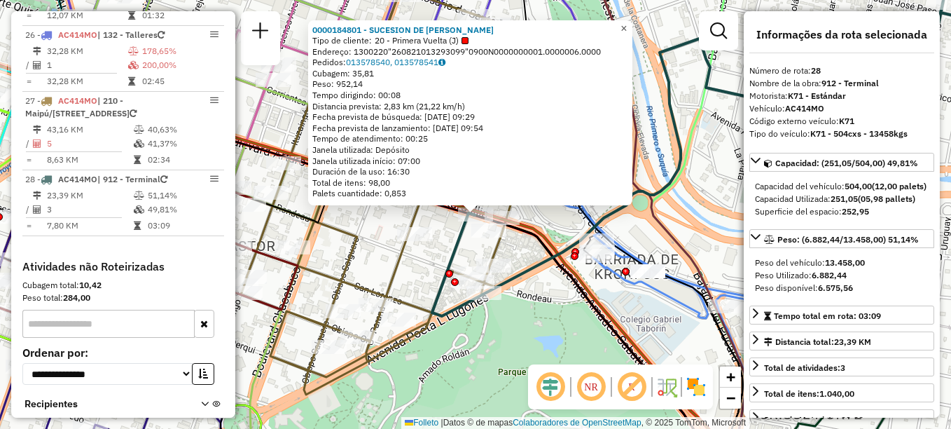
click at [627, 29] on span "×" at bounding box center [624, 28] width 6 height 12
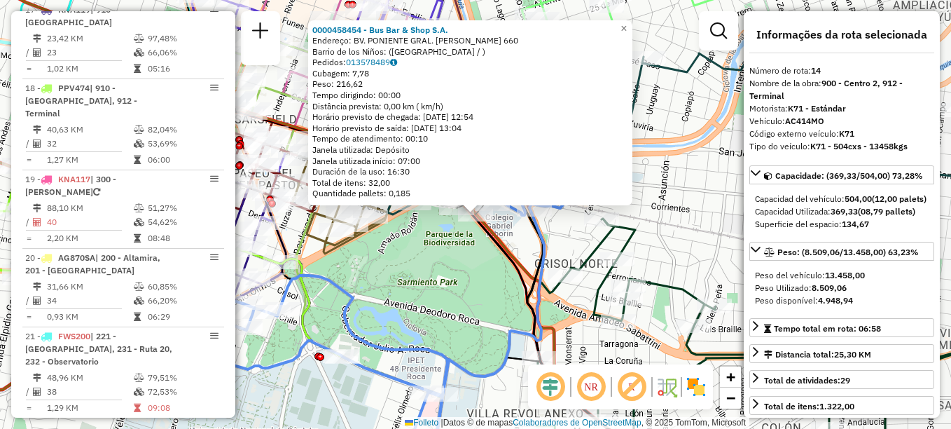
scroll to position [1481, 0]
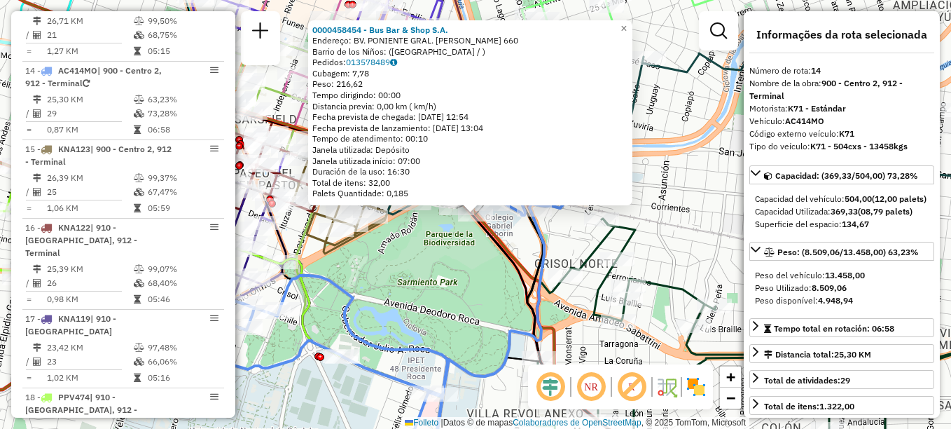
click at [532, 289] on icon at bounding box center [367, 285] width 394 height 372
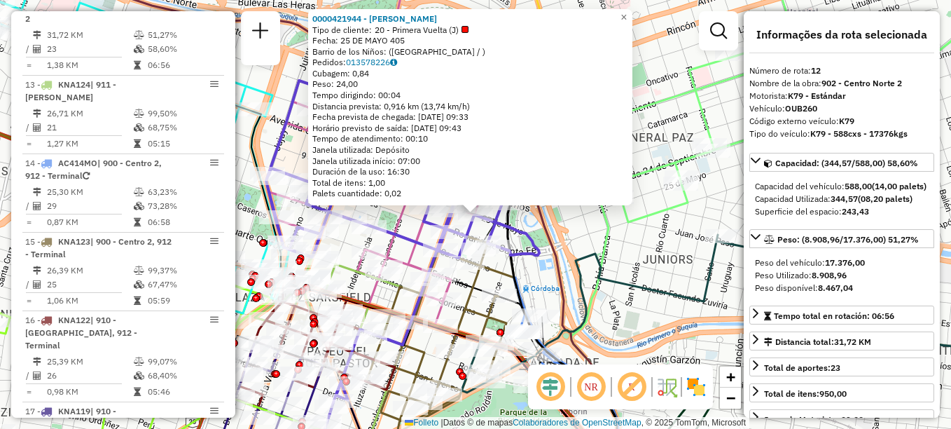
scroll to position [1337, 0]
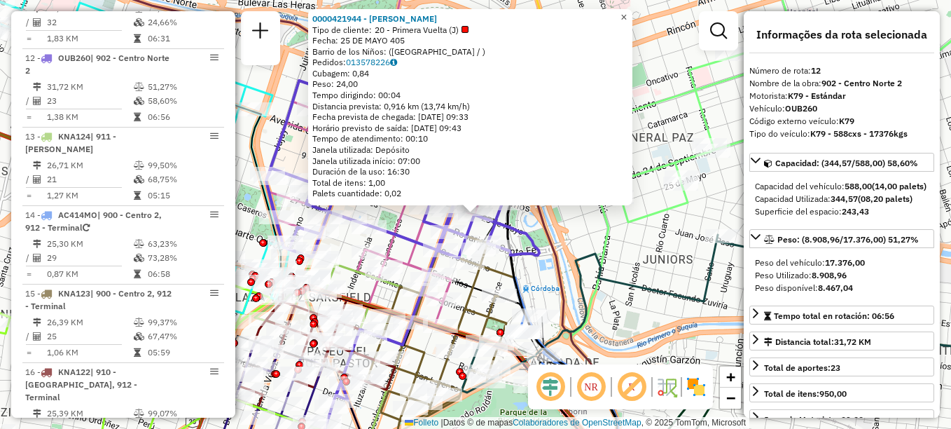
click at [627, 13] on span "×" at bounding box center [624, 17] width 6 height 12
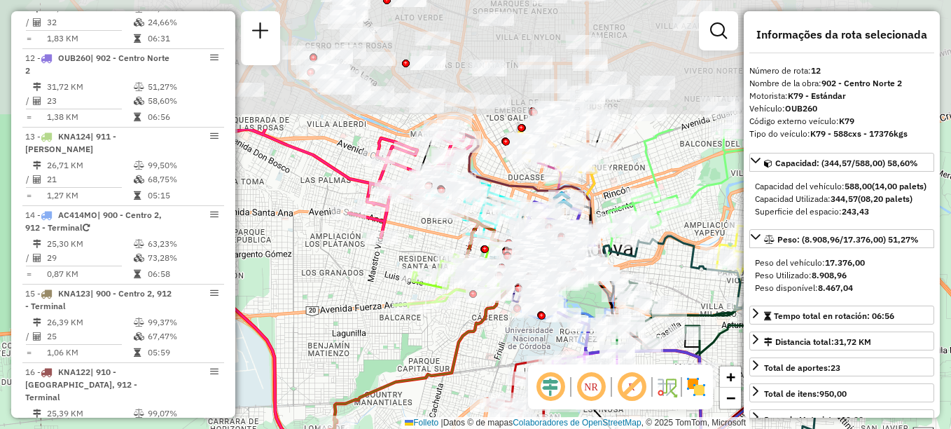
drag, startPoint x: 480, startPoint y: 269, endPoint x: 469, endPoint y: 390, distance: 121.6
click at [469, 390] on div "Janela de atendimento Grade de atendimento Capacidade Transportadoras Veículos …" at bounding box center [475, 214] width 951 height 429
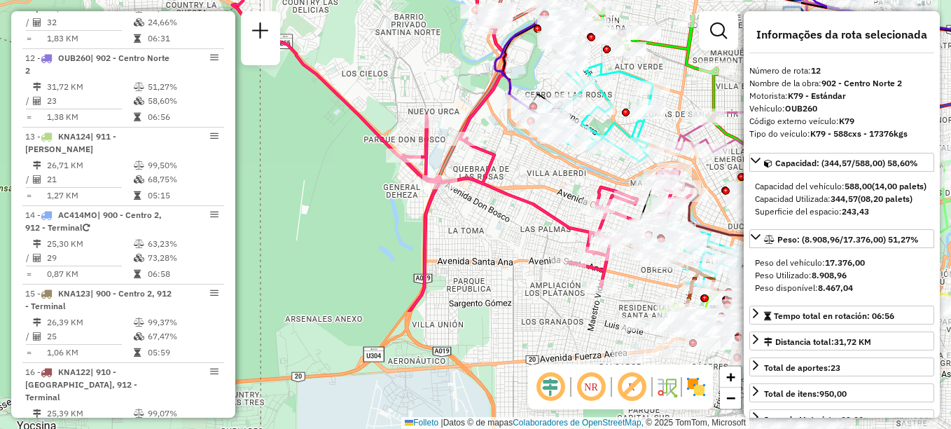
drag, startPoint x: 453, startPoint y: 334, endPoint x: 578, endPoint y: 174, distance: 203.1
click at [578, 174] on div "Janela de atendimento Grade de atendimento Capacidade Transportadoras Veículos …" at bounding box center [475, 214] width 951 height 429
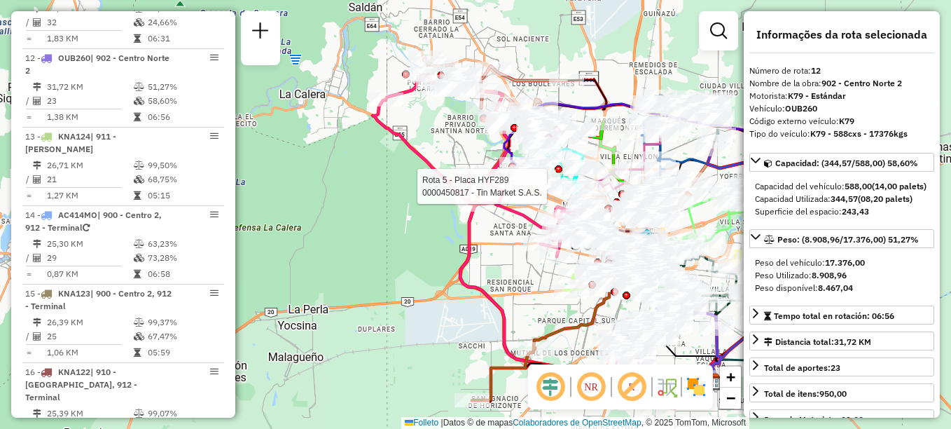
click at [517, 280] on div "Rota 5 - Placa HYF289 0000450817 - Tin Market S.A.S. Janela de atendimento Grad…" at bounding box center [475, 214] width 951 height 429
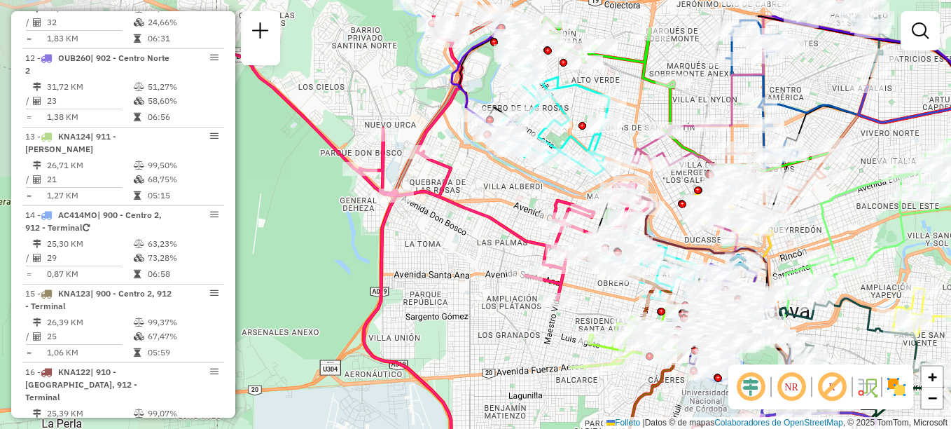
drag, startPoint x: 500, startPoint y: 347, endPoint x: 649, endPoint y: 406, distance: 160.1
click at [648, 406] on div "Janela de atendimento Grade de atendimento Capacidade Transportadoras Veículos …" at bounding box center [475, 214] width 951 height 429
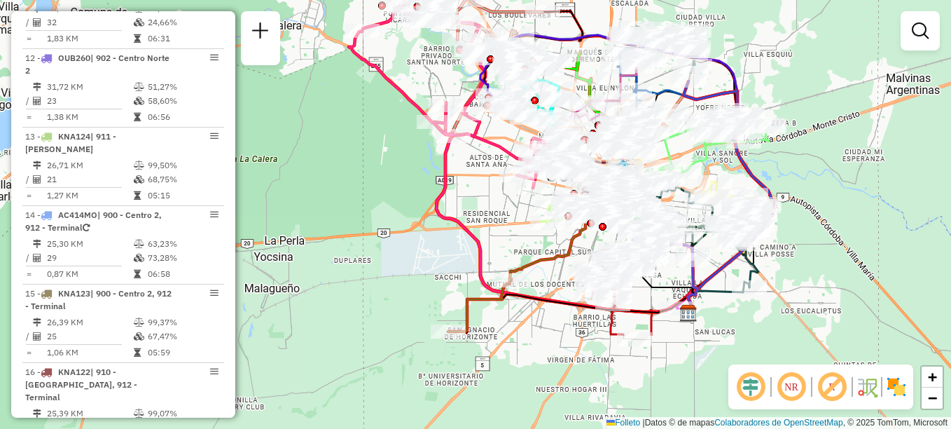
drag, startPoint x: 813, startPoint y: 196, endPoint x: 828, endPoint y: 68, distance: 129.0
click at [828, 68] on div "Janela de atendimento Grade de atendimento Capacidade Transportadoras Veículos …" at bounding box center [475, 214] width 951 height 429
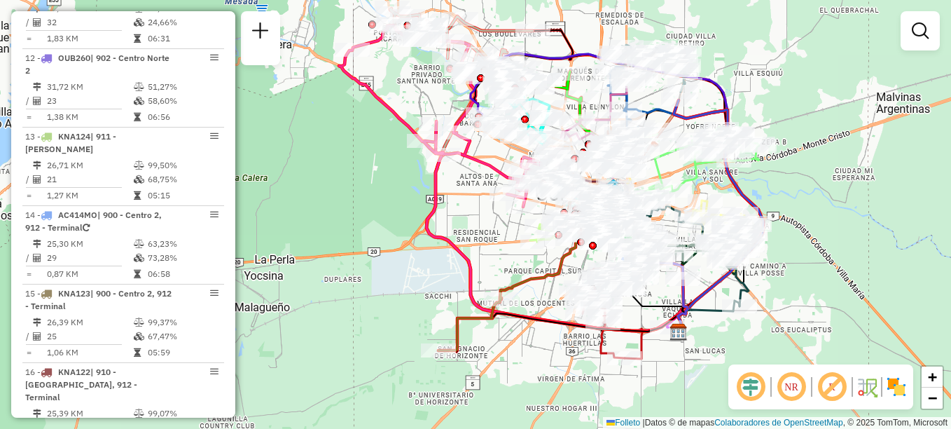
drag, startPoint x: 828, startPoint y: 68, endPoint x: 818, endPoint y: 87, distance: 21.3
click at [818, 87] on div "Janela de atendimento Grade de atendimento Capacidade Transportadoras Veículos …" at bounding box center [475, 214] width 951 height 429
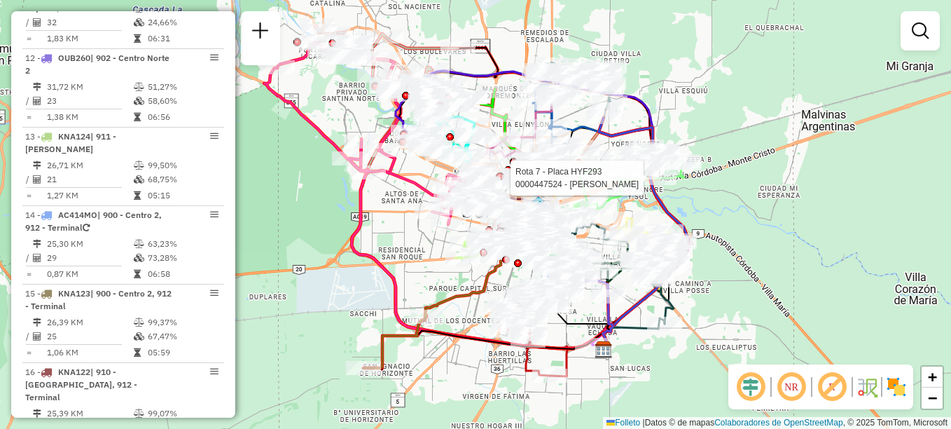
select select "**********"
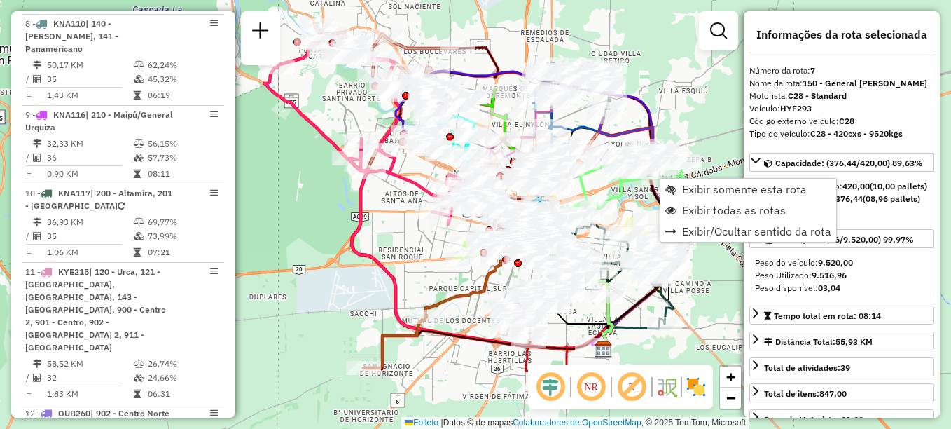
scroll to position [919, 0]
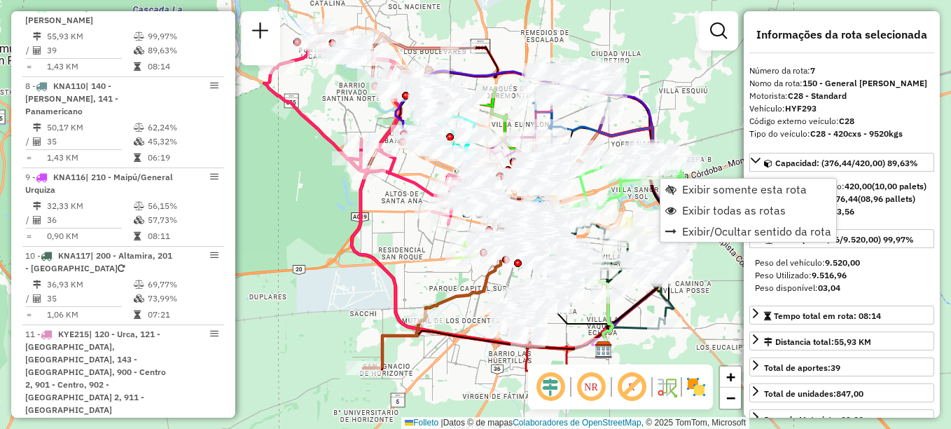
click at [671, 125] on div "Janela de atendimento Grade de atendimento Capacidade Transportadoras Veículos …" at bounding box center [475, 214] width 951 height 429
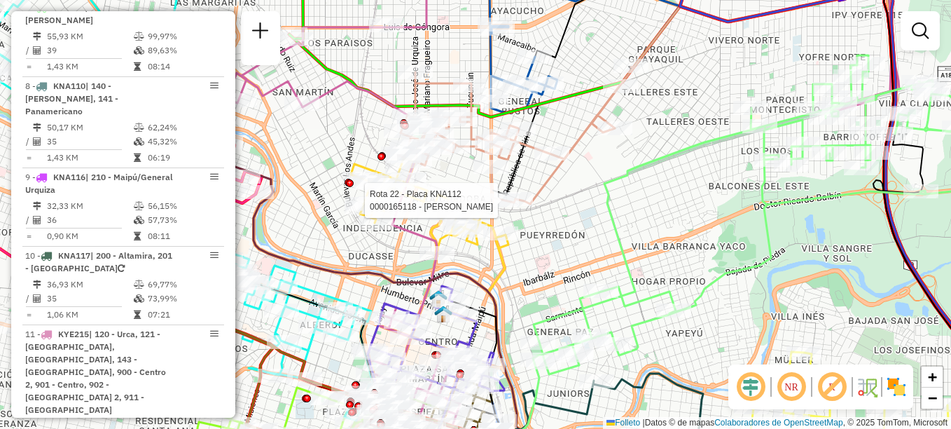
select select "**********"
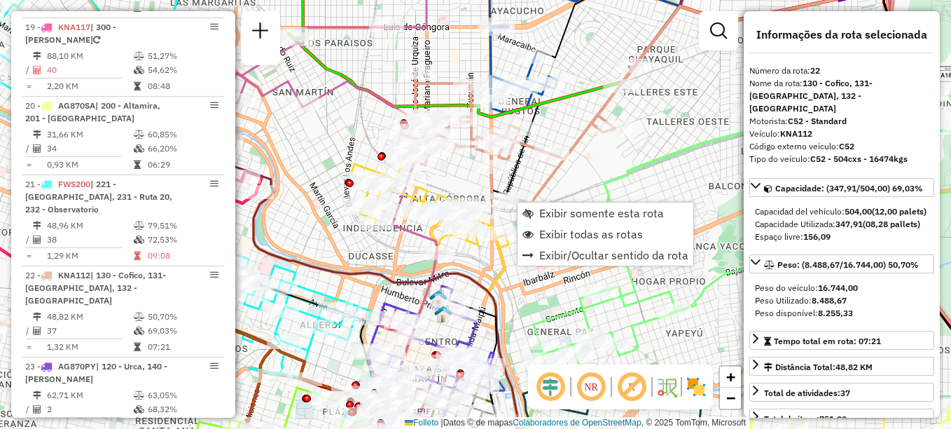
scroll to position [2121, 0]
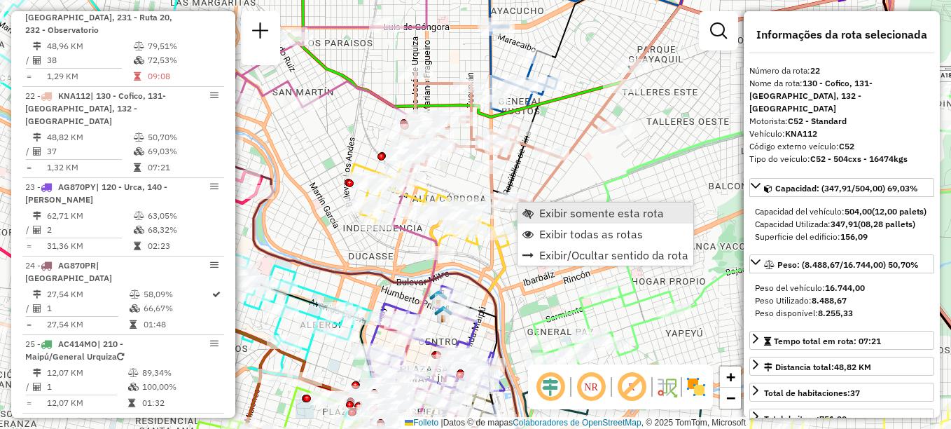
click at [539, 210] on span "Exibir somente esta rota" at bounding box center [601, 212] width 125 height 11
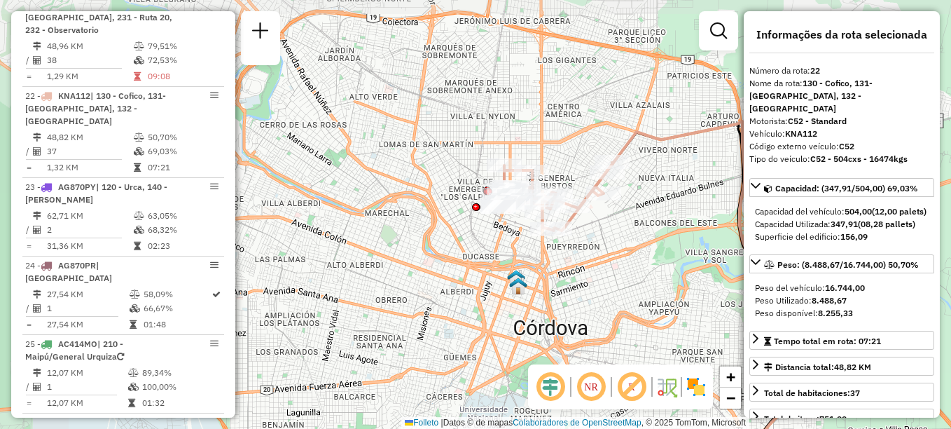
drag, startPoint x: 313, startPoint y: 151, endPoint x: 387, endPoint y: 188, distance: 82.1
click at [387, 188] on div "Janela de atendimento Grade de atendimento Capacidade Transportadoras Veículos …" at bounding box center [475, 214] width 951 height 429
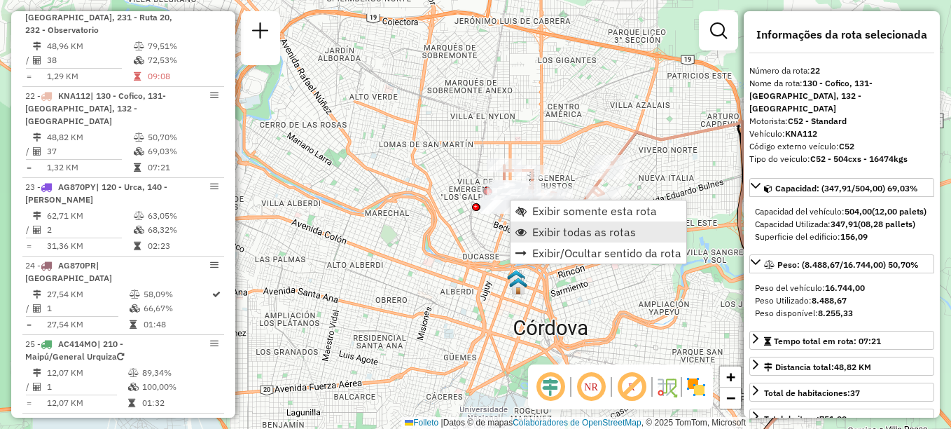
click at [536, 230] on span "Exibir todas as rotas" at bounding box center [584, 231] width 104 height 11
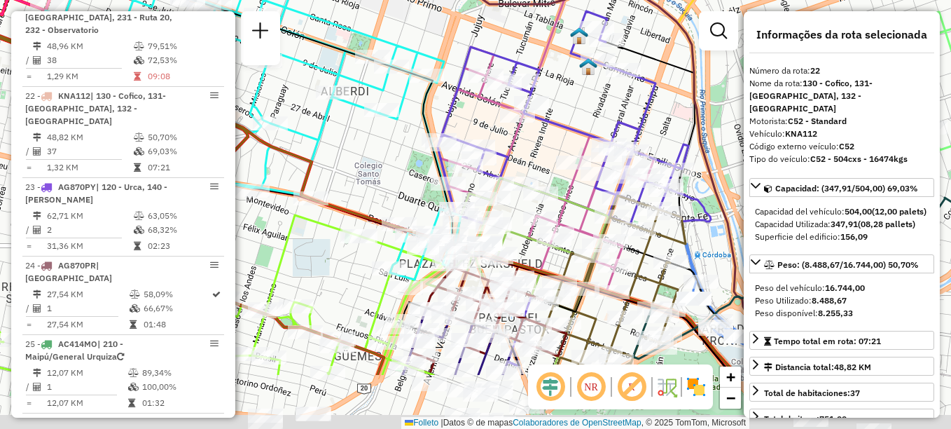
drag, startPoint x: 524, startPoint y: 294, endPoint x: 587, endPoint y: 122, distance: 183.5
click at [587, 178] on icon at bounding box center [517, 244] width 181 height 133
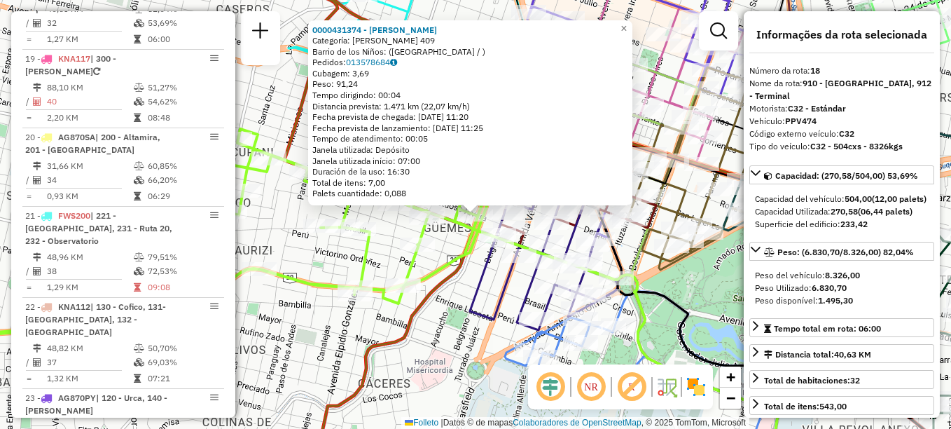
scroll to position [1795, 0]
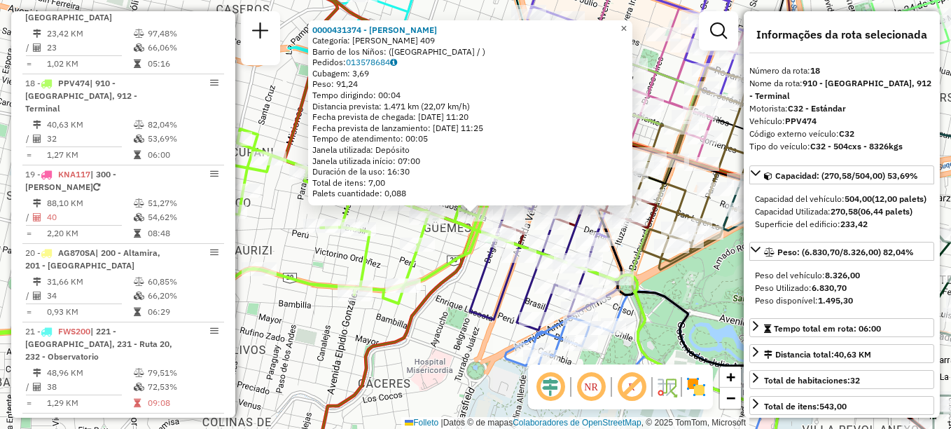
click at [627, 22] on span "×" at bounding box center [624, 28] width 6 height 12
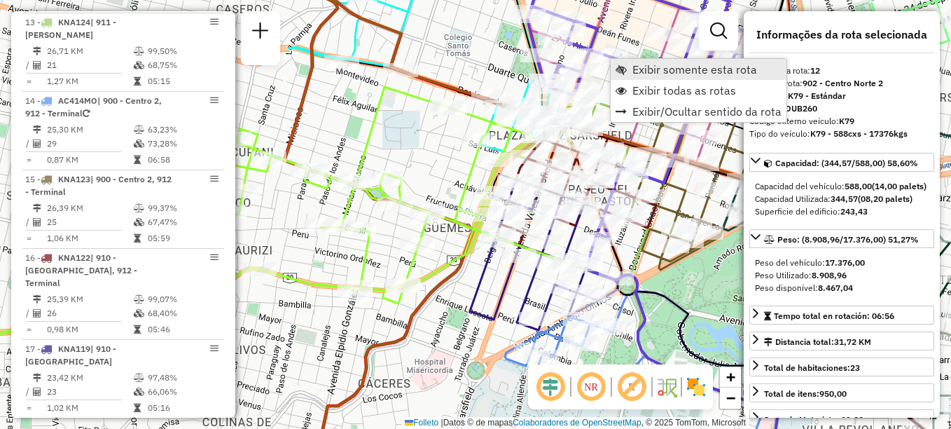
scroll to position [1337, 0]
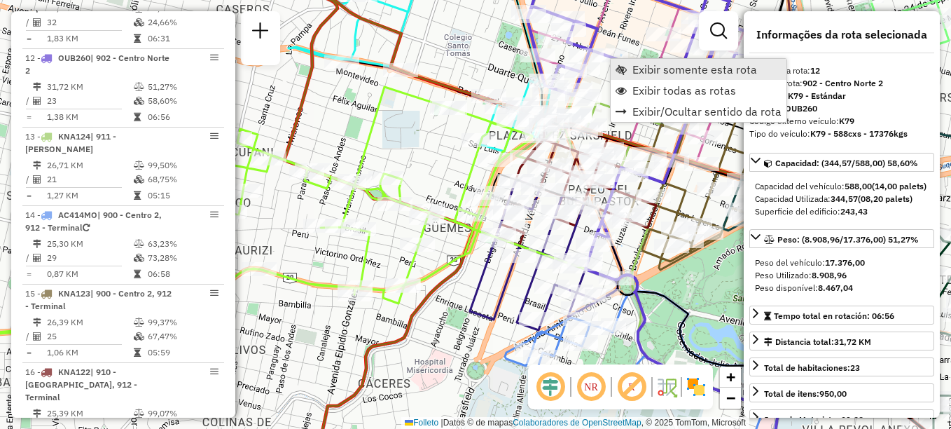
click at [649, 74] on span "Exibir somente esta rota" at bounding box center [695, 69] width 125 height 11
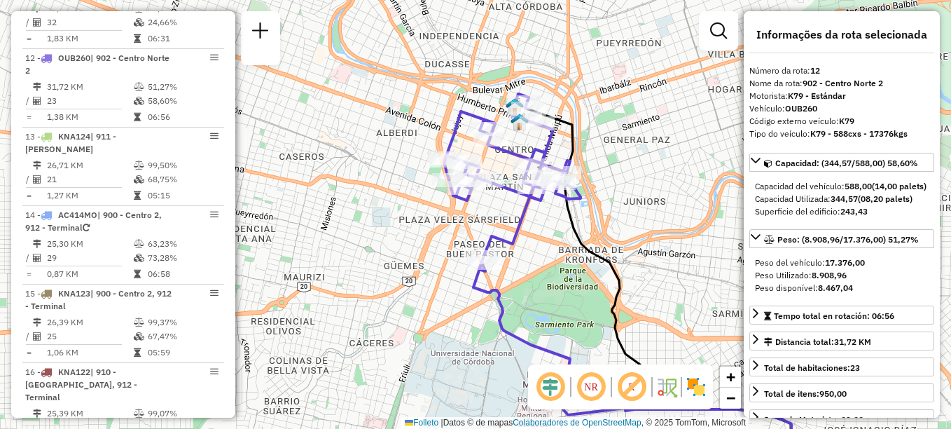
drag, startPoint x: 303, startPoint y: 46, endPoint x: 350, endPoint y: 62, distance: 50.3
click at [350, 62] on div "Janela de atendimento Grade de atendimento Capacidade Transportadoras Veículos …" at bounding box center [475, 214] width 951 height 429
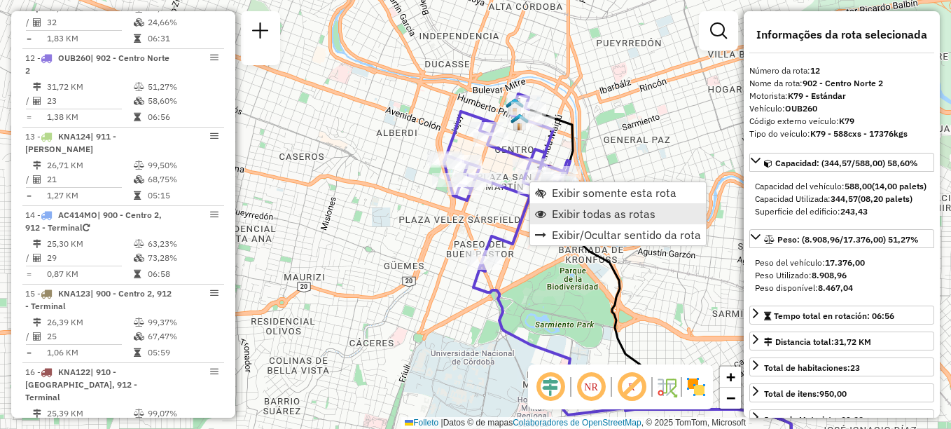
click at [546, 211] on link "Exibir todas as rotas" at bounding box center [618, 213] width 176 height 21
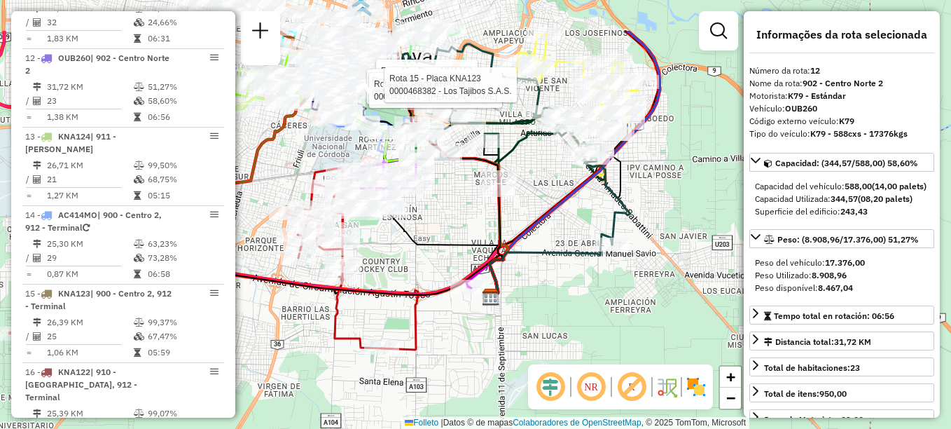
drag, startPoint x: 485, startPoint y: 173, endPoint x: 464, endPoint y: 231, distance: 61.6
click at [464, 231] on div "Rota 15 - Placa KNA123 0000550403 - INC S.A. Rota 15 - Placa KNA123 0000550406 …" at bounding box center [475, 214] width 951 height 429
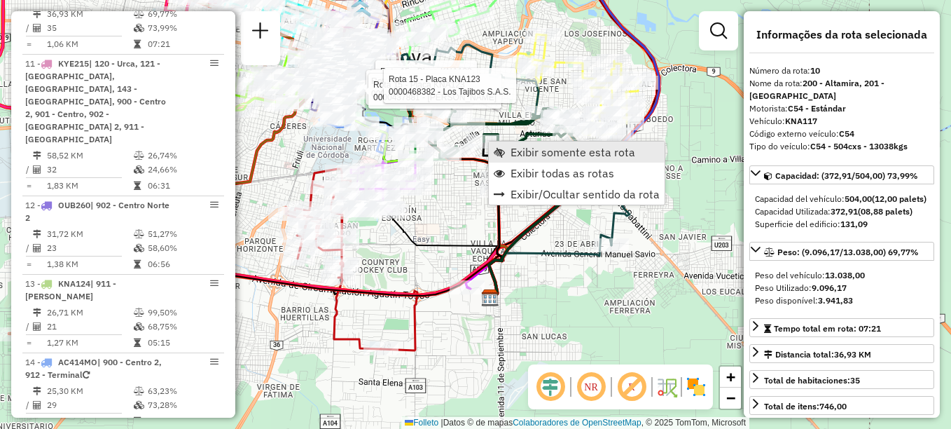
scroll to position [1142, 0]
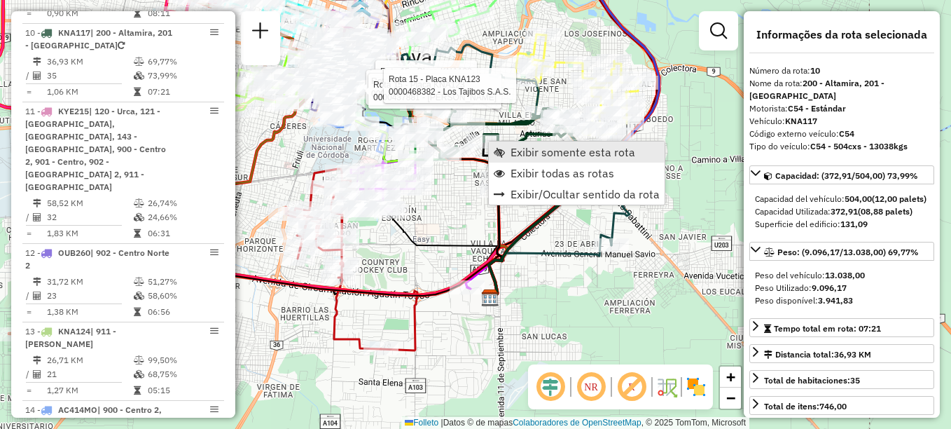
click at [520, 151] on span "Exibir somente esta rota" at bounding box center [573, 151] width 125 height 11
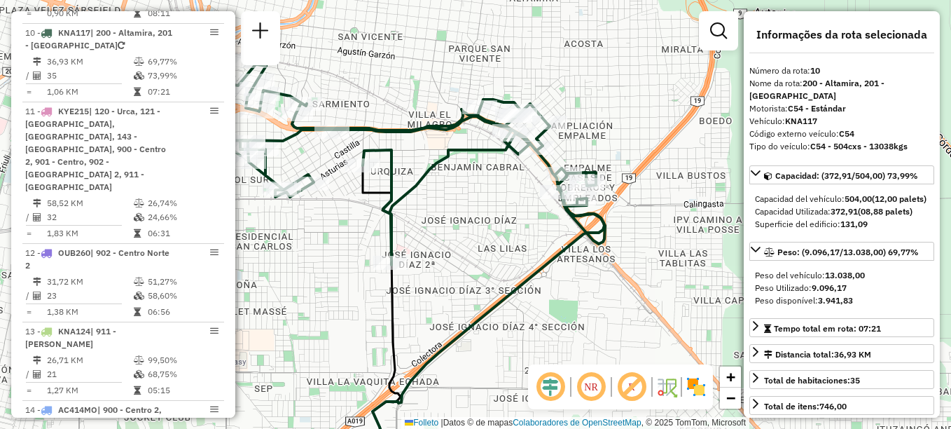
drag, startPoint x: 460, startPoint y: 238, endPoint x: 400, endPoint y: 275, distance: 69.8
click at [403, 275] on div "Janela de atendimento Grade de atendimento Capacidade Transportadoras Veículos …" at bounding box center [475, 214] width 951 height 429
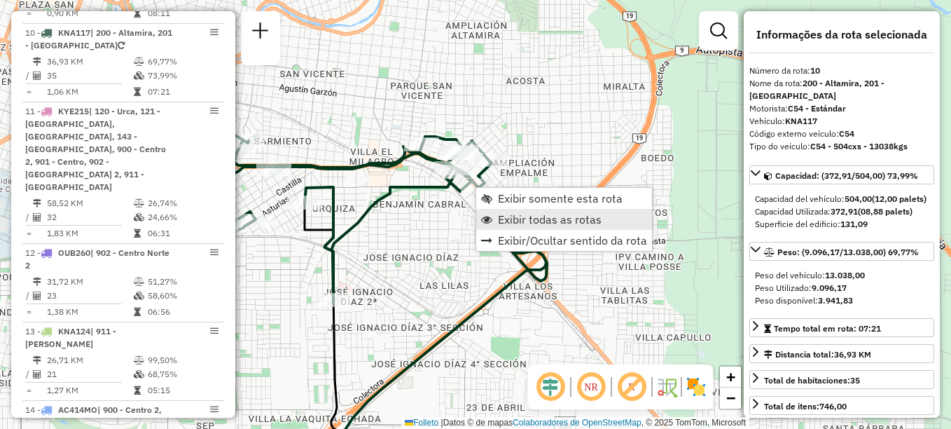
click at [511, 214] on span "Exibir todas as rotas" at bounding box center [550, 219] width 104 height 11
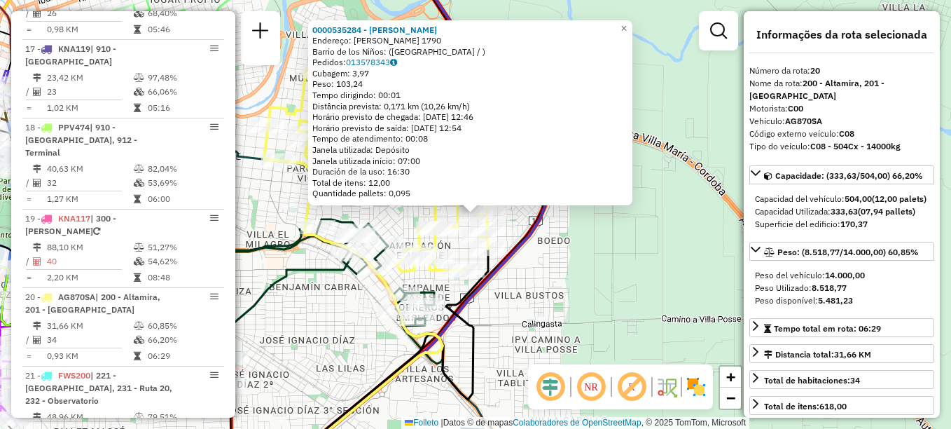
scroll to position [1952, 0]
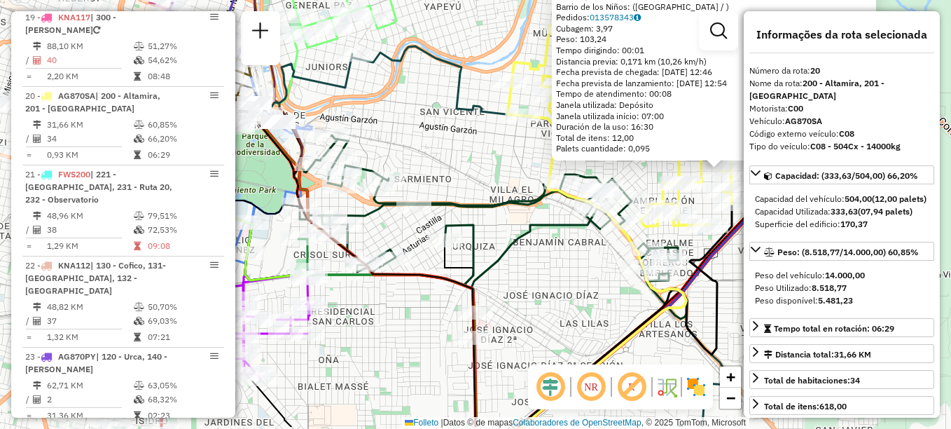
drag, startPoint x: 320, startPoint y: 338, endPoint x: 564, endPoint y: 293, distance: 247.9
click at [564, 293] on div "0000535284 - González Cristian Alejandro Endereço: FRANCISCO ZELADA 1790 Barrio…" at bounding box center [475, 214] width 951 height 429
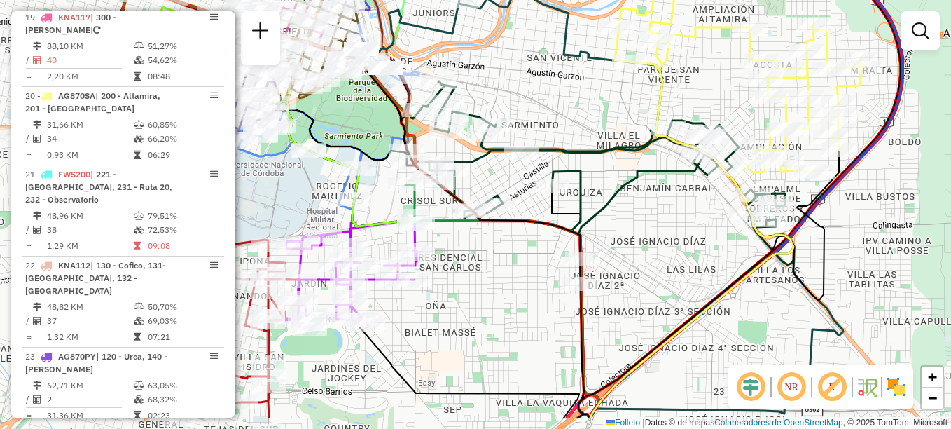
drag, startPoint x: 558, startPoint y: 290, endPoint x: 756, endPoint y: 191, distance: 221.2
click at [754, 191] on div "Janela de atendimento Grade de atendimento Capacidade Transportadoras Veículos …" at bounding box center [475, 214] width 951 height 429
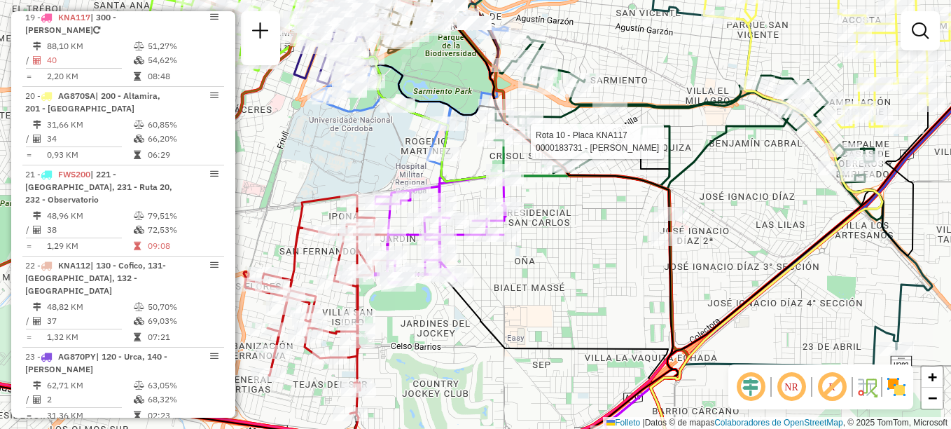
select select "**********"
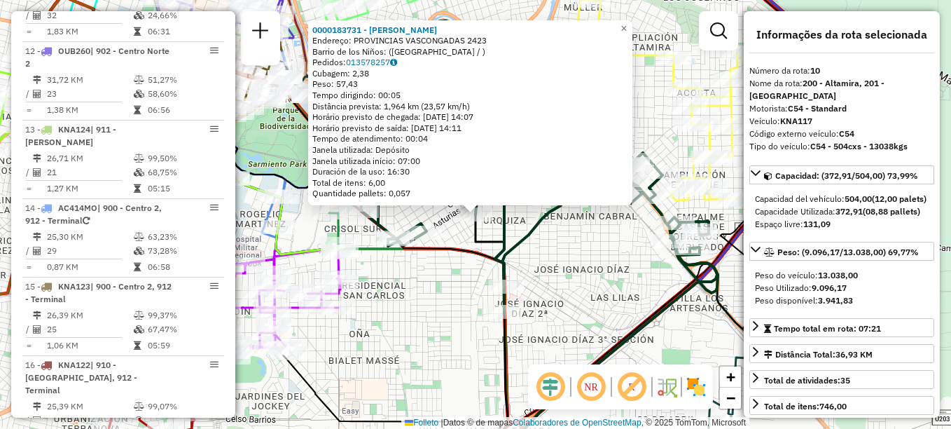
scroll to position [1142, 0]
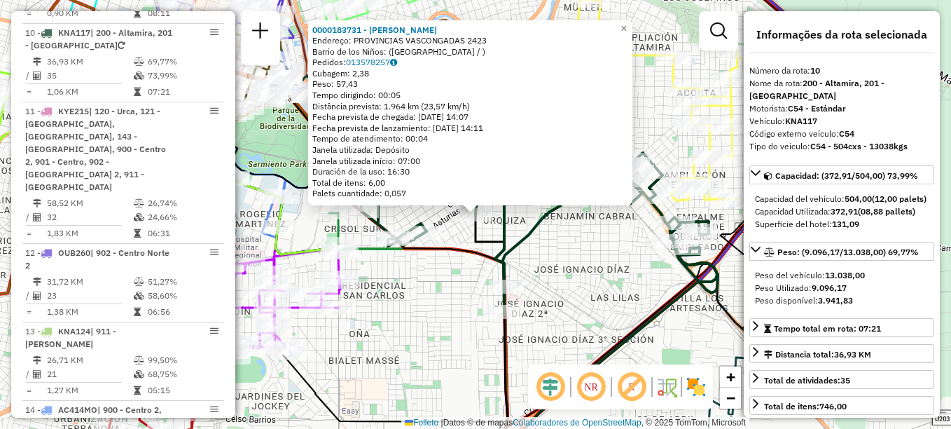
click at [459, 310] on div "0000183731 - Ruiz Cesar Endereço: PROVINCIAS VASCONGADAS 2423 Barrio de los Niñ…" at bounding box center [475, 214] width 951 height 429
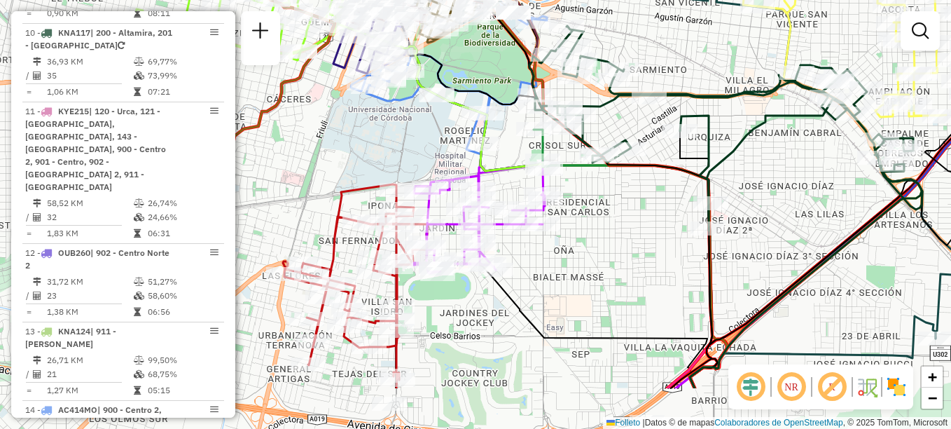
drag, startPoint x: 388, startPoint y: 356, endPoint x: 607, endPoint y: 264, distance: 237.0
click at [605, 265] on div "Janela de atendimento Grade de atendimento Capacidade Transportadoras Veículos …" at bounding box center [475, 214] width 951 height 429
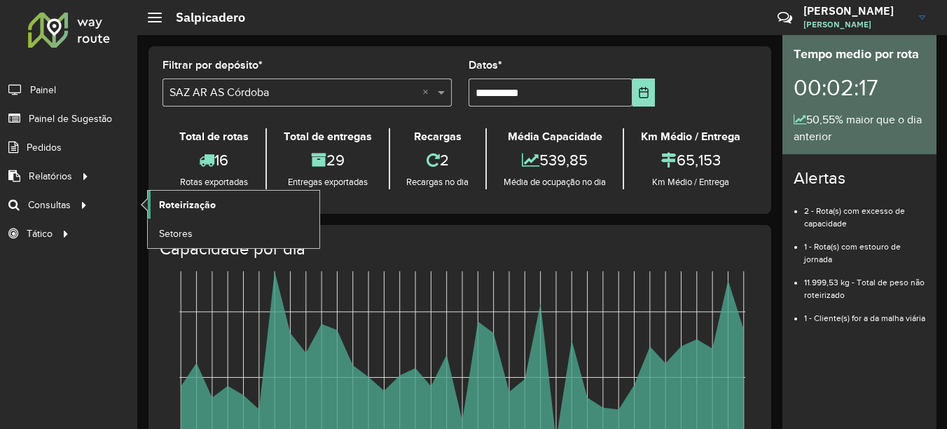
click at [179, 209] on span "Roteirização" at bounding box center [187, 205] width 57 height 15
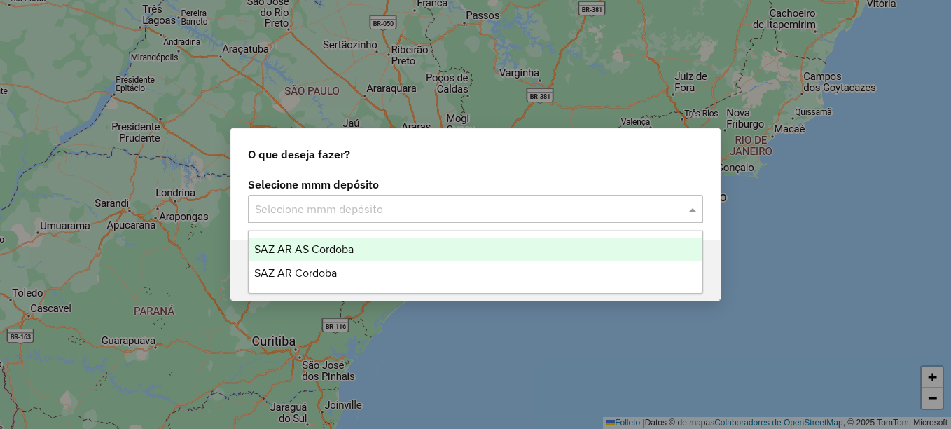
click at [456, 211] on input "text" at bounding box center [461, 209] width 413 height 17
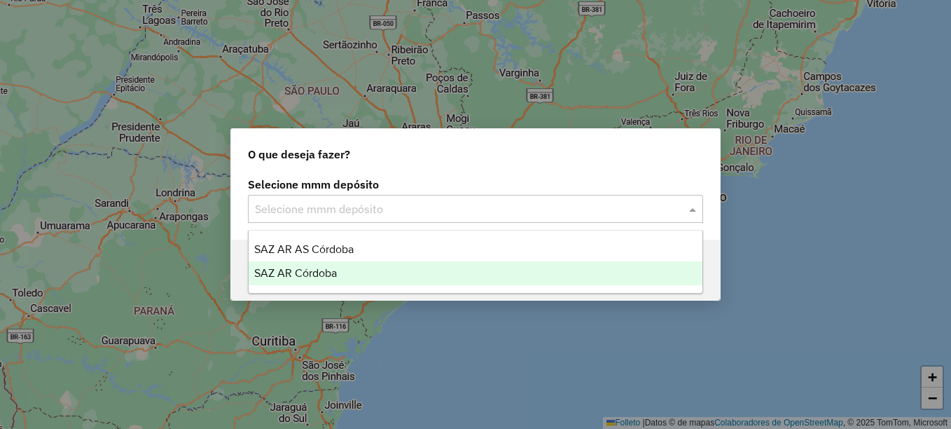
click at [357, 270] on div "SAZ AR Córdoba" at bounding box center [476, 273] width 454 height 24
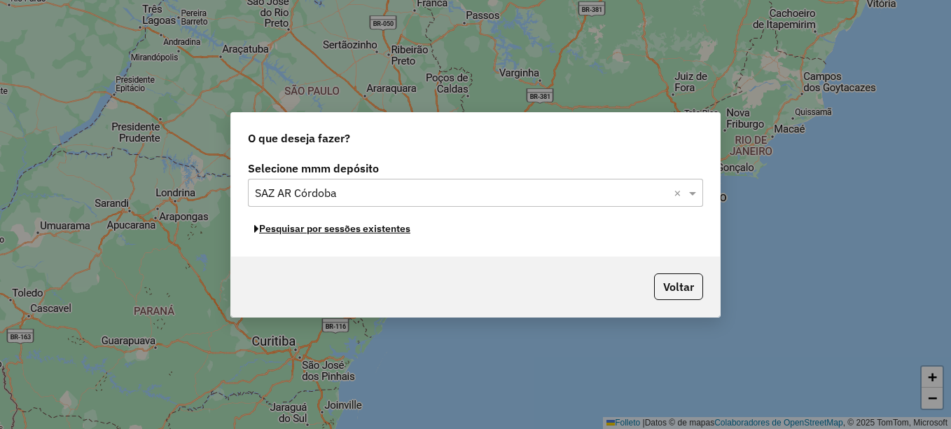
click at [386, 233] on font "Pesquisar por sessões existentes" at bounding box center [334, 228] width 151 height 13
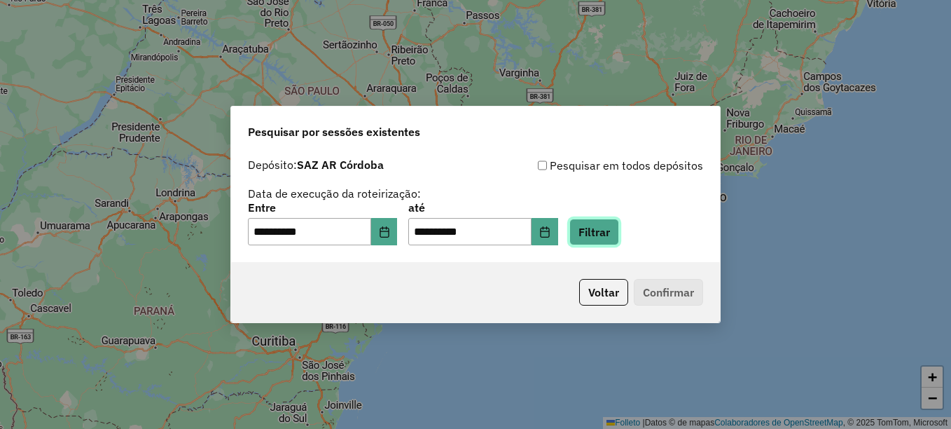
click at [602, 229] on button "Filtrar" at bounding box center [595, 232] width 50 height 27
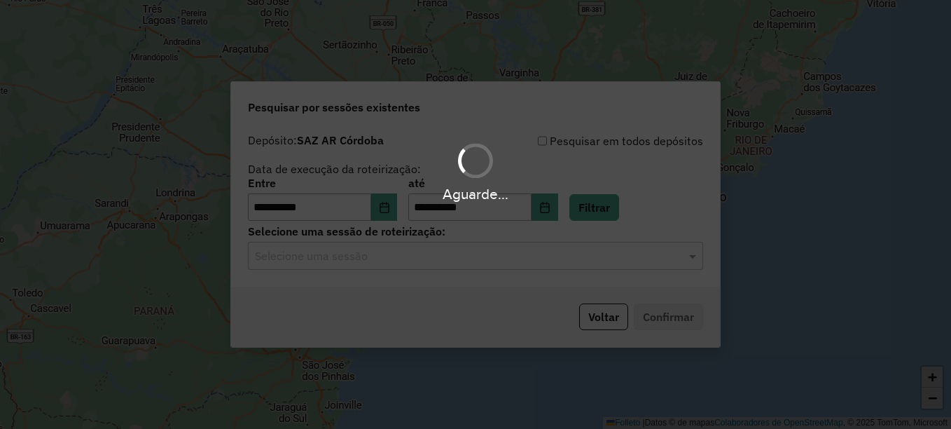
click at [450, 260] on hb-app "**********" at bounding box center [475, 214] width 951 height 429
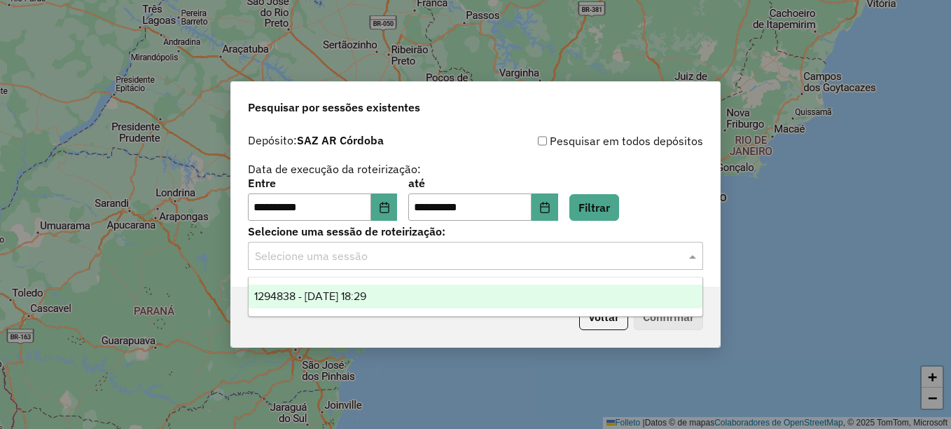
click at [454, 258] on input "text" at bounding box center [461, 256] width 413 height 17
click at [366, 296] on span "1294838 - [DATE] 18:29" at bounding box center [310, 296] width 112 height 12
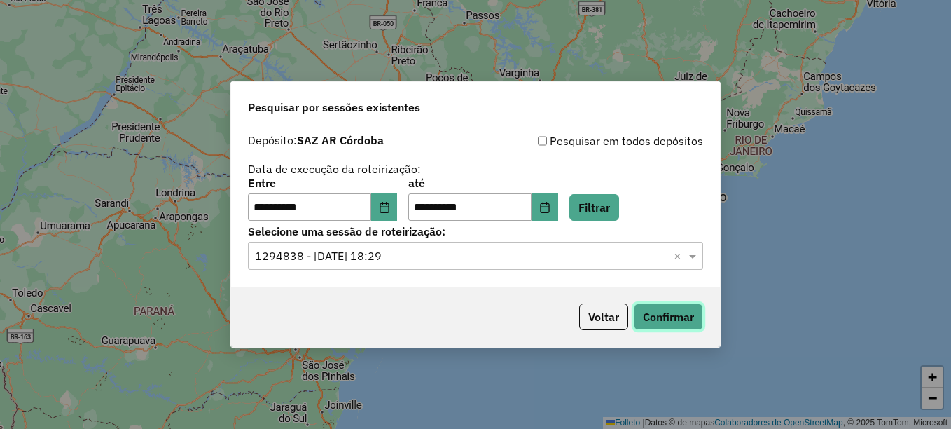
click at [675, 321] on button "Confirmar" at bounding box center [668, 316] width 69 height 27
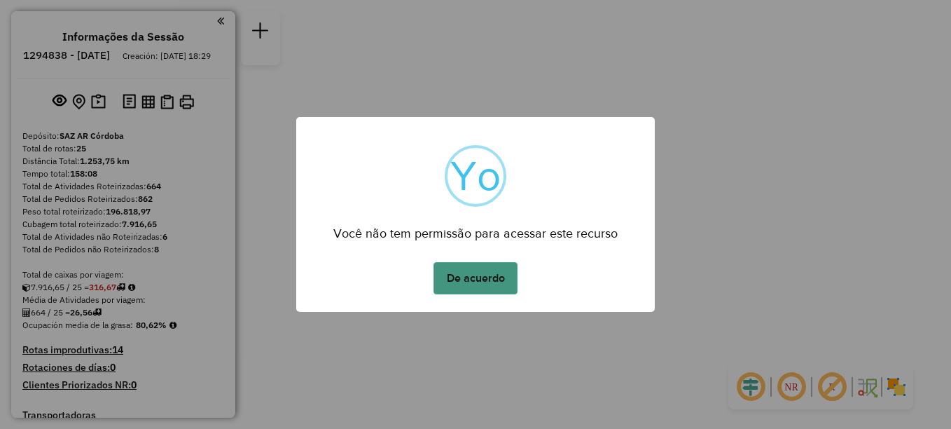
click at [490, 281] on button "De acuerdo" at bounding box center [476, 278] width 84 height 32
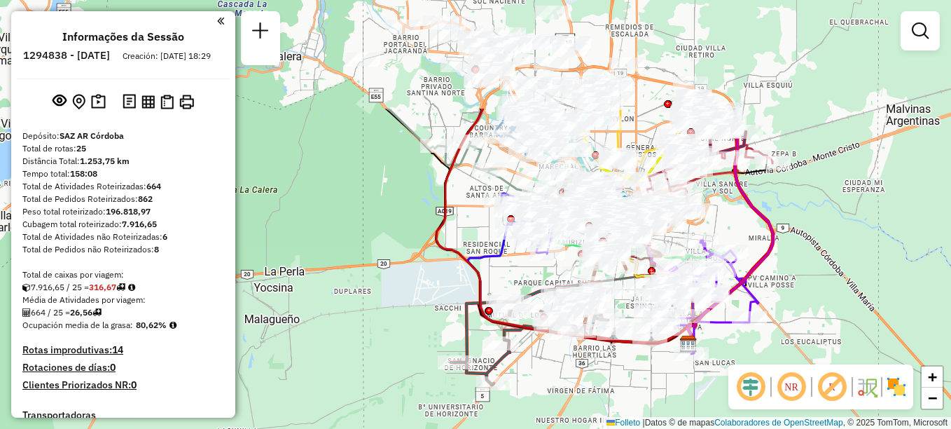
drag, startPoint x: 496, startPoint y: 282, endPoint x: 596, endPoint y: 380, distance: 140.2
click at [596, 380] on div "Janela de atendimento Grade de atendimento Capacidade Transportadoras Veículos …" at bounding box center [475, 214] width 951 height 429
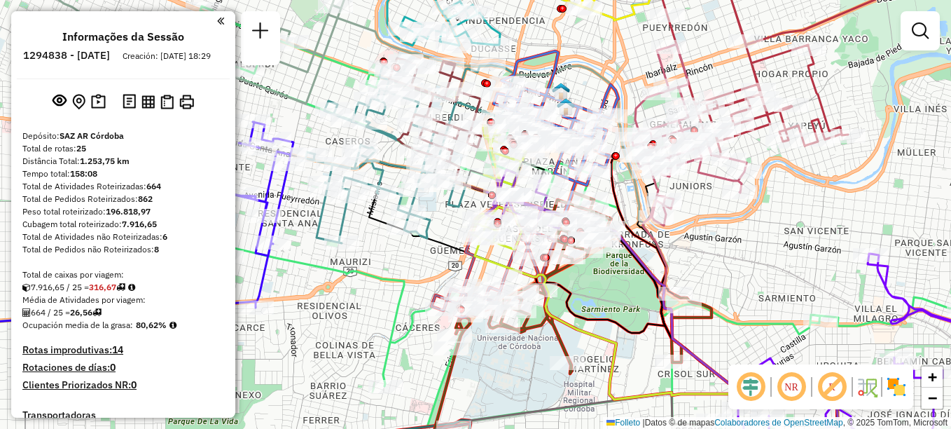
click at [686, 214] on div "Janela de atendimento Grade de atendimento Capacidade Transportadoras Veículos …" at bounding box center [475, 214] width 951 height 429
